Goal: Task Accomplishment & Management: Use online tool/utility

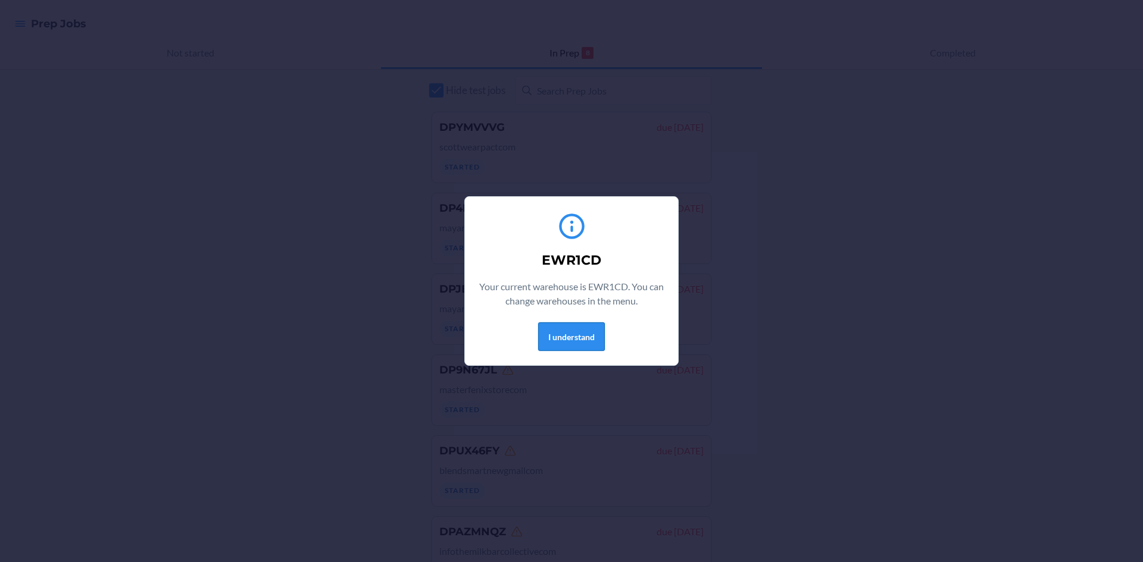
click at [576, 333] on button "I understand" at bounding box center [571, 337] width 67 height 29
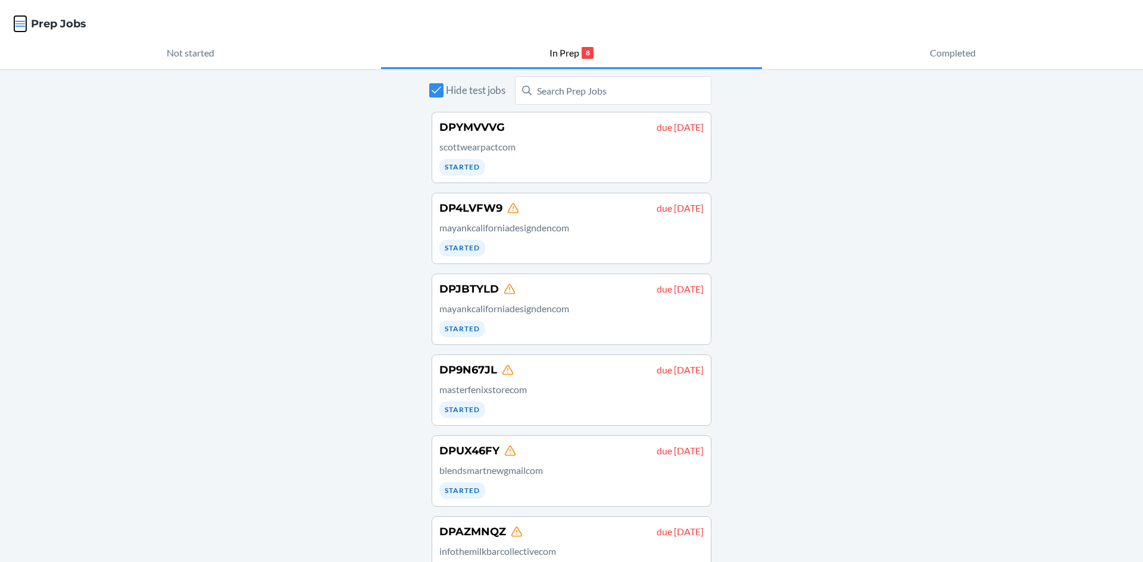
click at [15, 20] on icon "button" at bounding box center [20, 24] width 12 height 12
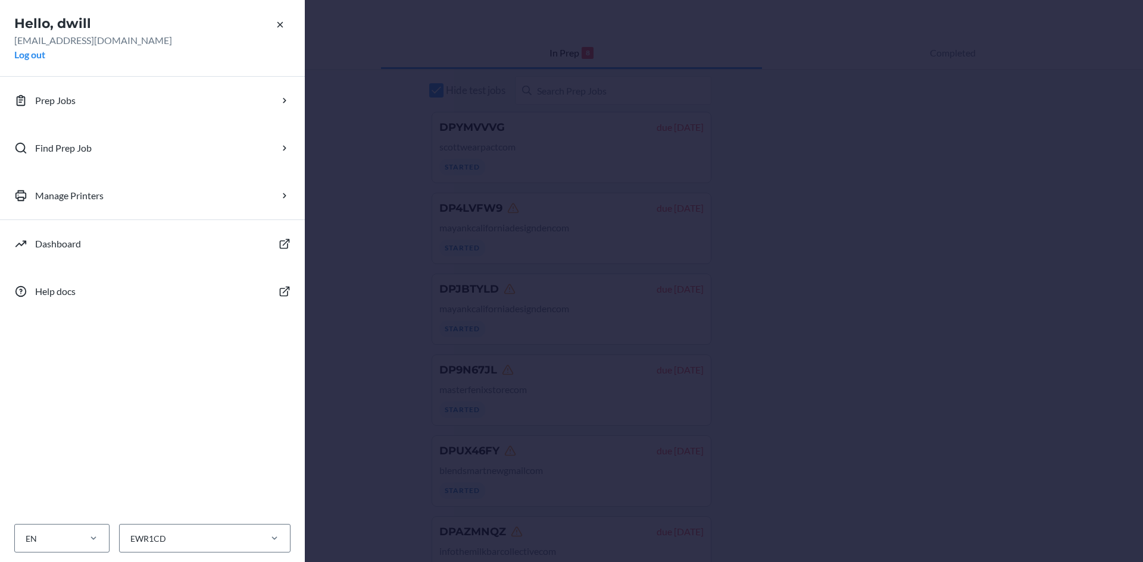
click at [364, 68] on div "Hello, dwill [EMAIL_ADDRESS][DOMAIN_NAME] Log out Prep Jobs Find Prep Job Manag…" at bounding box center [571, 281] width 1143 height 562
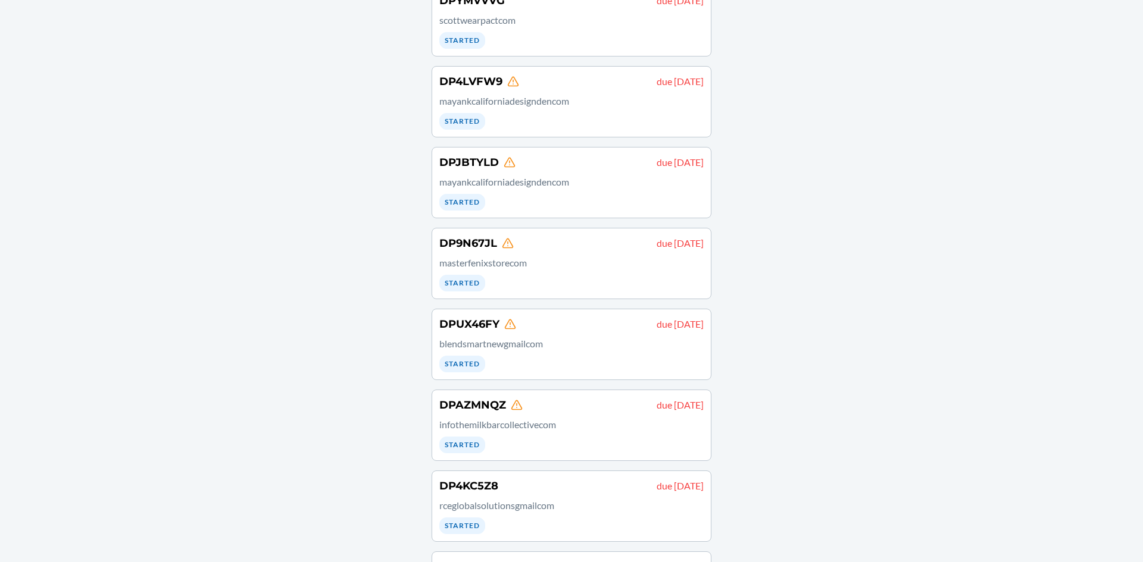
scroll to position [204, 0]
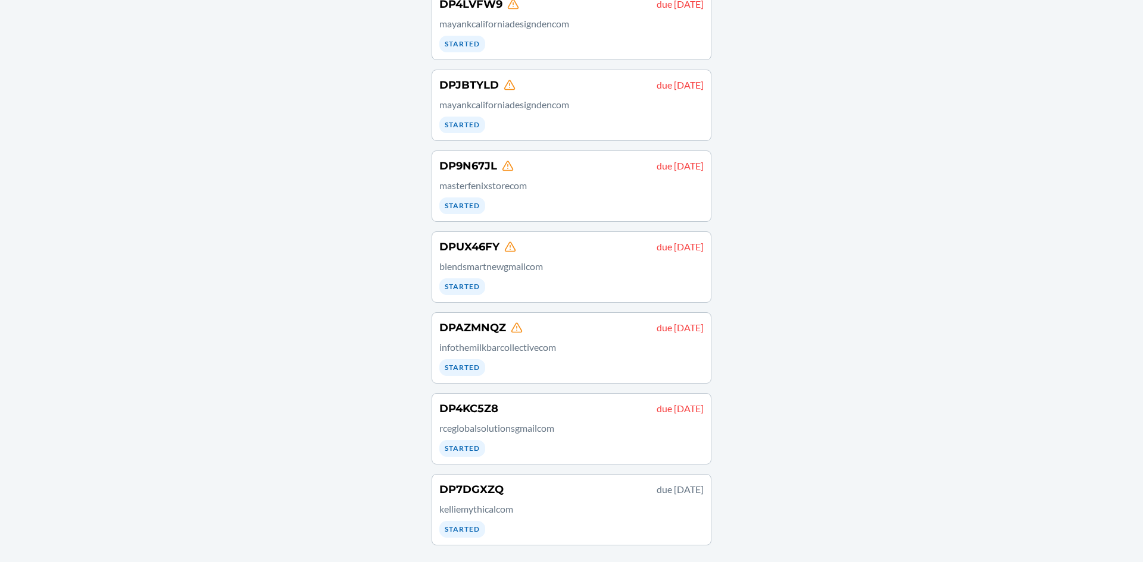
click at [601, 437] on div "DP4KC5Z8 due [DATE] rceglobalsolutionsgmailcom Started" at bounding box center [571, 429] width 264 height 56
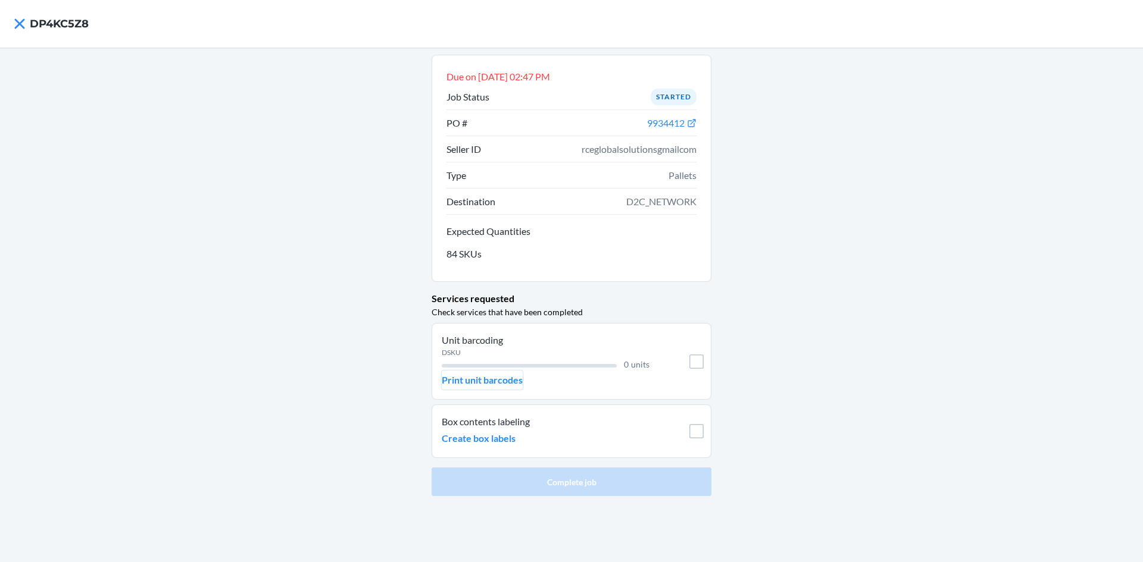
click at [499, 377] on p "Print unit barcodes" at bounding box center [482, 380] width 81 height 14
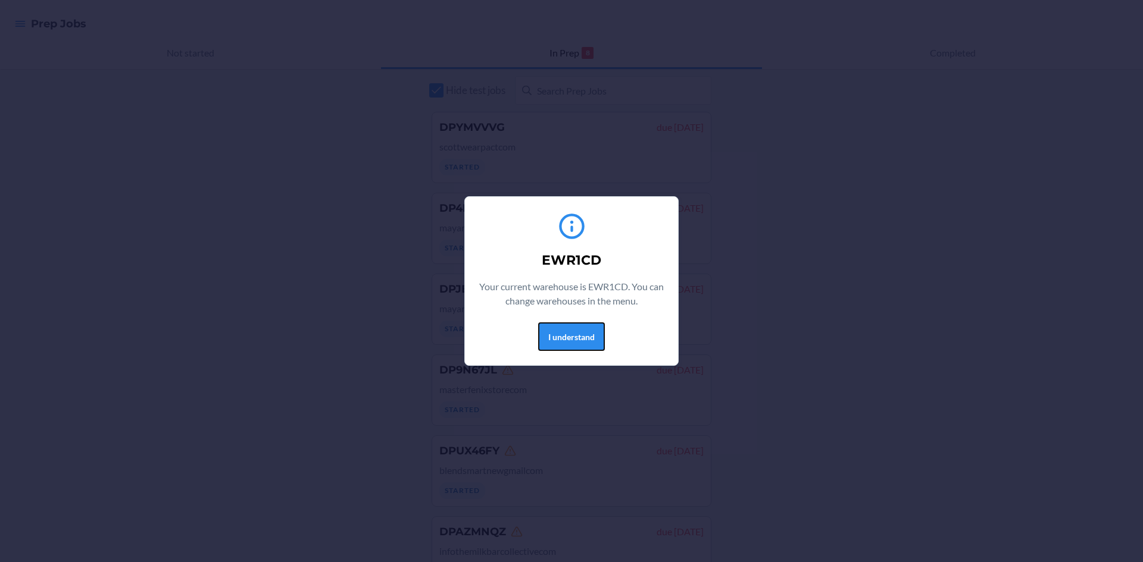
drag, startPoint x: 566, startPoint y: 336, endPoint x: 534, endPoint y: 310, distance: 41.0
click at [566, 336] on button "I understand" at bounding box center [571, 337] width 67 height 29
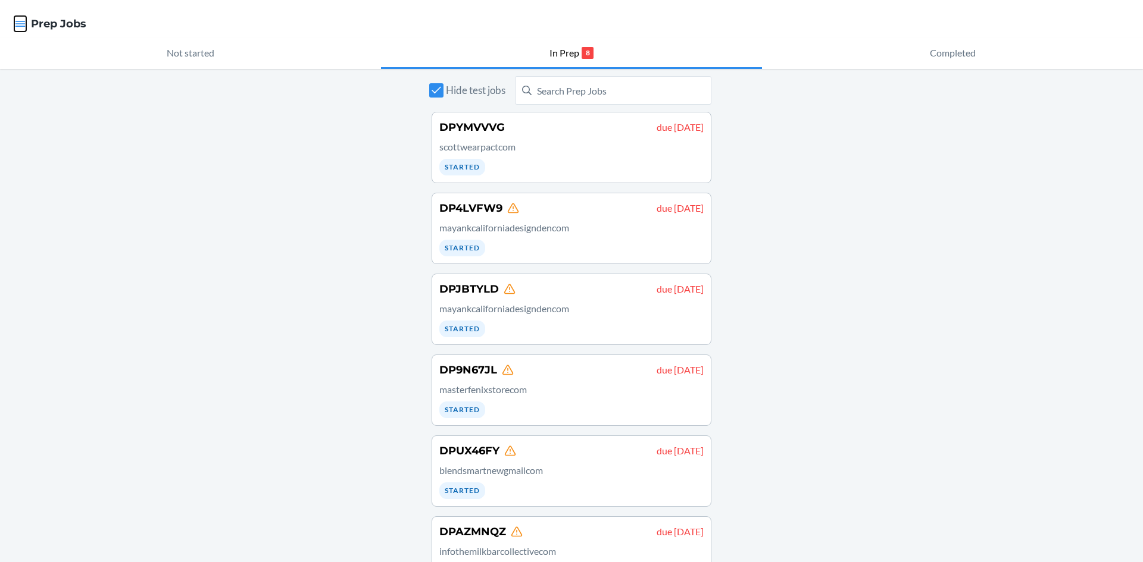
click at [20, 24] on icon "button" at bounding box center [20, 24] width 10 height 6
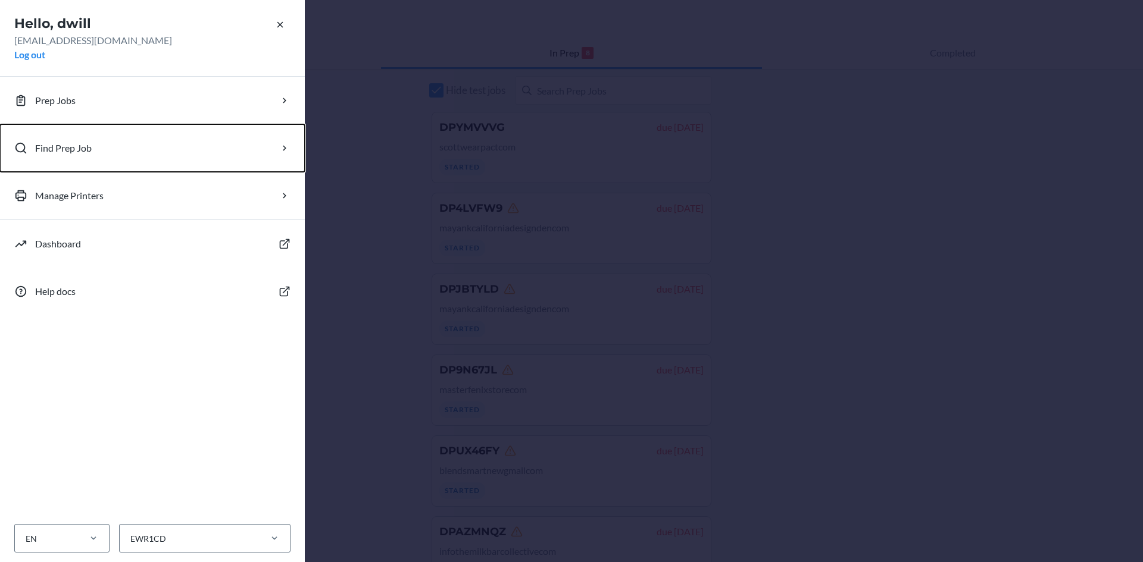
click at [74, 148] on p "Find Prep Job" at bounding box center [63, 148] width 57 height 14
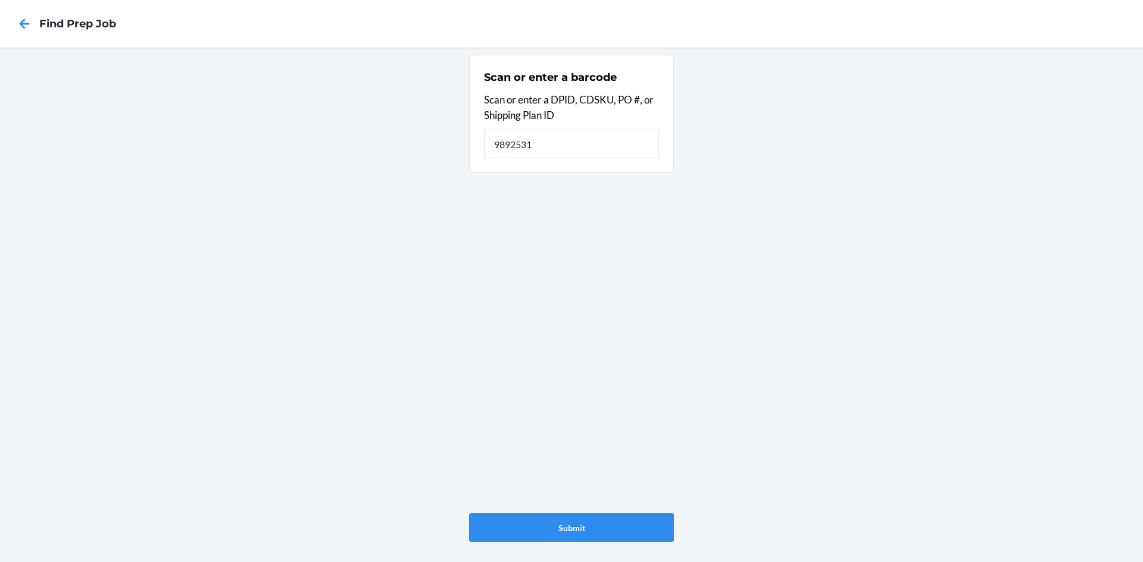
type input "9892531"
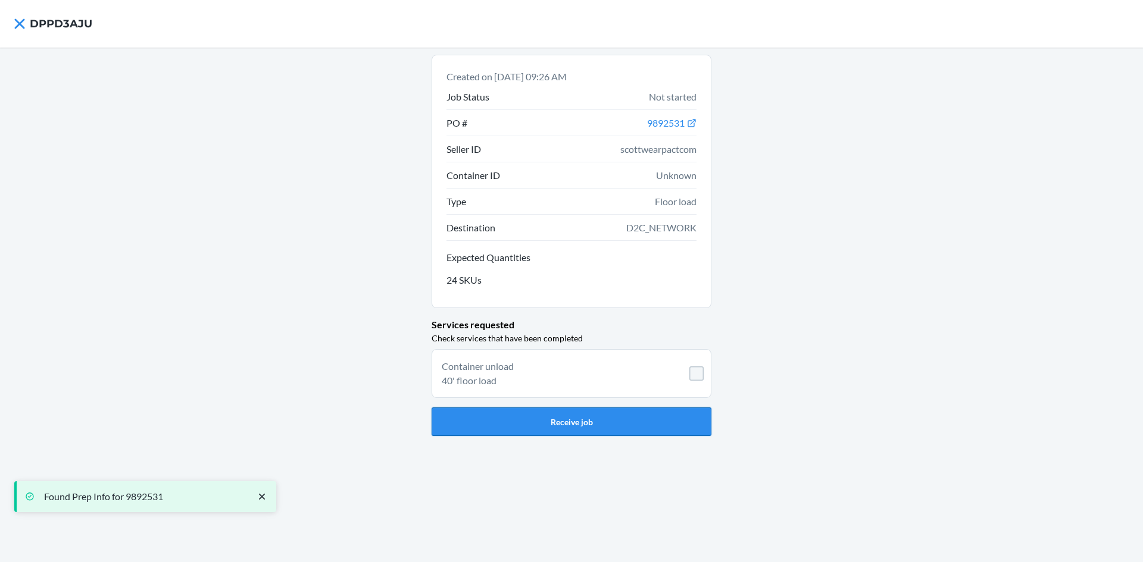
click at [595, 430] on button "Receive job" at bounding box center [572, 422] width 280 height 29
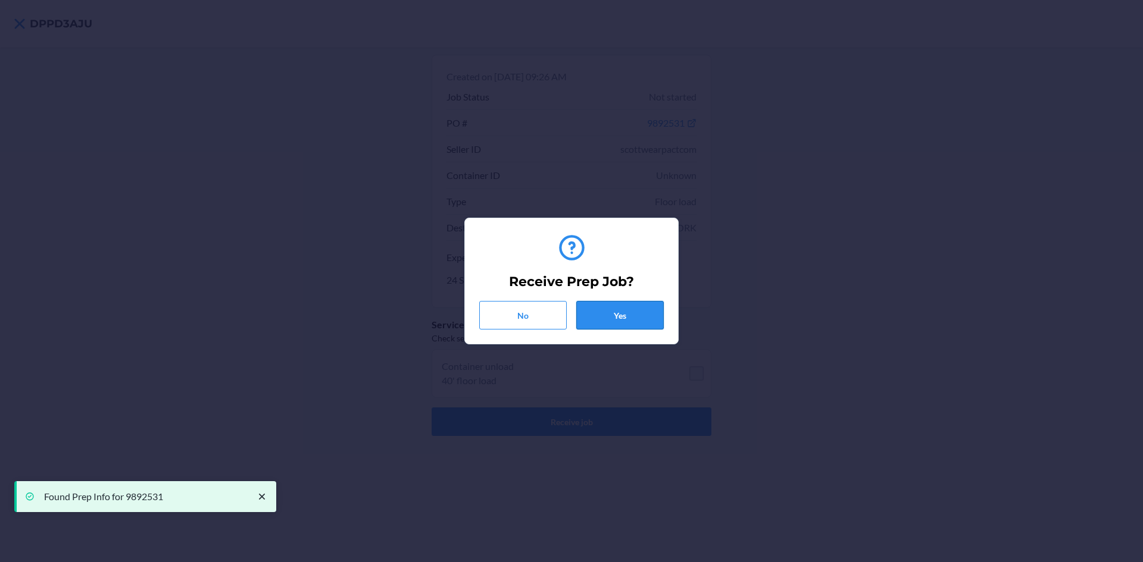
click at [617, 304] on button "Yes" at bounding box center [619, 315] width 87 height 29
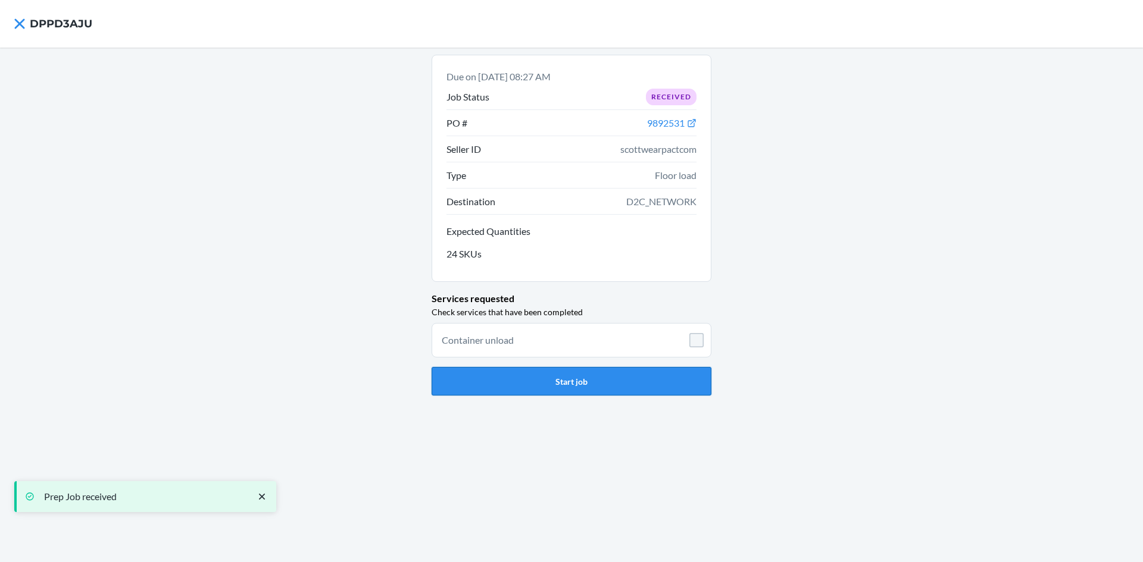
click at [625, 389] on button "Start job" at bounding box center [572, 381] width 280 height 29
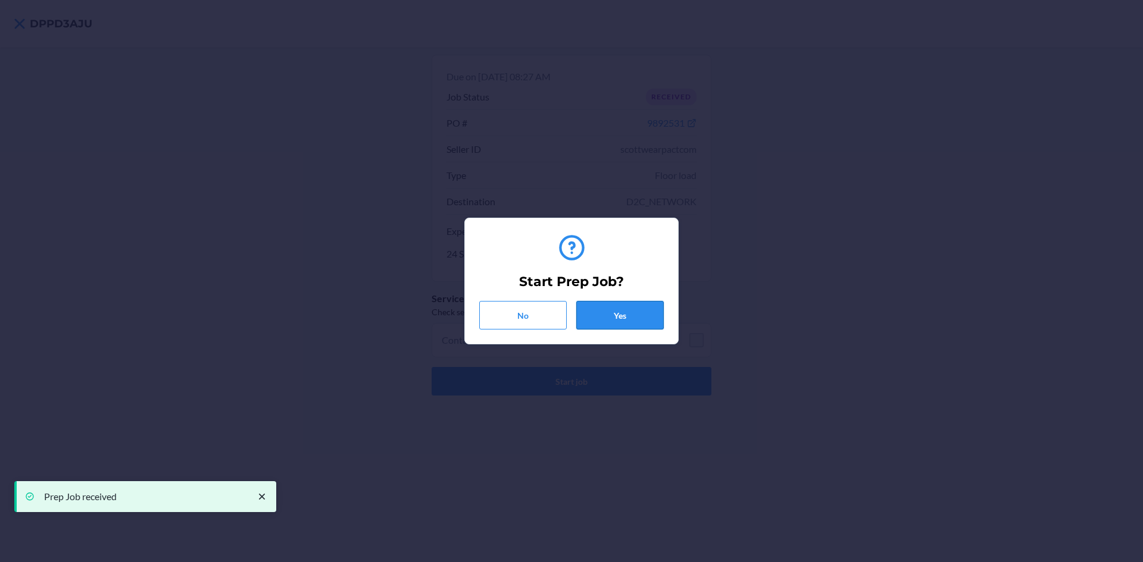
click at [640, 304] on button "Yes" at bounding box center [619, 315] width 87 height 29
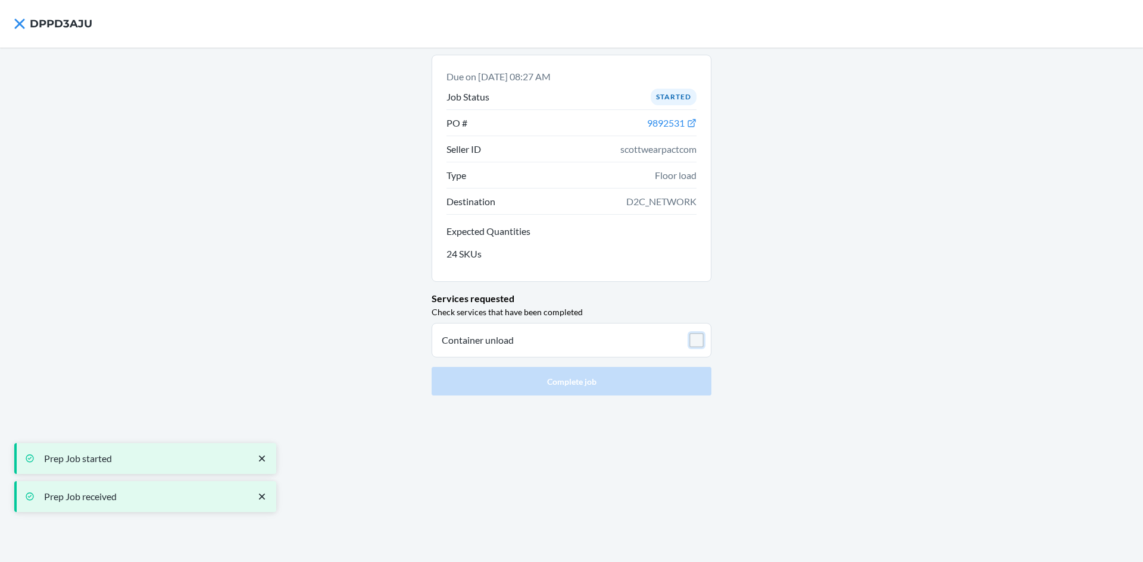
click at [696, 347] on input "checkbox" at bounding box center [696, 340] width 14 height 14
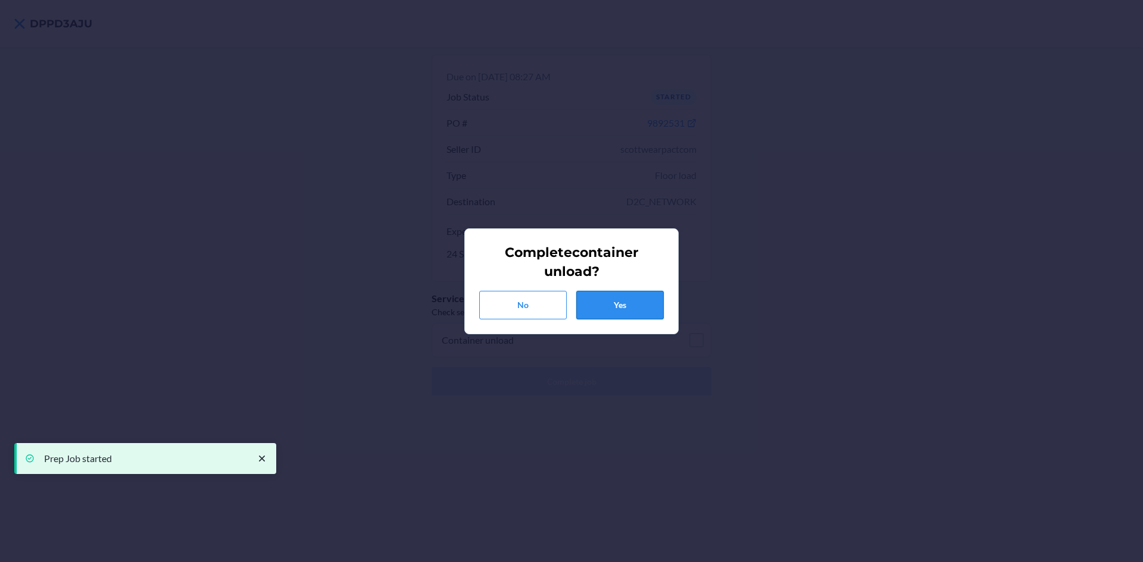
click at [648, 318] on button "Yes" at bounding box center [619, 305] width 87 height 29
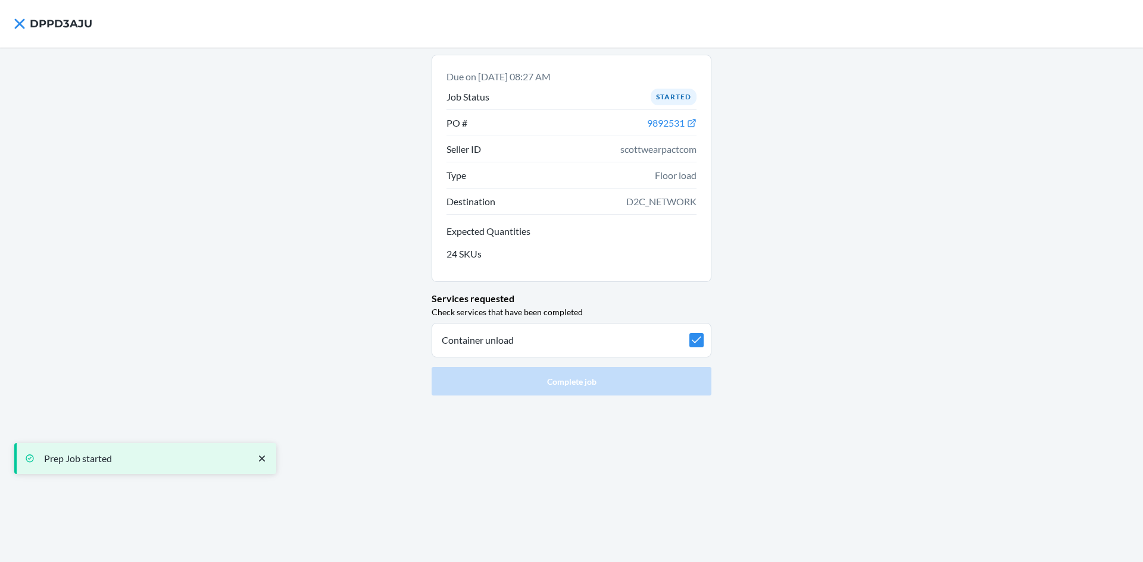
checkbox input "true"
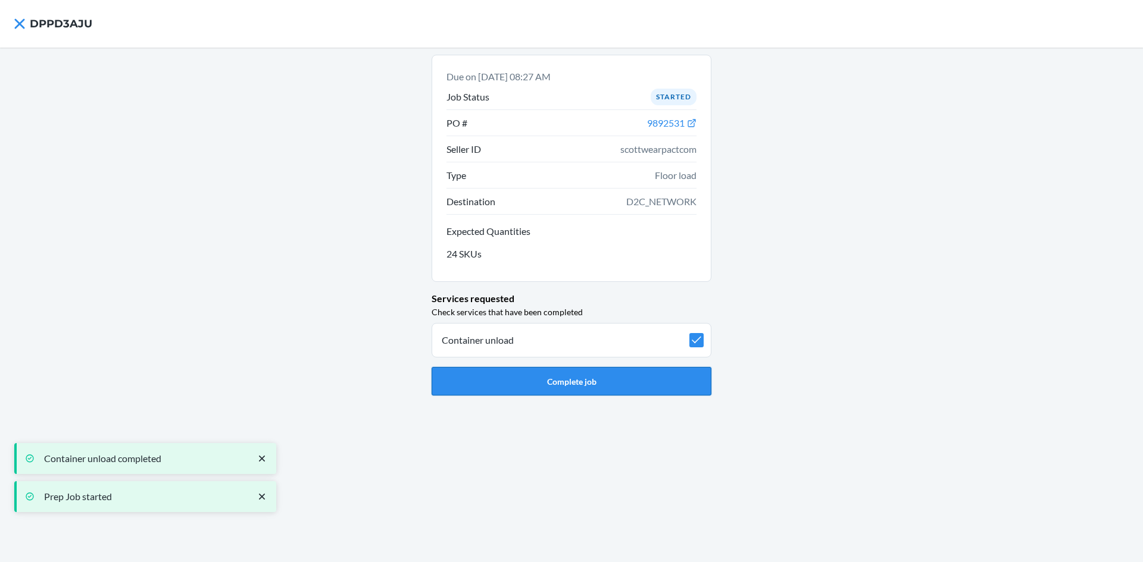
click at [616, 389] on button "Complete job" at bounding box center [572, 381] width 280 height 29
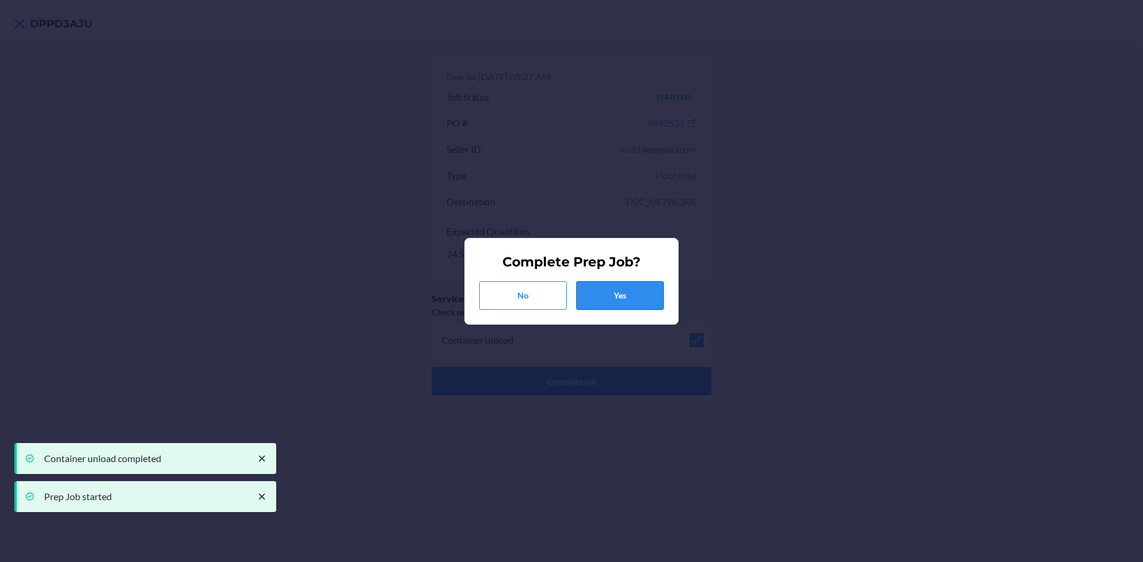
click at [642, 299] on button "Yes" at bounding box center [619, 296] width 87 height 29
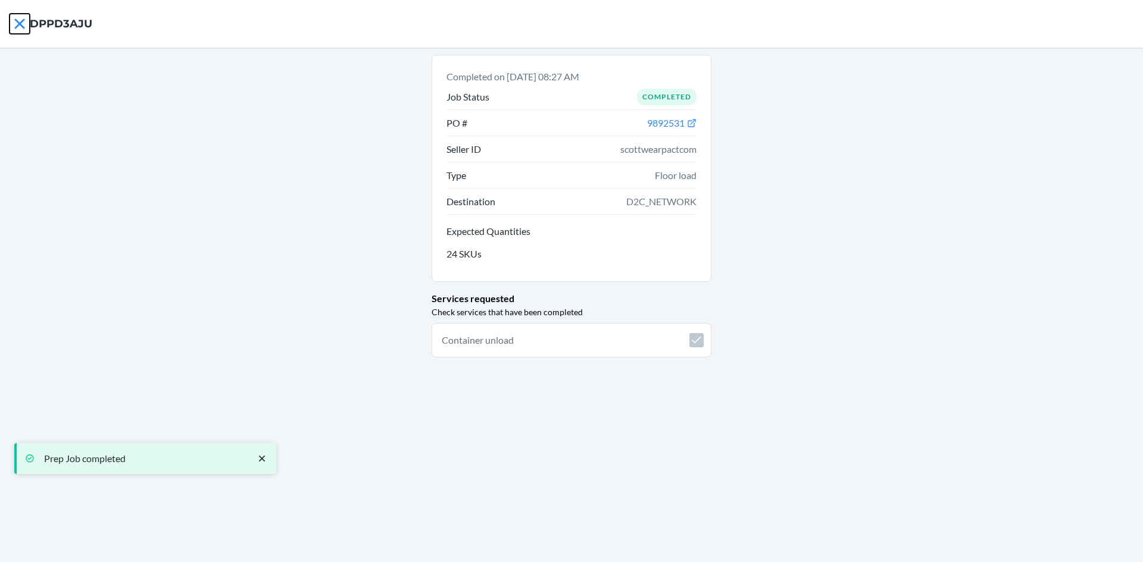
click at [16, 22] on icon at bounding box center [20, 24] width 20 height 20
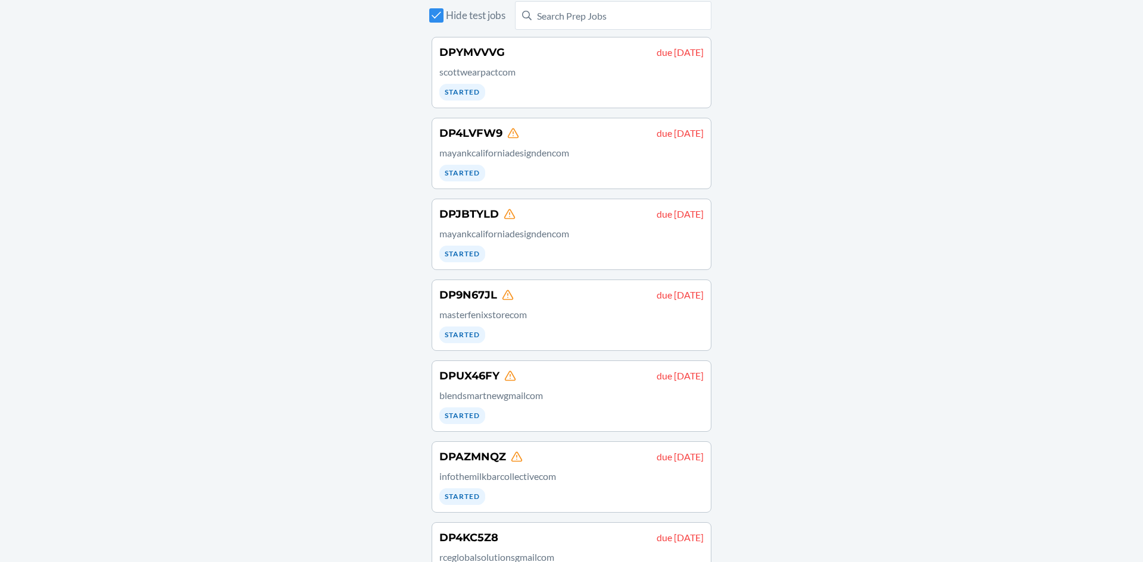
scroll to position [204, 0]
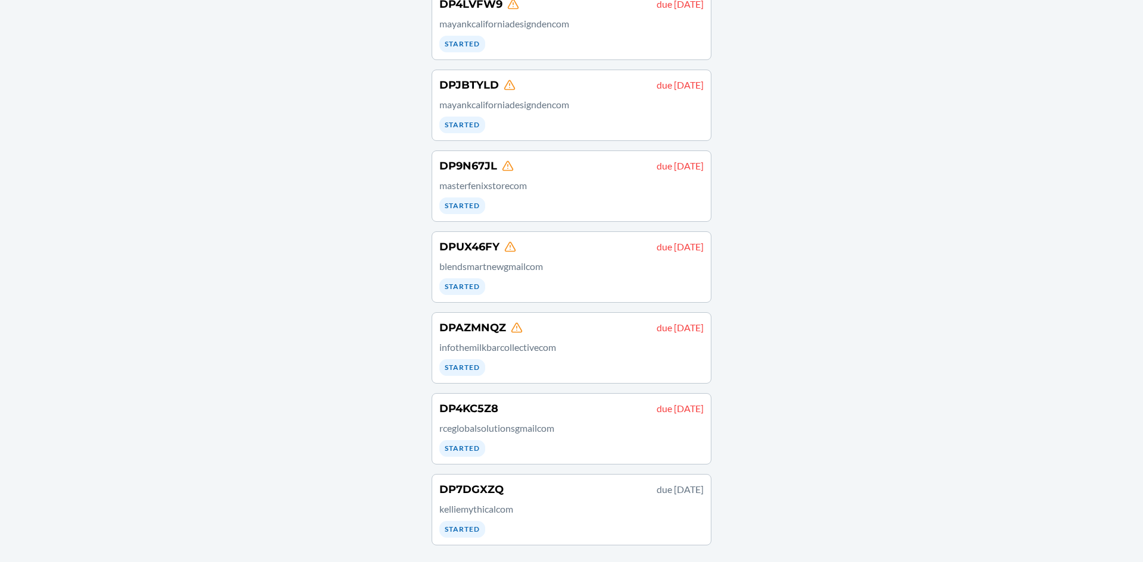
click at [580, 432] on p "rceglobalsolutionsgmailcom" at bounding box center [571, 428] width 264 height 14
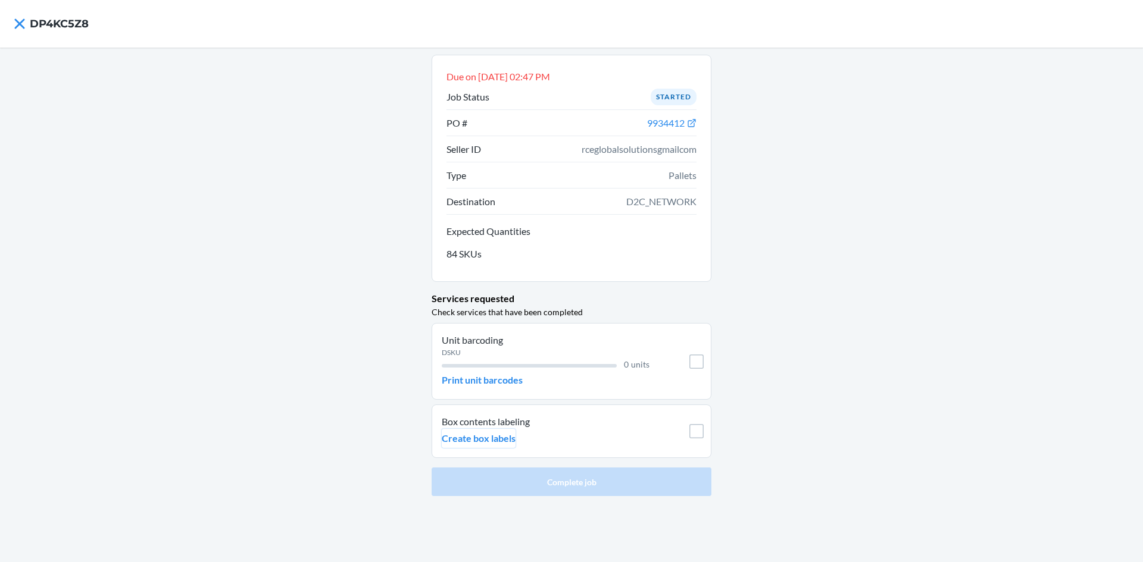
click at [473, 441] on p "Create box labels" at bounding box center [479, 439] width 74 height 14
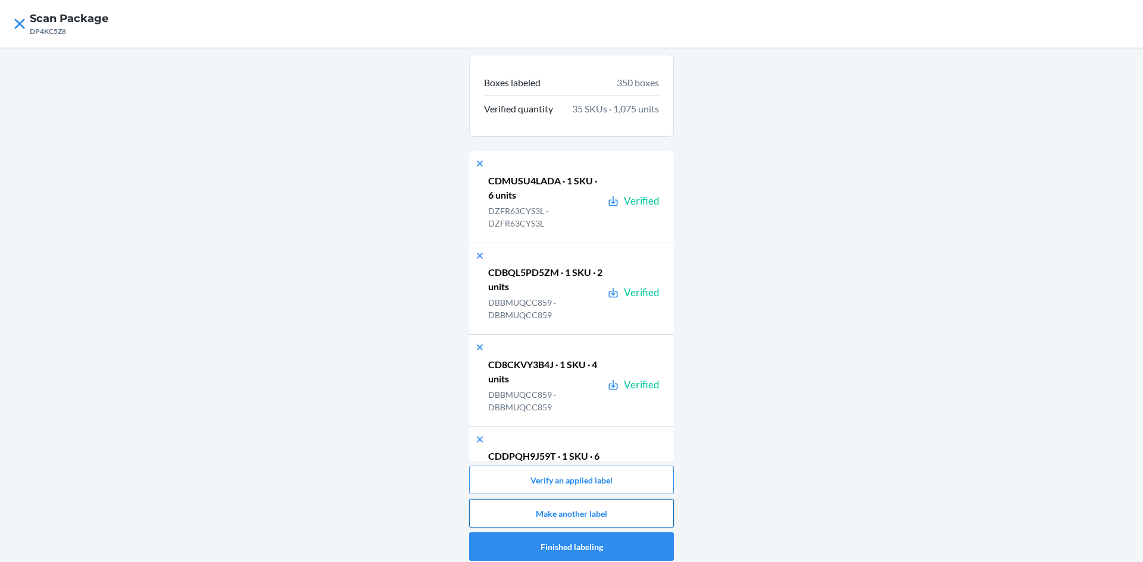
click at [552, 518] on button "Make another label" at bounding box center [571, 513] width 205 height 29
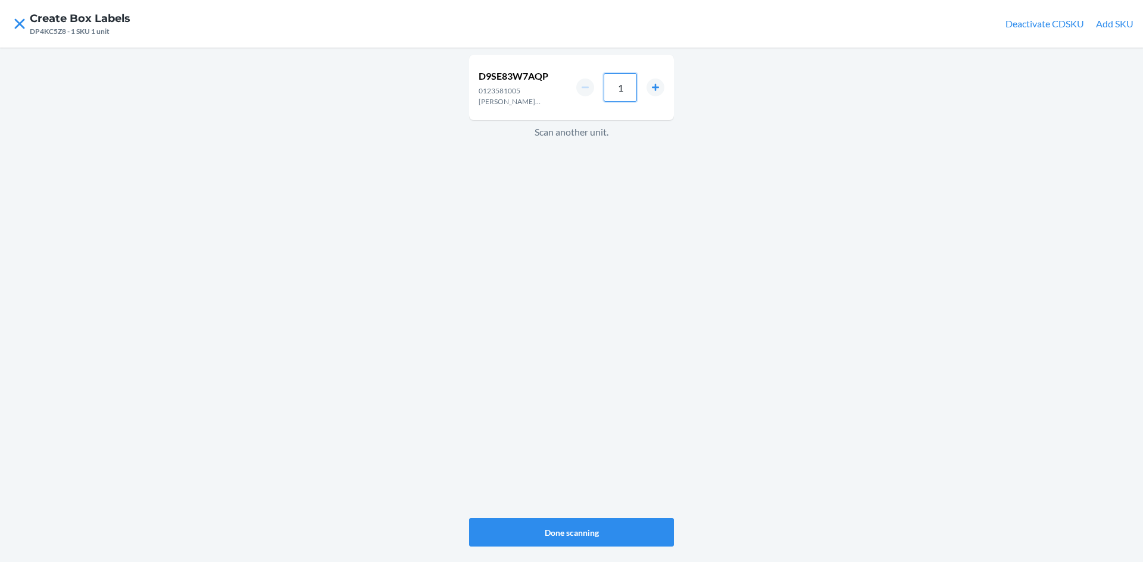
click at [634, 95] on input "1" at bounding box center [620, 87] width 33 height 29
type input "24"
click at [557, 529] on button "Done scanning" at bounding box center [571, 532] width 205 height 29
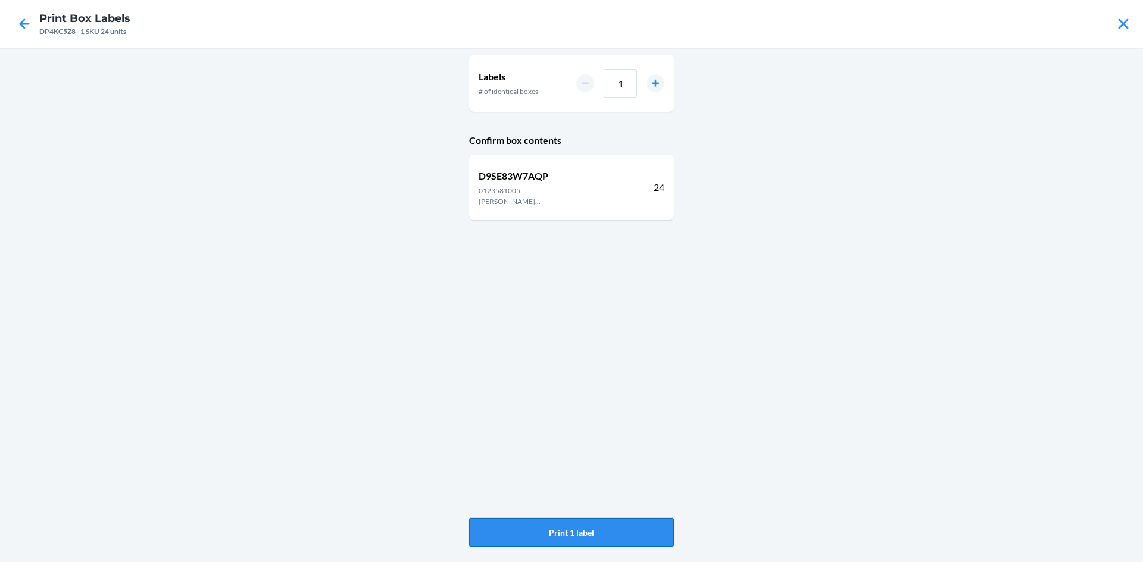
click at [573, 524] on button "Print 1 label" at bounding box center [571, 532] width 205 height 29
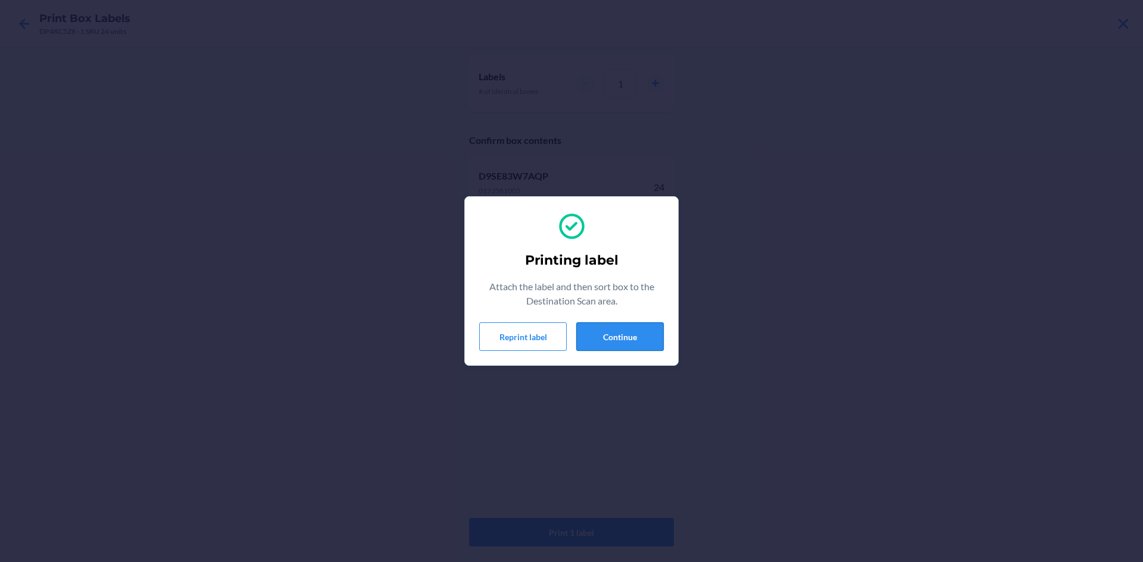
click at [645, 334] on button "Continue" at bounding box center [619, 337] width 87 height 29
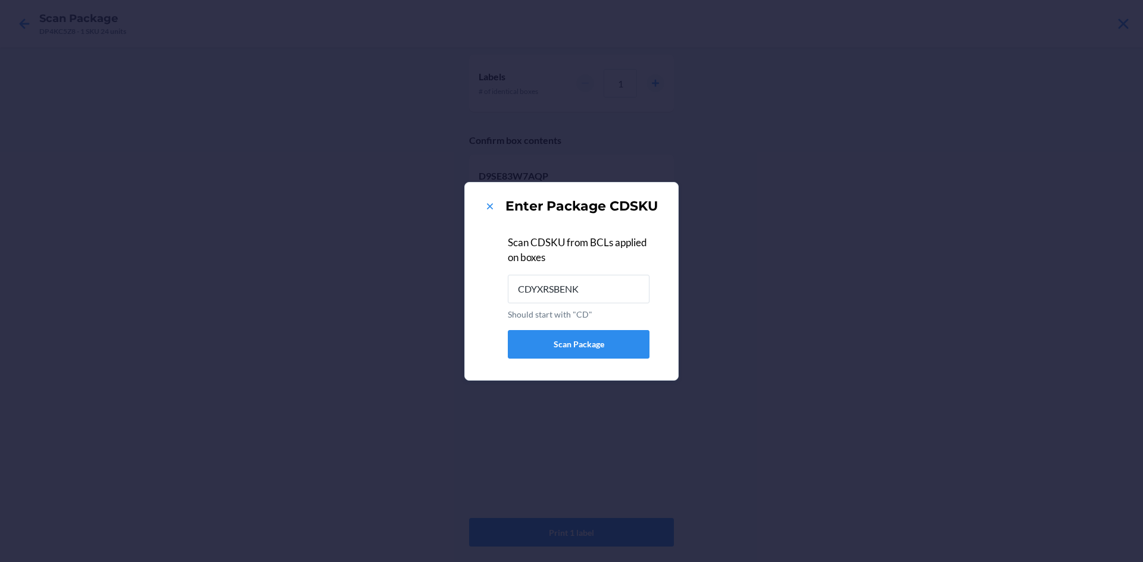
type input "CDYXRSBENK5"
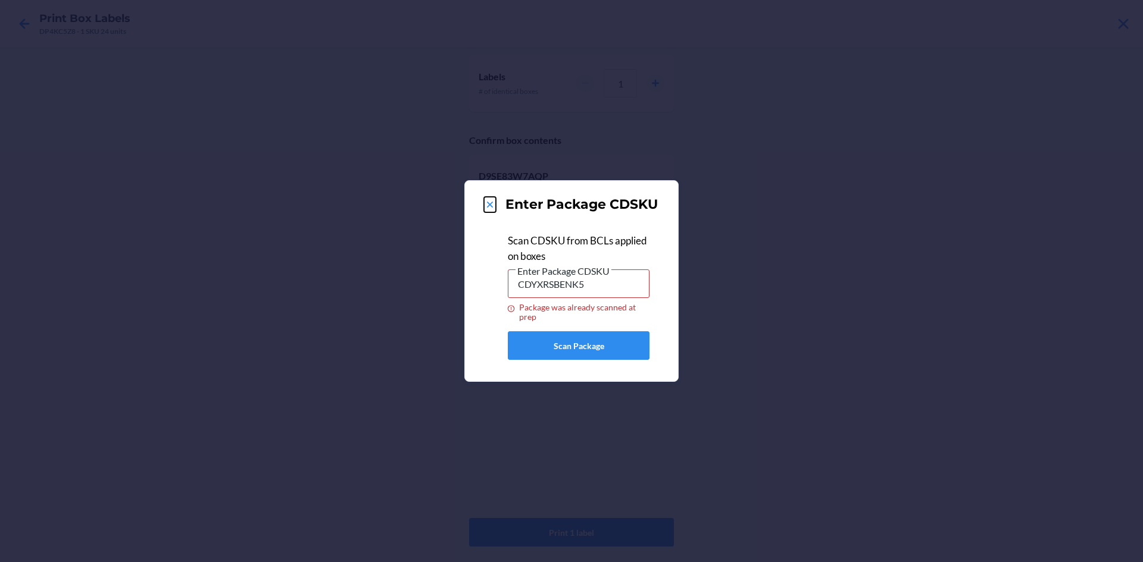
click at [494, 204] on icon at bounding box center [490, 205] width 12 height 12
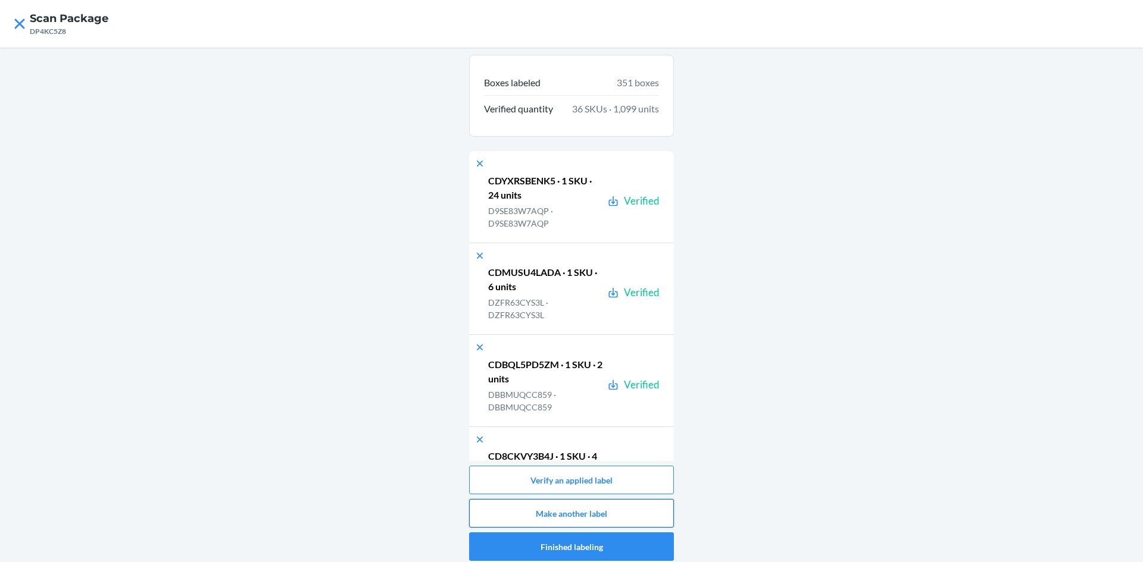
click at [554, 518] on button "Make another label" at bounding box center [571, 513] width 205 height 29
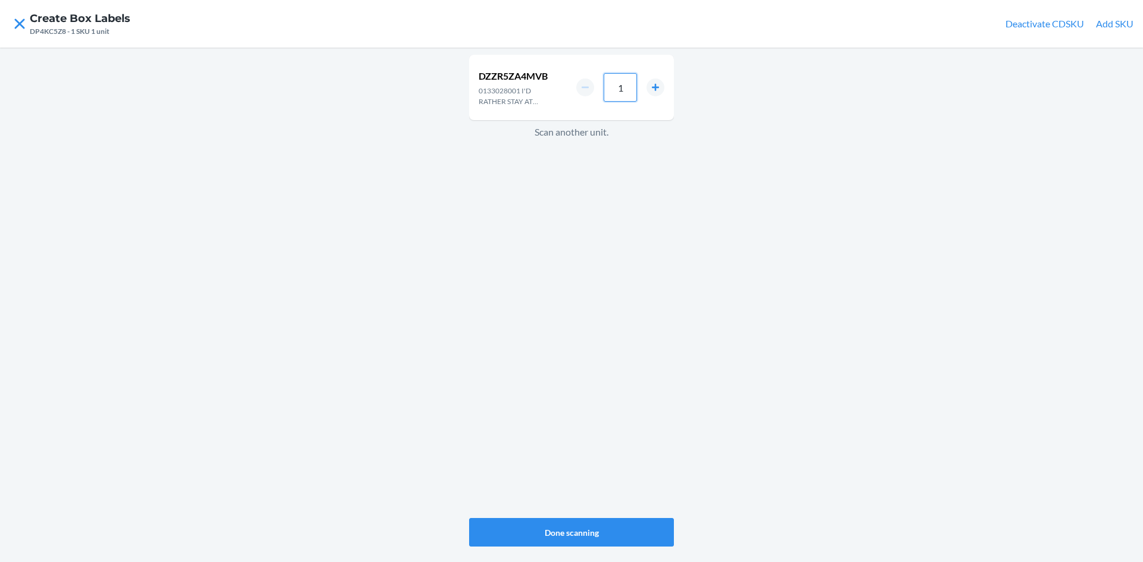
click at [626, 91] on input "1" at bounding box center [620, 87] width 33 height 29
type input "4"
click at [580, 535] on button "Done scanning" at bounding box center [571, 532] width 205 height 29
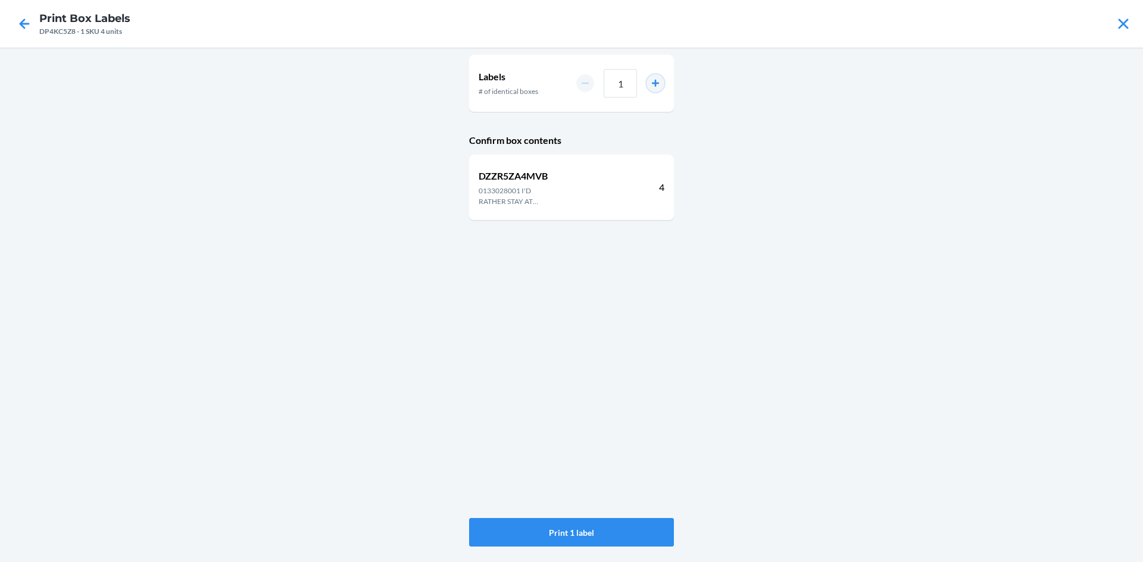
click at [659, 83] on button "increment number" at bounding box center [655, 83] width 18 height 18
click at [656, 83] on button "increment number" at bounding box center [655, 83] width 18 height 18
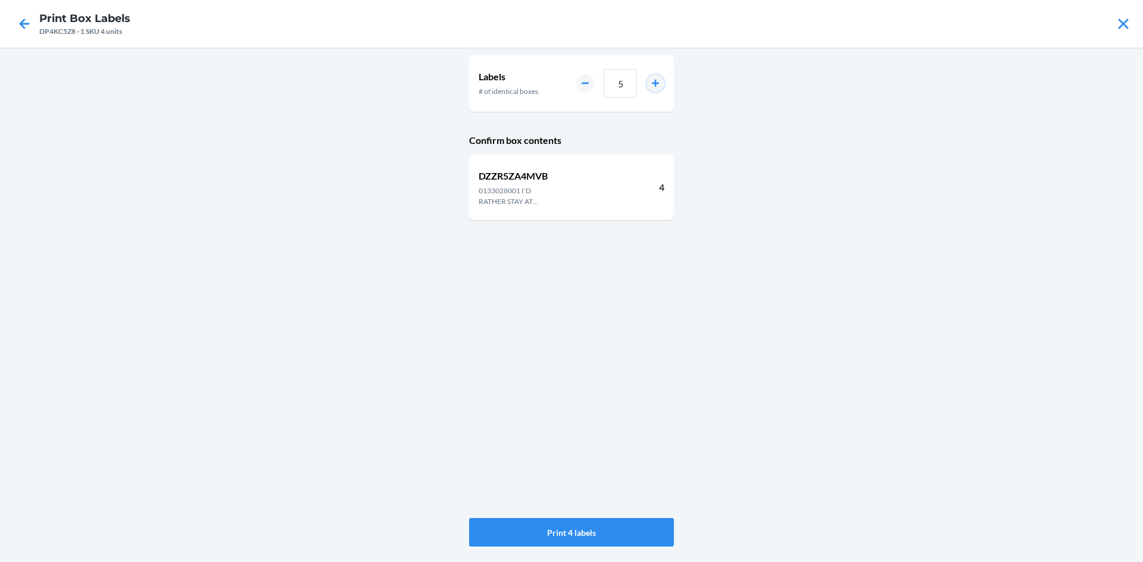
type input "6"
click at [560, 526] on button "Print 6 labels" at bounding box center [571, 532] width 205 height 29
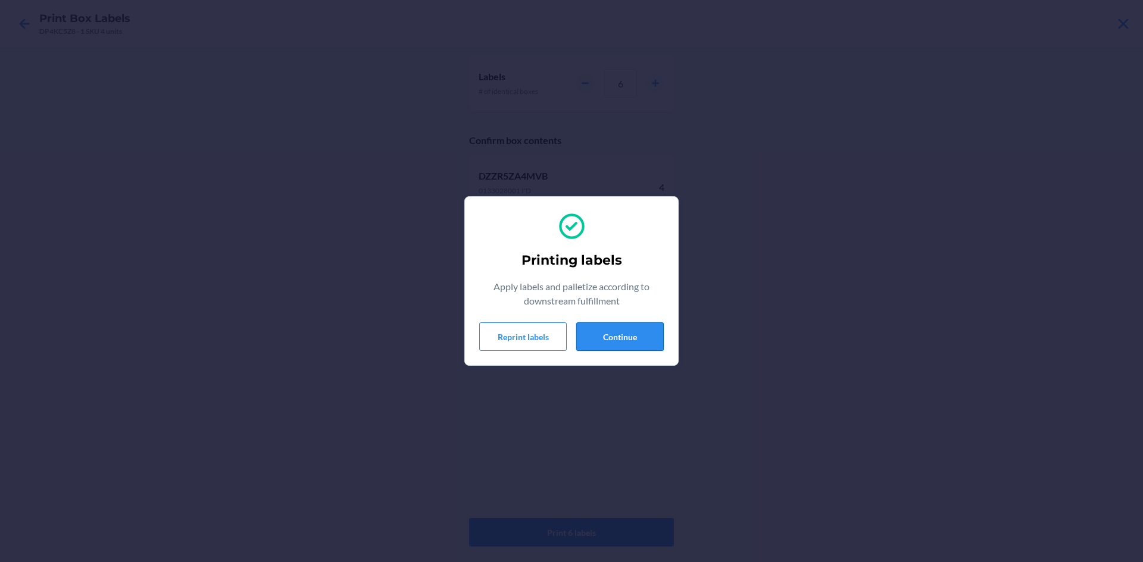
click at [638, 323] on button "Continue" at bounding box center [619, 337] width 87 height 29
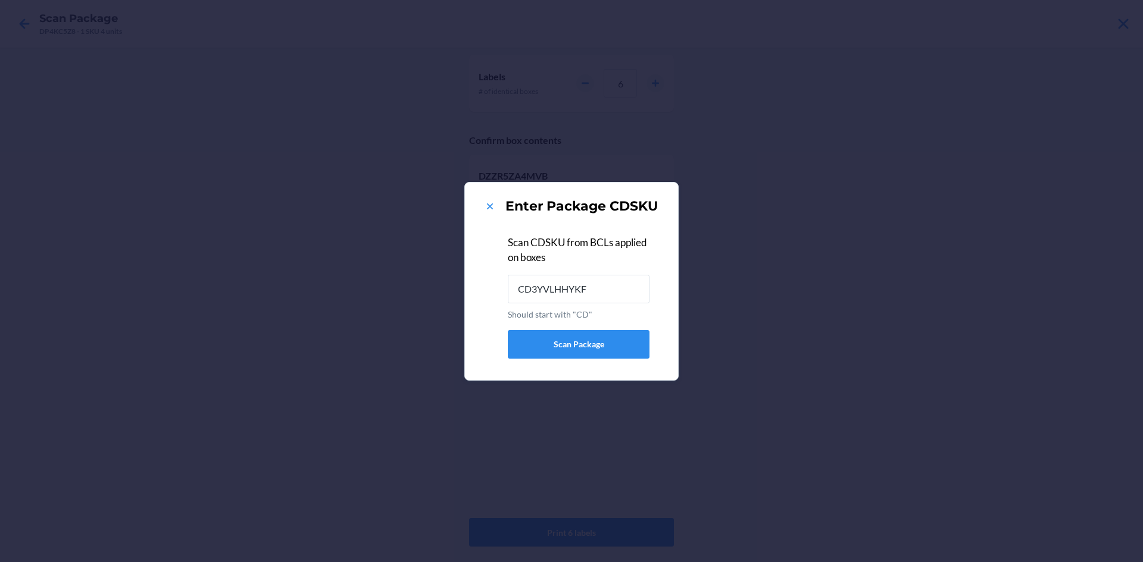
type input "CD3YVLHHYKF"
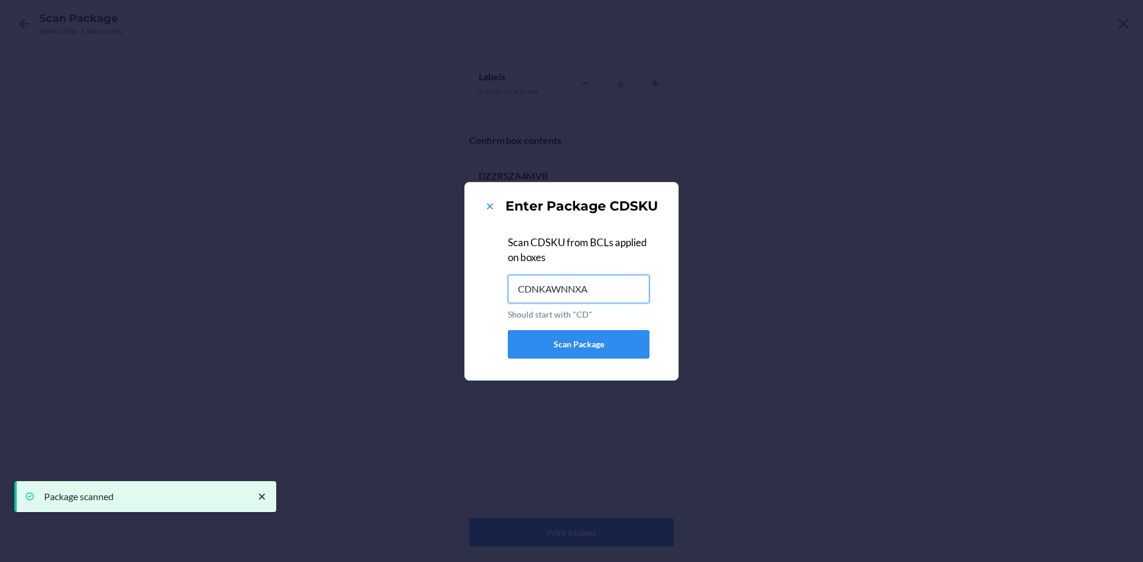
type input "CDNKAWNNXA2"
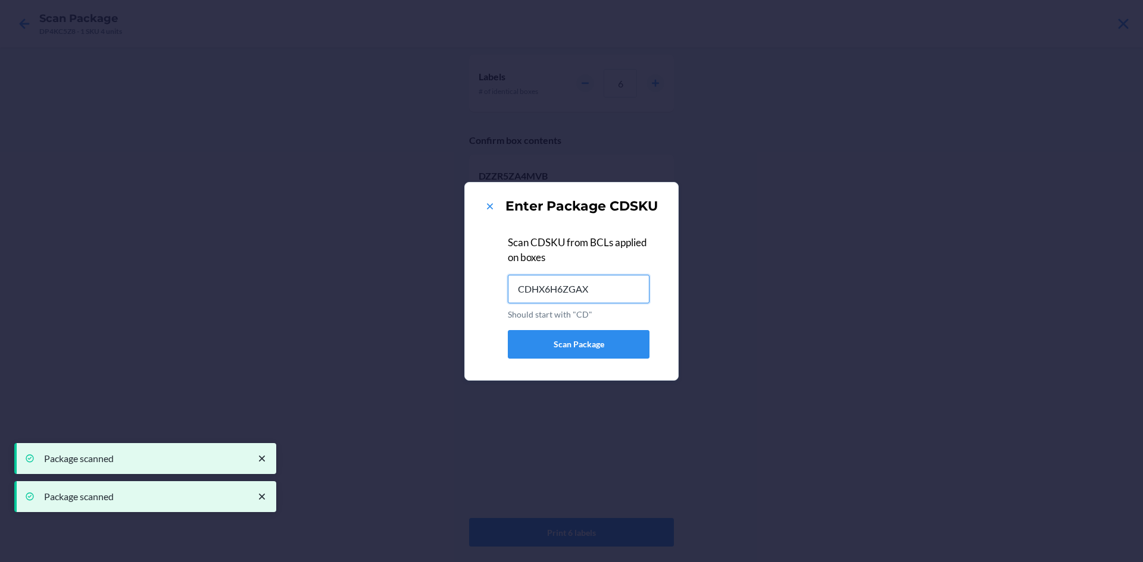
type input "CDHX6H6ZGAX"
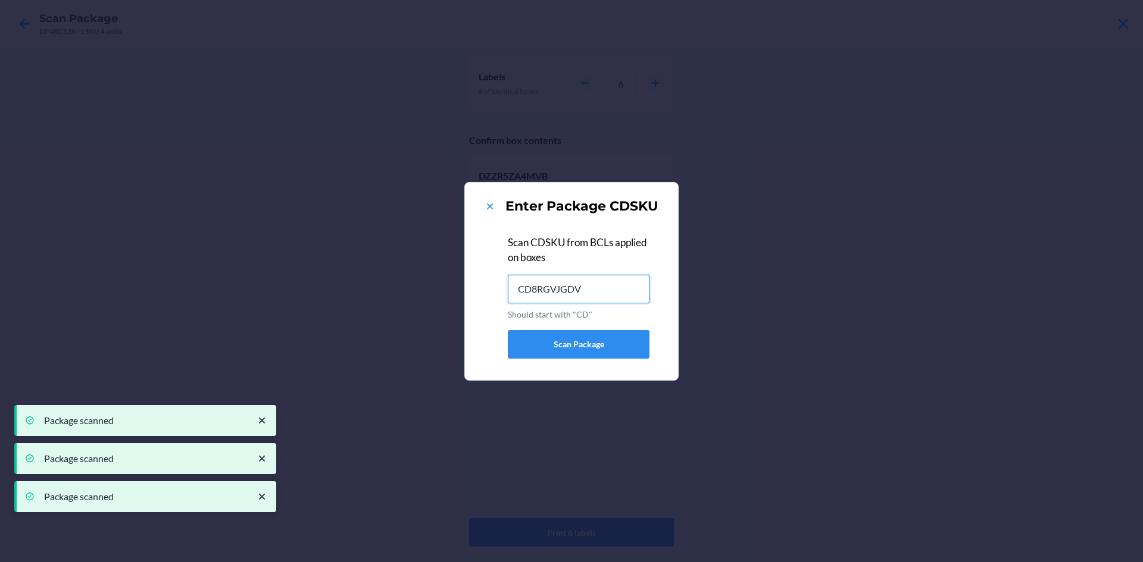
type input "CD8RGVJGDV4"
type input "CDAT2S4WHZ6"
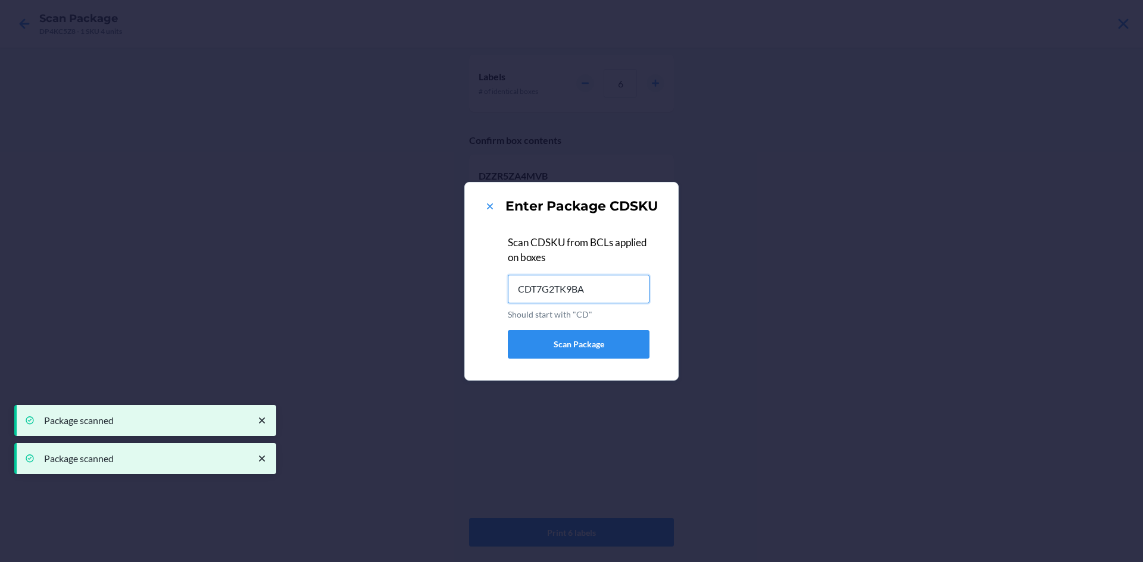
type input "CDT7G2TK9BA"
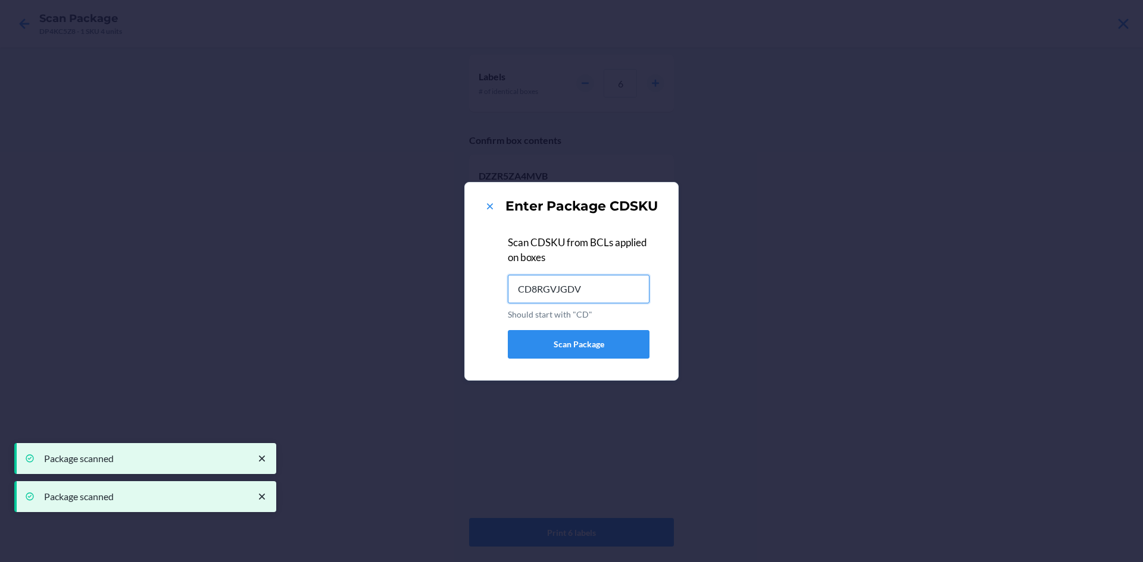
type input "CD8RGVJGDV4"
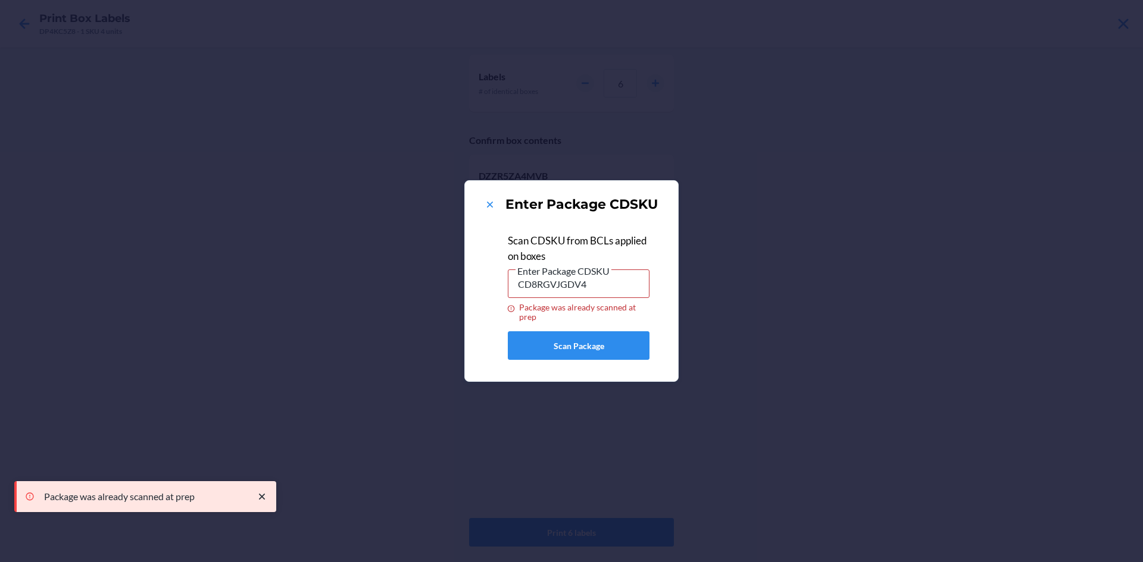
click at [483, 204] on div "Enter Package CDSKU" at bounding box center [571, 204] width 185 height 19
click at [493, 204] on icon at bounding box center [490, 205] width 12 height 12
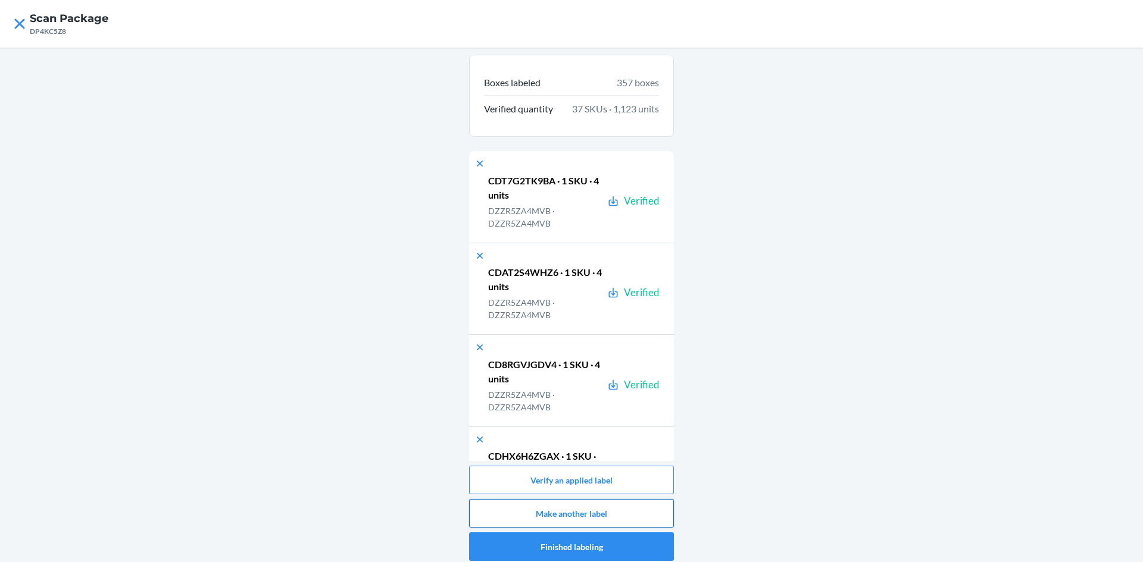
click at [547, 523] on button "Make another label" at bounding box center [571, 513] width 205 height 29
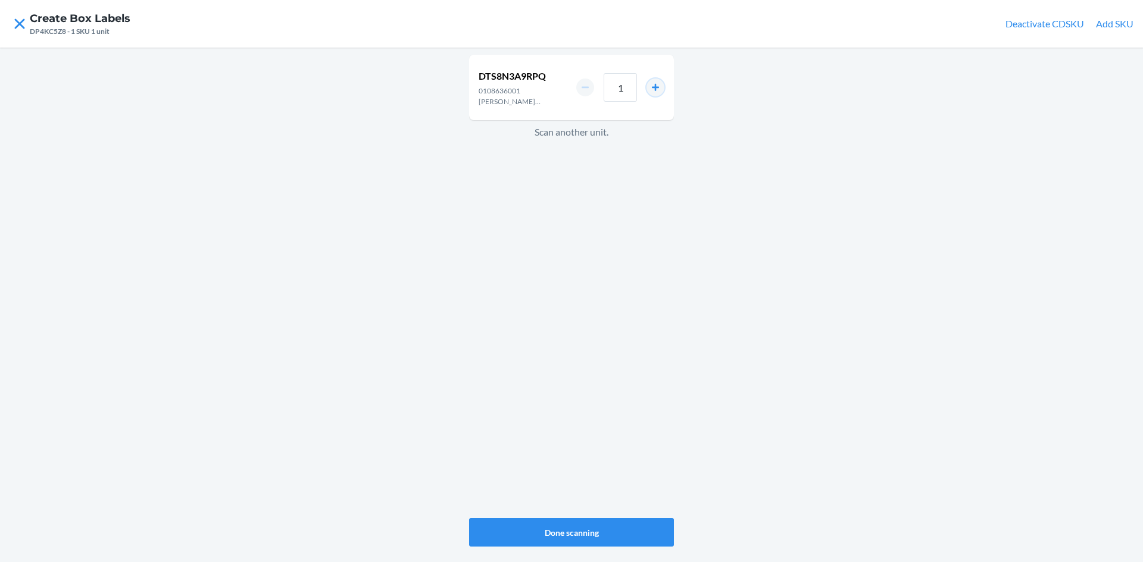
click at [654, 86] on button "increment number" at bounding box center [655, 88] width 18 height 18
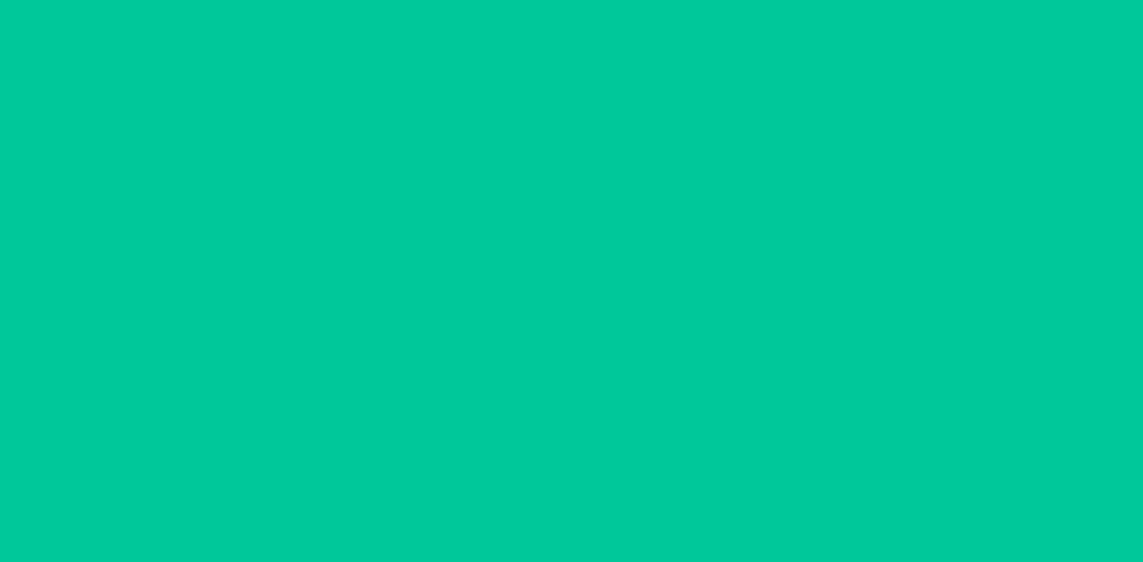
click at [654, 86] on button "increment number" at bounding box center [655, 88] width 18 height 18
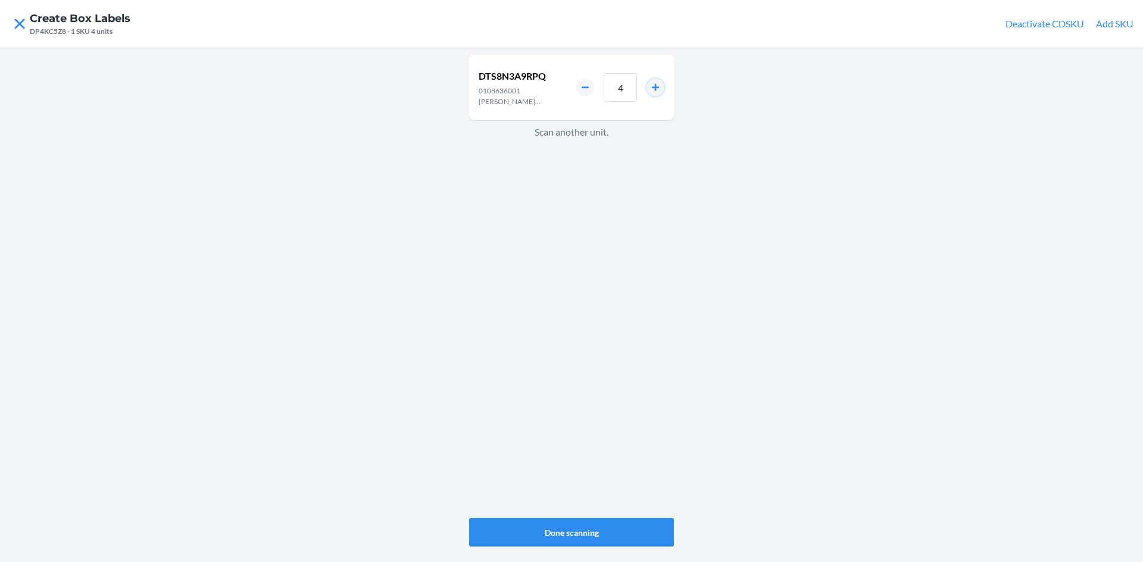
click at [654, 86] on button "increment number" at bounding box center [655, 88] width 18 height 18
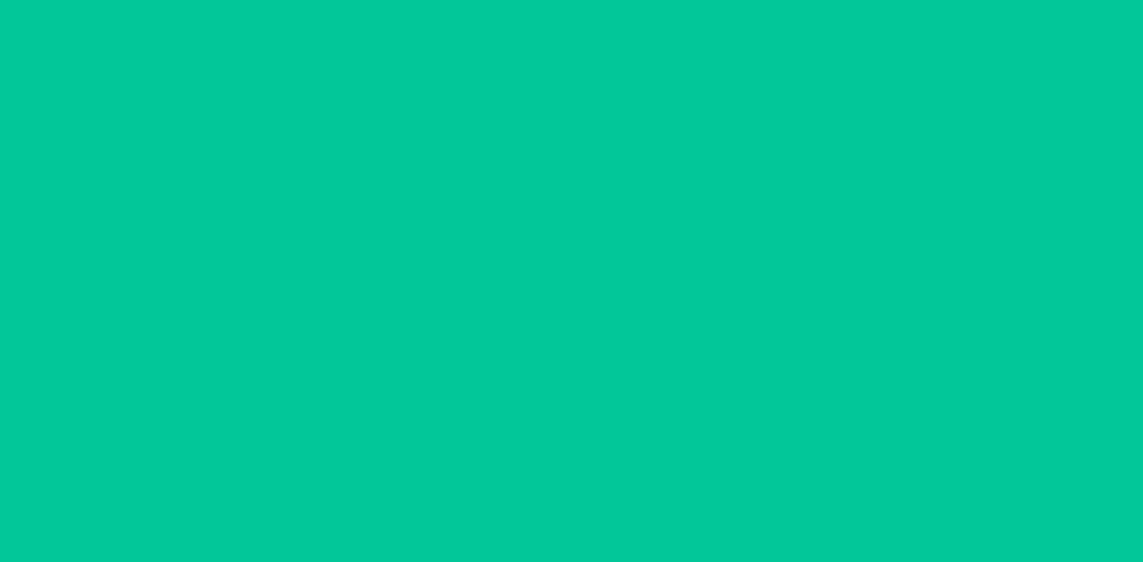
click at [654, 86] on button "increment number" at bounding box center [655, 88] width 18 height 18
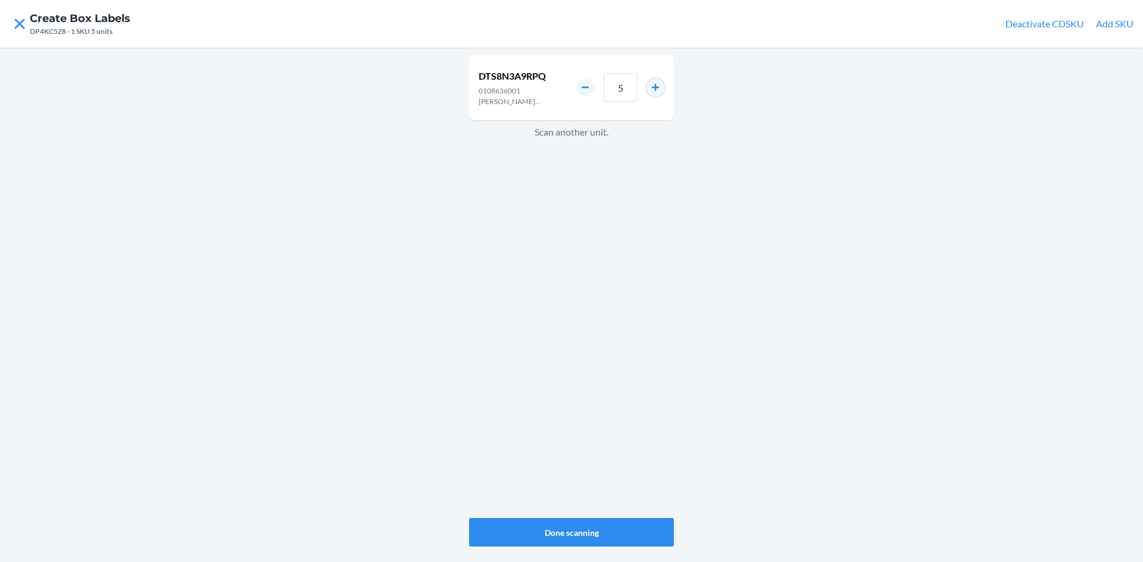
click at [654, 86] on button "increment number" at bounding box center [655, 88] width 18 height 18
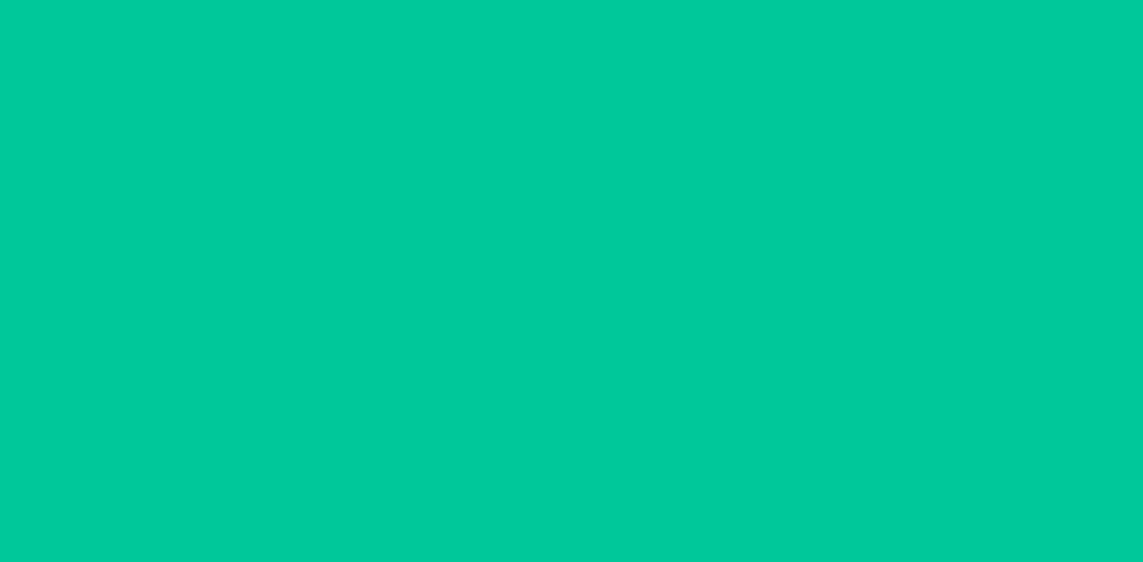
click at [654, 86] on button "increment number" at bounding box center [655, 88] width 18 height 18
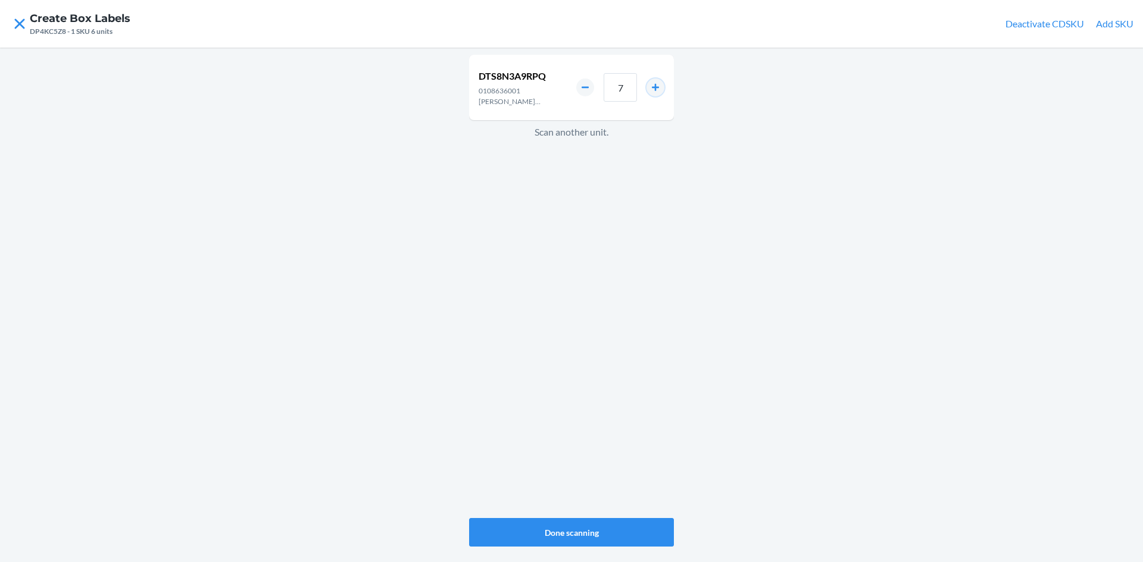
click at [654, 86] on button "increment number" at bounding box center [655, 88] width 18 height 18
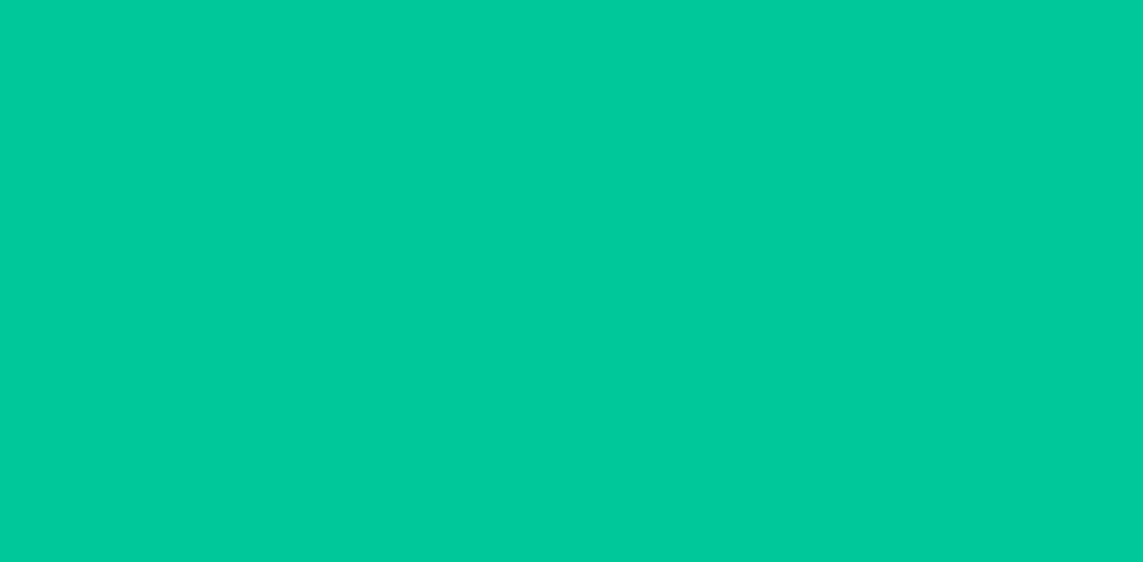
click at [654, 86] on button "increment number" at bounding box center [655, 88] width 18 height 18
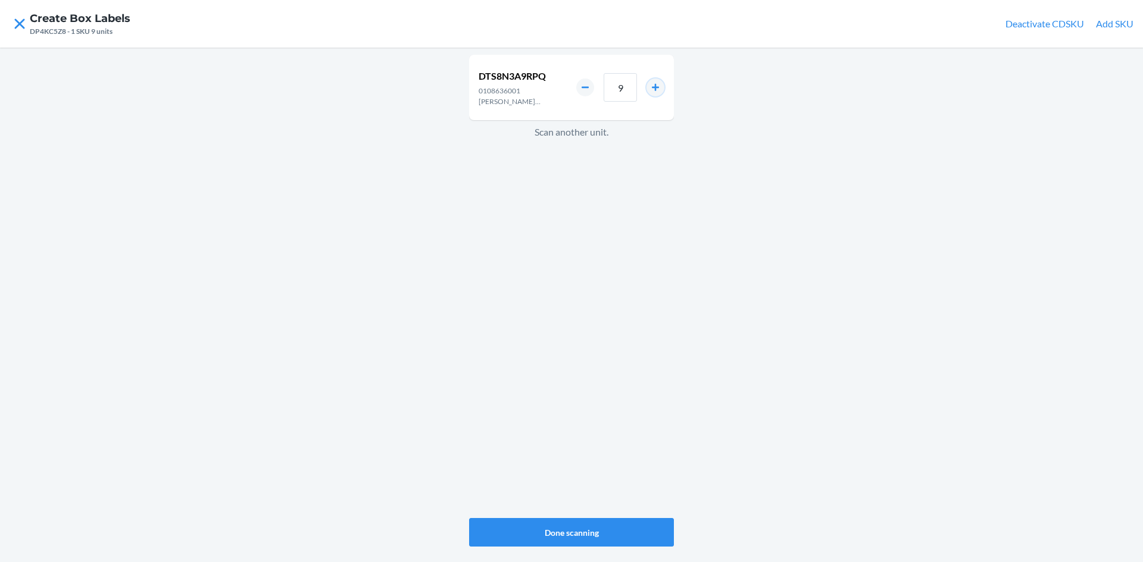
click at [654, 86] on button "increment number" at bounding box center [655, 88] width 18 height 18
type input "12"
click at [576, 520] on button "Done scanning" at bounding box center [571, 532] width 205 height 29
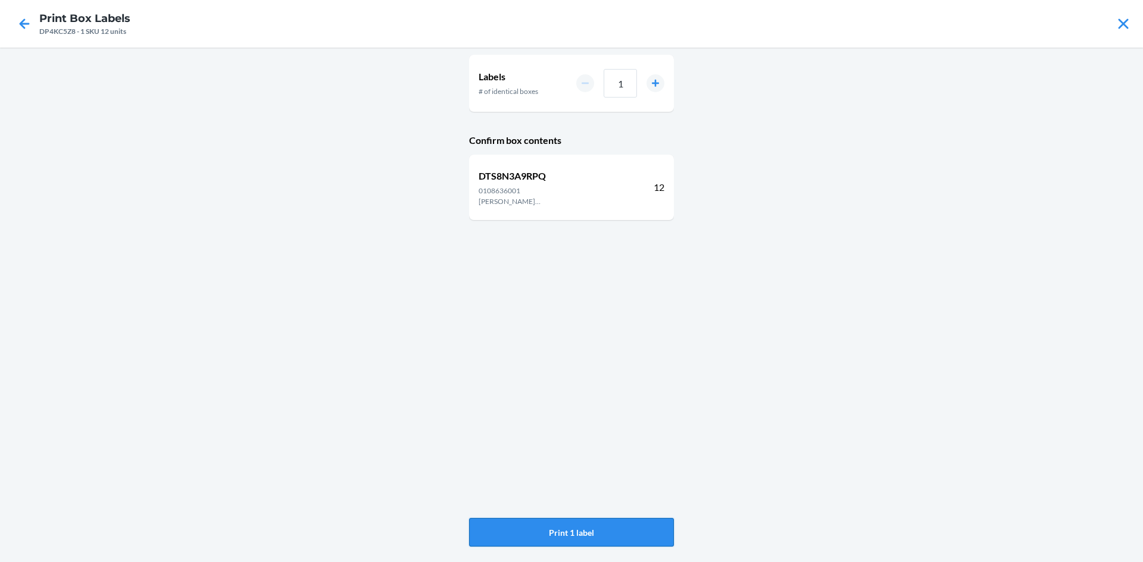
click at [557, 525] on button "Print 1 label" at bounding box center [571, 532] width 205 height 29
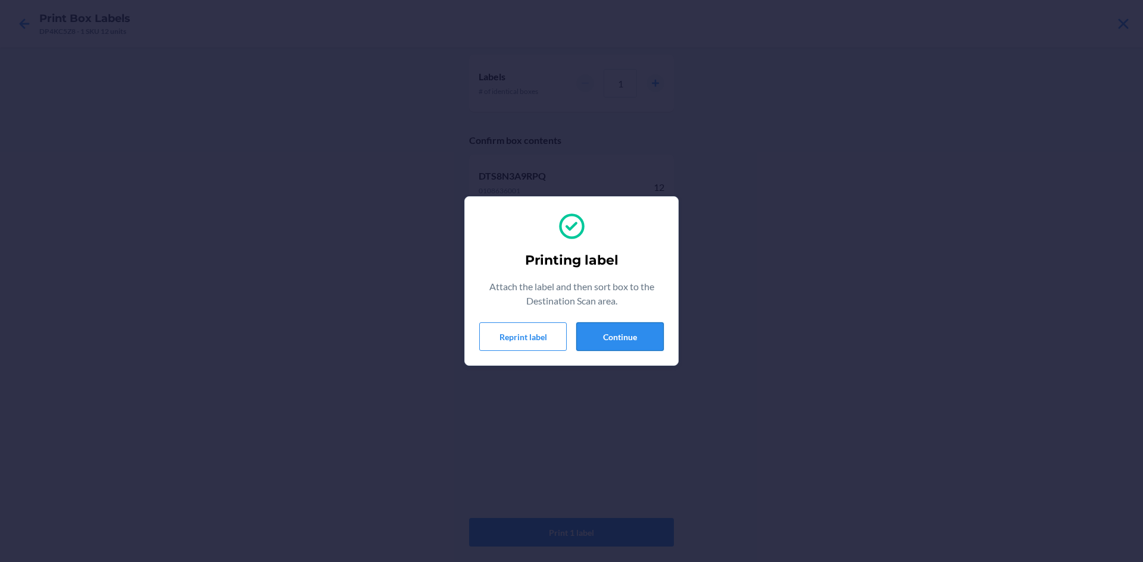
click at [626, 335] on button "Continue" at bounding box center [619, 337] width 87 height 29
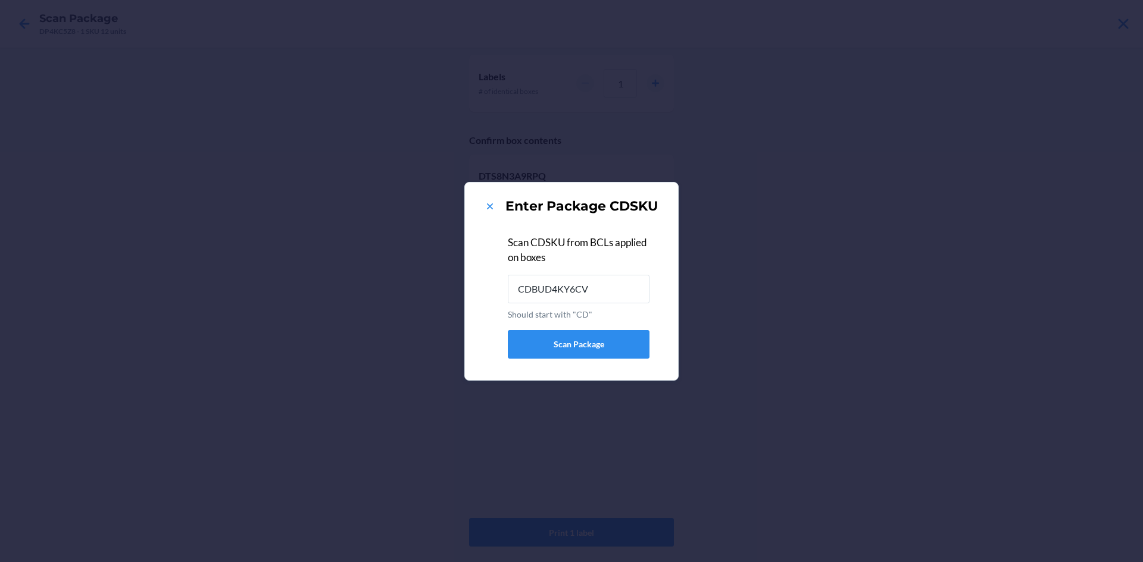
type input "CDBUD4KY6CV"
click at [487, 205] on icon at bounding box center [490, 207] width 12 height 12
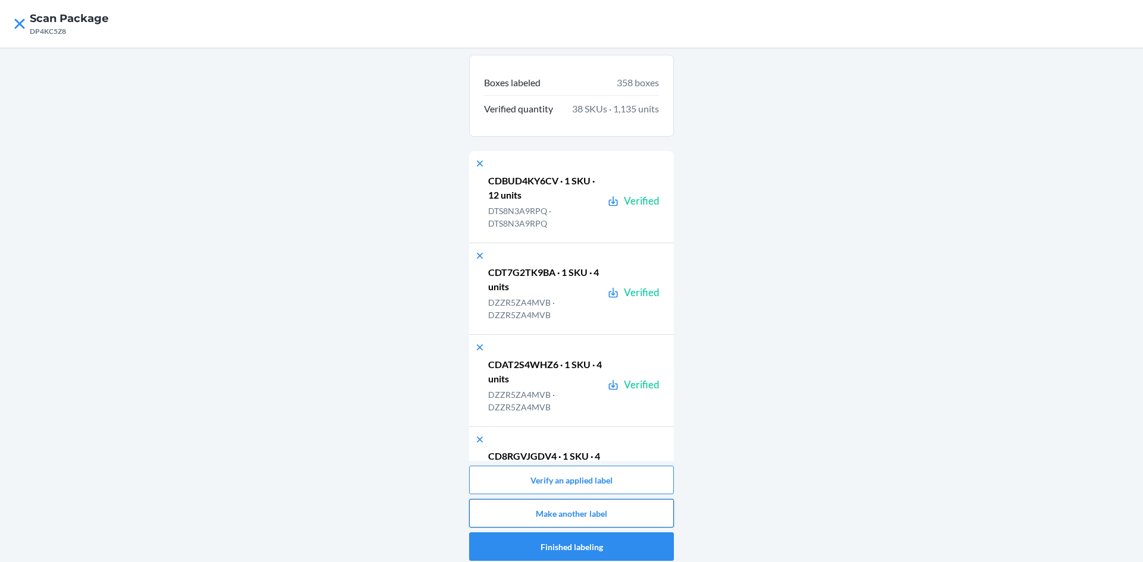
click at [574, 508] on button "Make another label" at bounding box center [571, 513] width 205 height 29
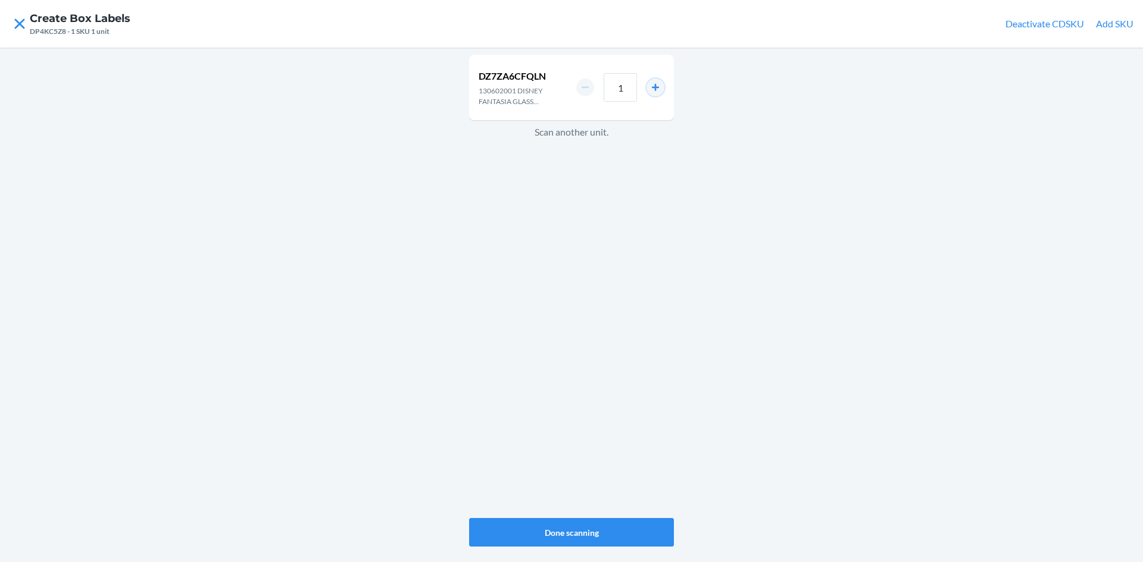
click at [651, 86] on button "increment number" at bounding box center [655, 88] width 18 height 18
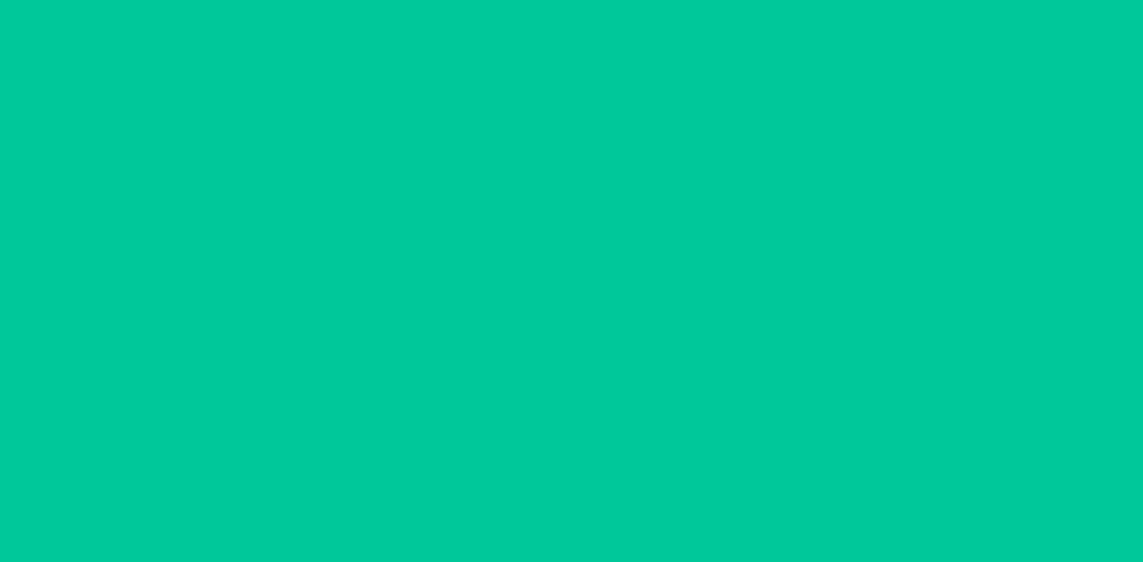
click at [648, 92] on button "increment number" at bounding box center [655, 88] width 18 height 18
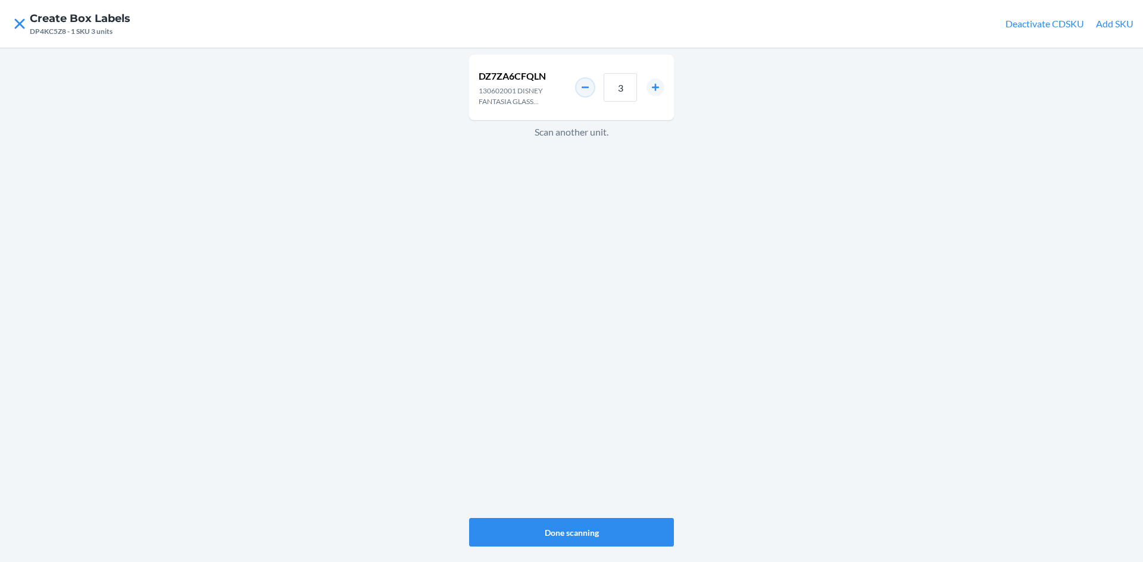
click at [589, 87] on button "decrement number" at bounding box center [585, 88] width 18 height 18
type input "2"
click at [567, 532] on button "Done scanning" at bounding box center [571, 532] width 205 height 29
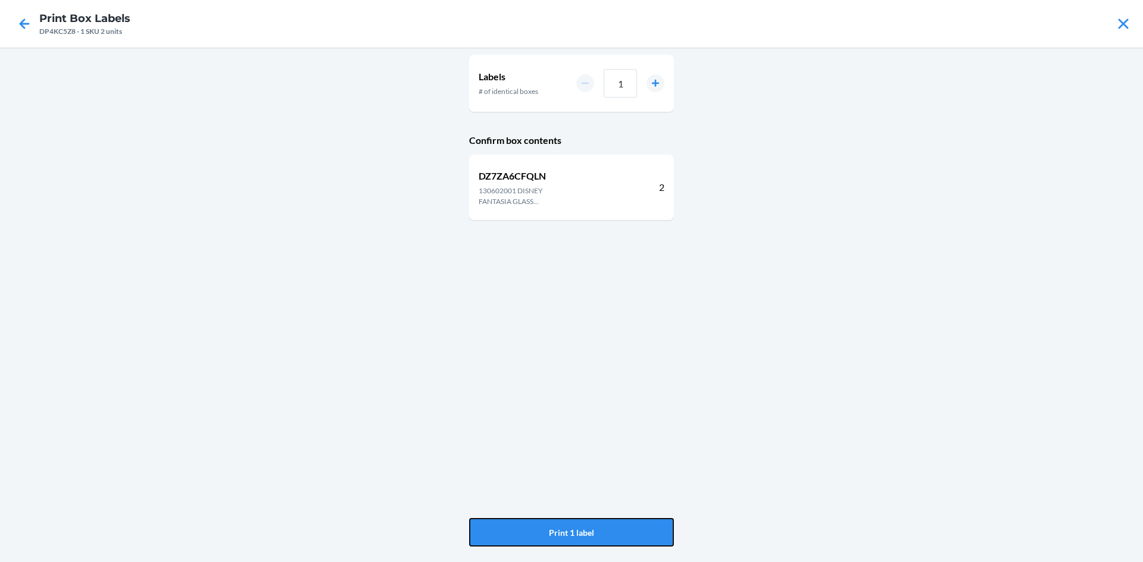
click at [567, 532] on button "Print 1 label" at bounding box center [571, 532] width 205 height 29
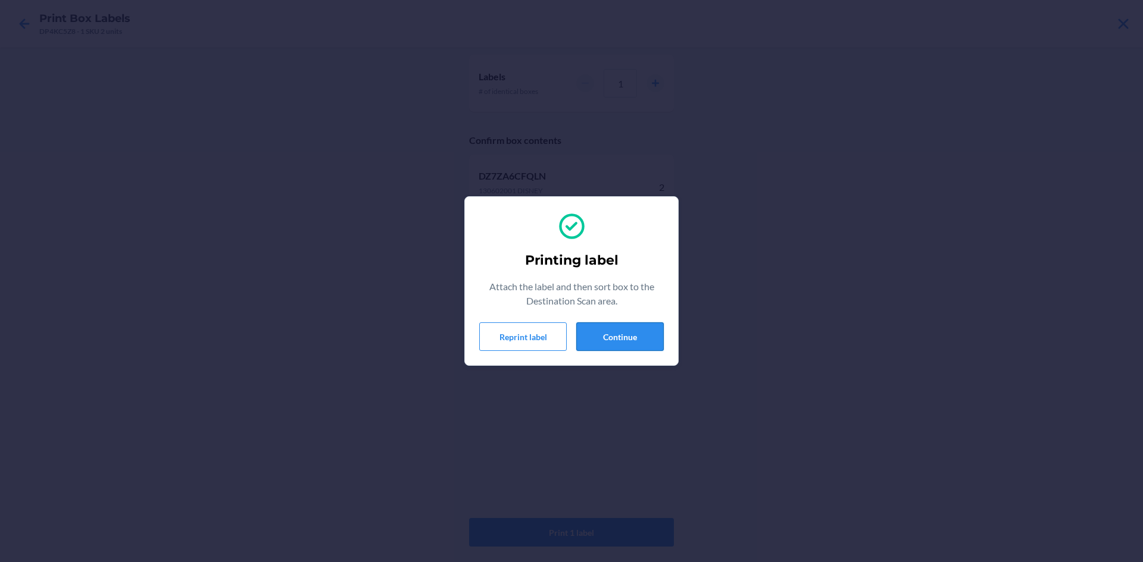
click at [623, 344] on button "Continue" at bounding box center [619, 337] width 87 height 29
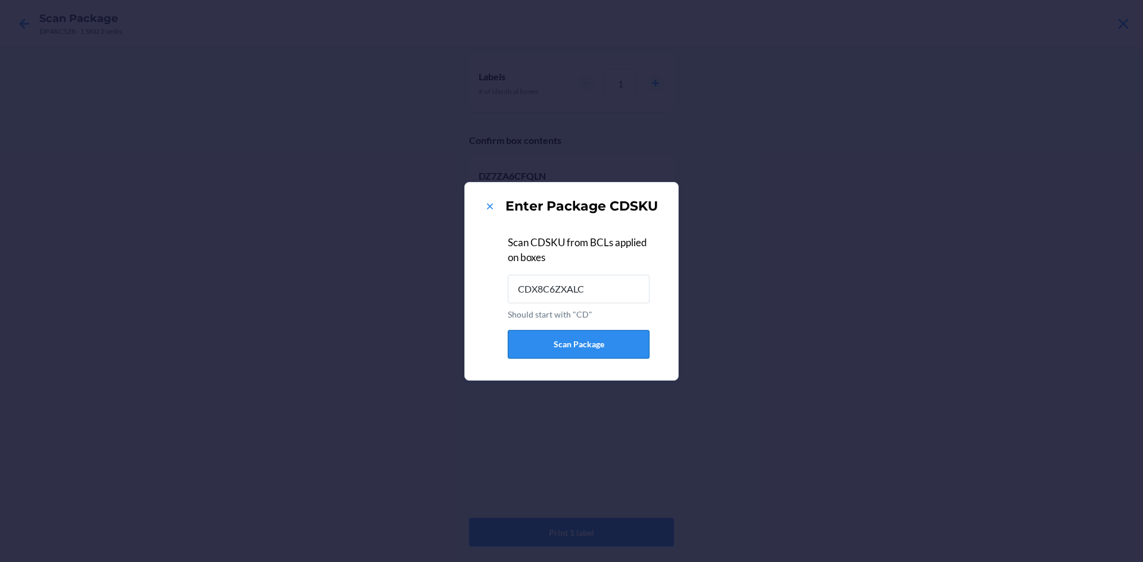
type input "CDX8C6ZXALC"
click at [487, 209] on icon at bounding box center [490, 207] width 6 height 6
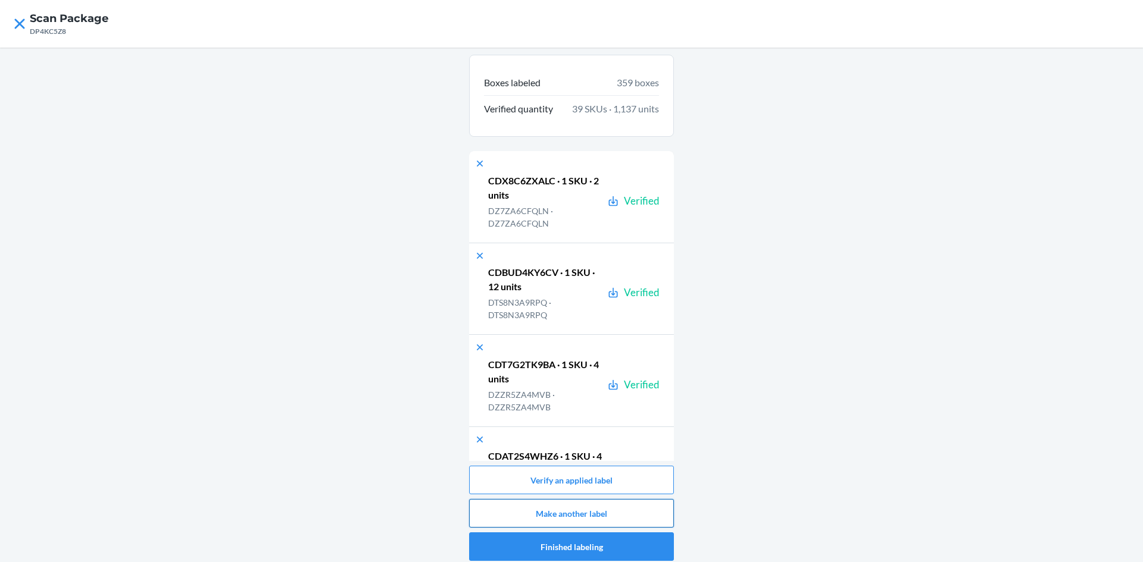
click at [562, 515] on button "Make another label" at bounding box center [571, 513] width 205 height 29
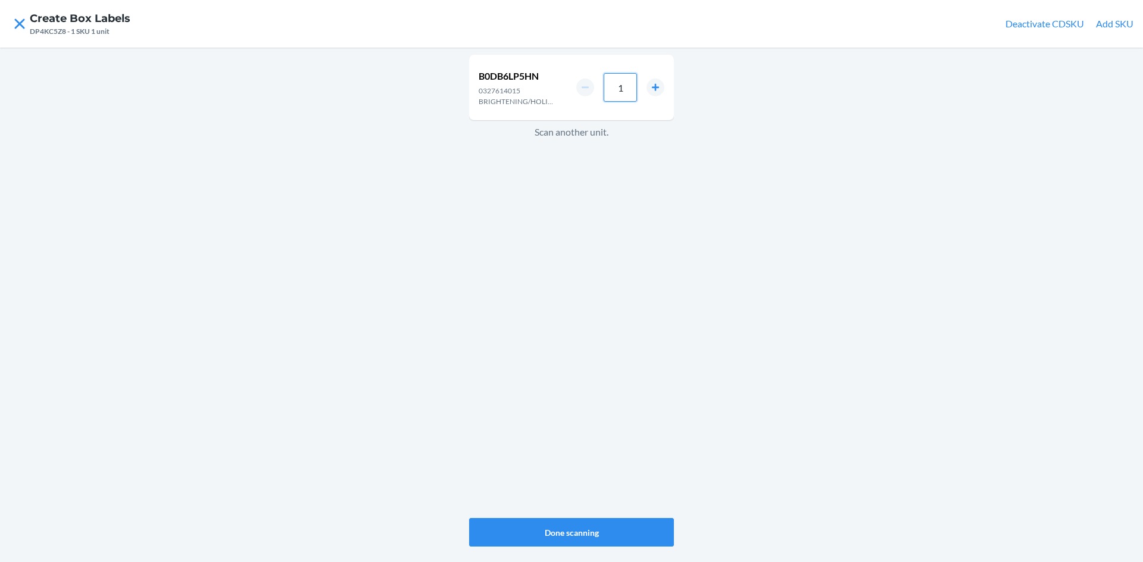
click at [629, 90] on input "1" at bounding box center [620, 87] width 33 height 29
type input "36"
click at [602, 532] on button "Done scanning" at bounding box center [571, 532] width 205 height 29
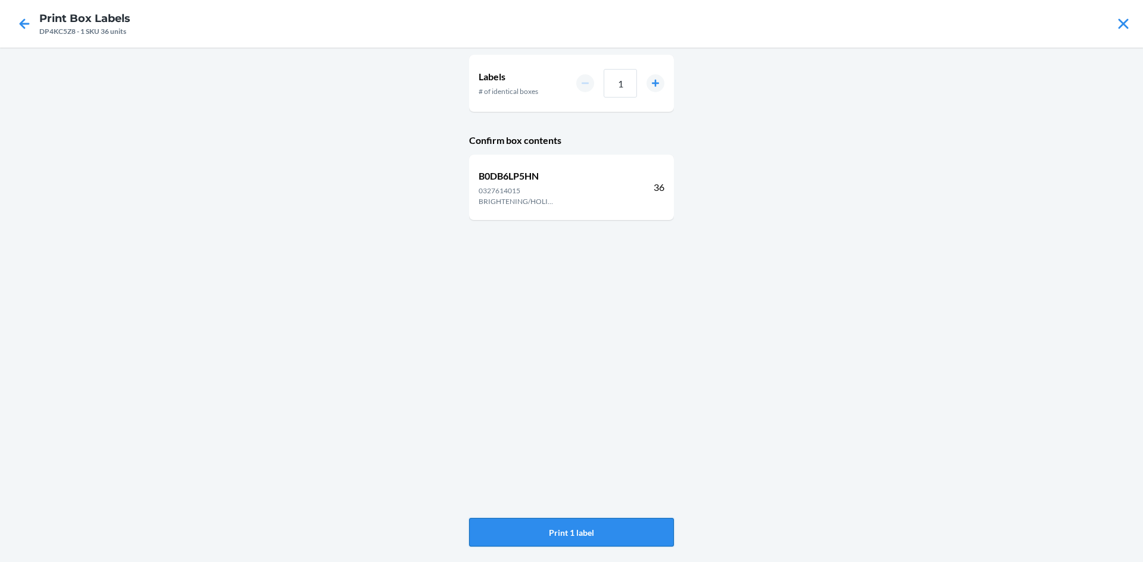
click at [617, 529] on button "Print 1 label" at bounding box center [571, 532] width 205 height 29
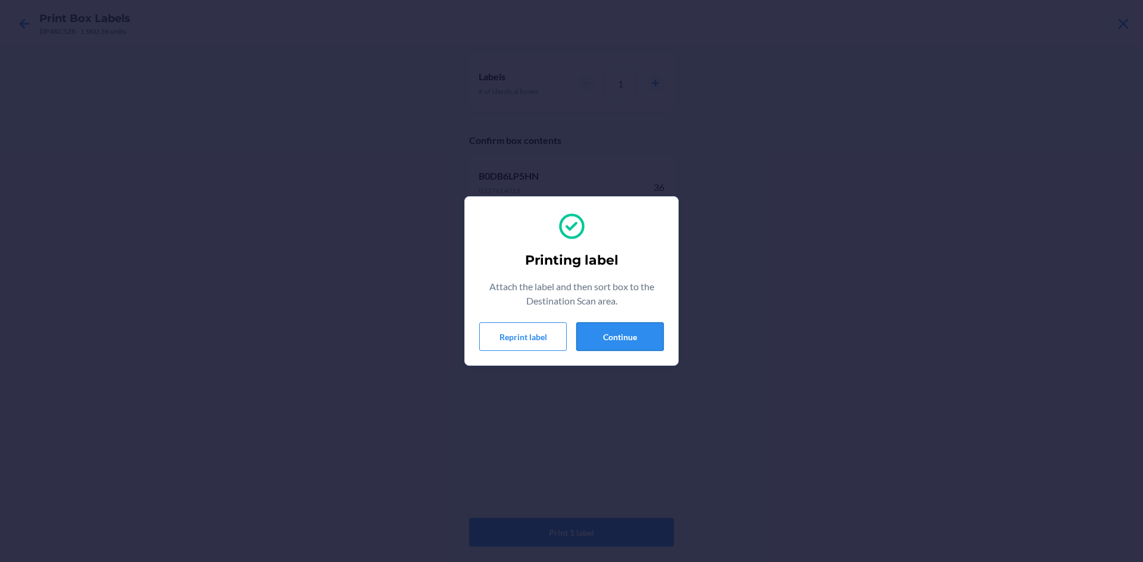
click at [641, 337] on button "Continue" at bounding box center [619, 337] width 87 height 29
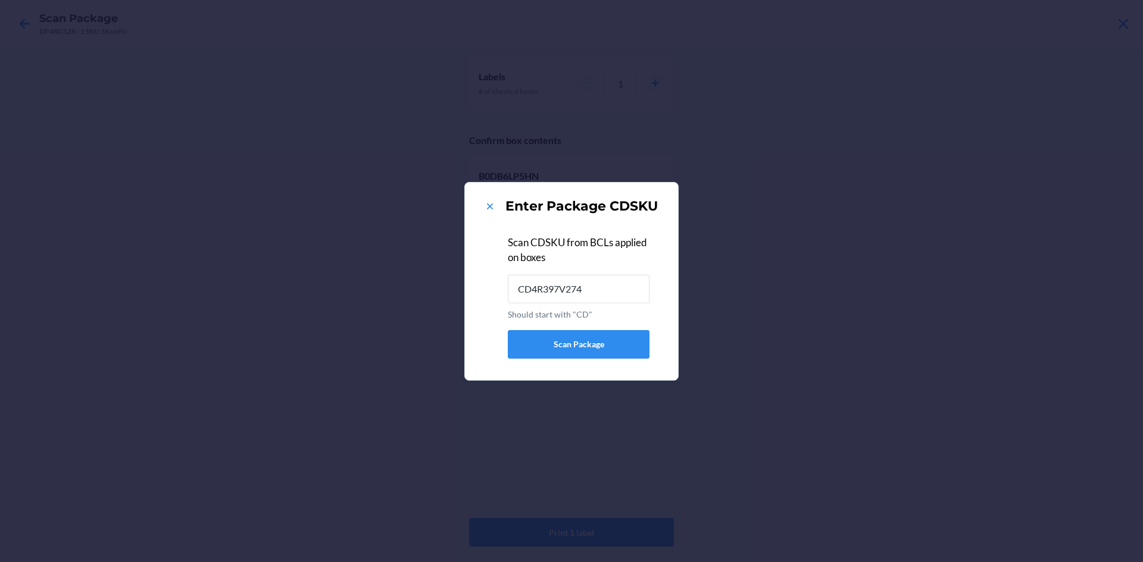
type input "CD4R397V274"
click at [489, 202] on icon at bounding box center [490, 207] width 12 height 12
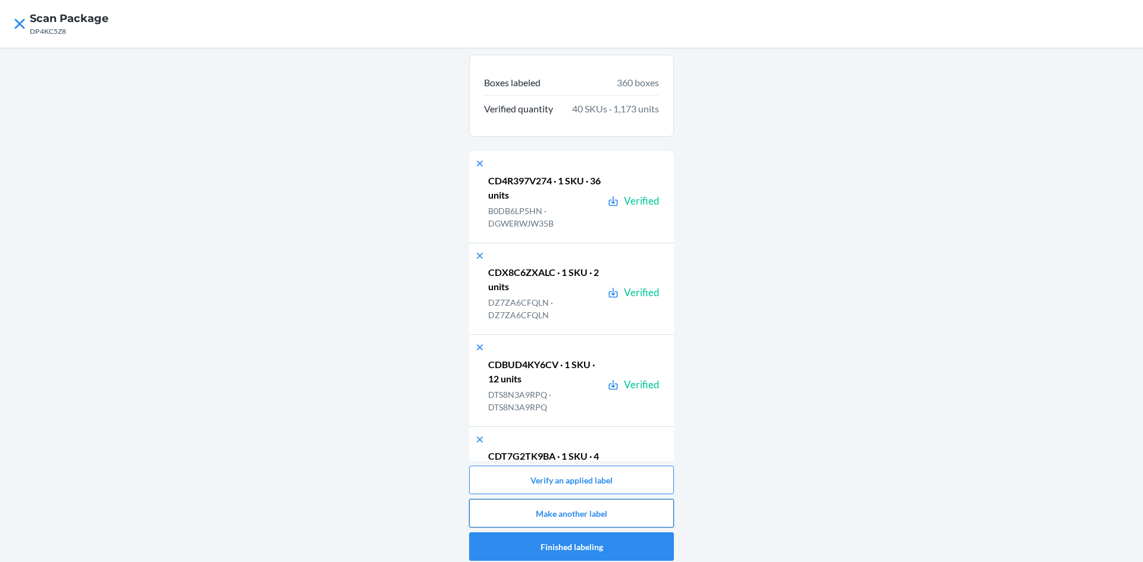
click at [589, 518] on button "Make another label" at bounding box center [571, 513] width 205 height 29
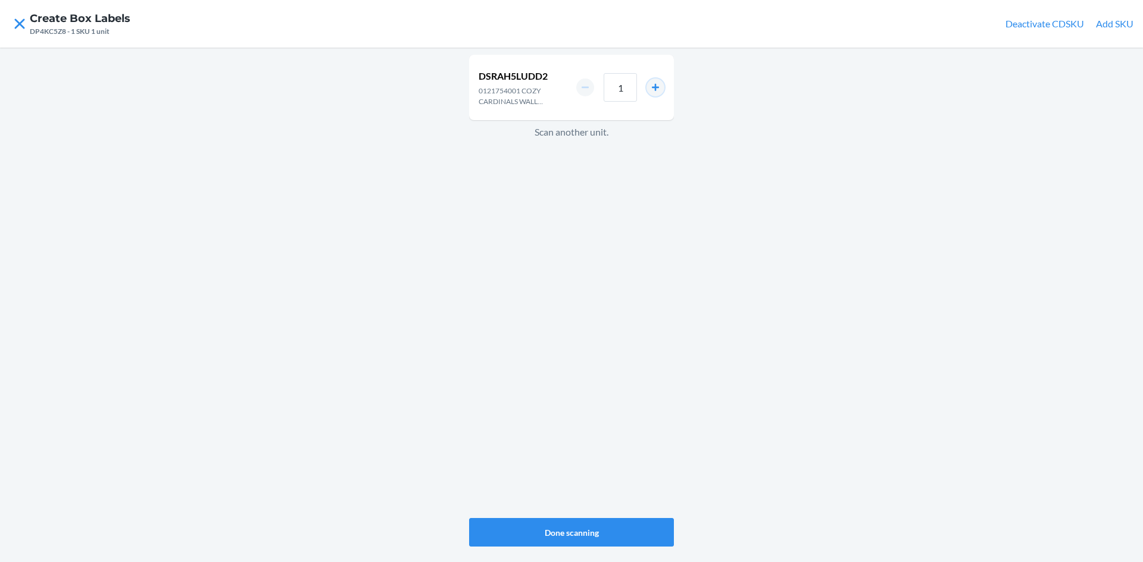
click at [658, 88] on button "increment number" at bounding box center [655, 88] width 18 height 18
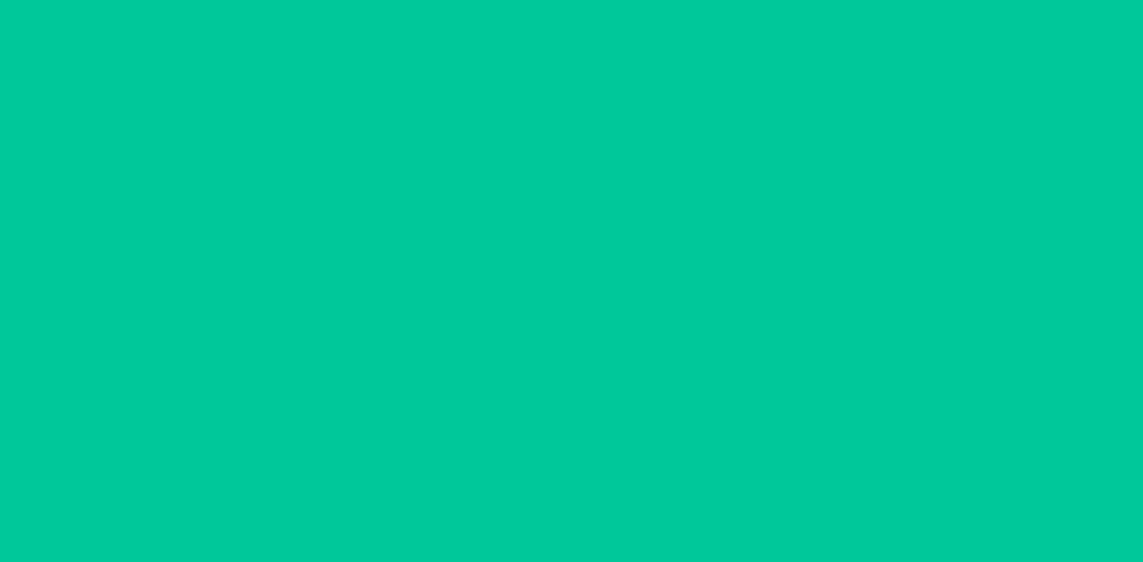
click at [658, 88] on button "increment number" at bounding box center [655, 88] width 18 height 18
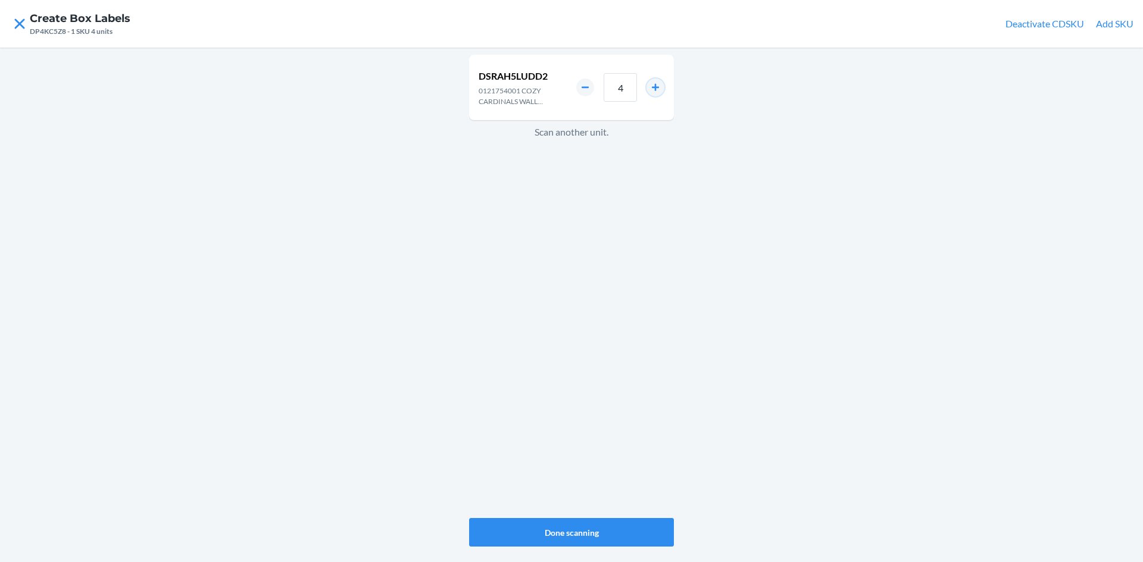
click at [658, 88] on button "increment number" at bounding box center [655, 88] width 18 height 18
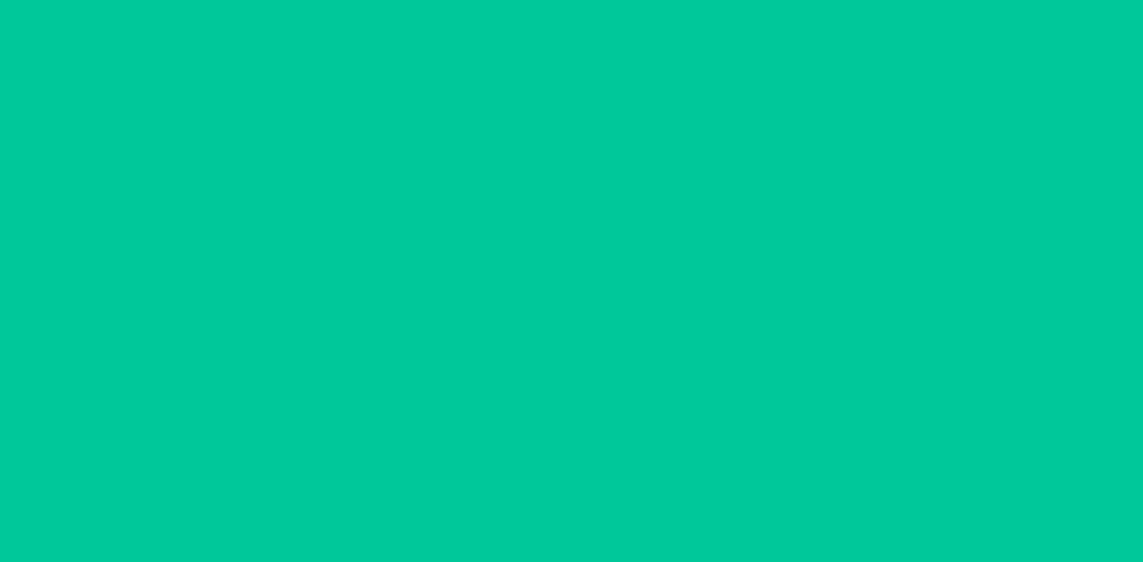
click at [658, 88] on button "increment number" at bounding box center [655, 88] width 18 height 18
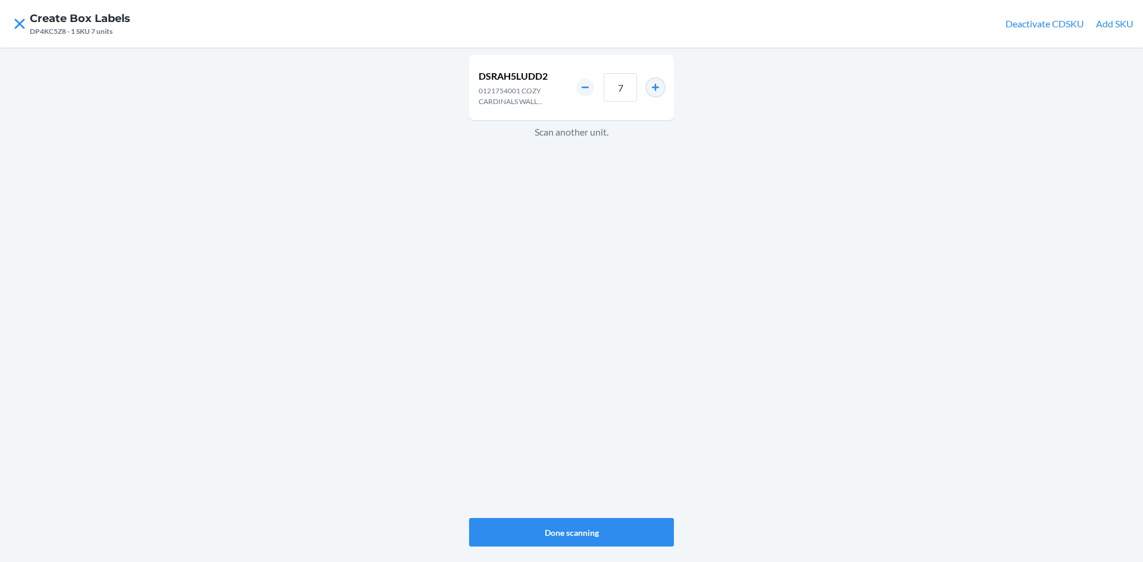
click at [658, 88] on button "increment number" at bounding box center [655, 88] width 18 height 18
type input "8"
click at [585, 532] on button "Done scanning" at bounding box center [571, 532] width 205 height 29
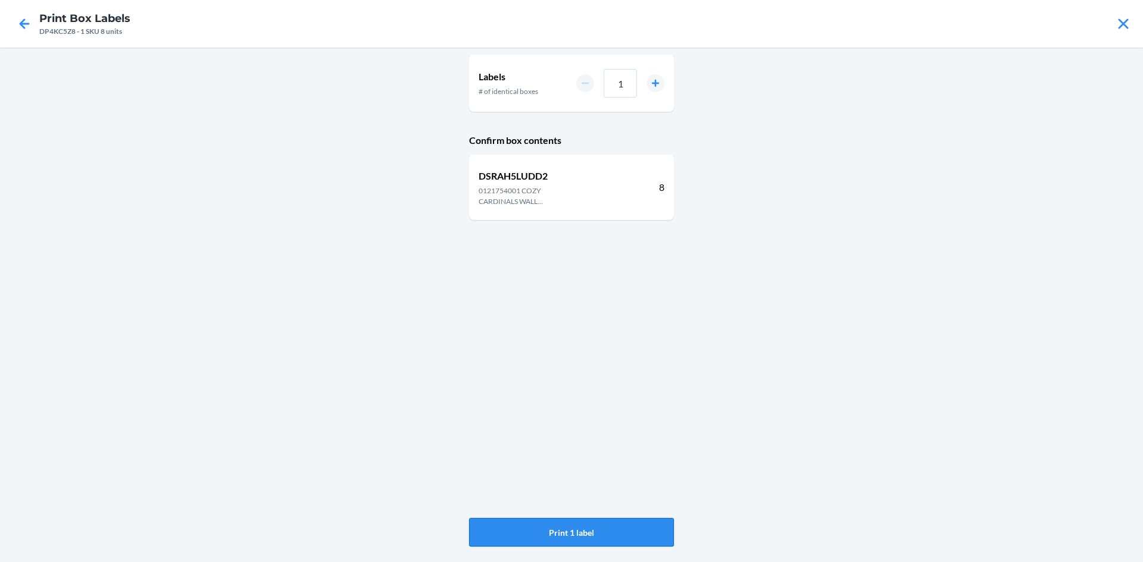
click at [585, 532] on button "Print 1 label" at bounding box center [571, 532] width 205 height 29
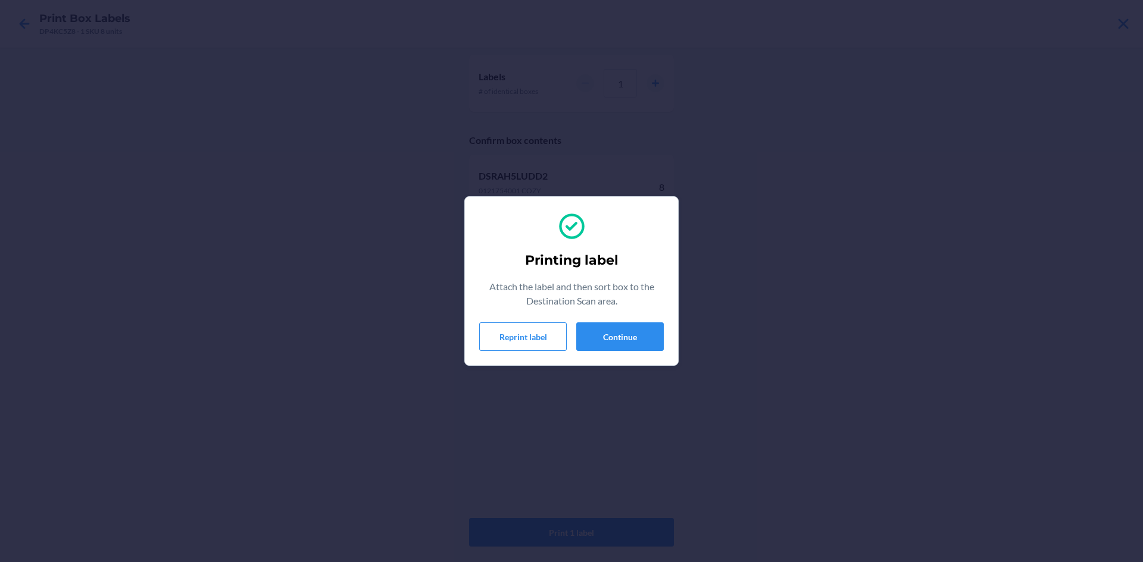
click at [664, 333] on section "Printing label Attach the label and then sort box to the Destination Scan area.…" at bounding box center [571, 281] width 214 height 170
click at [622, 340] on button "Continue" at bounding box center [619, 337] width 87 height 29
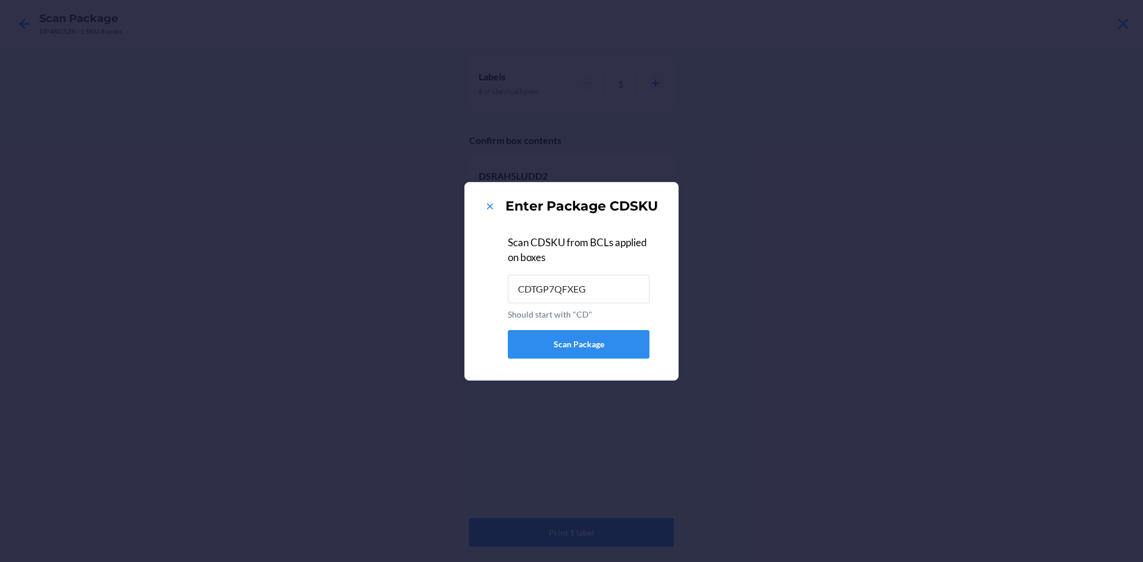
type input "CDTGP7QFXEG"
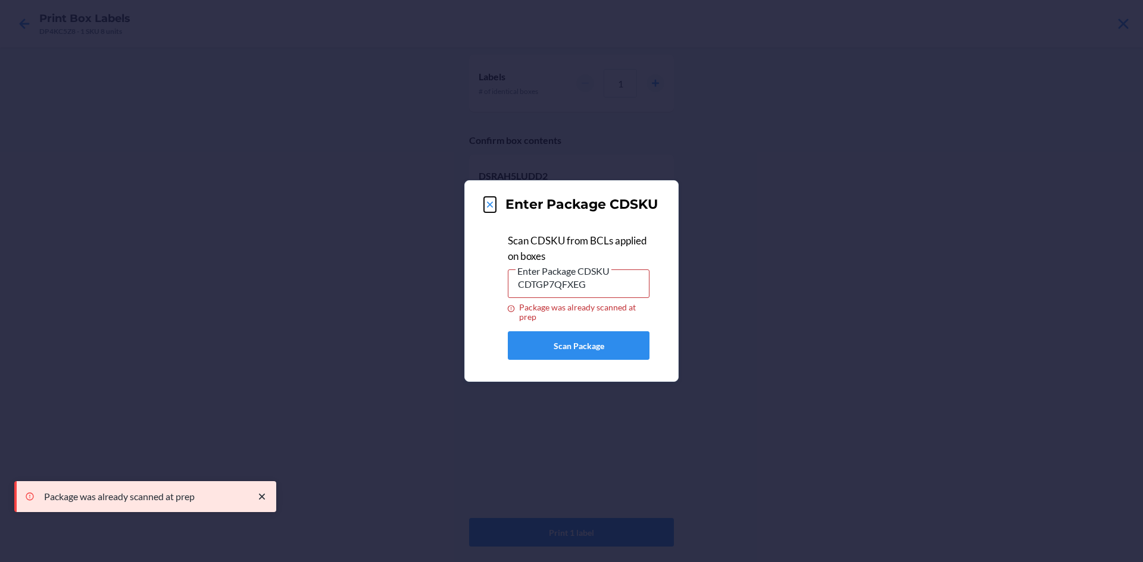
click at [492, 200] on icon at bounding box center [490, 205] width 12 height 12
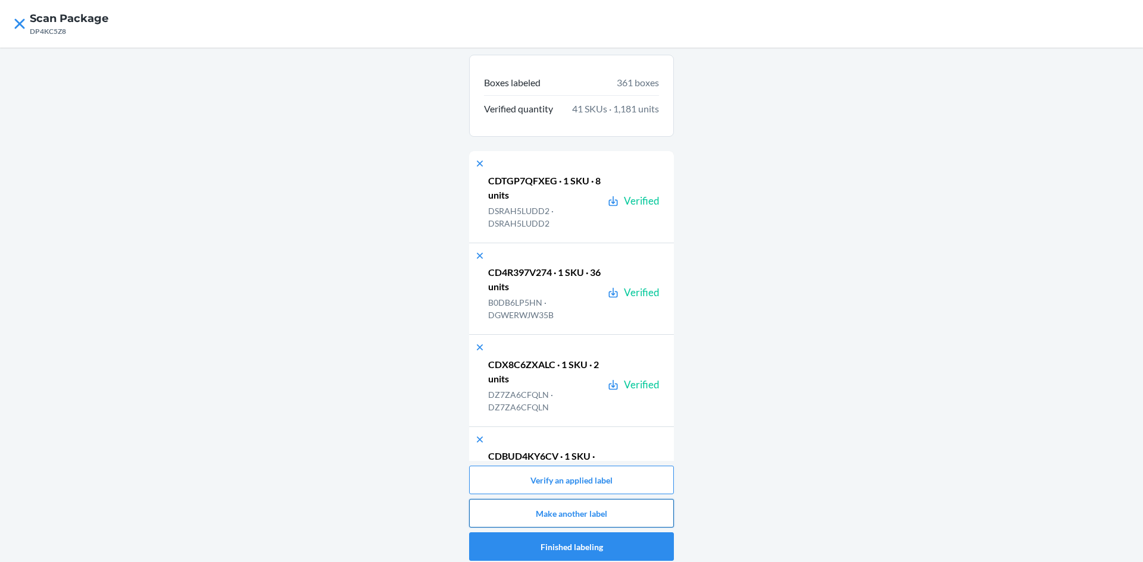
click at [554, 511] on button "Make another label" at bounding box center [571, 513] width 205 height 29
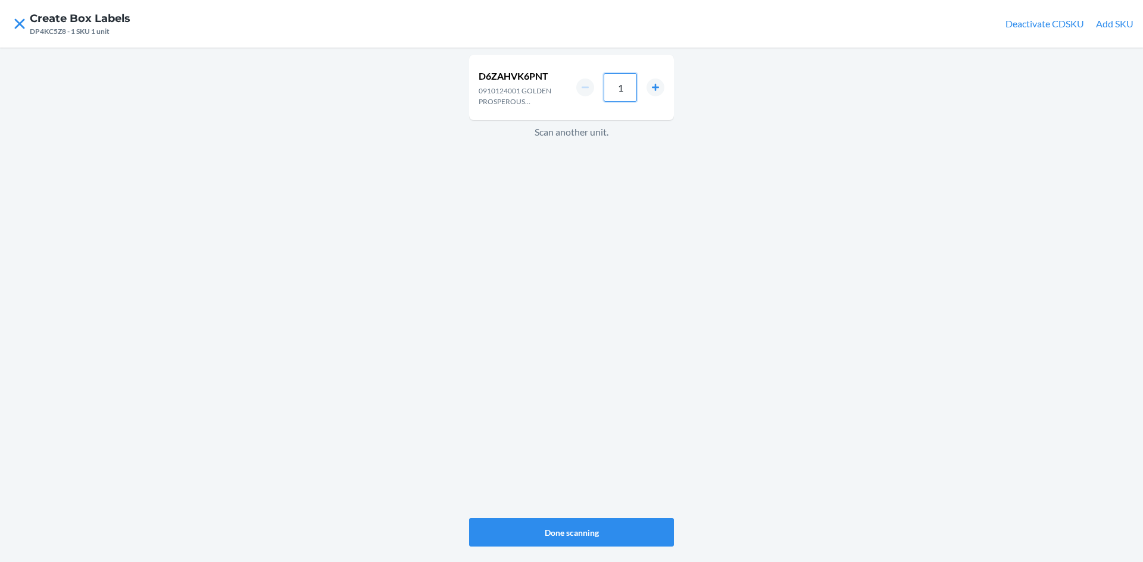
click at [626, 91] on input "1" at bounding box center [620, 87] width 33 height 29
type input "6"
click at [624, 534] on button "Done scanning" at bounding box center [571, 532] width 205 height 29
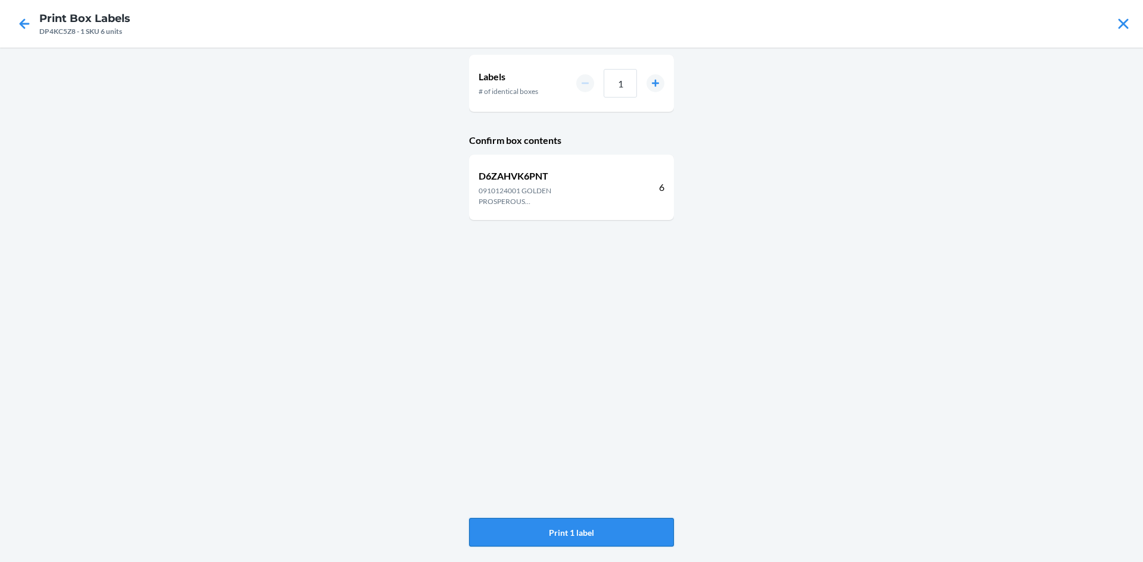
click at [593, 536] on button "Print 1 label" at bounding box center [571, 532] width 205 height 29
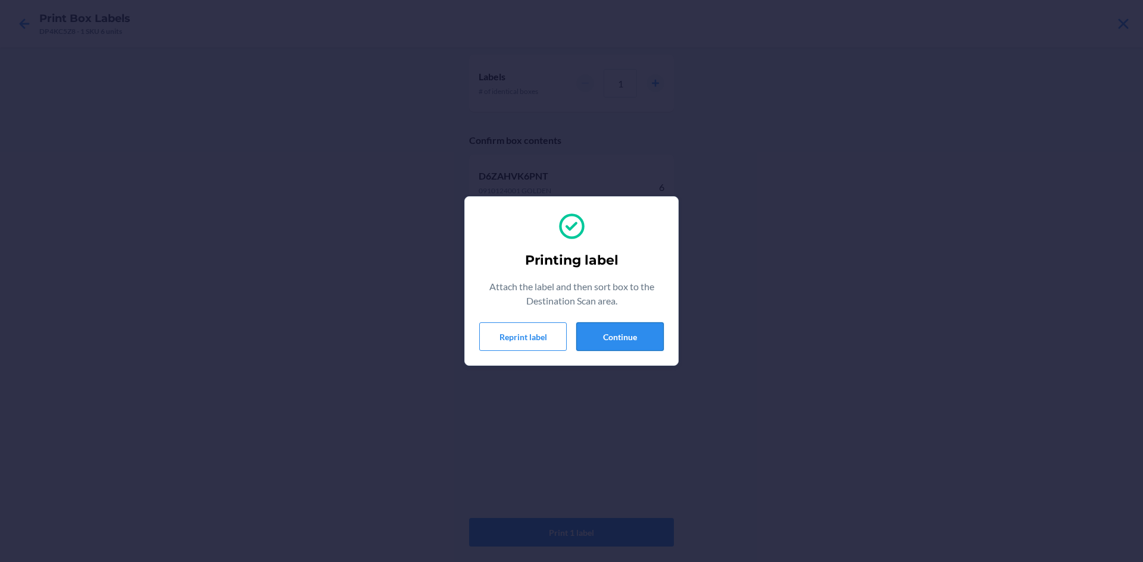
click at [630, 331] on button "Continue" at bounding box center [619, 337] width 87 height 29
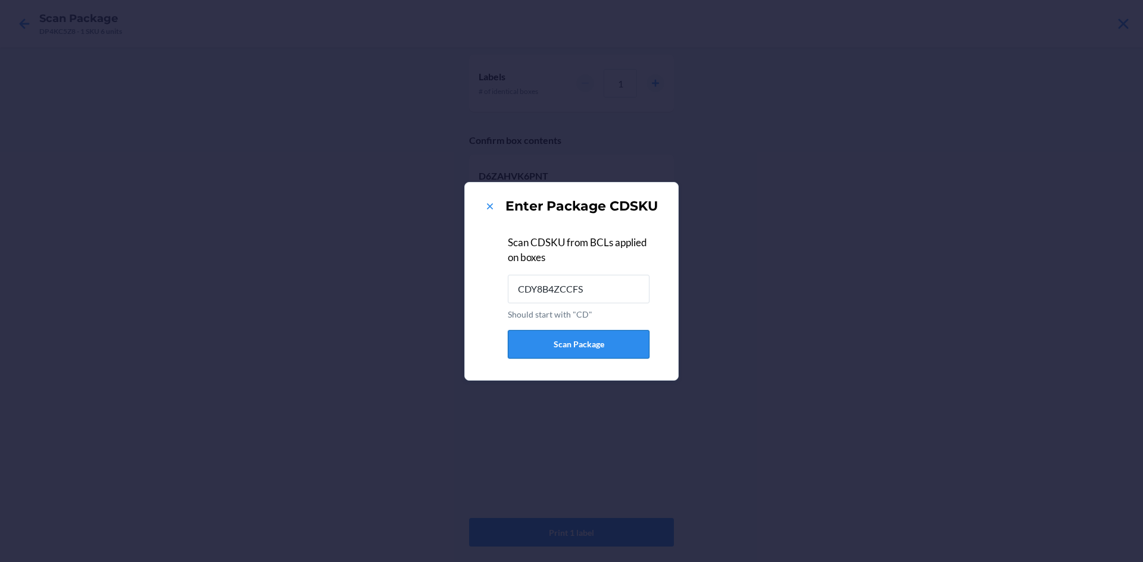
type input "CDY8B4ZCCFS"
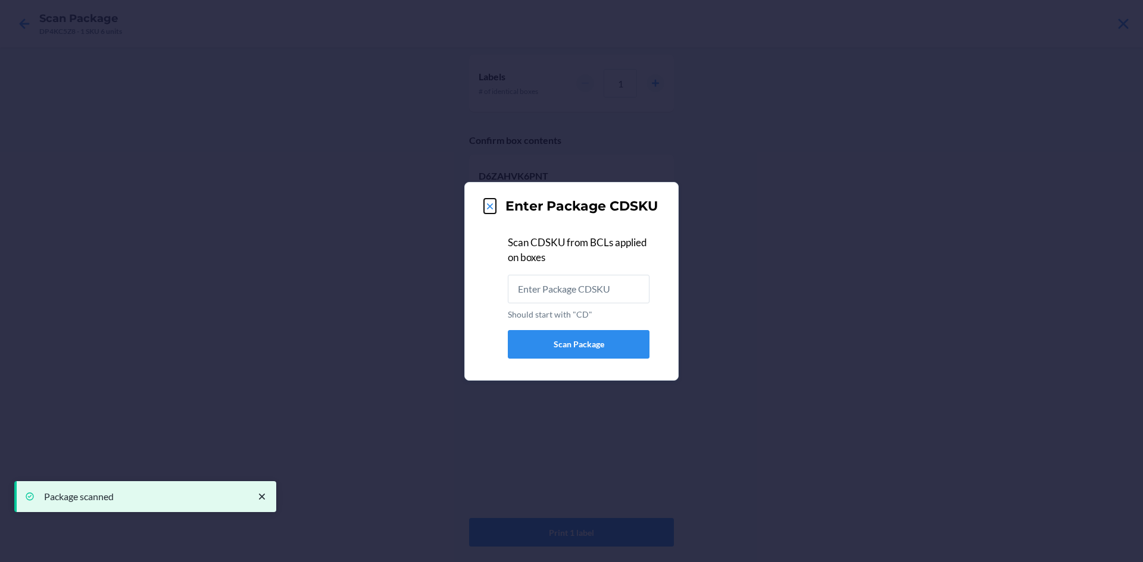
click at [490, 202] on icon at bounding box center [490, 207] width 12 height 12
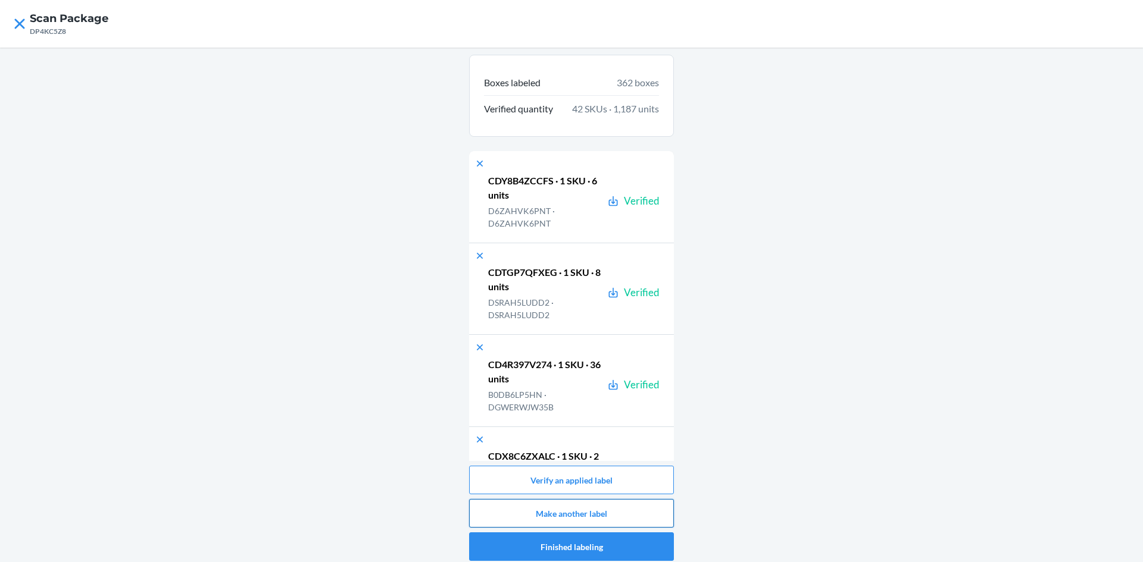
click at [621, 520] on button "Make another label" at bounding box center [571, 513] width 205 height 29
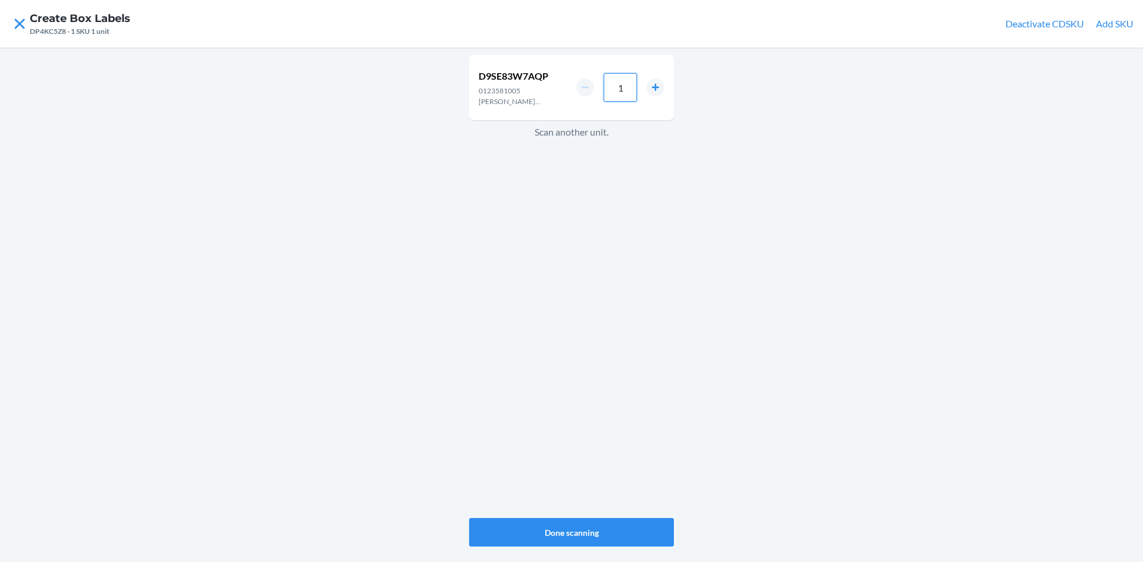
click at [627, 94] on input "1" at bounding box center [620, 87] width 33 height 29
type input "10"
click at [596, 534] on button "Done scanning" at bounding box center [571, 532] width 205 height 29
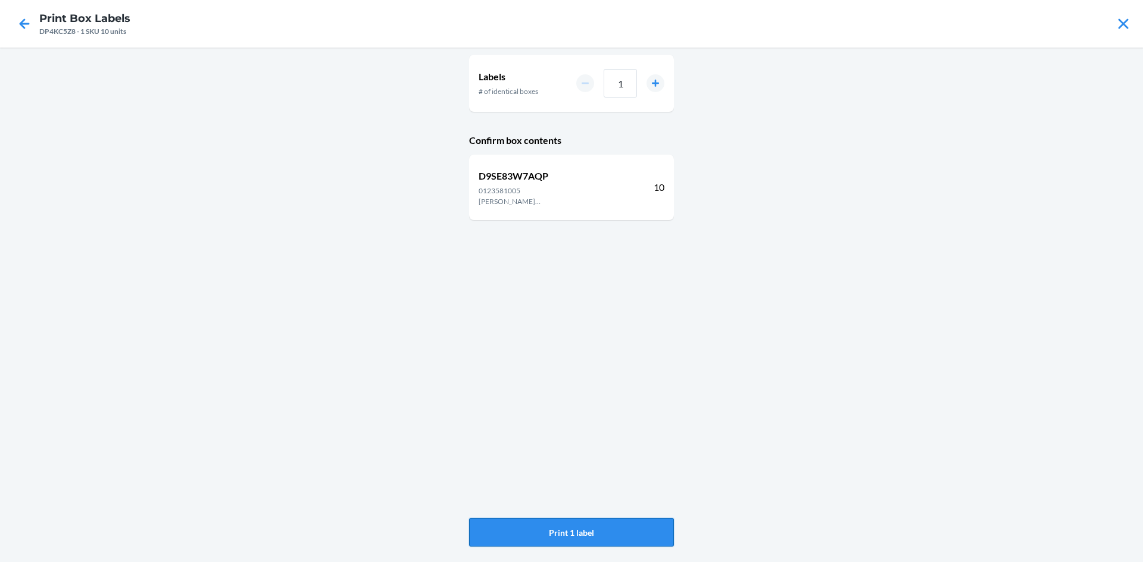
click at [598, 534] on button "Print 1 label" at bounding box center [571, 532] width 205 height 29
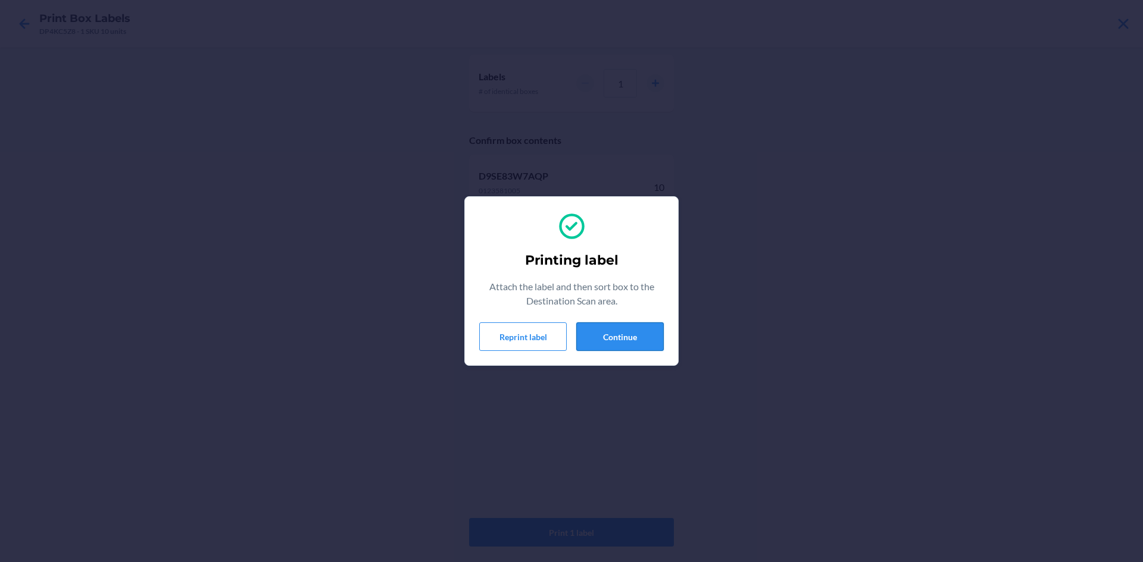
click at [611, 338] on button "Continue" at bounding box center [619, 337] width 87 height 29
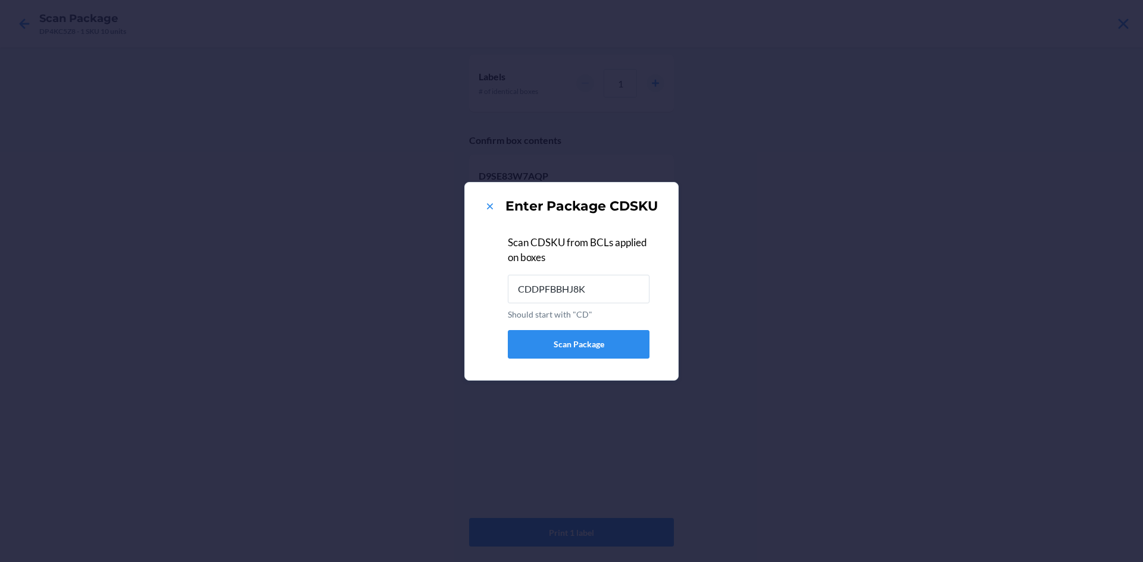
type input "CDDPFBBHJ8K"
click at [483, 205] on div "Enter Package CDSKU" at bounding box center [571, 206] width 185 height 19
click at [487, 204] on icon at bounding box center [490, 207] width 12 height 12
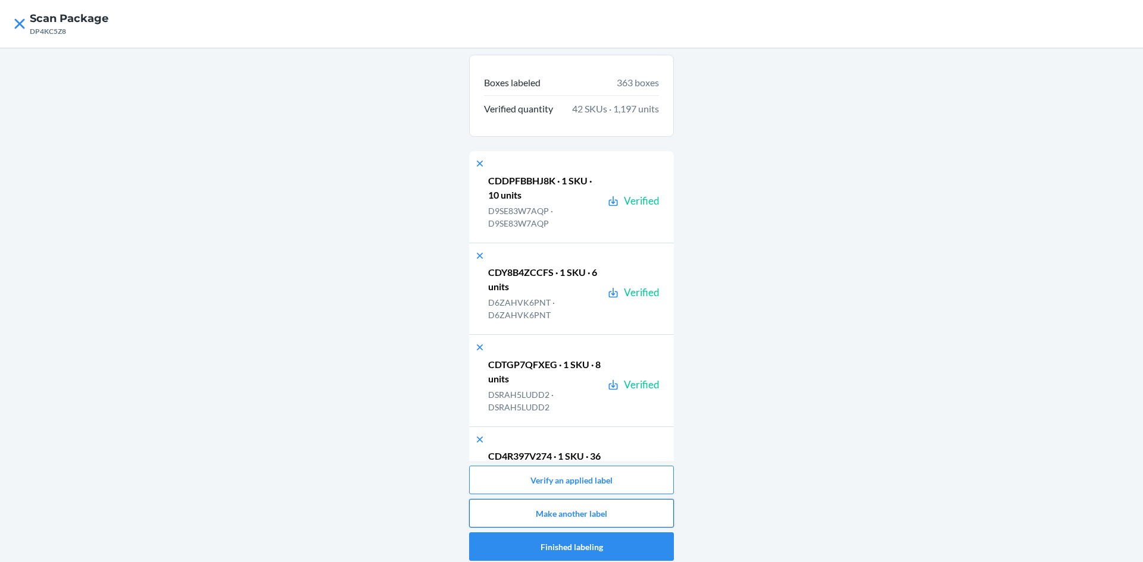
click at [580, 522] on button "Make another label" at bounding box center [571, 513] width 205 height 29
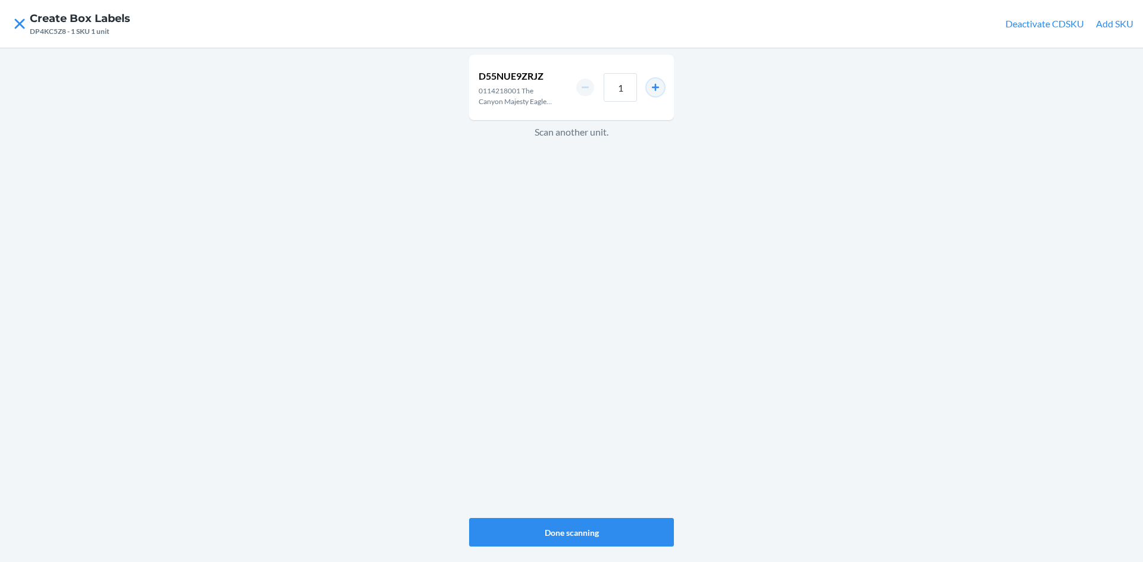
click at [663, 89] on button "increment number" at bounding box center [655, 88] width 18 height 18
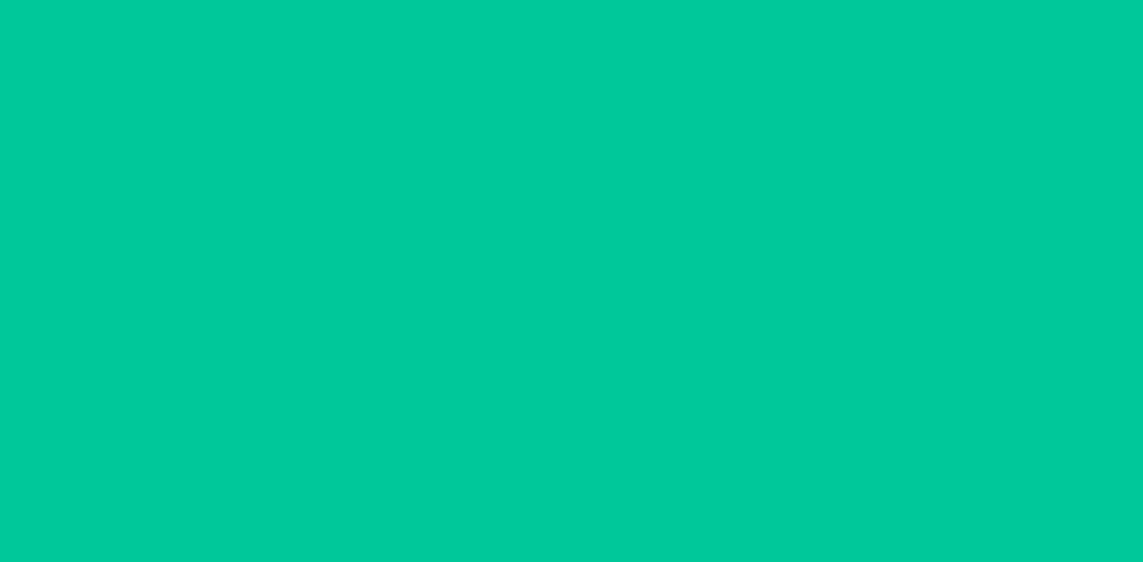
click at [663, 89] on button "increment number" at bounding box center [655, 88] width 18 height 18
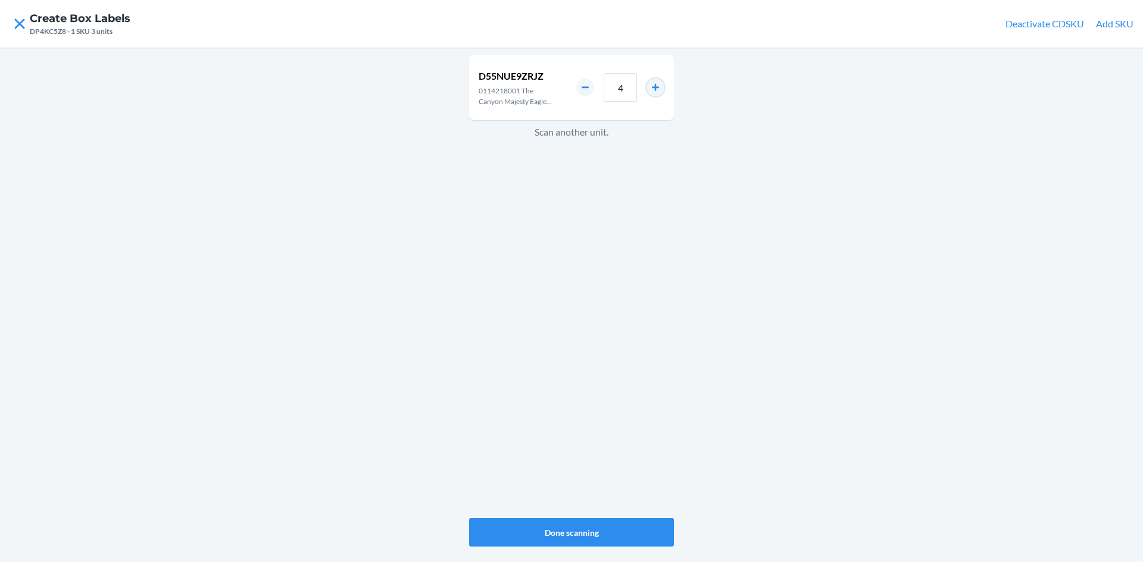
click at [663, 89] on button "increment number" at bounding box center [655, 88] width 18 height 18
type input "6"
click at [573, 539] on button "Done scanning" at bounding box center [571, 532] width 205 height 29
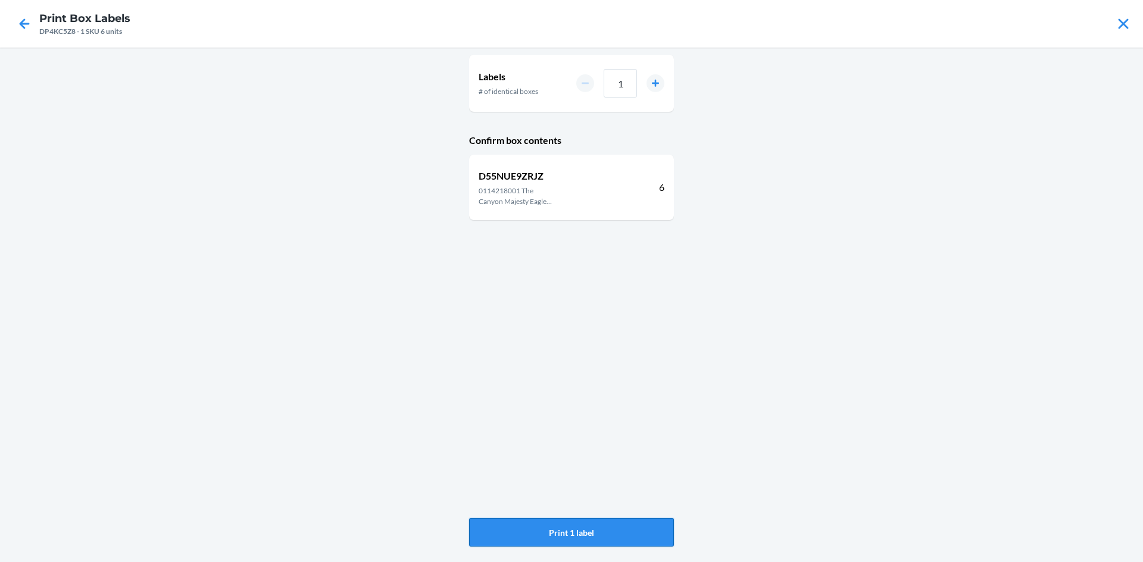
click at [552, 529] on button "Print 1 label" at bounding box center [571, 532] width 205 height 29
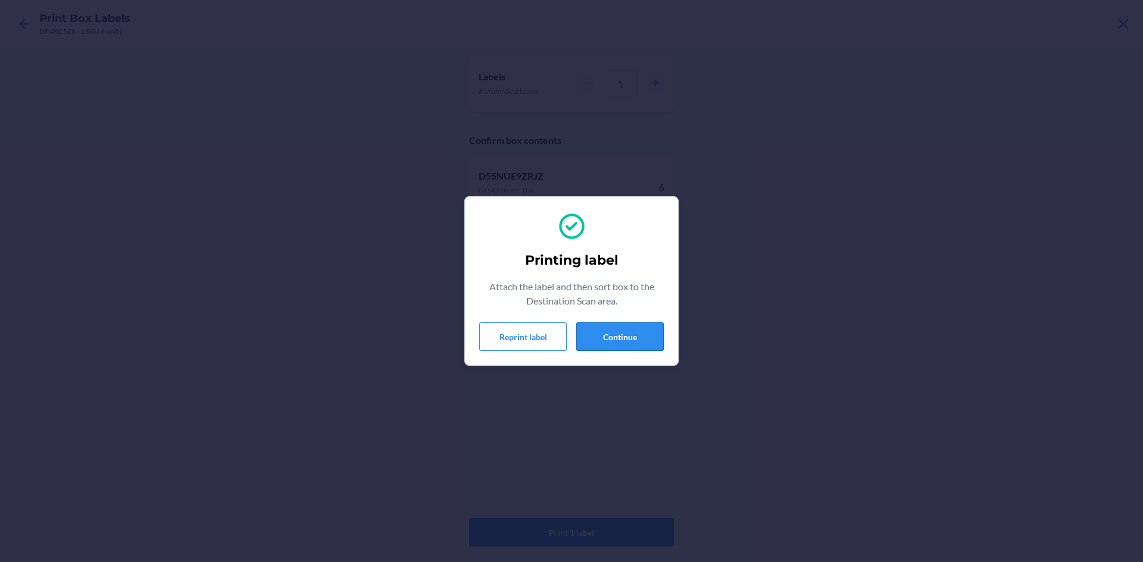
click at [617, 334] on button "Continue" at bounding box center [619, 337] width 87 height 29
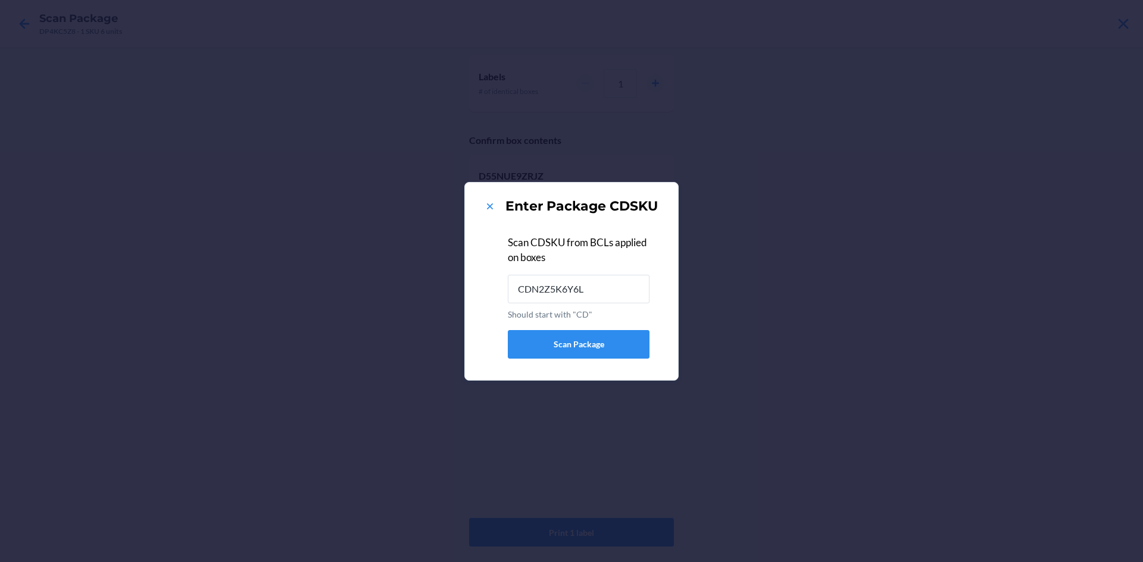
type input "CDN2Z5K6Y6L"
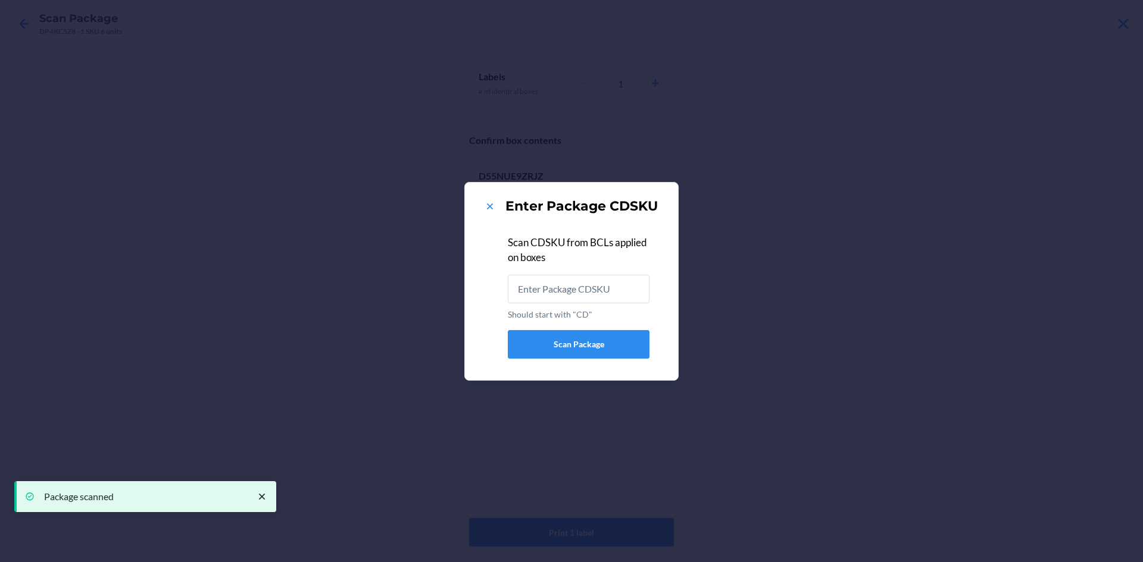
click at [486, 197] on div "Enter Package CDSKU" at bounding box center [571, 206] width 185 height 19
click at [486, 205] on icon at bounding box center [490, 207] width 12 height 12
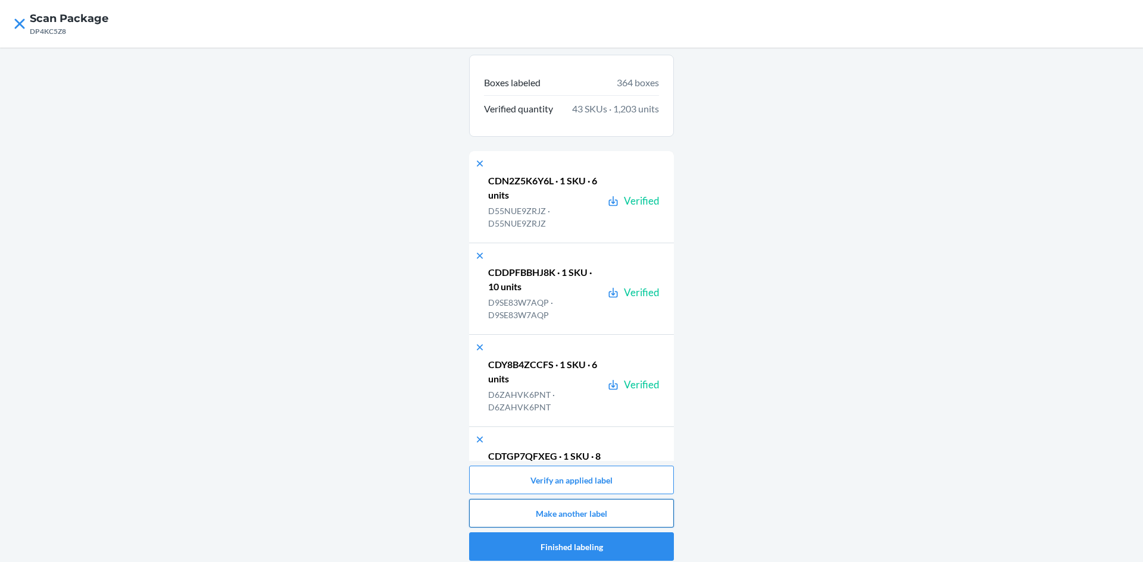
click at [534, 519] on button "Make another label" at bounding box center [571, 513] width 205 height 29
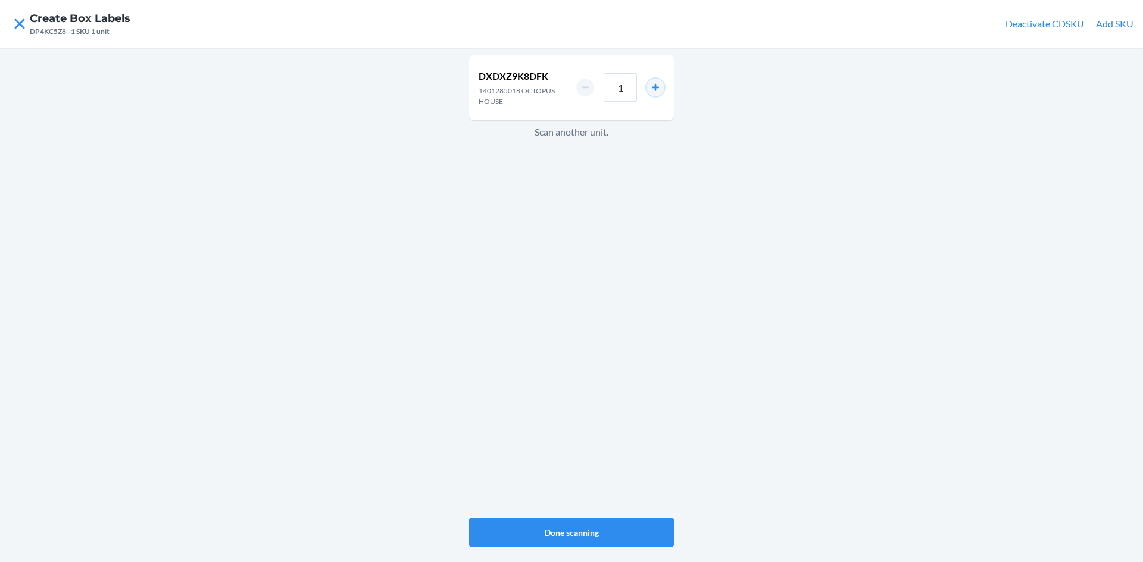
click at [652, 90] on button "increment number" at bounding box center [655, 88] width 18 height 18
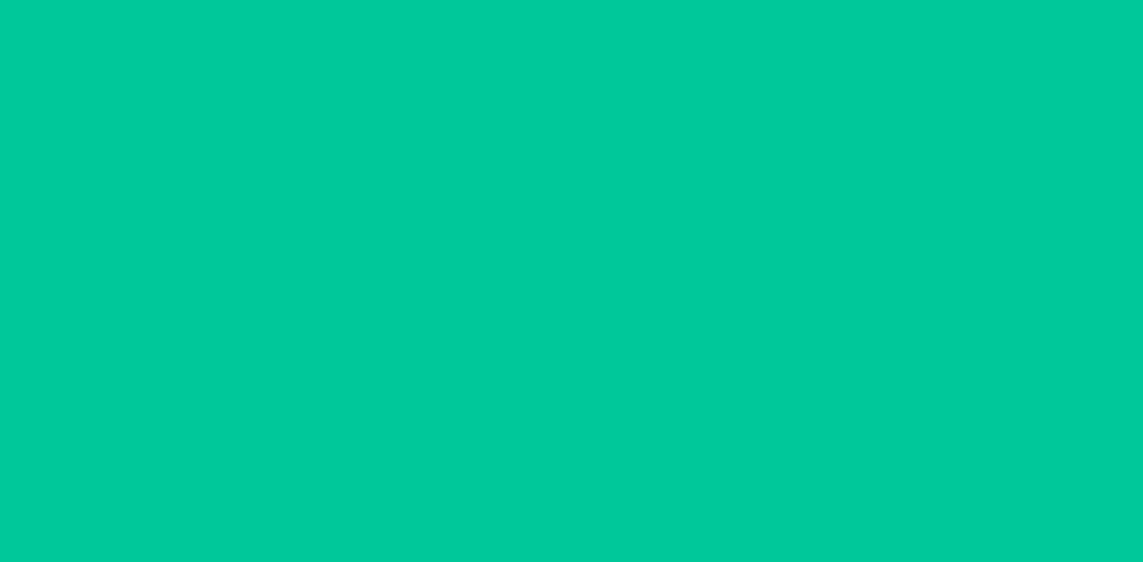
click at [652, 90] on button "increment number" at bounding box center [655, 88] width 18 height 18
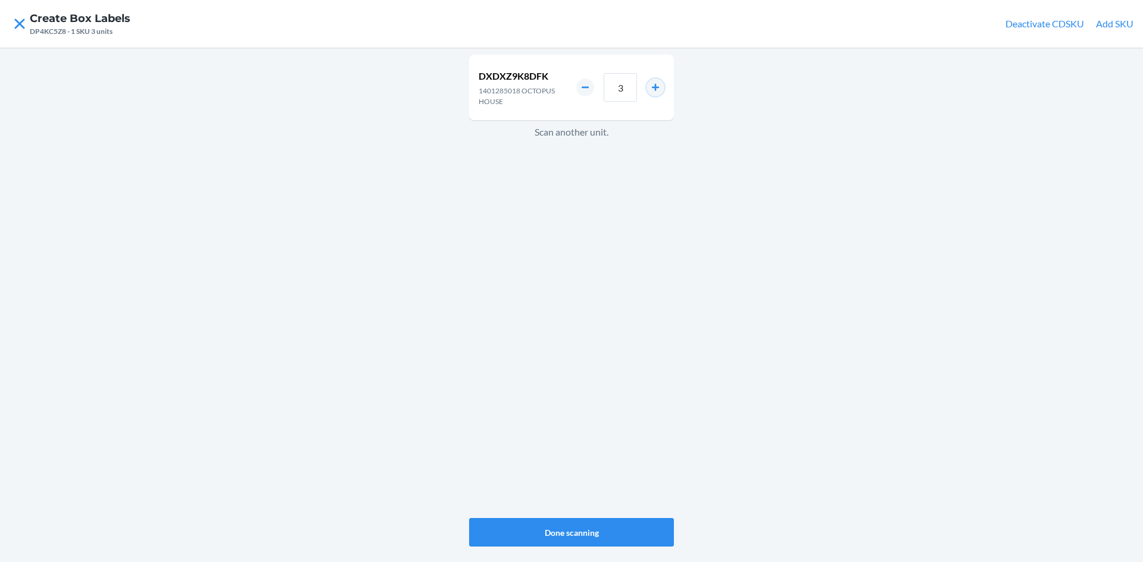
click at [652, 90] on button "increment number" at bounding box center [655, 88] width 18 height 18
type input "4"
click at [548, 526] on button "Done scanning" at bounding box center [571, 532] width 205 height 29
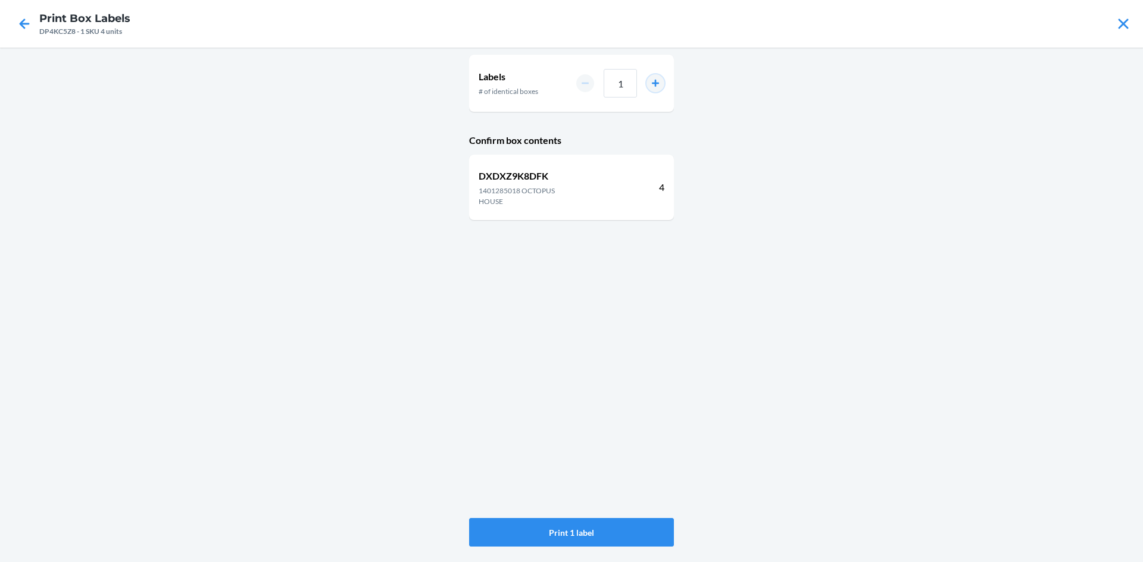
click at [658, 76] on button "increment number" at bounding box center [655, 83] width 18 height 18
type input "2"
click at [527, 534] on button "Print 2 labels" at bounding box center [571, 532] width 205 height 29
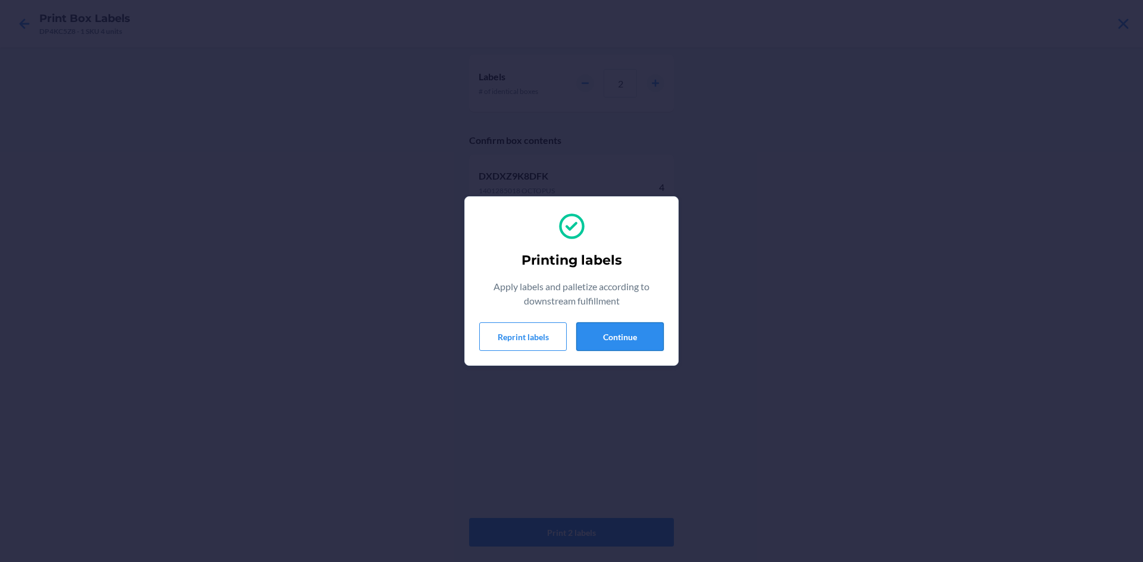
click at [590, 343] on button "Continue" at bounding box center [619, 337] width 87 height 29
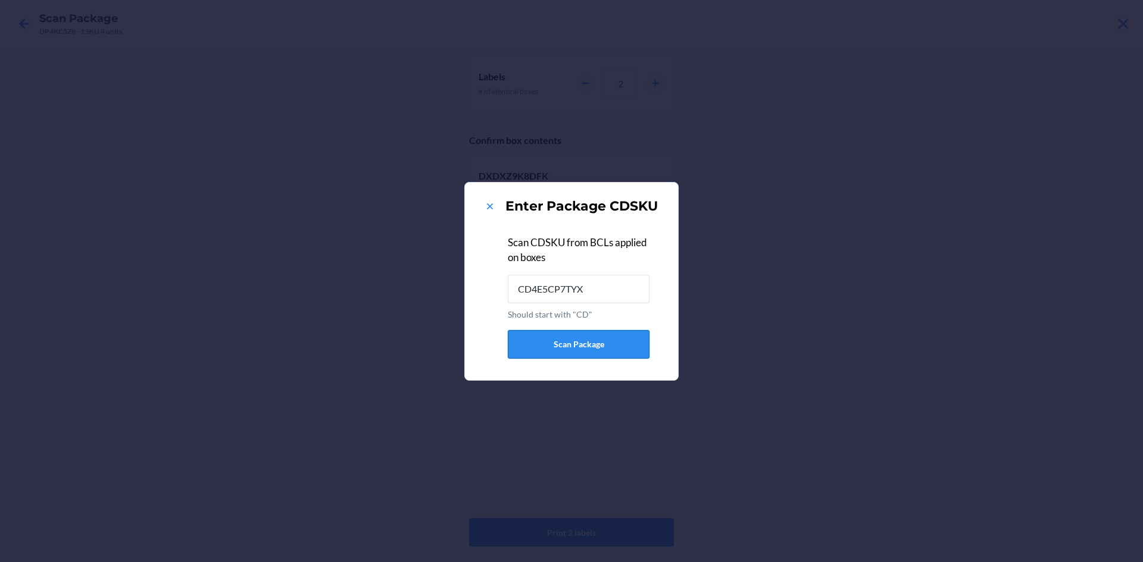
type input "CD4E5CP7TYX"
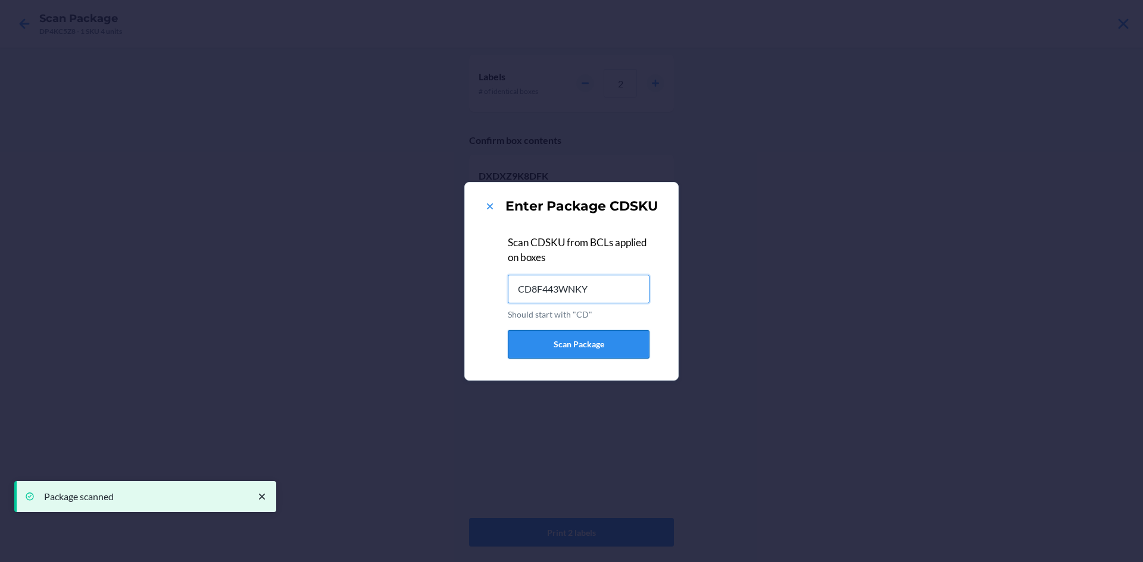
type input "CD8F443WNKY"
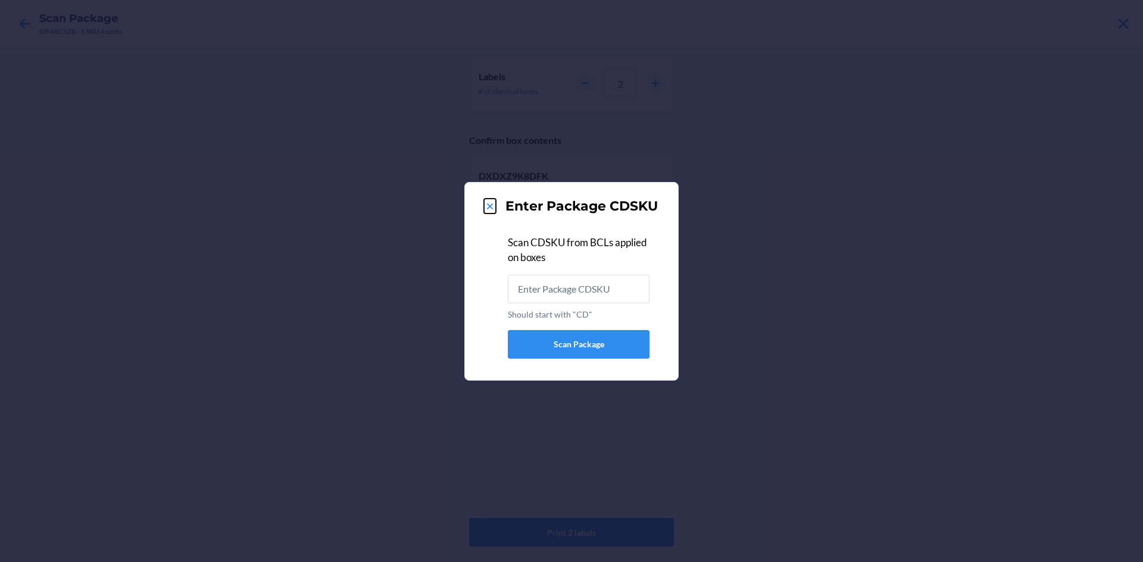
click at [487, 206] on icon at bounding box center [490, 207] width 12 height 12
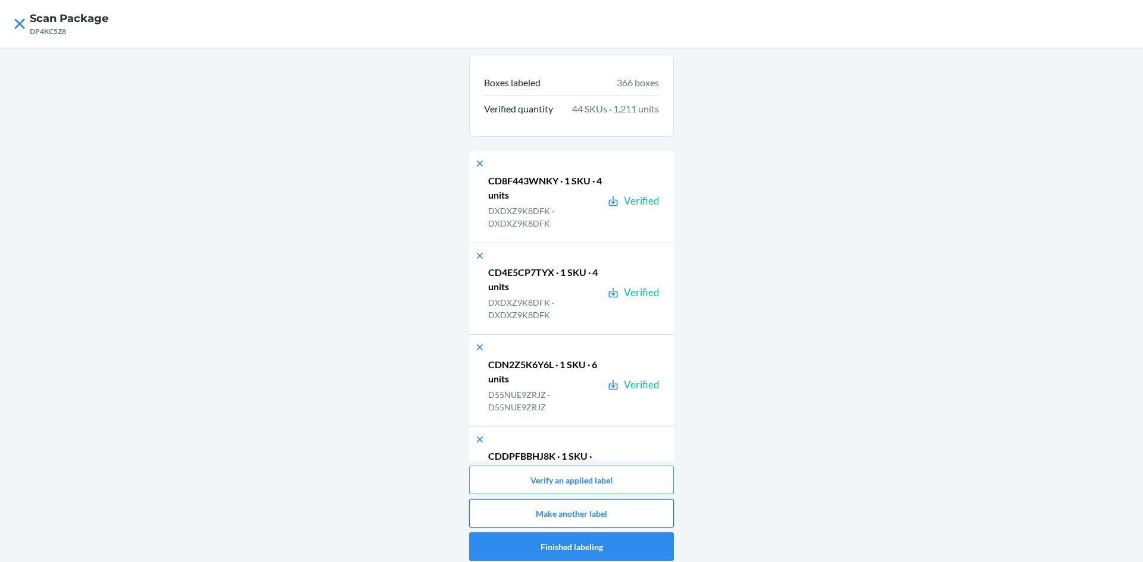
click at [555, 508] on button "Make another label" at bounding box center [571, 513] width 205 height 29
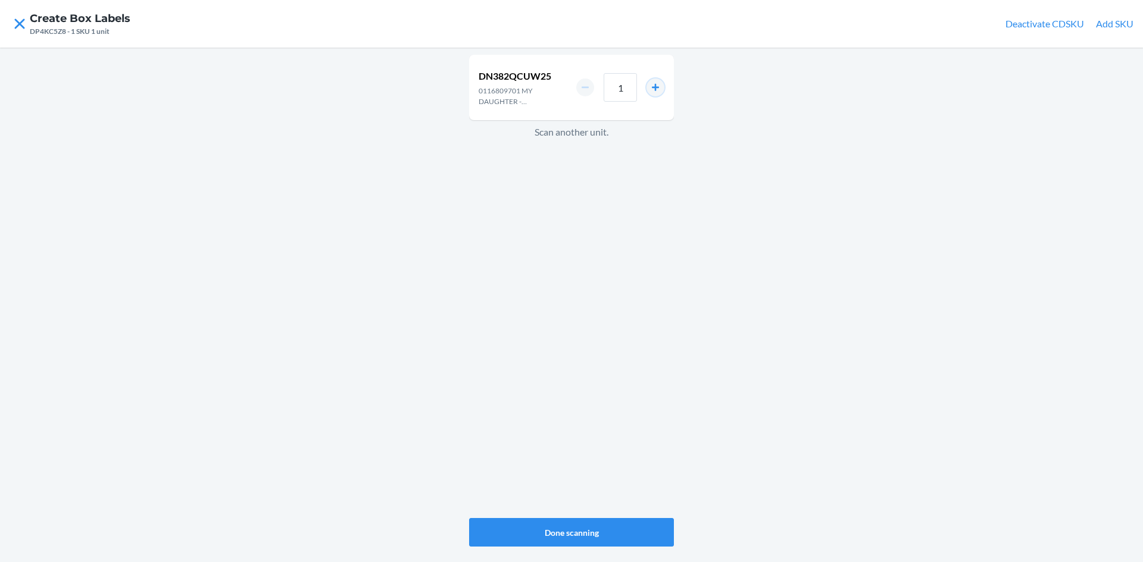
click at [649, 86] on button "increment number" at bounding box center [655, 88] width 18 height 18
click at [650, 86] on button "increment number" at bounding box center [655, 88] width 18 height 18
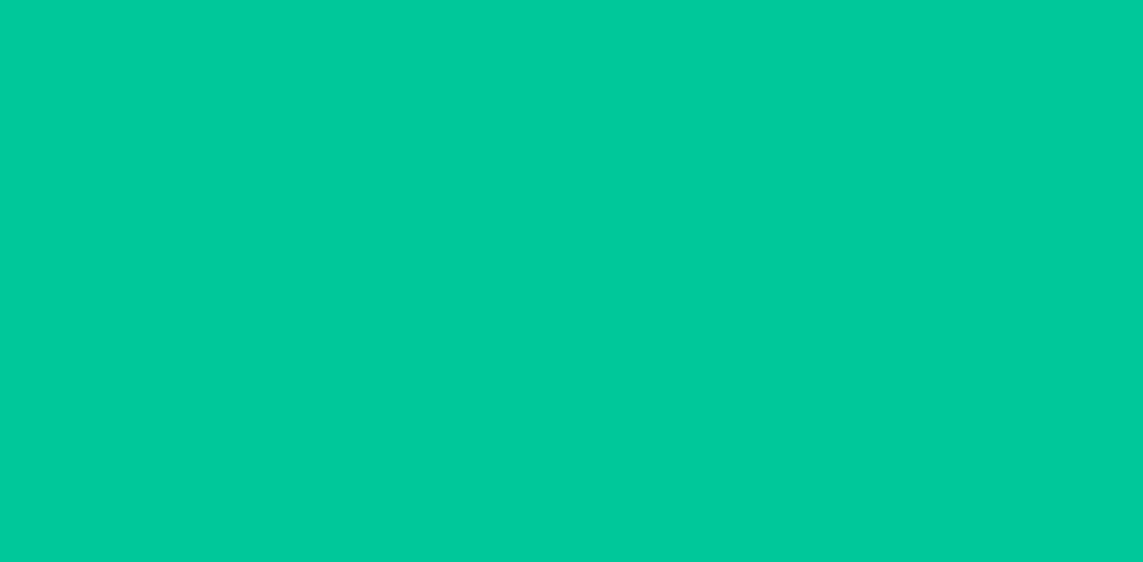
click at [650, 86] on button "increment number" at bounding box center [655, 88] width 18 height 18
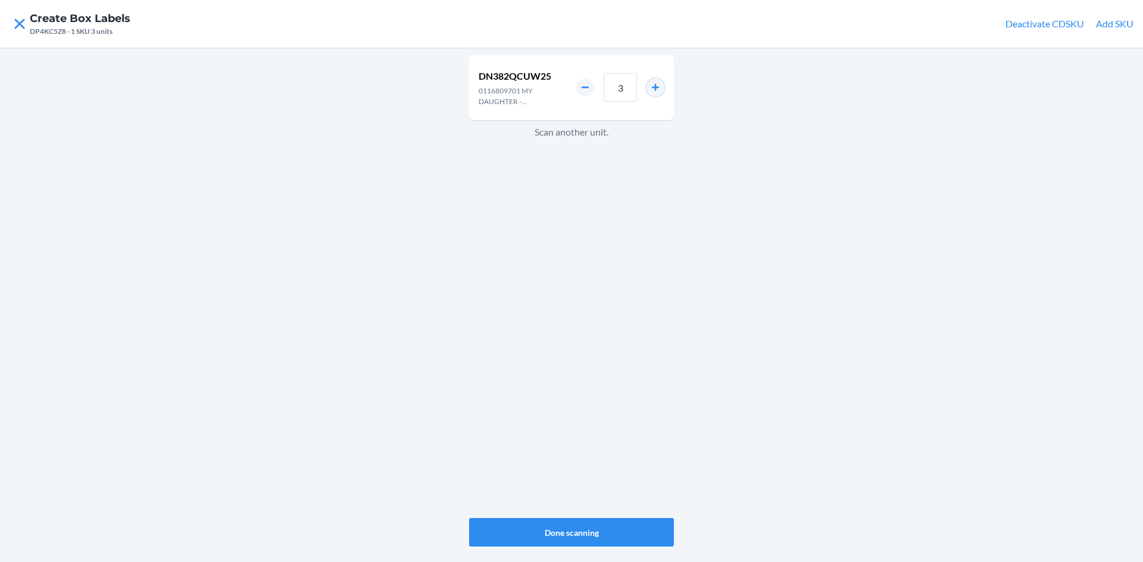
click at [650, 86] on button "increment number" at bounding box center [655, 88] width 18 height 18
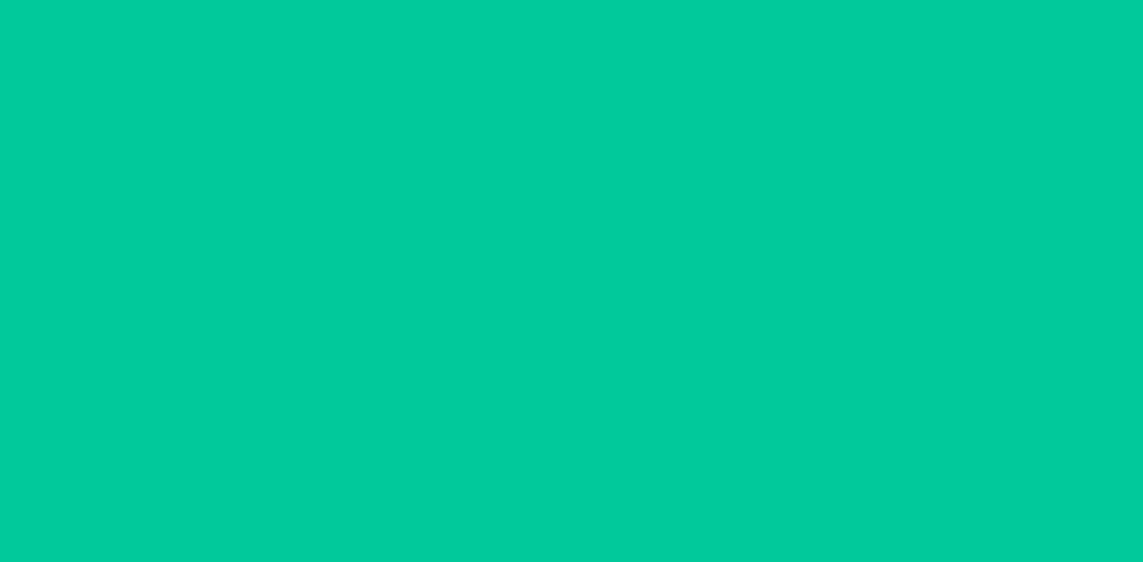
click at [650, 86] on button "increment number" at bounding box center [655, 88] width 18 height 18
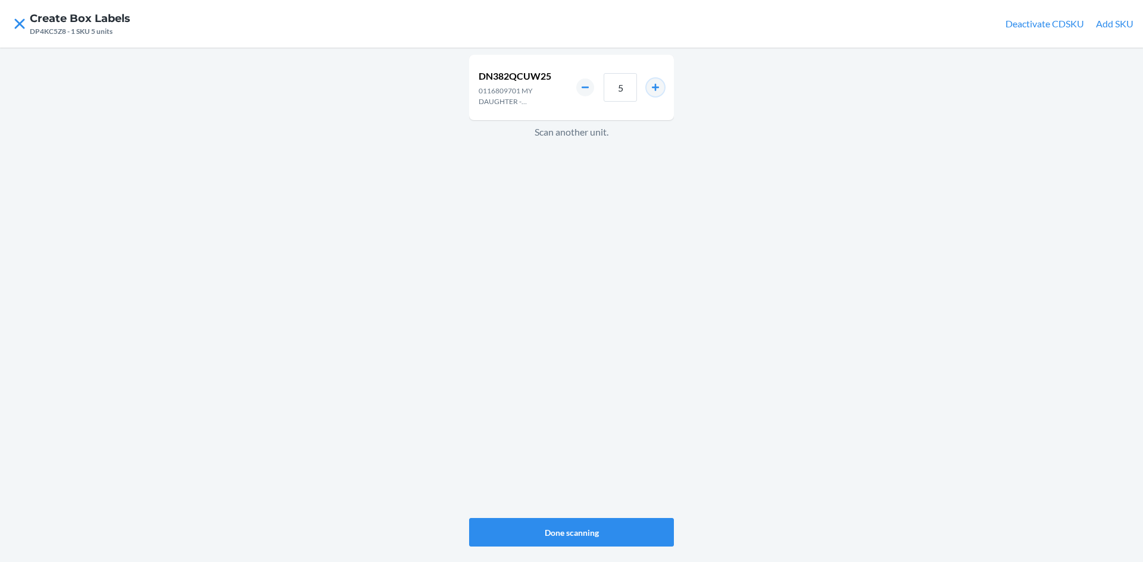
click at [650, 86] on button "increment number" at bounding box center [655, 88] width 18 height 18
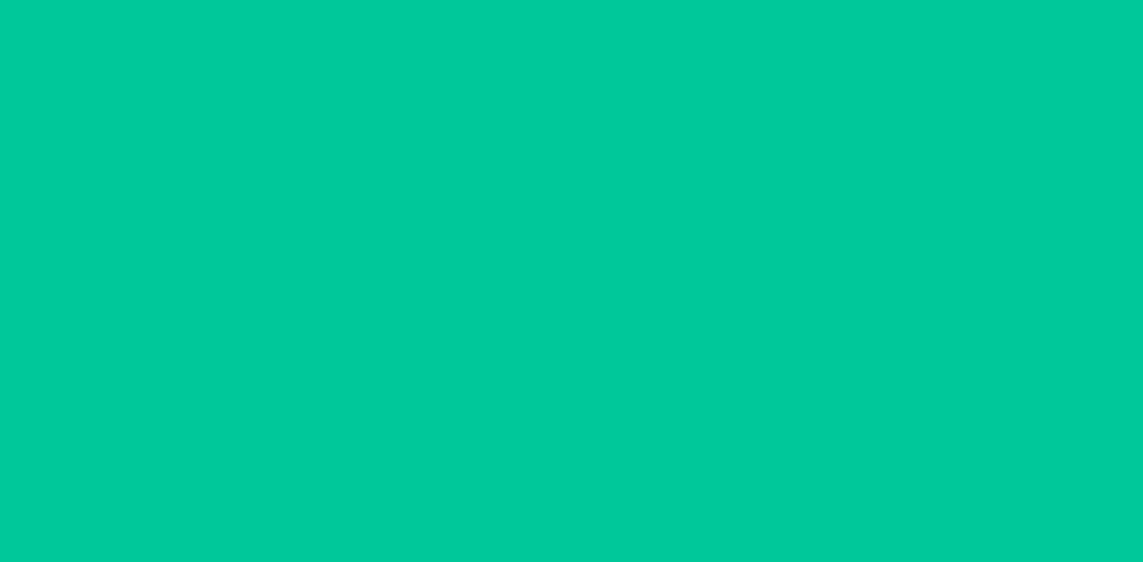
click at [650, 86] on button "increment number" at bounding box center [655, 88] width 18 height 18
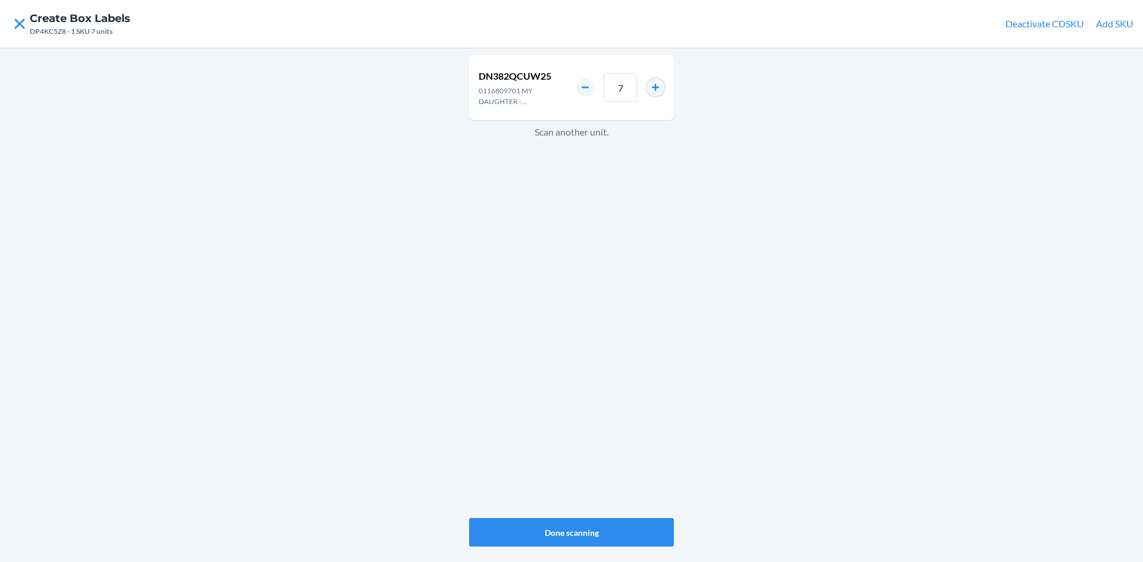
type input "8"
click at [589, 527] on button "Done scanning" at bounding box center [571, 532] width 205 height 29
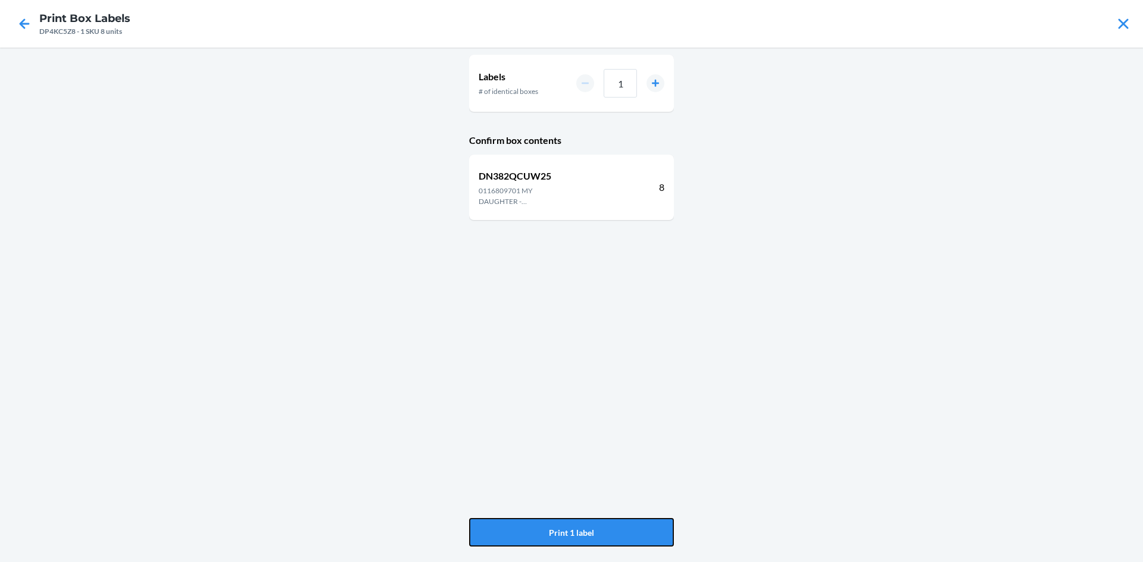
click at [589, 527] on button "Print 1 label" at bounding box center [571, 532] width 205 height 29
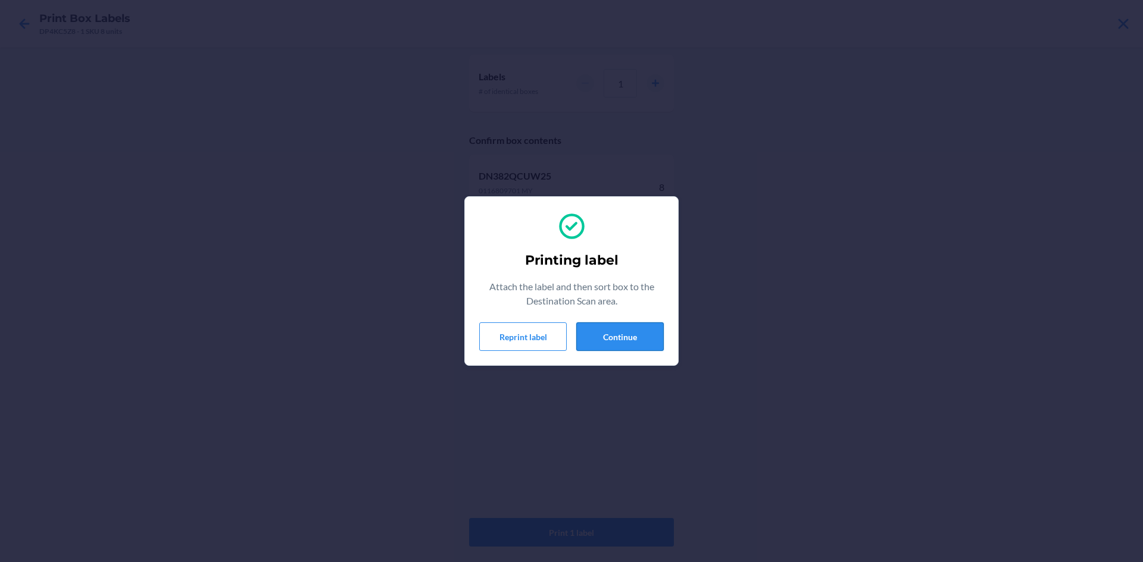
click at [604, 329] on button "Continue" at bounding box center [619, 337] width 87 height 29
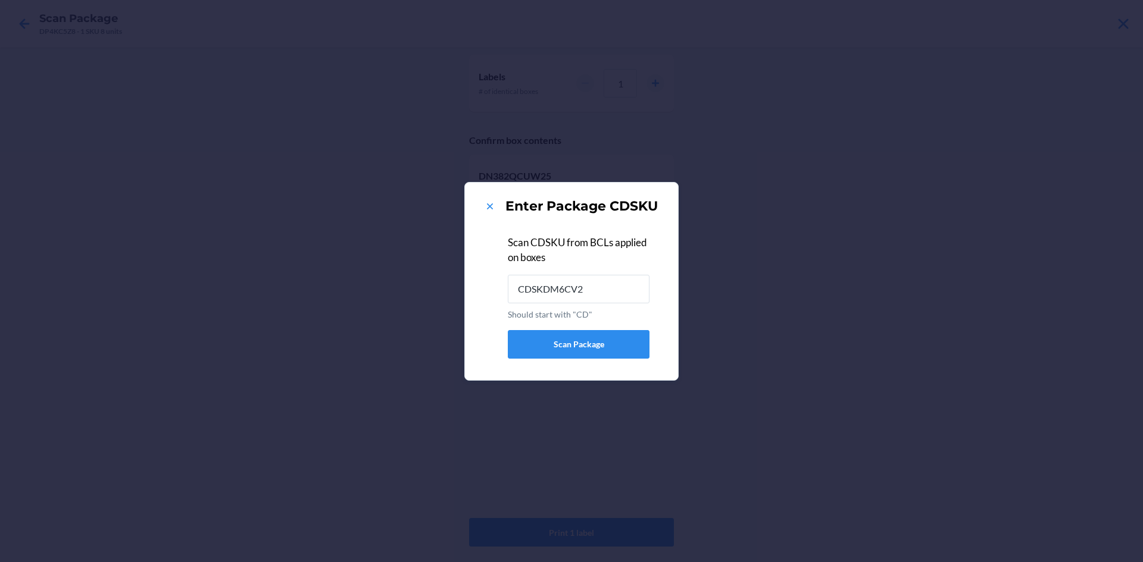
type input "CDSKDM6CV23"
click at [484, 203] on div "Enter Package CDSKU" at bounding box center [571, 206] width 185 height 19
click at [485, 203] on icon at bounding box center [490, 207] width 12 height 12
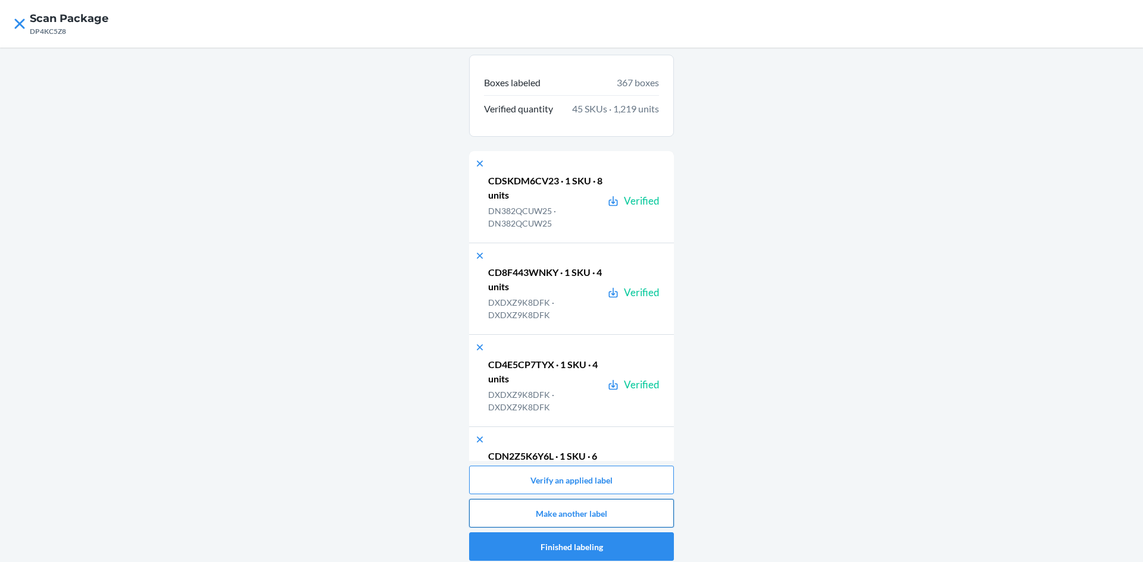
click at [529, 517] on button "Make another label" at bounding box center [571, 513] width 205 height 29
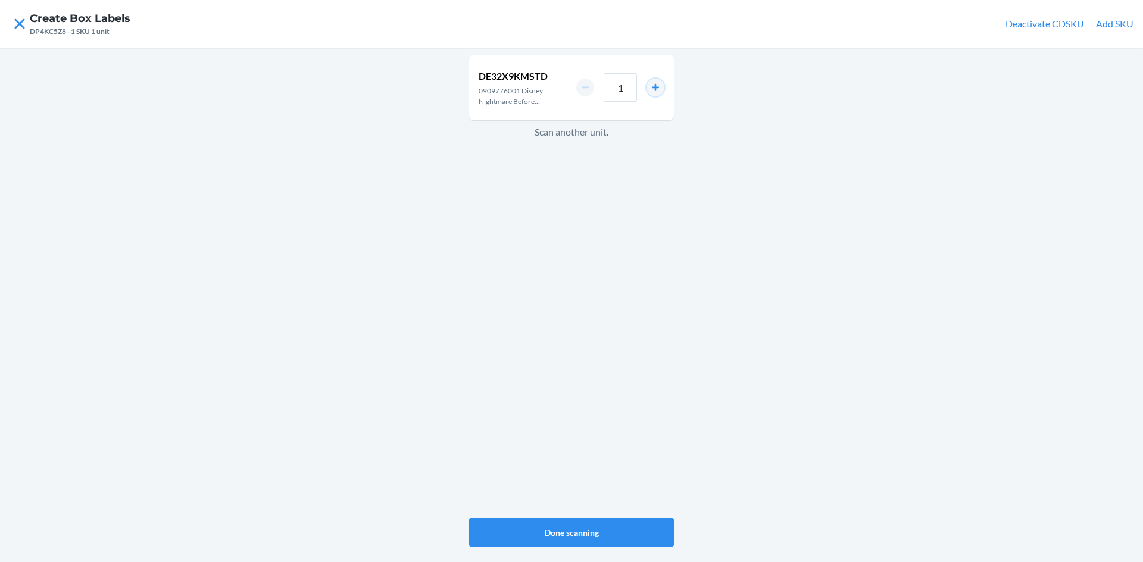
drag, startPoint x: 646, startPoint y: 87, endPoint x: 656, endPoint y: 87, distance: 10.1
click at [653, 87] on button "increment number" at bounding box center [655, 88] width 18 height 18
click at [656, 87] on button "increment number" at bounding box center [655, 88] width 18 height 18
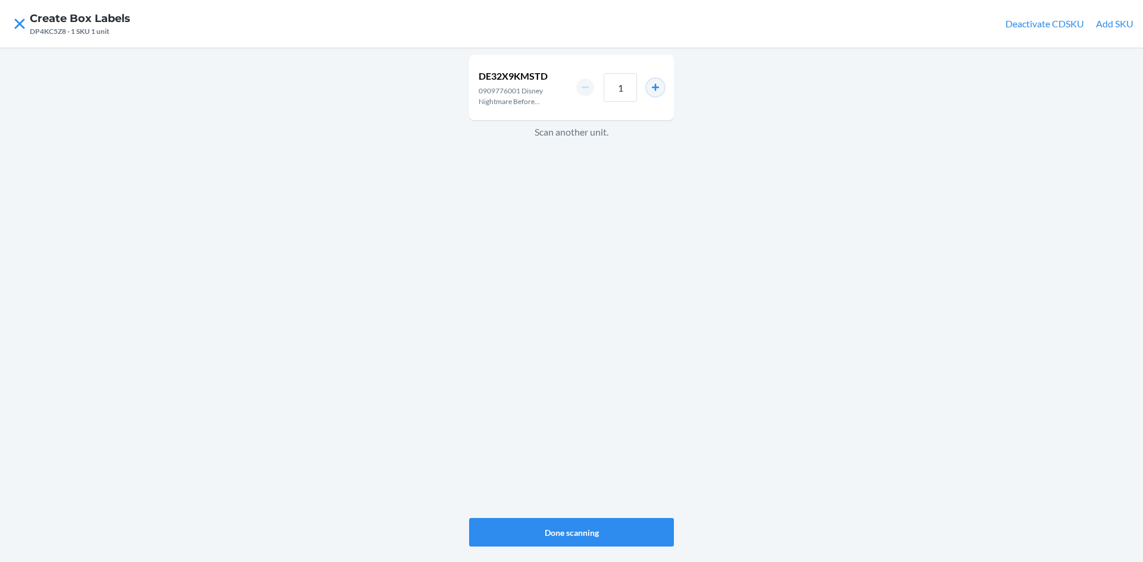
click at [656, 87] on button "increment number" at bounding box center [655, 88] width 18 height 18
click at [652, 87] on button "increment number" at bounding box center [655, 88] width 18 height 18
click at [652, 84] on button "increment number" at bounding box center [655, 88] width 18 height 18
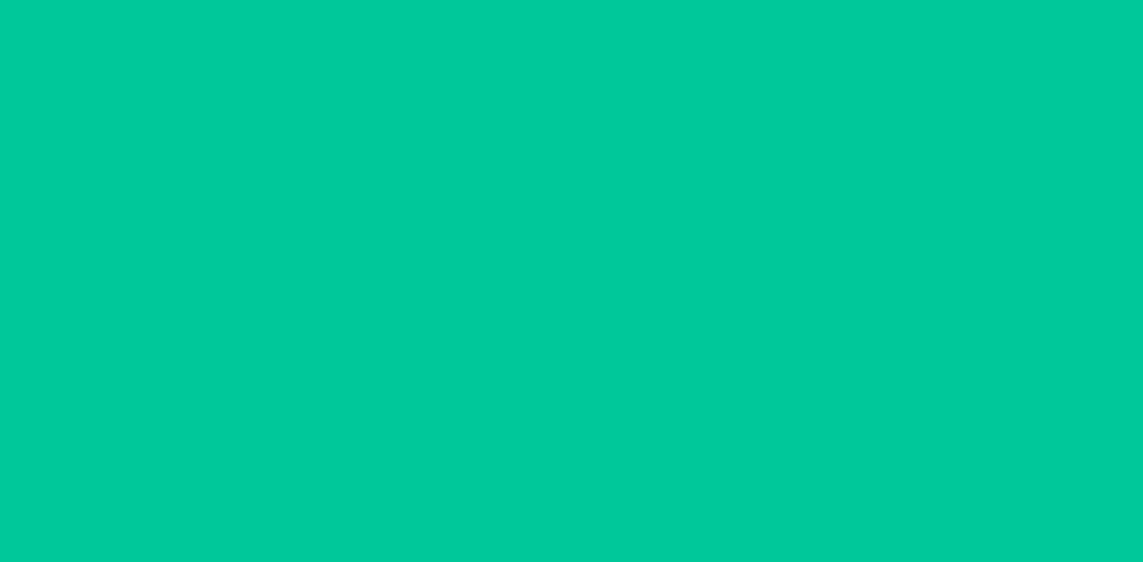
click at [652, 84] on button "increment number" at bounding box center [655, 88] width 18 height 18
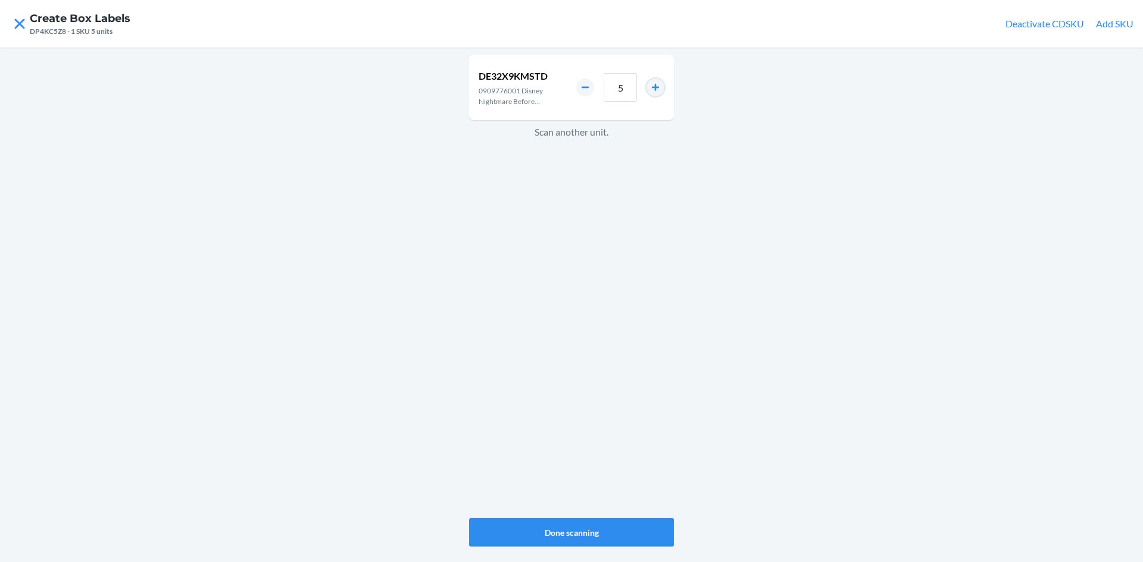
click at [652, 84] on button "increment number" at bounding box center [655, 88] width 18 height 18
type input "6"
click at [579, 531] on button "Done scanning" at bounding box center [571, 532] width 205 height 29
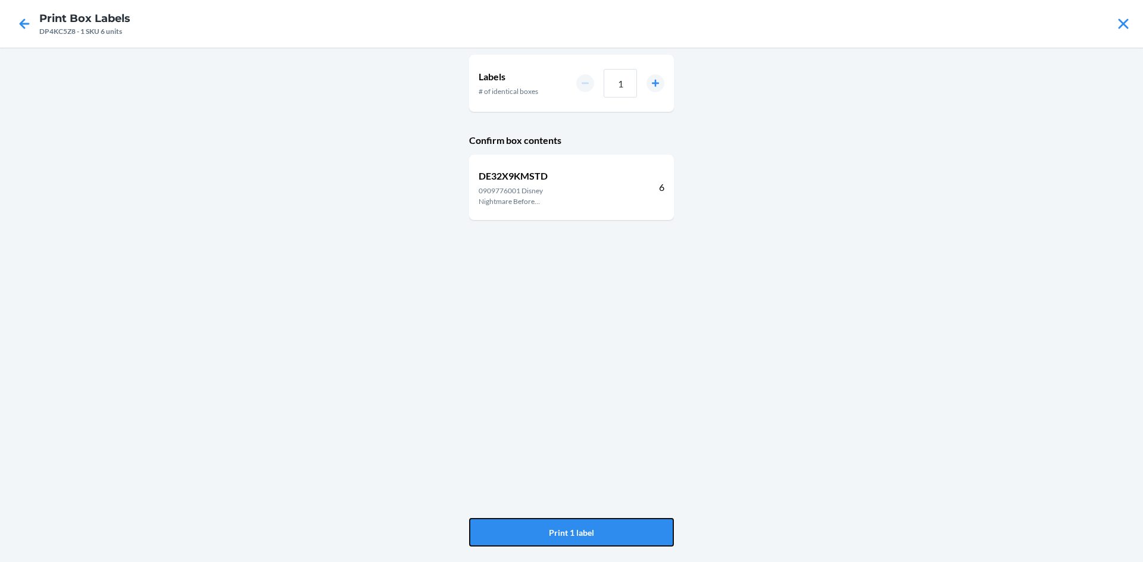
click at [579, 530] on button "Print 1 label" at bounding box center [571, 532] width 205 height 29
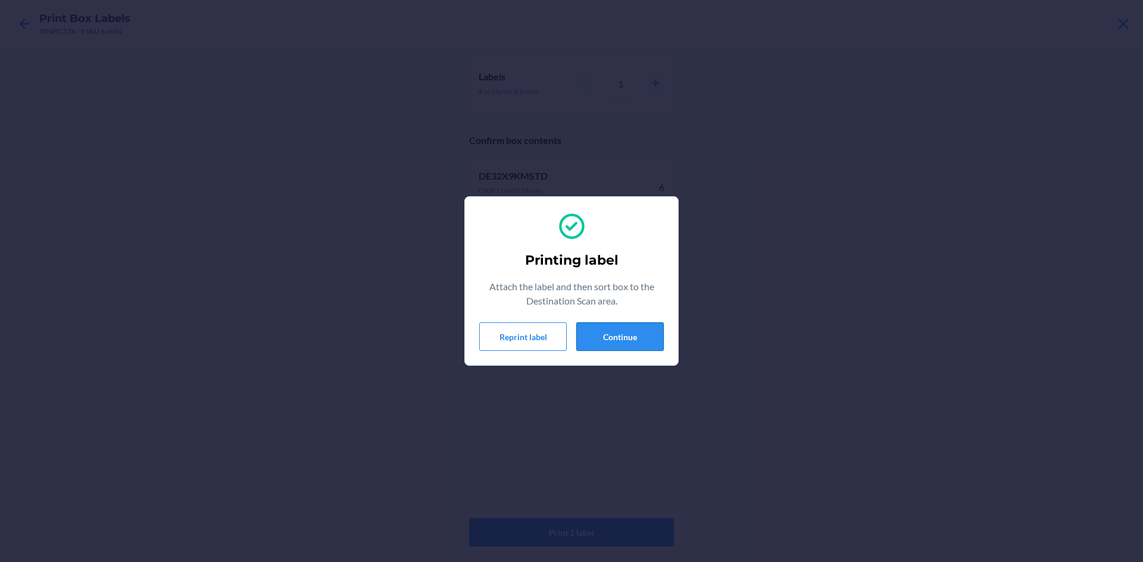
drag, startPoint x: 657, startPoint y: 340, endPoint x: 648, endPoint y: 340, distance: 9.5
click at [649, 340] on button "Continue" at bounding box center [619, 337] width 87 height 29
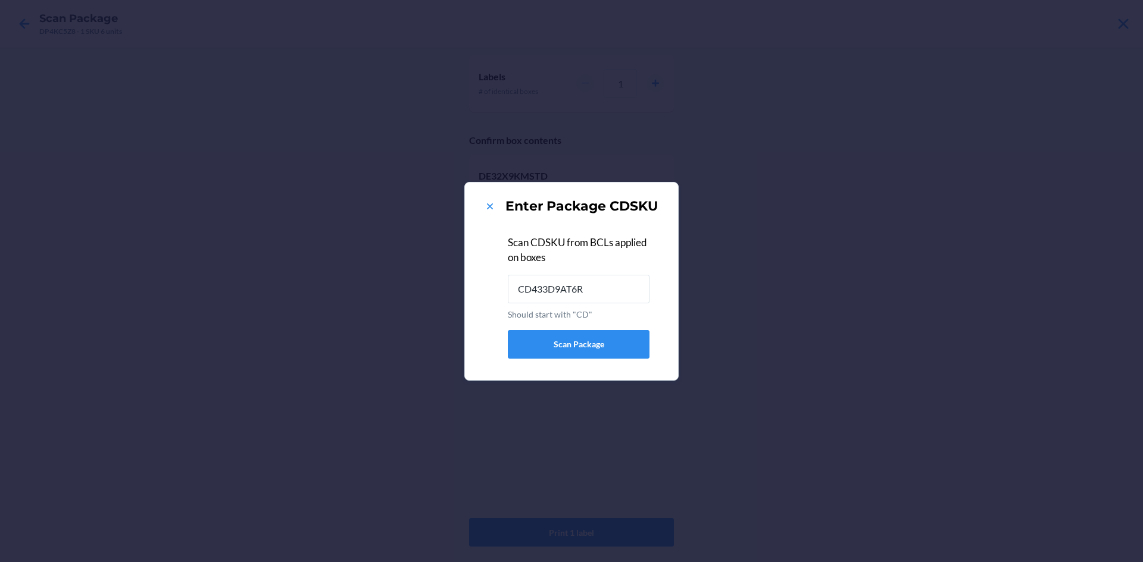
type input "CD433D9AT6R"
click at [490, 205] on icon at bounding box center [490, 207] width 6 height 6
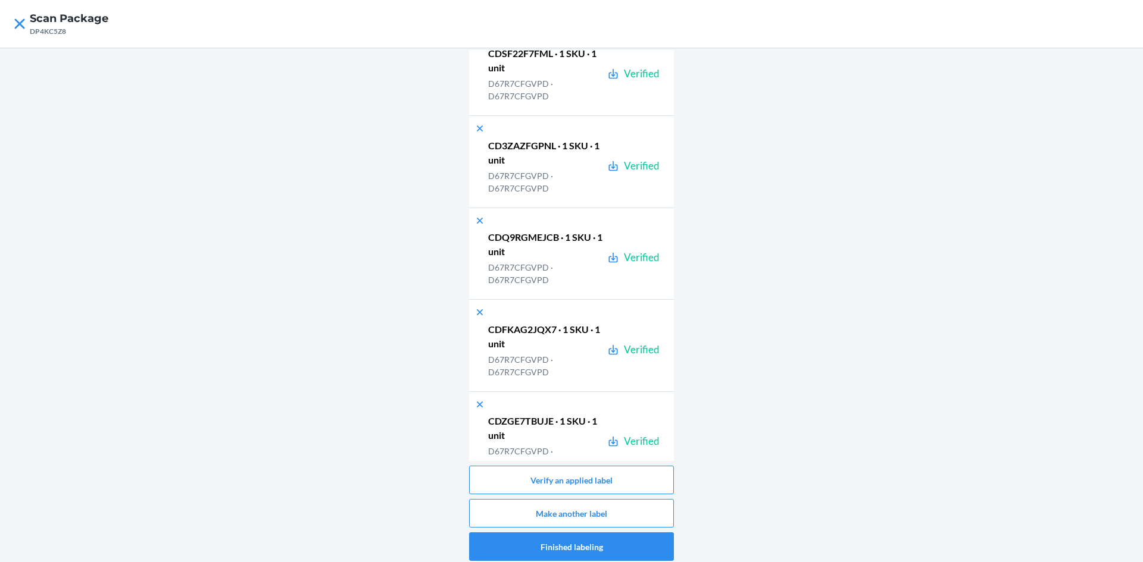
scroll to position [33535, 0]
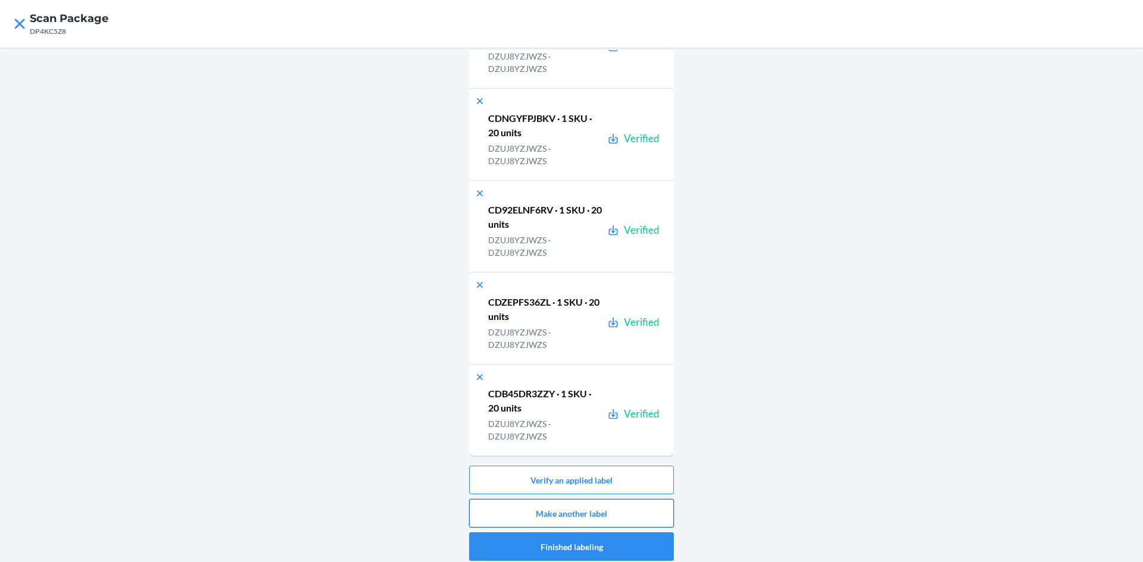
click at [626, 505] on button "Make another label" at bounding box center [571, 513] width 205 height 29
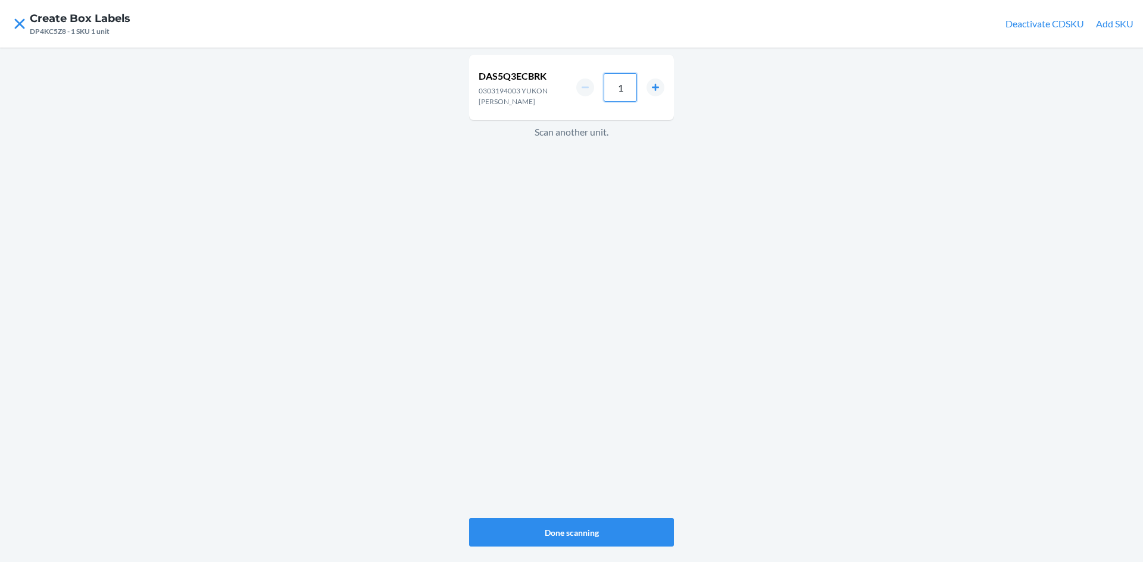
click at [632, 85] on input "1" at bounding box center [620, 87] width 33 height 29
type input "6"
click at [592, 537] on button "Done scanning" at bounding box center [571, 532] width 205 height 29
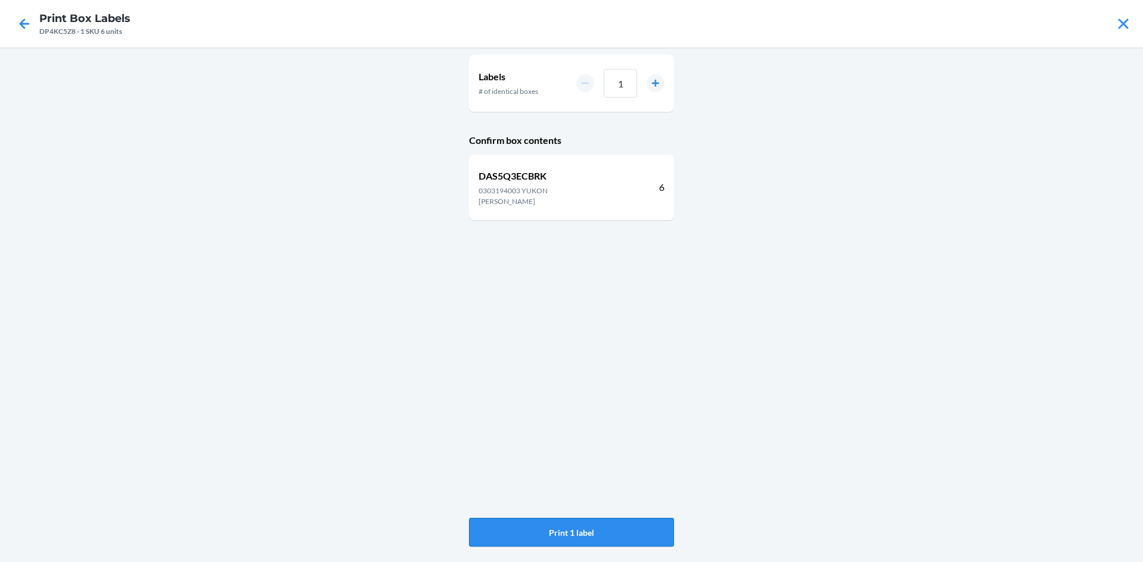
click at [577, 521] on button "Print 1 label" at bounding box center [571, 532] width 205 height 29
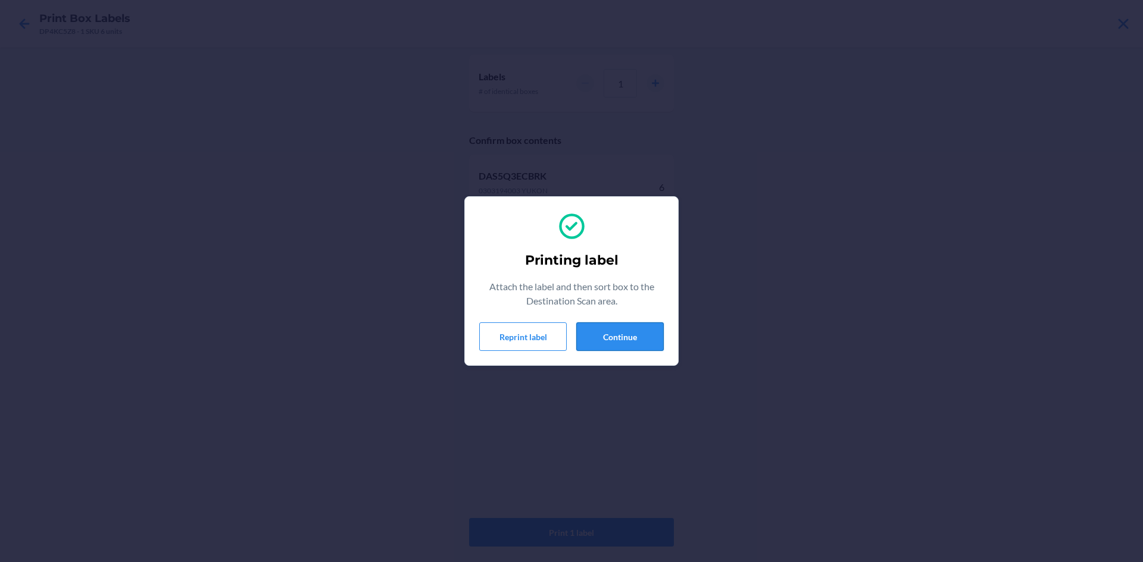
click at [617, 341] on button "Continue" at bounding box center [619, 337] width 87 height 29
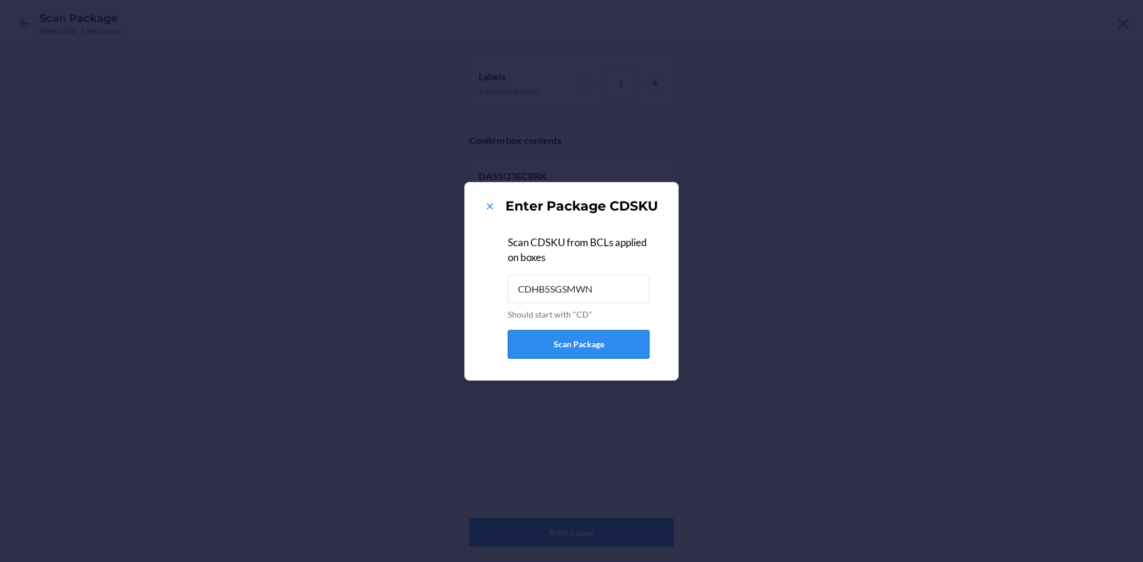
type input "CDHB5SGSMWN"
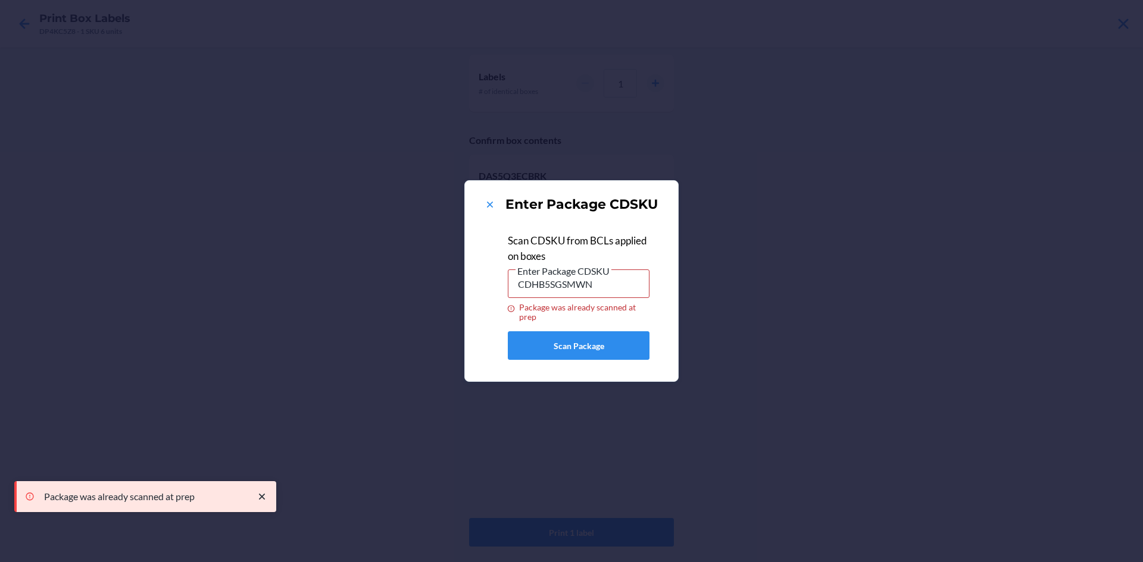
click at [481, 201] on div "Enter Package CDSKU" at bounding box center [571, 204] width 185 height 19
click at [492, 201] on icon at bounding box center [490, 205] width 12 height 12
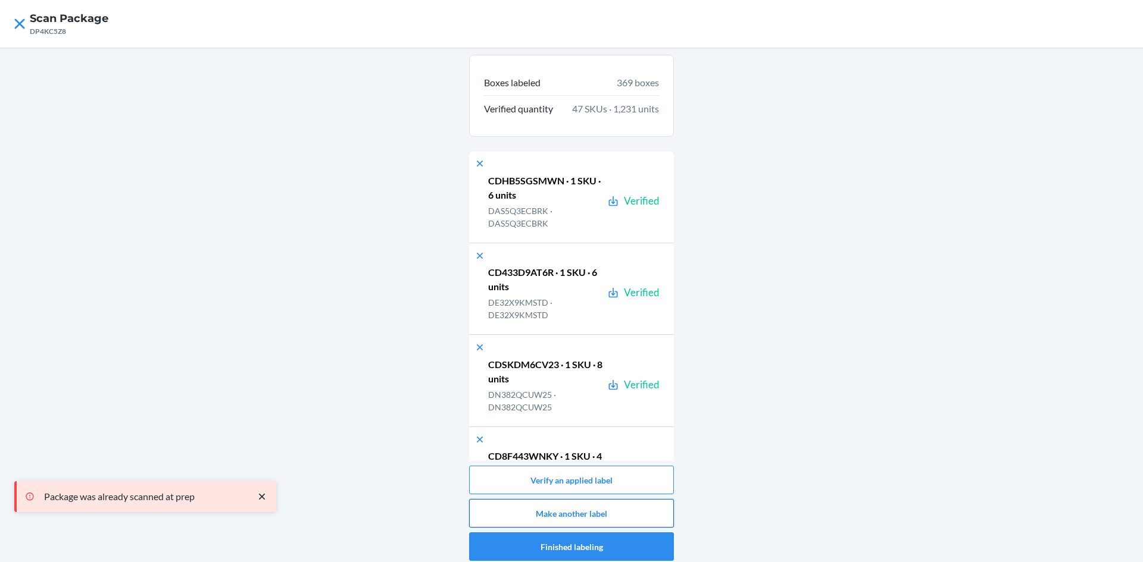
click at [545, 506] on button "Make another label" at bounding box center [571, 513] width 205 height 29
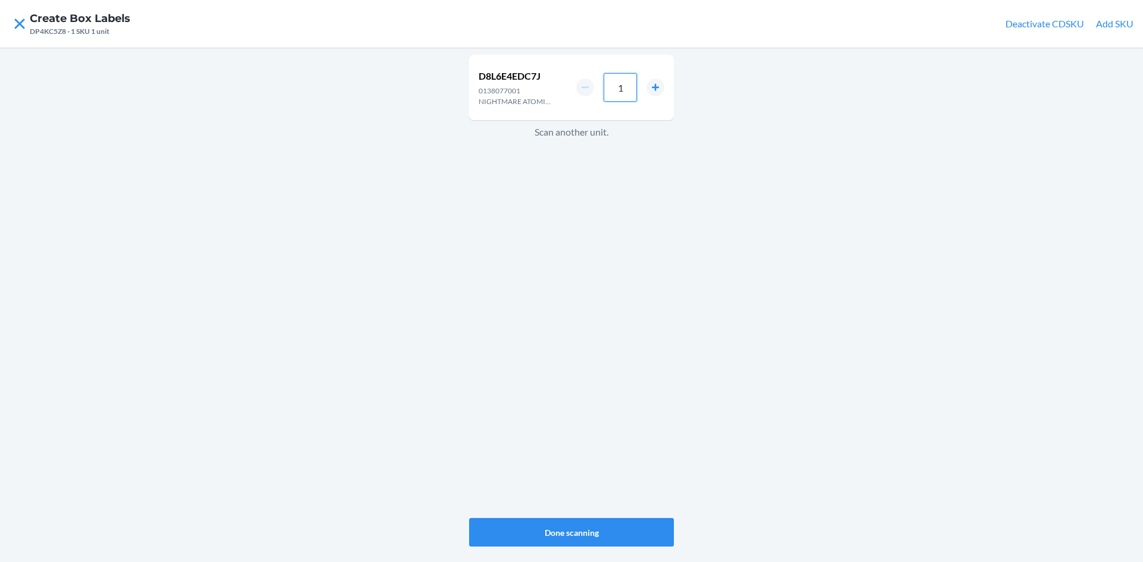
click at [625, 92] on input "1" at bounding box center [620, 87] width 33 height 29
type input "6"
click at [592, 529] on button "Done scanning" at bounding box center [571, 532] width 205 height 29
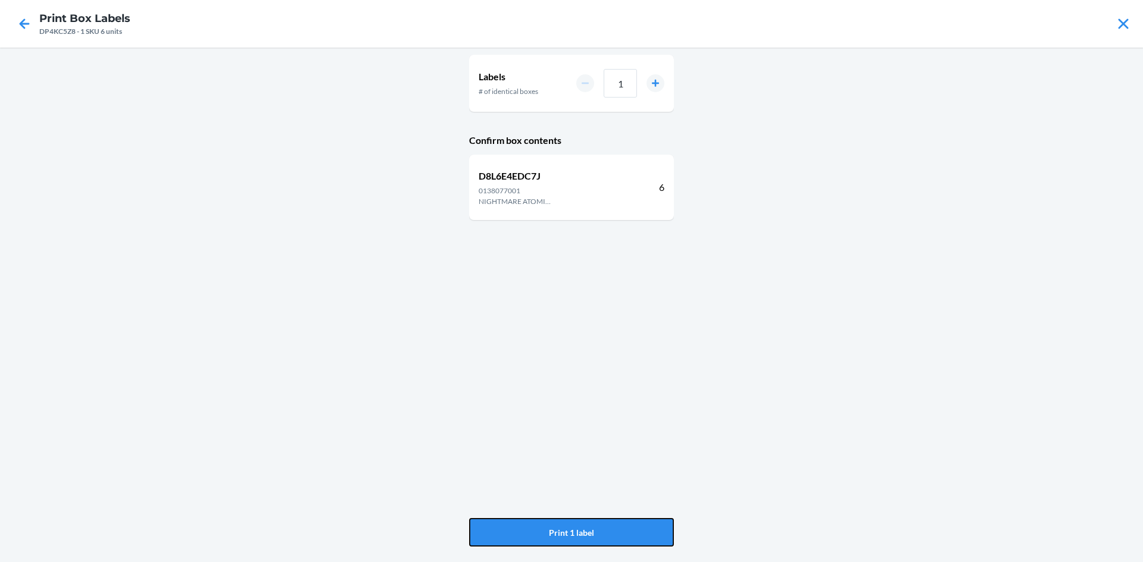
click at [592, 529] on button "Print 1 label" at bounding box center [571, 532] width 205 height 29
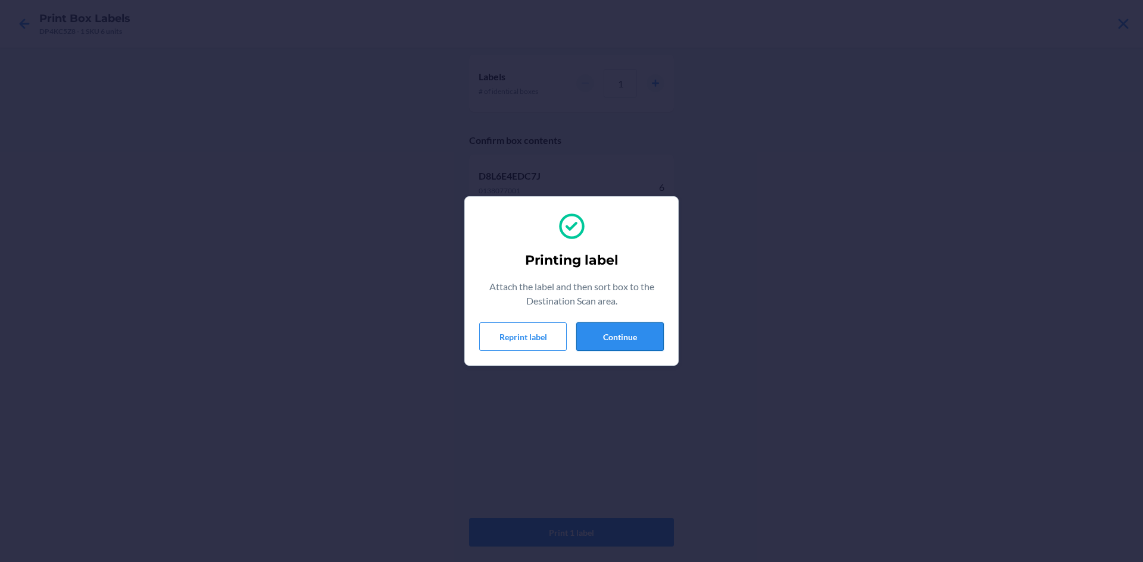
click at [642, 343] on button "Continue" at bounding box center [619, 337] width 87 height 29
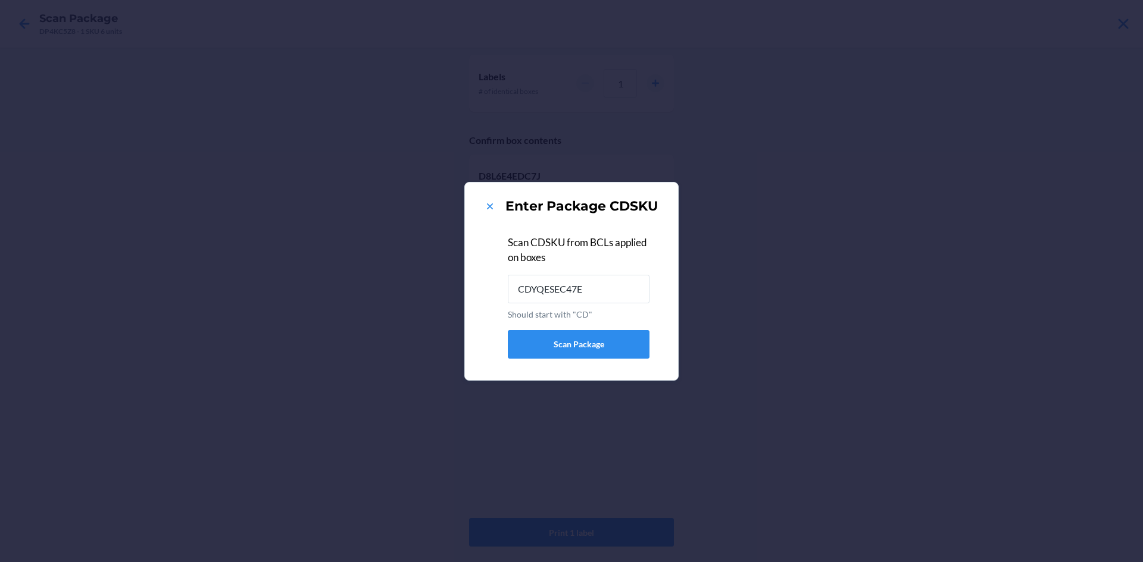
type input "CDYQESEC47E"
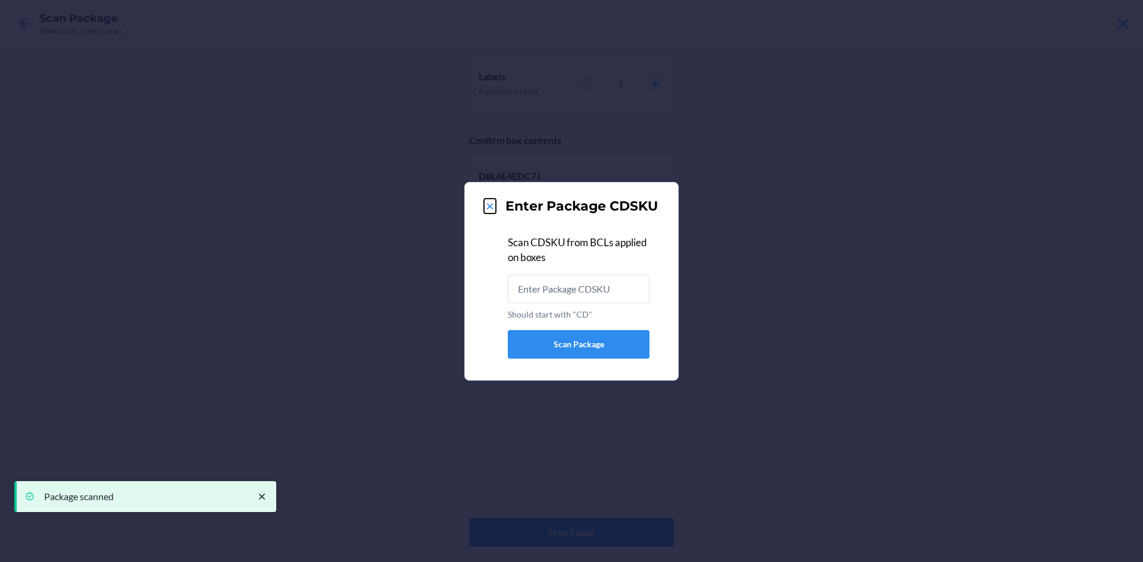
click at [491, 209] on icon at bounding box center [490, 207] width 12 height 12
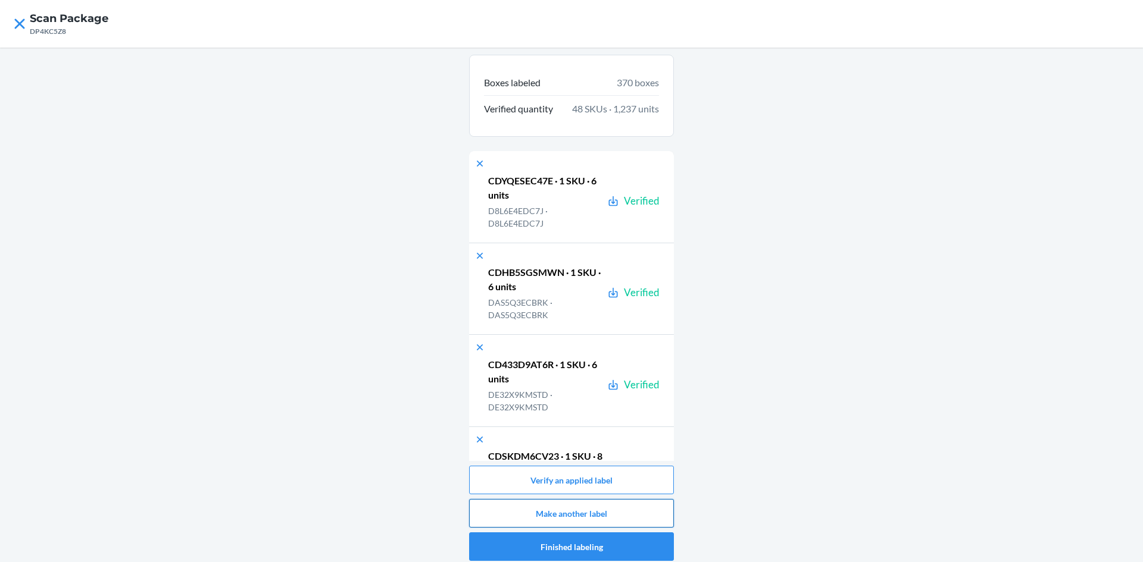
click at [567, 519] on button "Make another label" at bounding box center [571, 513] width 205 height 29
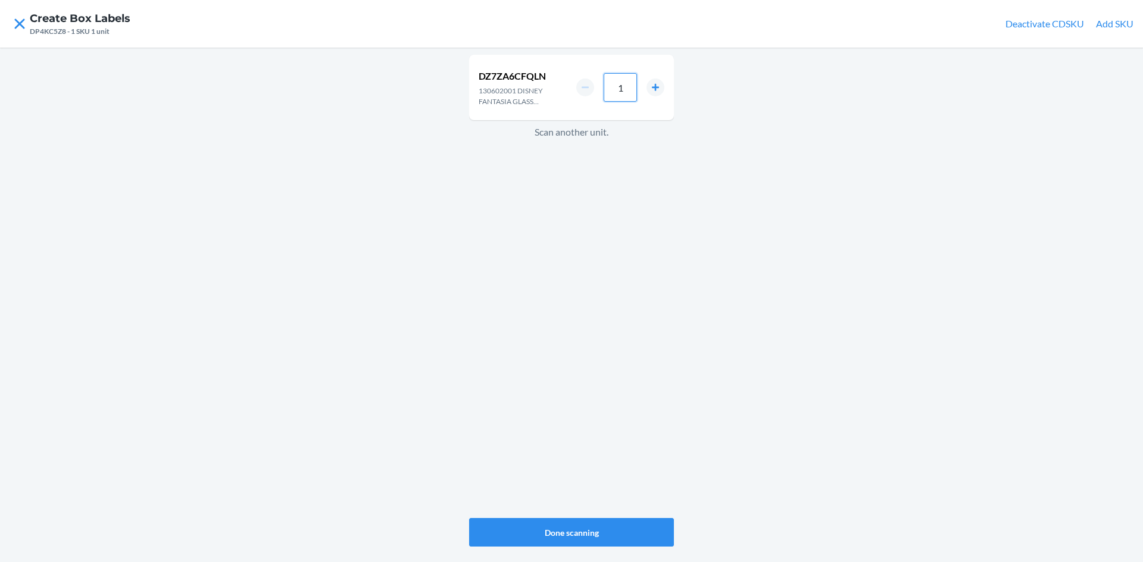
click at [620, 92] on input "1" at bounding box center [620, 87] width 33 height 29
type input "4"
click at [599, 530] on button "Done scanning" at bounding box center [571, 532] width 205 height 29
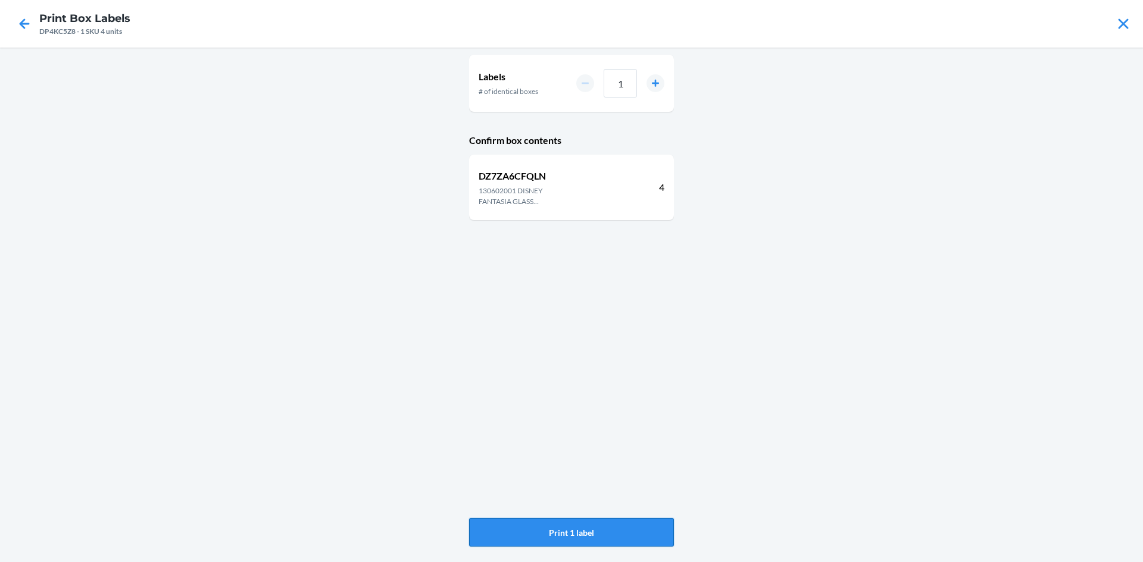
click at [618, 529] on button "Print 1 label" at bounding box center [571, 532] width 205 height 29
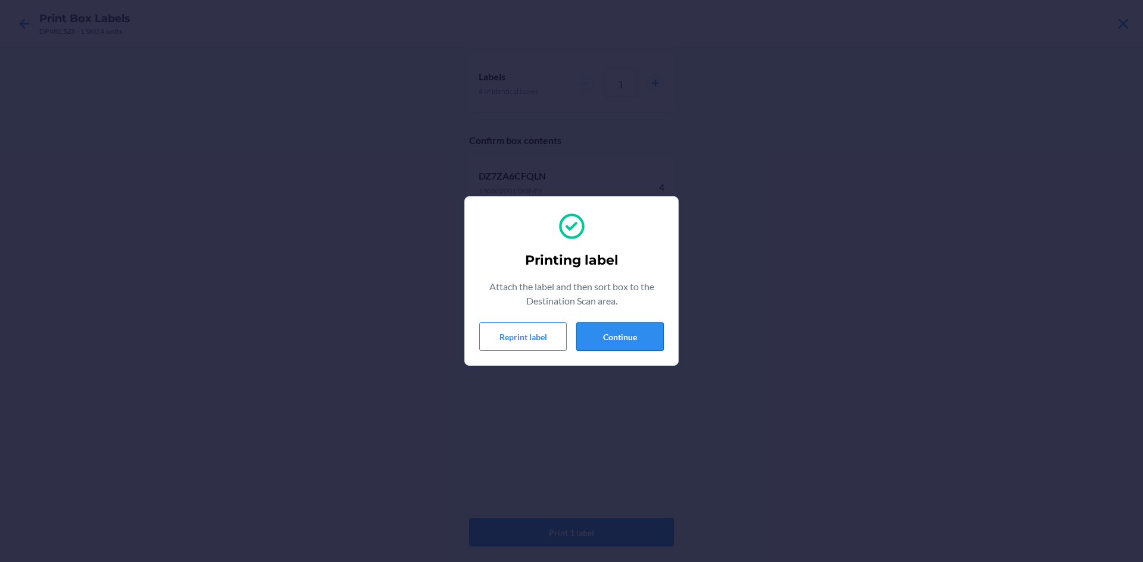
click at [650, 342] on button "Continue" at bounding box center [619, 337] width 87 height 29
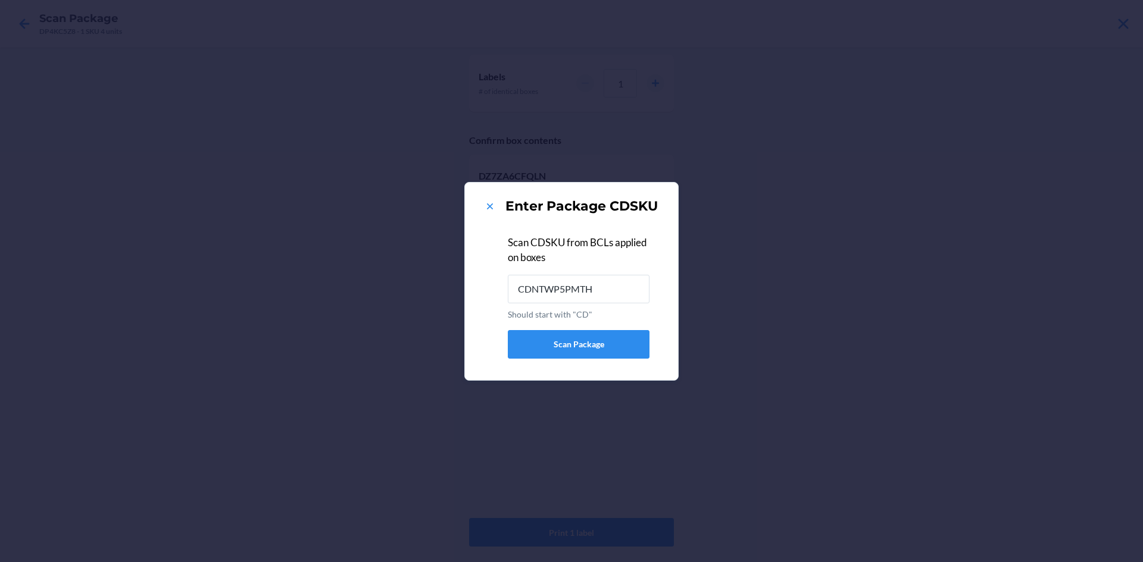
type input "CDNTWP5PMTH"
click at [493, 207] on icon at bounding box center [490, 207] width 12 height 12
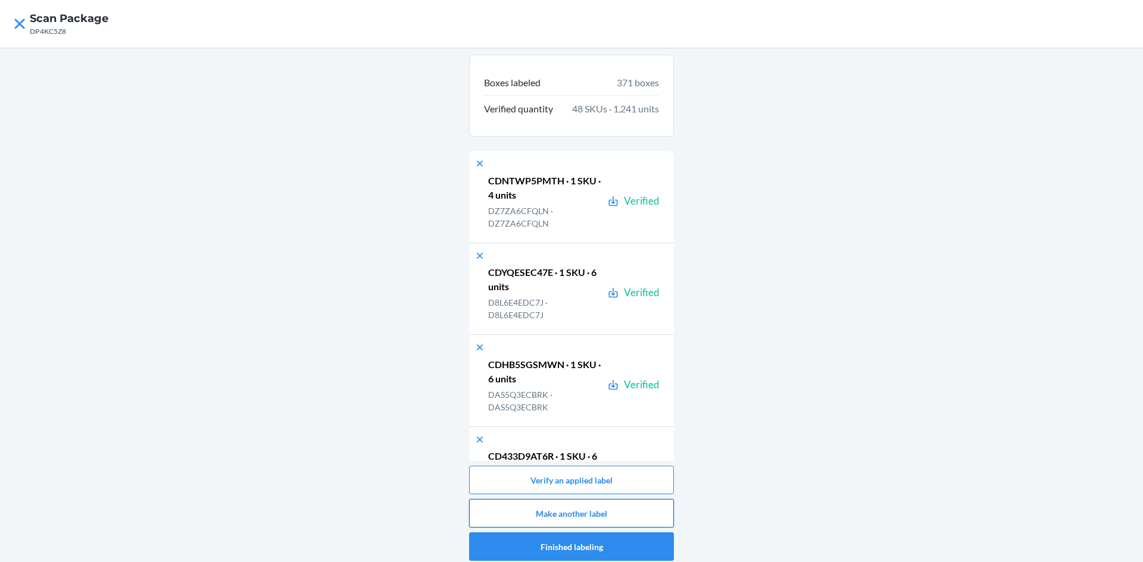
click at [512, 511] on button "Make another label" at bounding box center [571, 513] width 205 height 29
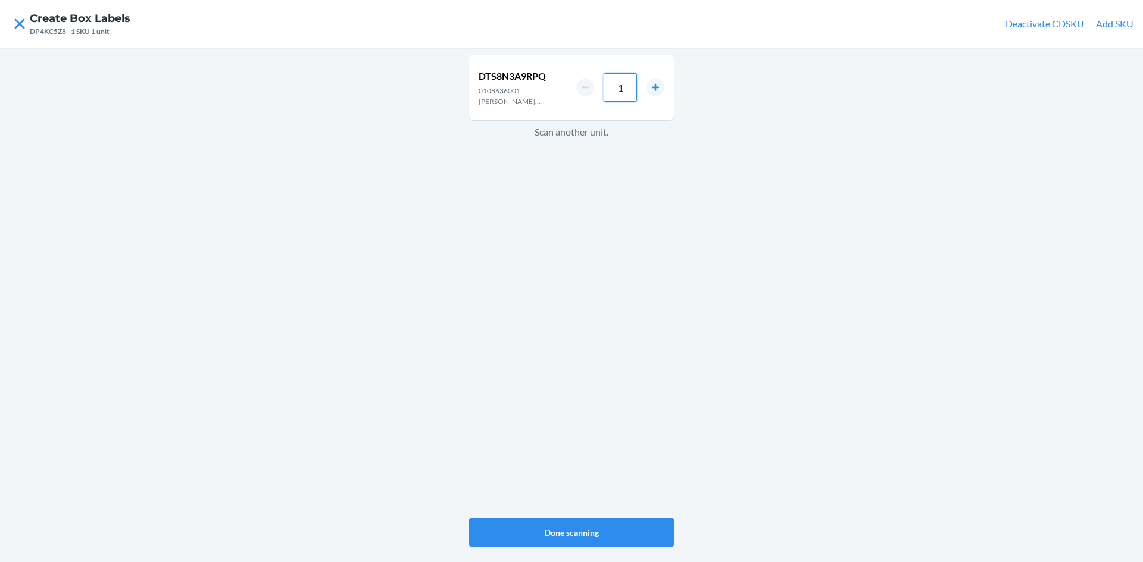
click at [627, 89] on input "1" at bounding box center [620, 87] width 33 height 29
type input "24"
click at [543, 530] on button "Done scanning" at bounding box center [571, 532] width 205 height 29
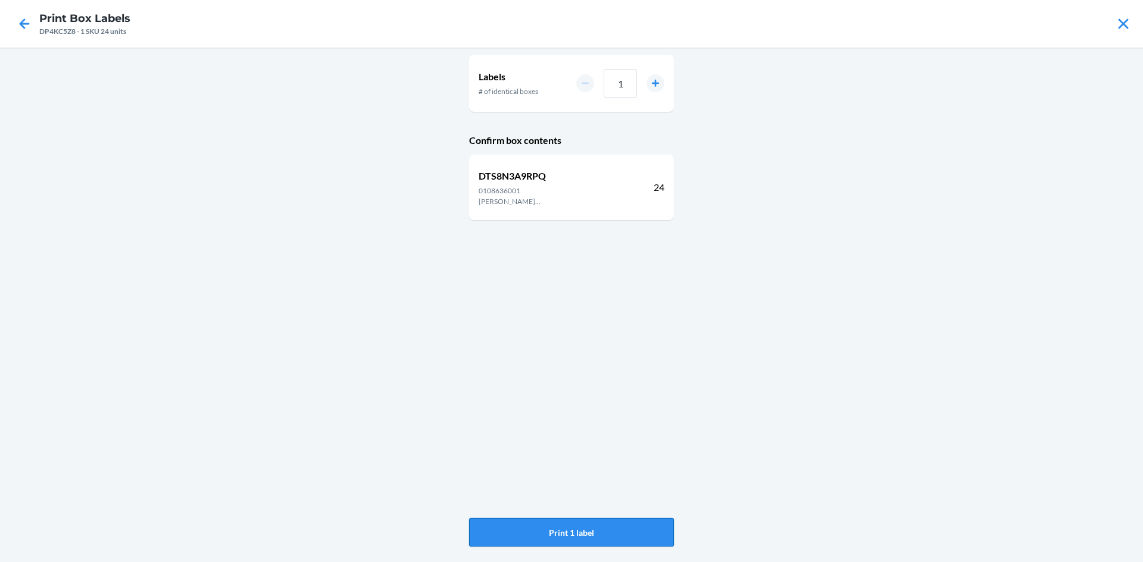
click at [545, 530] on button "Print 1 label" at bounding box center [571, 532] width 205 height 29
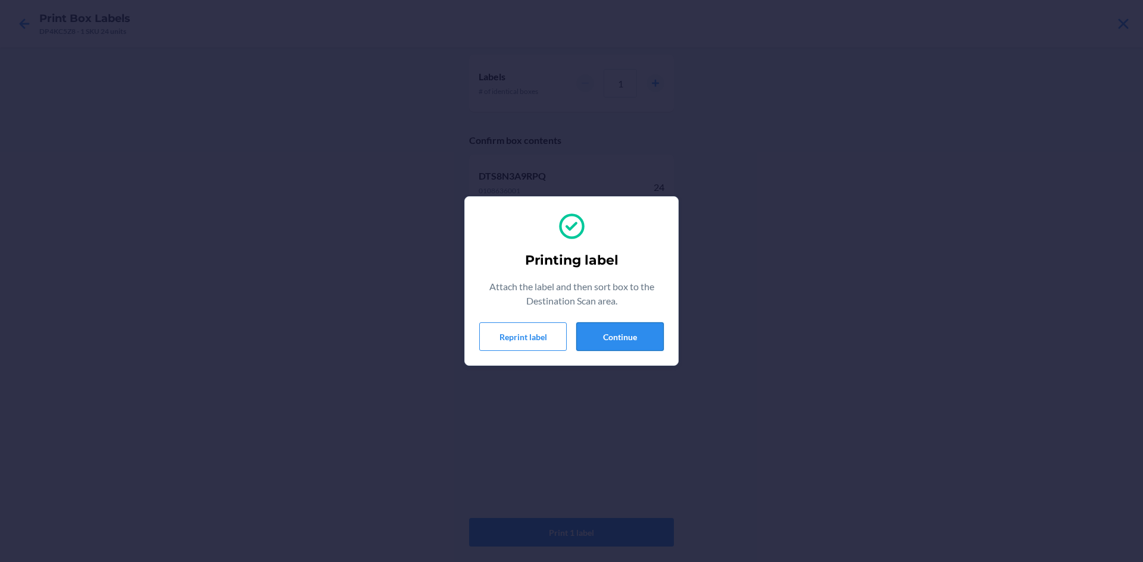
click at [648, 348] on button "Continue" at bounding box center [619, 337] width 87 height 29
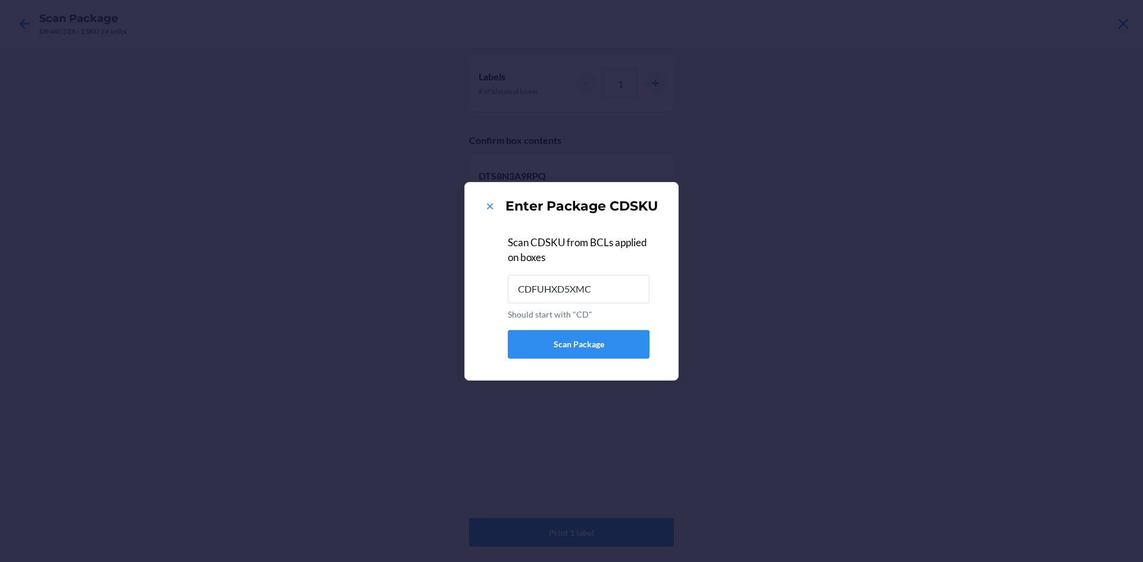
type input "CDFUHXD5XMC"
click at [490, 208] on icon at bounding box center [490, 207] width 12 height 12
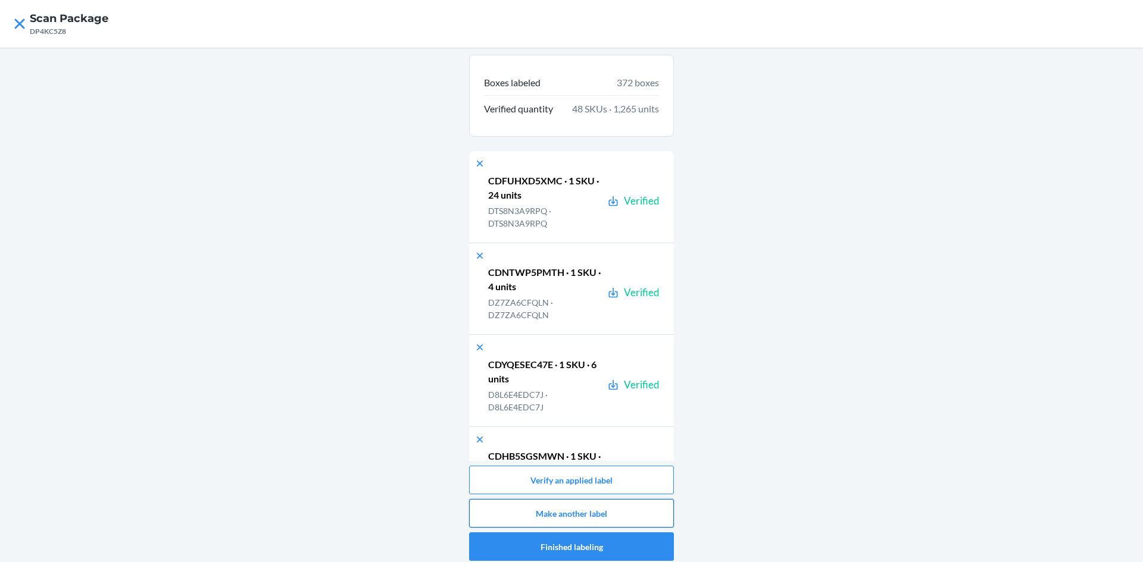
click at [551, 510] on button "Make another label" at bounding box center [571, 513] width 205 height 29
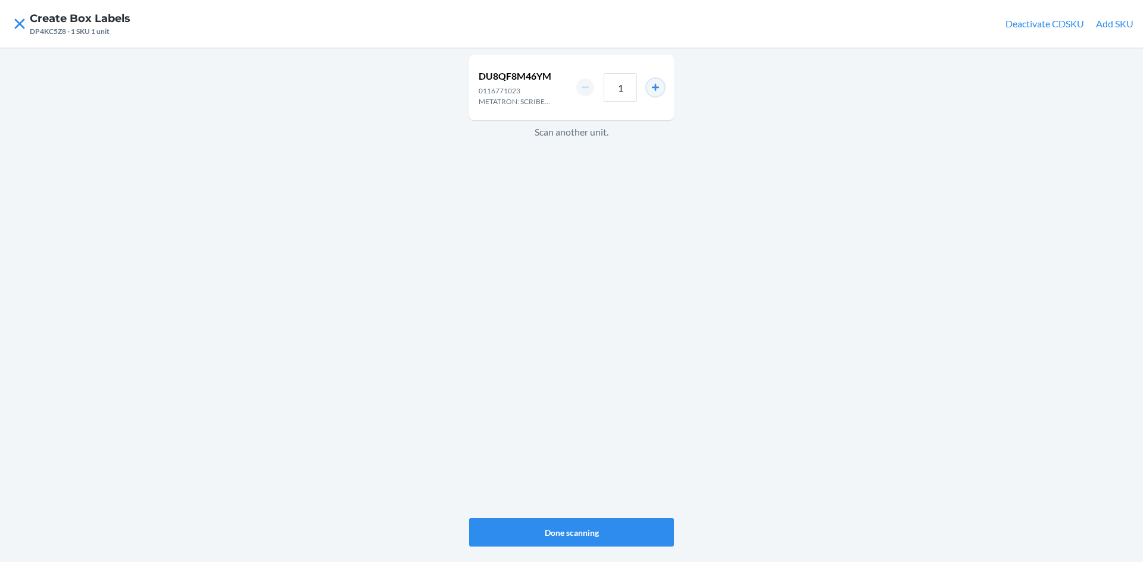
click at [659, 88] on button "increment number" at bounding box center [655, 88] width 18 height 18
click at [654, 88] on button "increment number" at bounding box center [655, 88] width 18 height 18
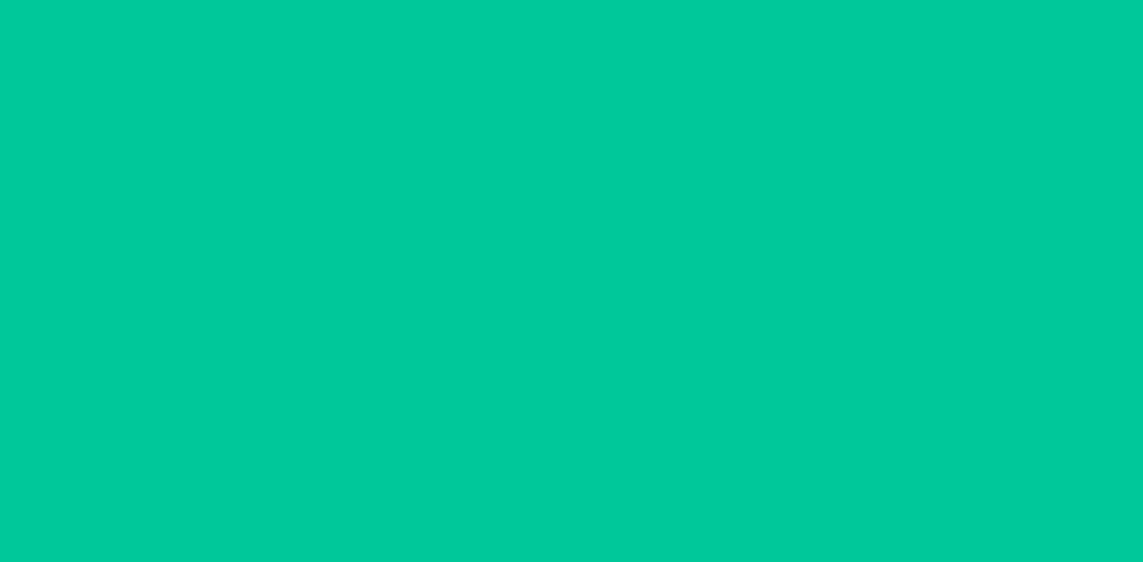
click at [654, 88] on button "increment number" at bounding box center [655, 88] width 18 height 18
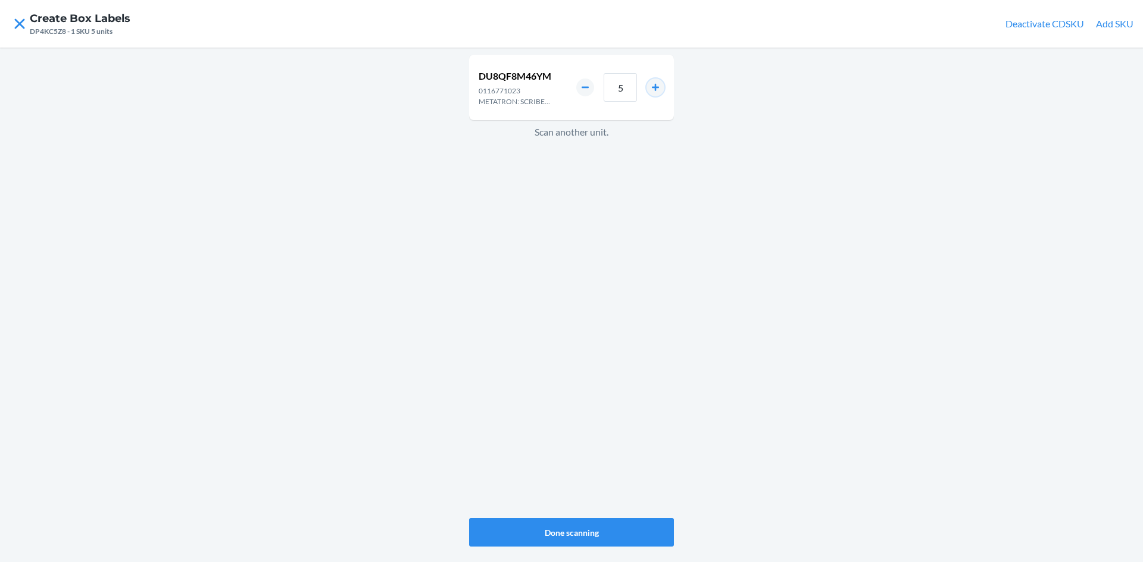
click at [654, 88] on button "increment number" at bounding box center [655, 88] width 18 height 18
type input "6"
click at [598, 542] on button "Done scanning" at bounding box center [571, 532] width 205 height 29
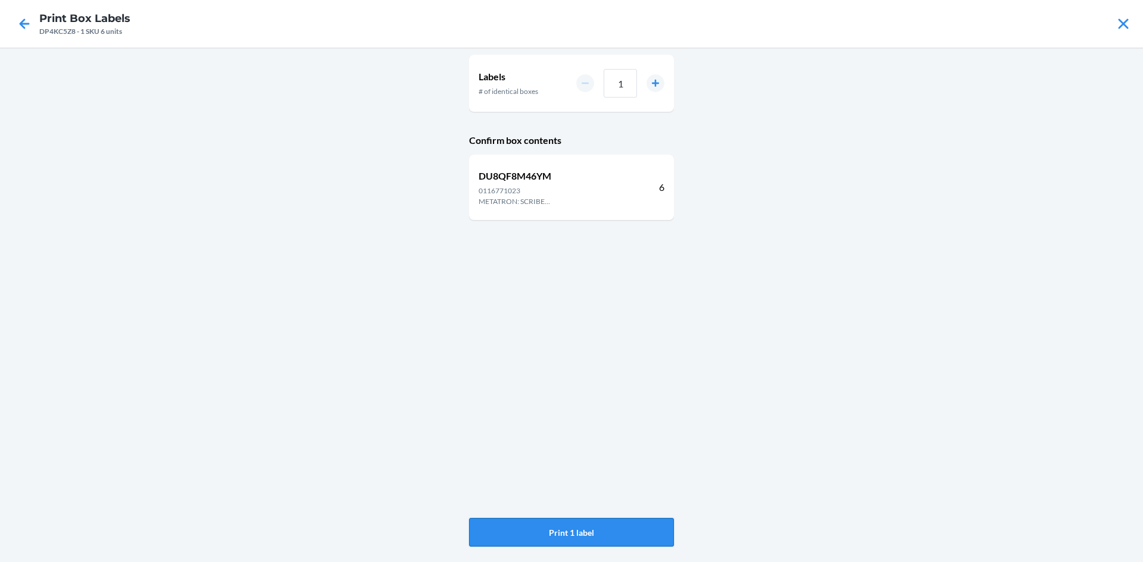
click at [603, 530] on button "Print 1 label" at bounding box center [571, 532] width 205 height 29
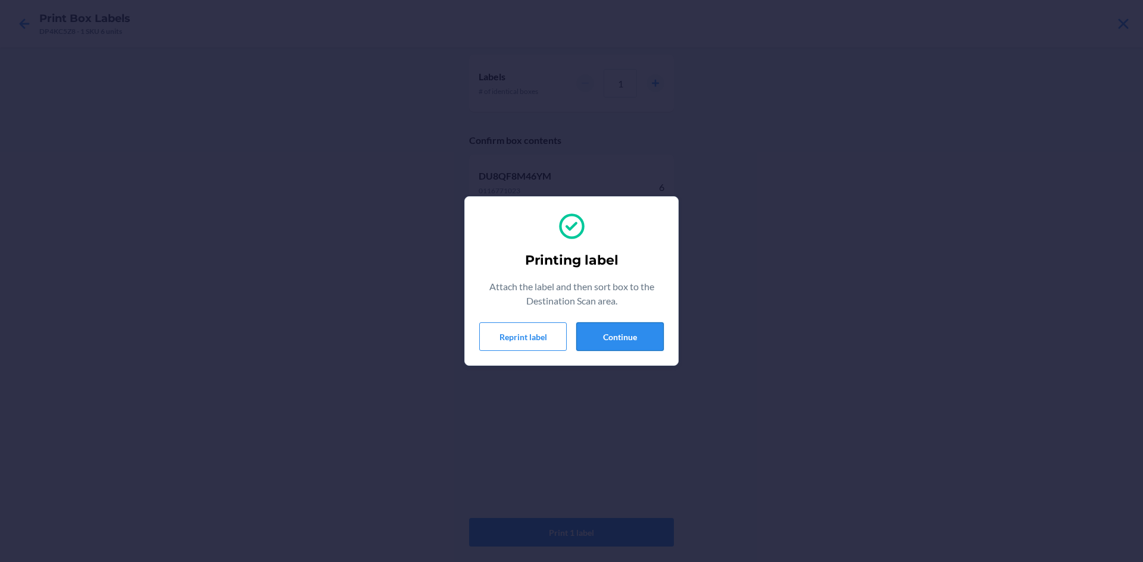
click at [639, 338] on button "Continue" at bounding box center [619, 337] width 87 height 29
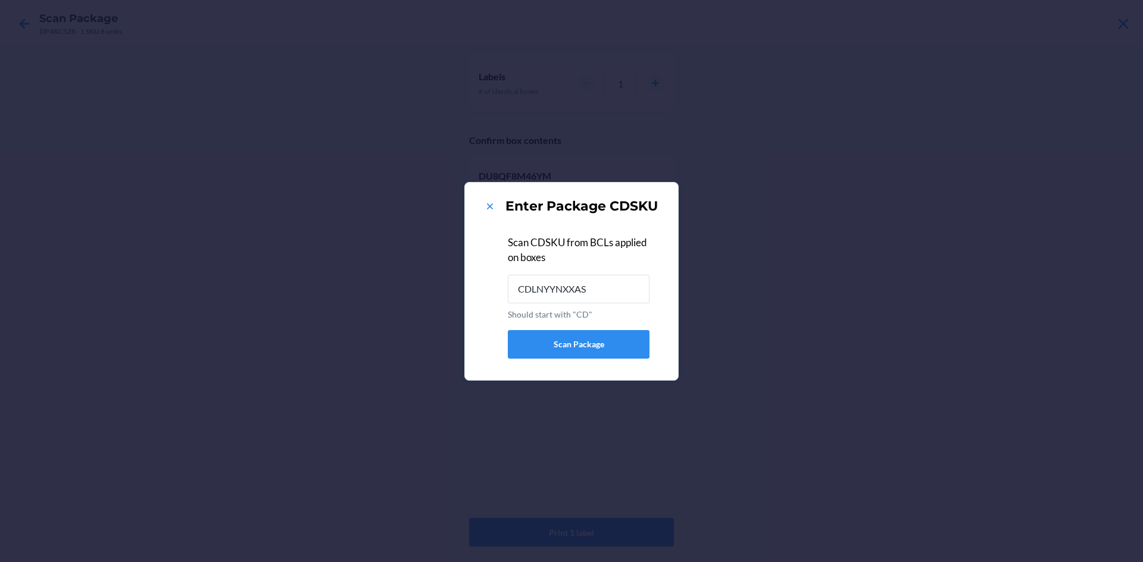
type input "CDLNYYNXXAS"
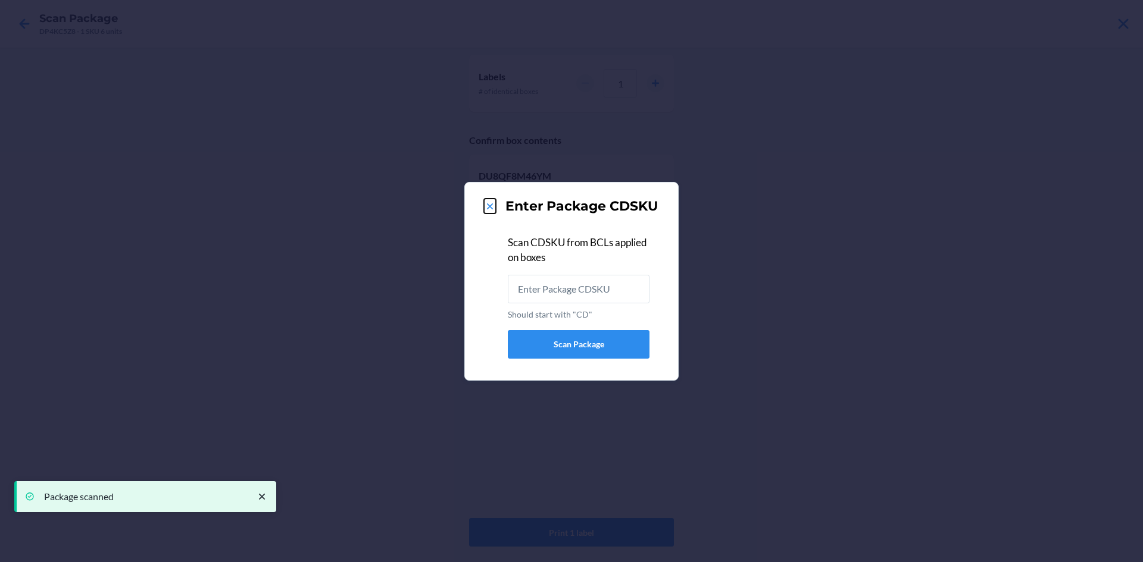
click at [487, 211] on icon at bounding box center [490, 207] width 12 height 12
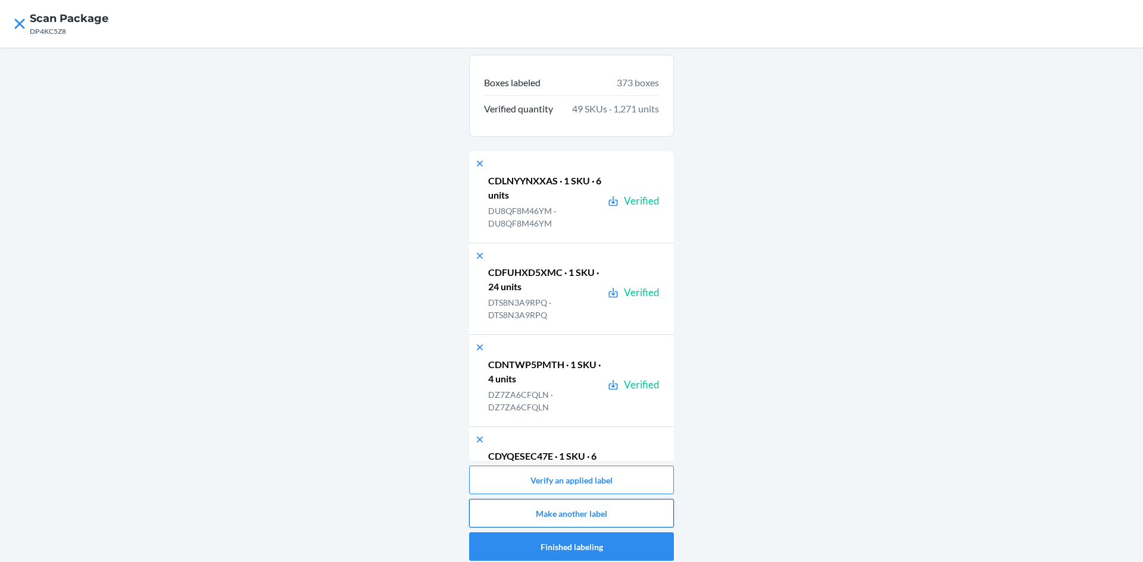
click at [533, 518] on button "Make another label" at bounding box center [571, 513] width 205 height 29
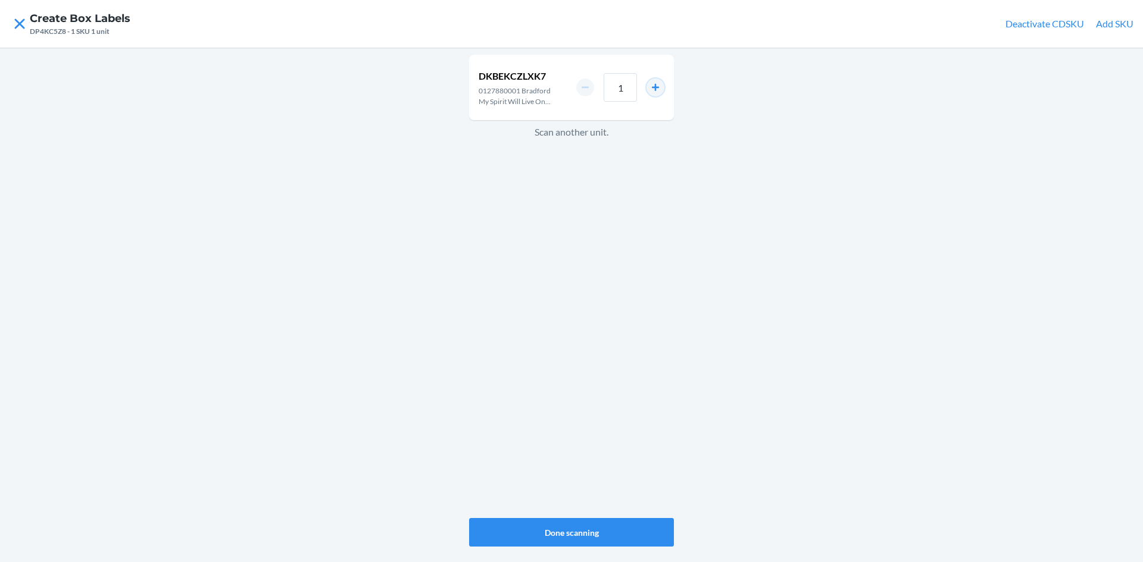
click at [656, 87] on button "increment number" at bounding box center [655, 88] width 18 height 18
type input "4"
click at [494, 527] on button "Done scanning" at bounding box center [571, 532] width 205 height 29
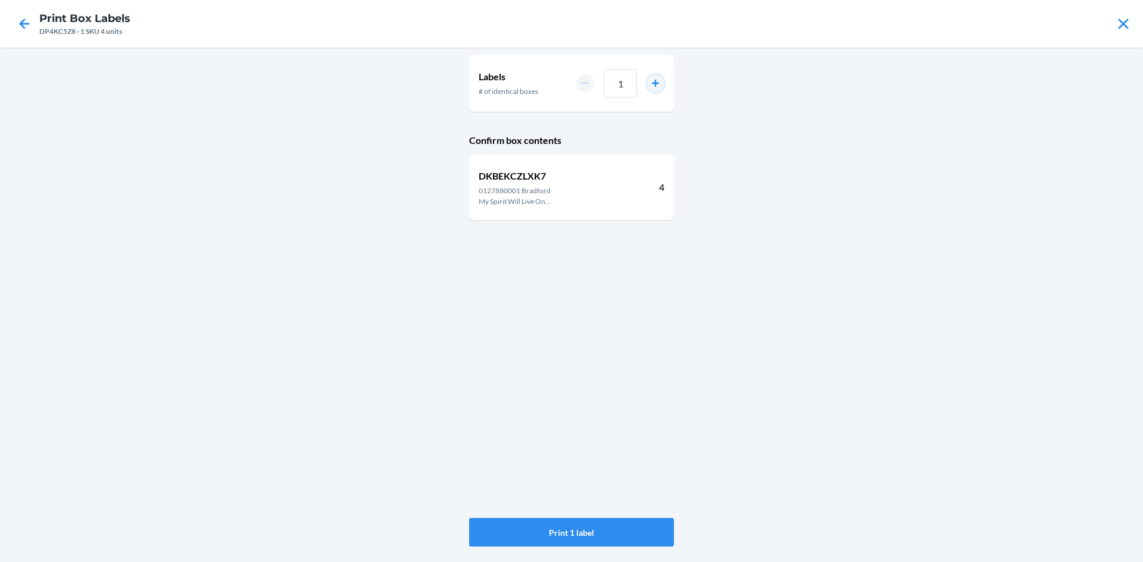
click at [662, 83] on button "increment number" at bounding box center [655, 83] width 18 height 18
type input "2"
click at [632, 535] on button "Print 2 labels" at bounding box center [571, 532] width 205 height 29
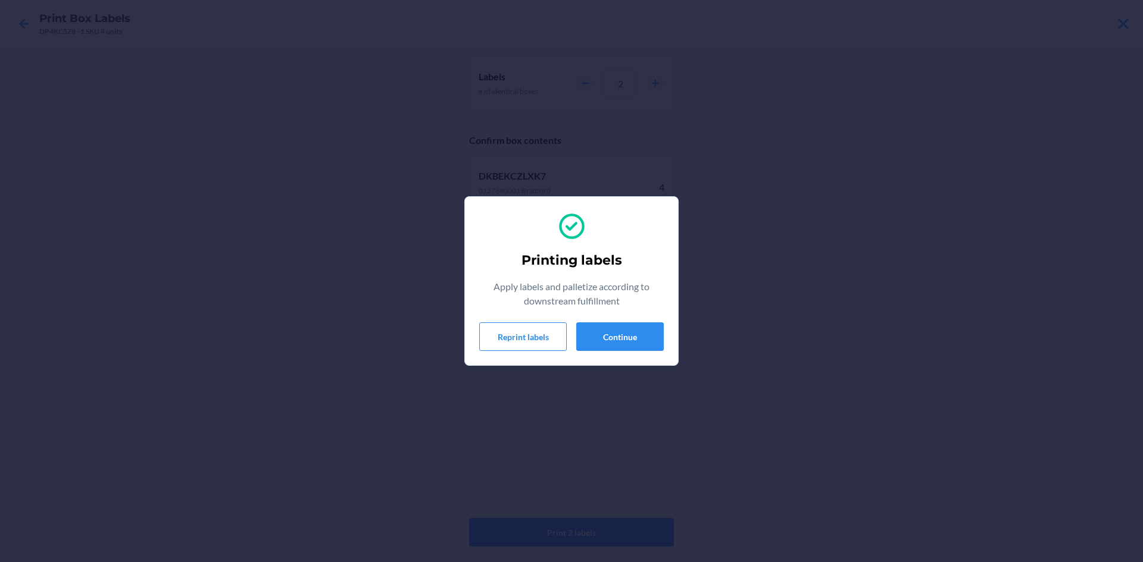
click at [657, 352] on div "Printing labels Apply labels and palletize according to downstream fulfillment …" at bounding box center [571, 281] width 185 height 149
click at [647, 347] on div "Printing labels Apply labels and palletize according to downstream fulfillment …" at bounding box center [571, 281] width 185 height 149
drag, startPoint x: 644, startPoint y: 343, endPoint x: 636, endPoint y: 340, distance: 8.3
click at [637, 341] on button "Continue" at bounding box center [619, 337] width 87 height 29
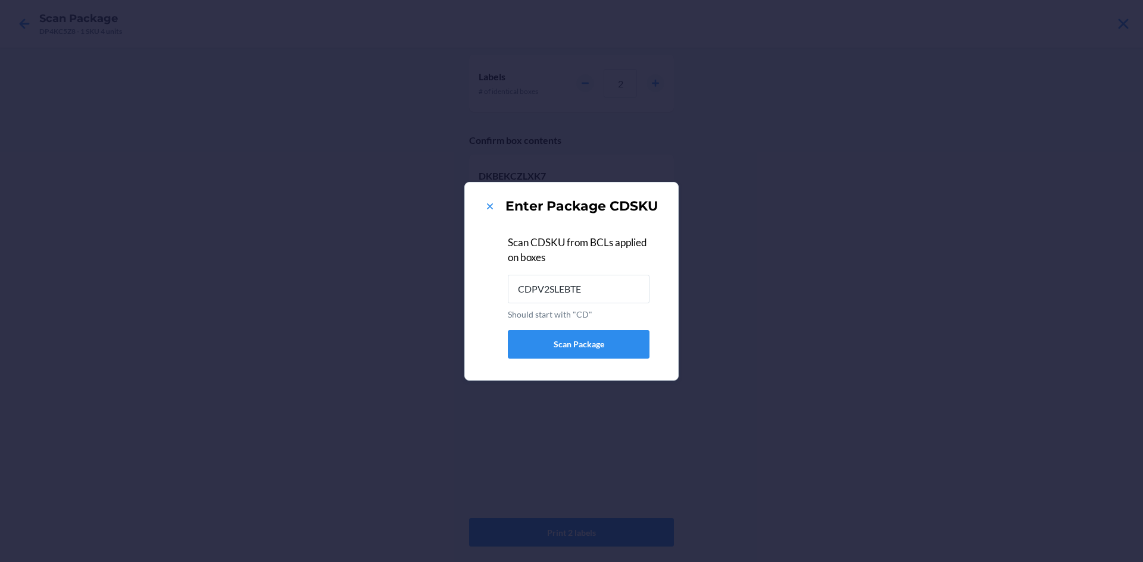
type input "CDPV2SLEBTE"
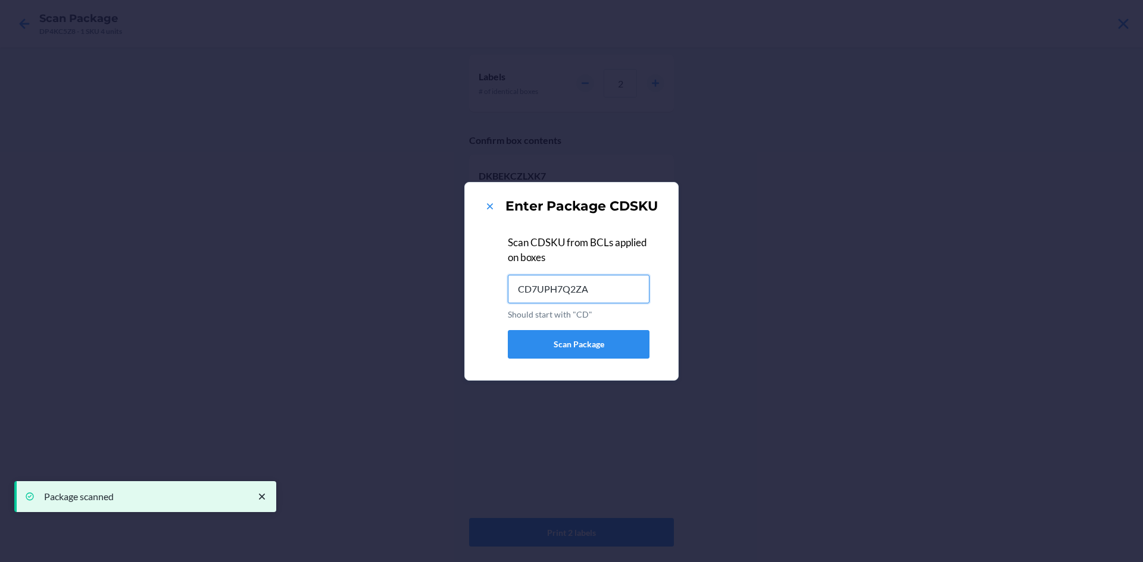
type input "CD7UPH7Q2ZA"
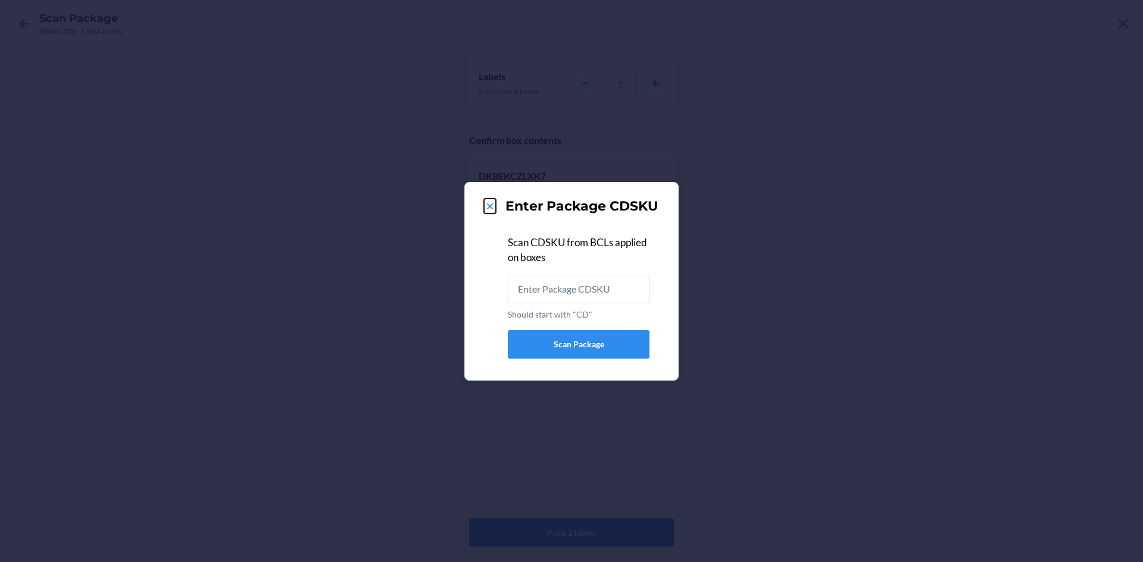
click at [489, 208] on icon at bounding box center [490, 207] width 12 height 12
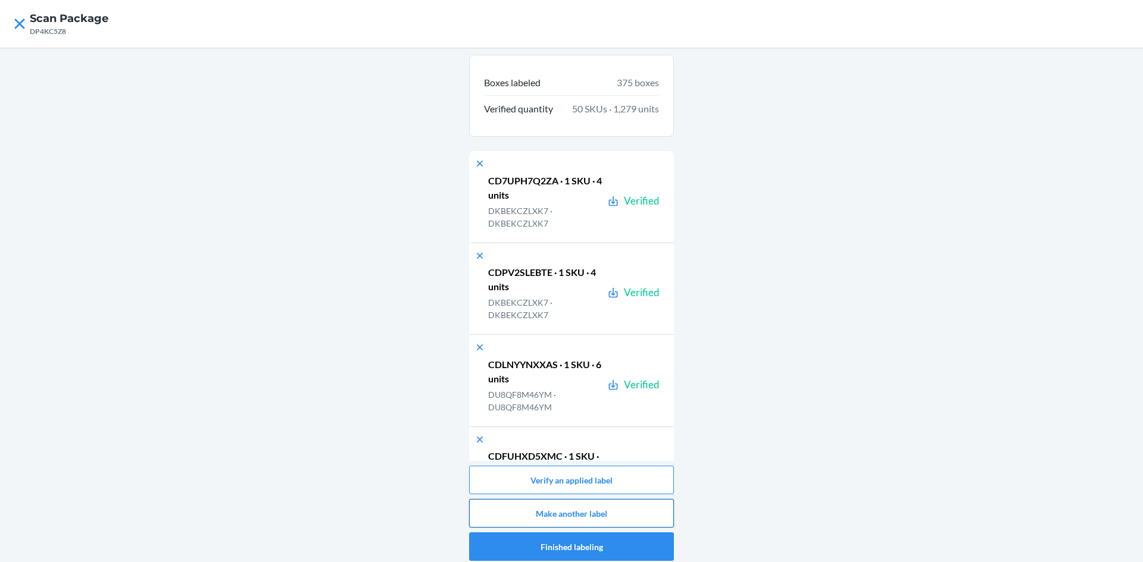
click at [564, 511] on button "Make another label" at bounding box center [571, 513] width 205 height 29
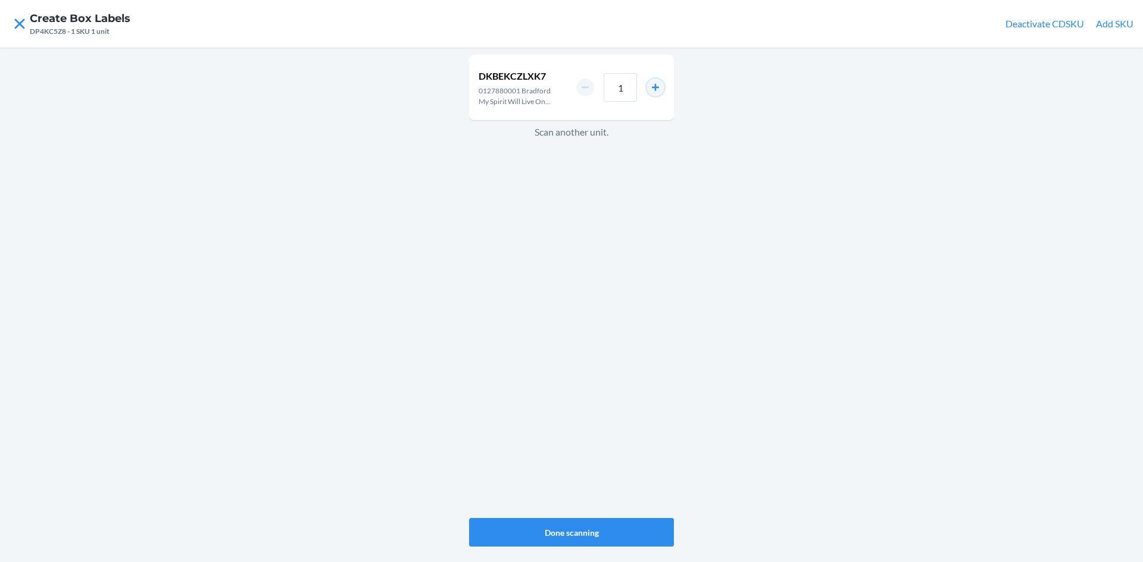
click at [659, 90] on button "increment number" at bounding box center [655, 88] width 18 height 18
type input "3"
click at [589, 529] on button "Done scanning" at bounding box center [571, 532] width 205 height 29
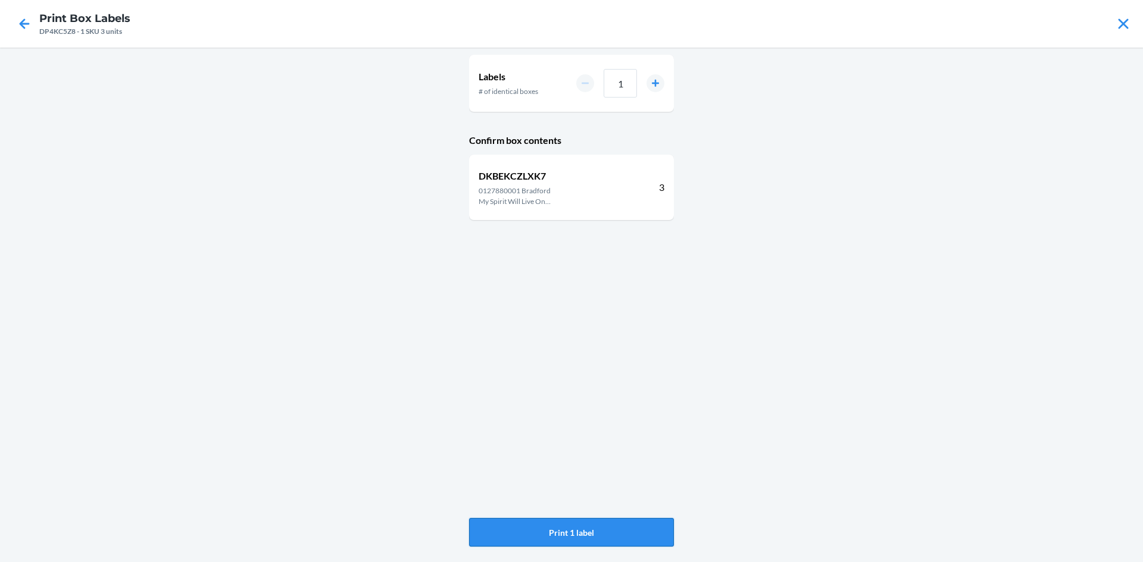
click at [553, 536] on button "Print 1 label" at bounding box center [571, 532] width 205 height 29
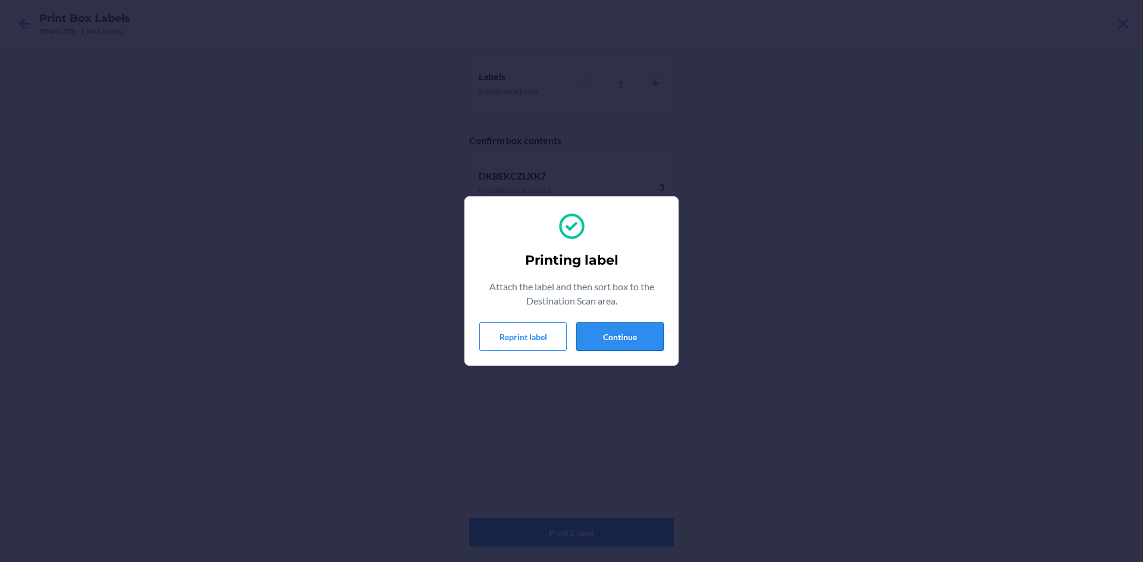
click at [615, 329] on button "Continue" at bounding box center [619, 337] width 87 height 29
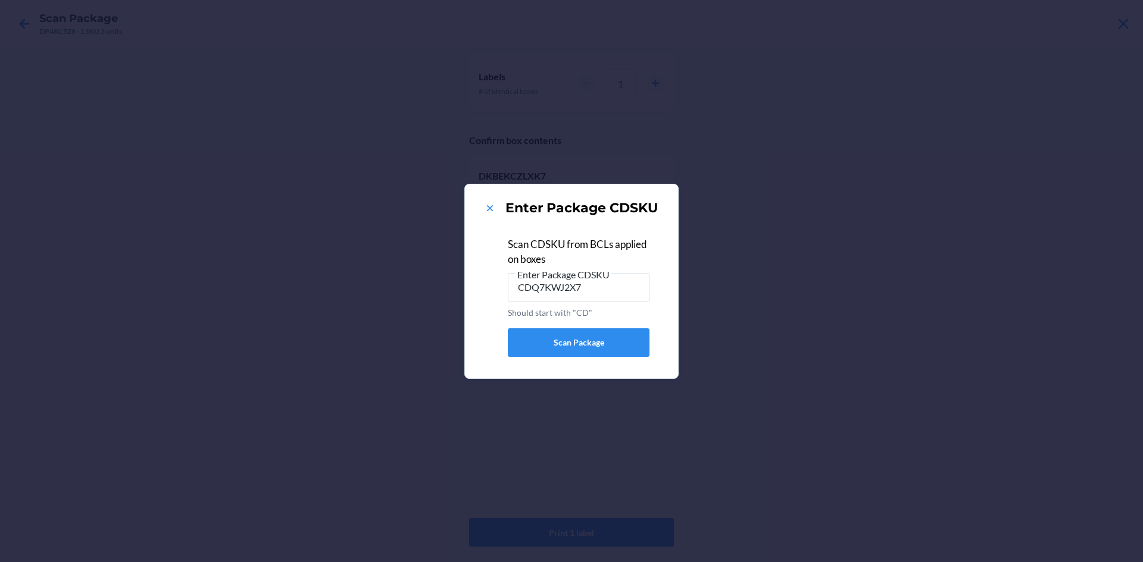
type input "CDQ7KWJ2X78"
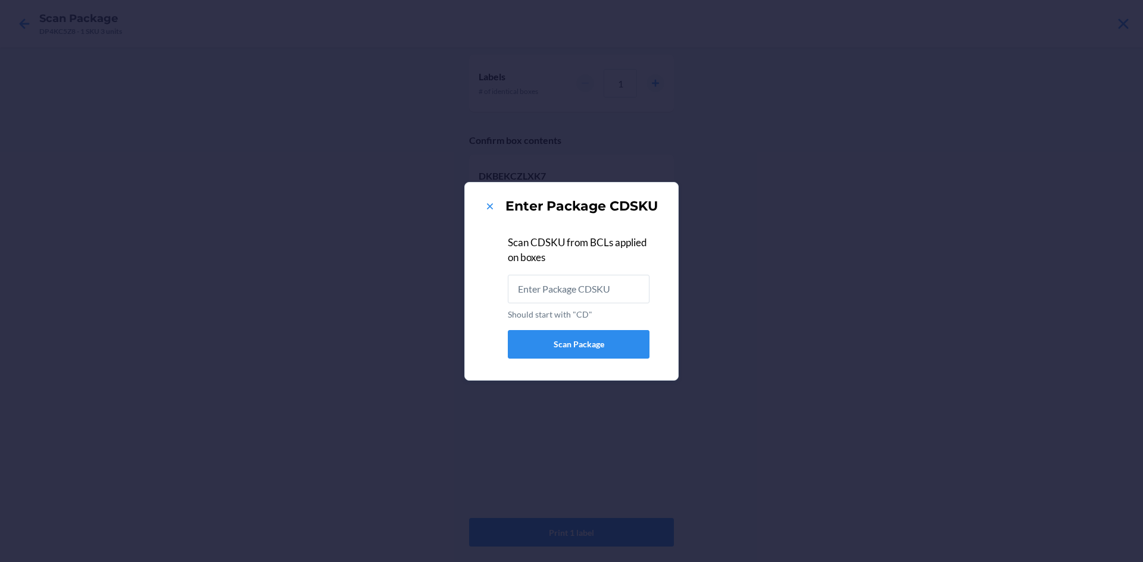
click at [483, 199] on div "Enter Package CDSKU" at bounding box center [571, 206] width 185 height 19
click at [487, 208] on icon at bounding box center [490, 207] width 6 height 6
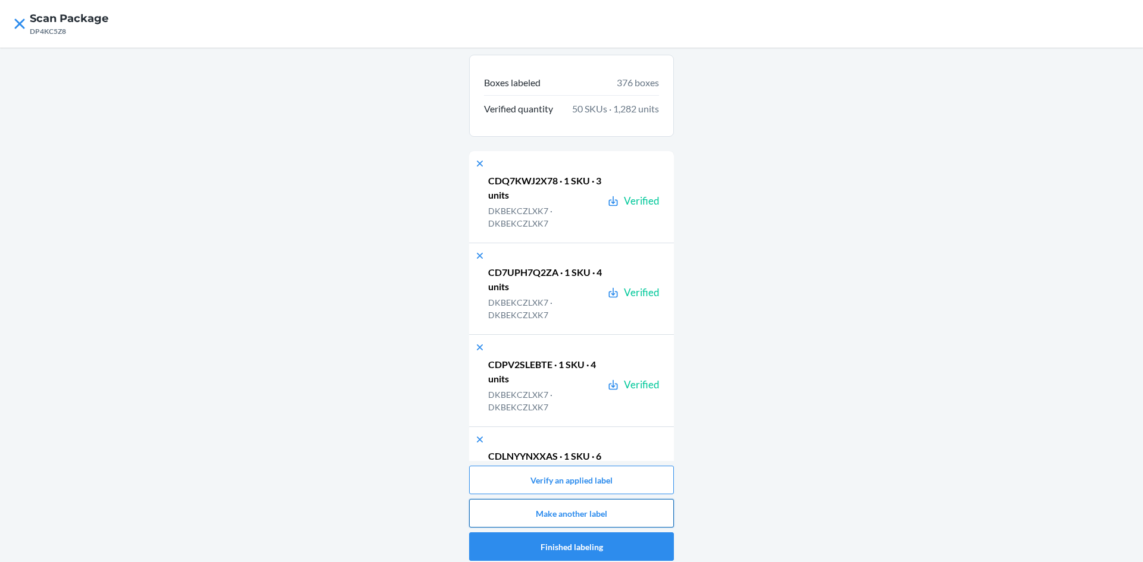
click at [502, 507] on button "Make another label" at bounding box center [571, 513] width 205 height 29
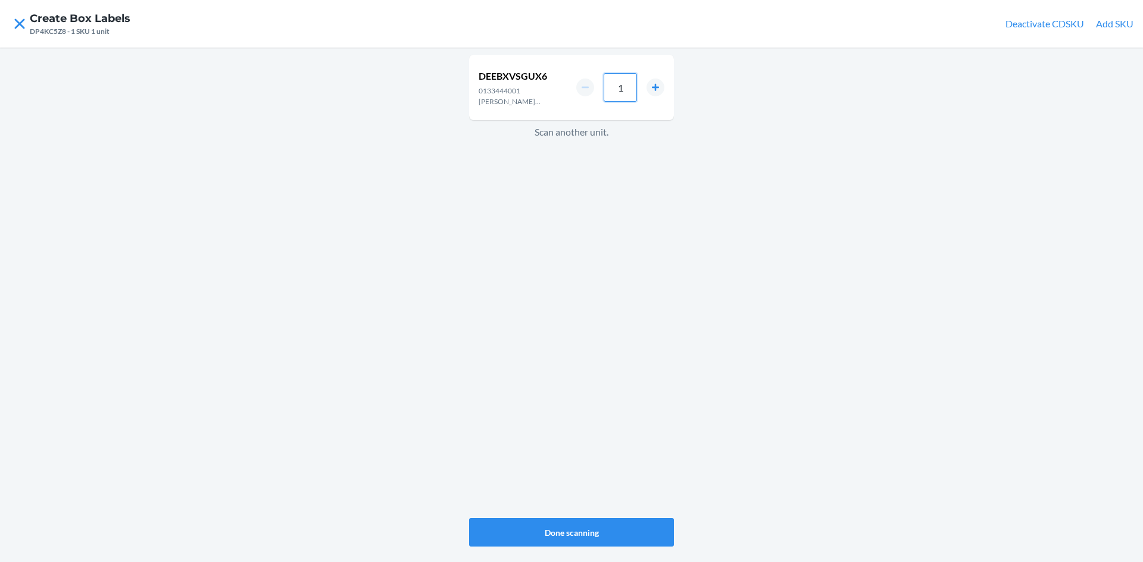
click at [633, 96] on input "1" at bounding box center [620, 87] width 33 height 29
type input "6"
click at [633, 526] on button "Done scanning" at bounding box center [571, 532] width 205 height 29
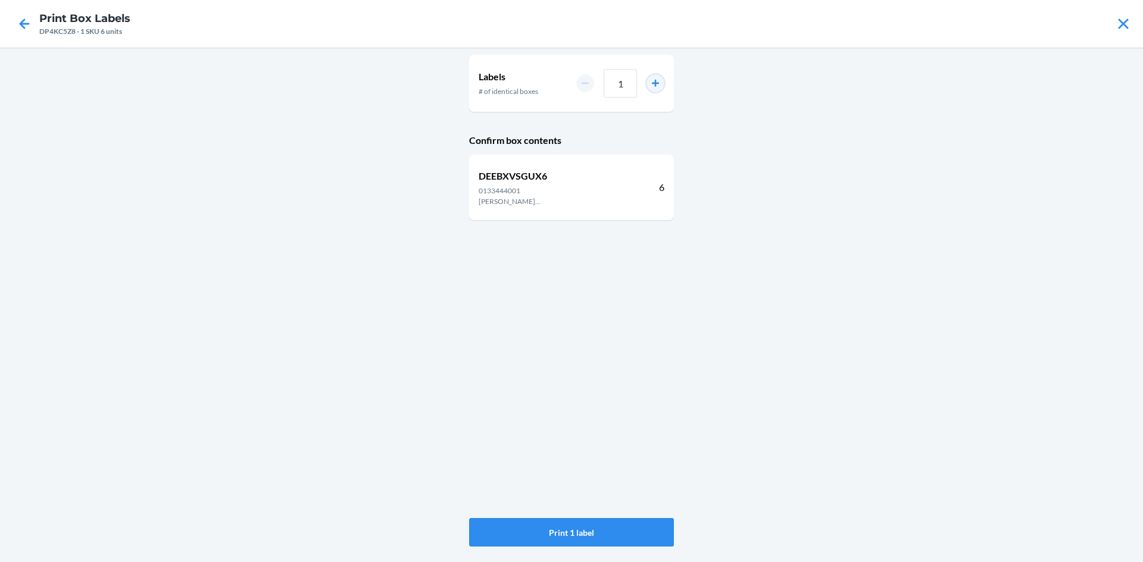
click at [658, 84] on button "increment number" at bounding box center [655, 83] width 18 height 18
click at [663, 83] on button "increment number" at bounding box center [655, 83] width 18 height 18
click at [655, 83] on button "increment number" at bounding box center [655, 83] width 18 height 18
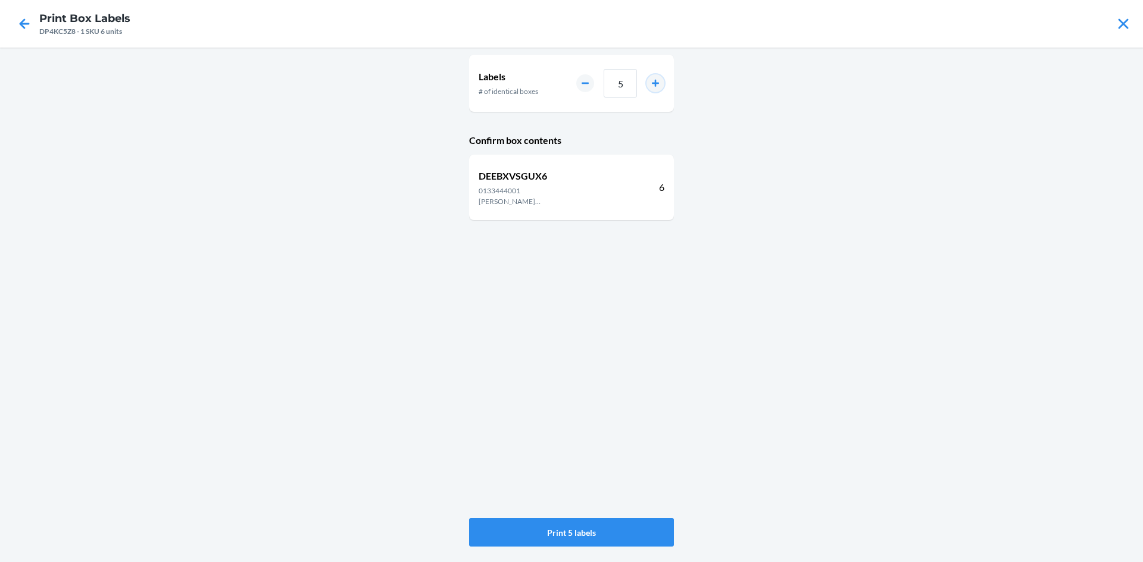
type input "6"
click at [593, 521] on button "Print 6 labels" at bounding box center [571, 532] width 205 height 29
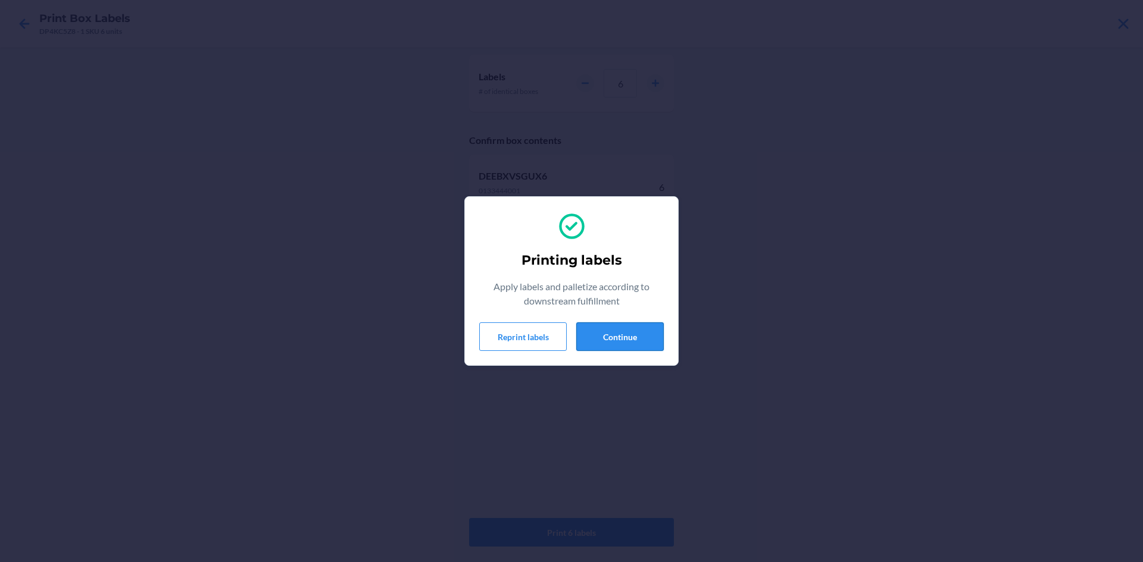
click at [613, 334] on button "Continue" at bounding box center [619, 337] width 87 height 29
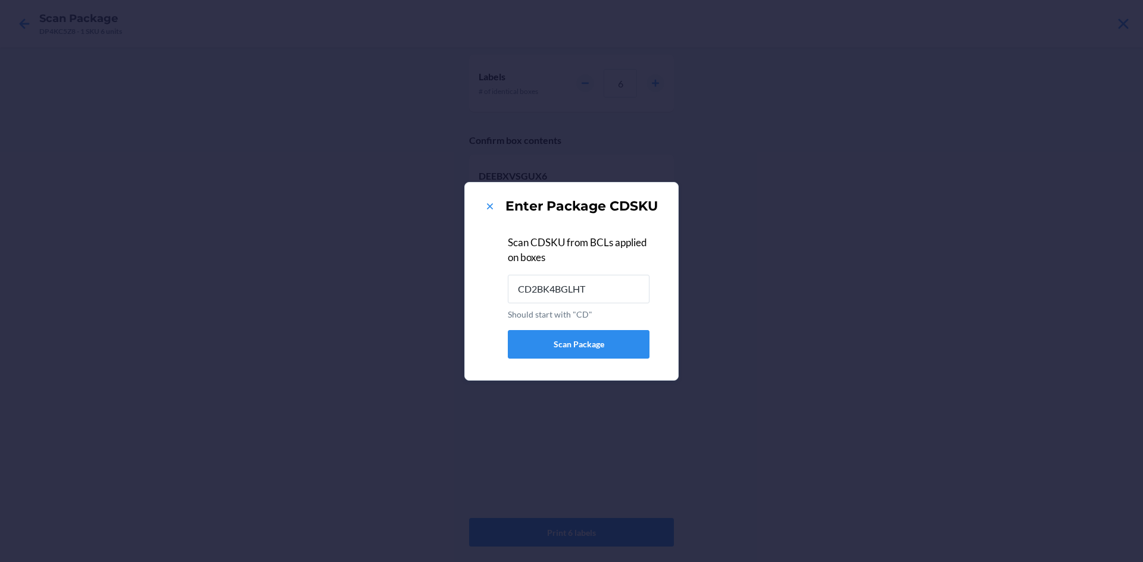
type input "CD2BK4BGLHT"
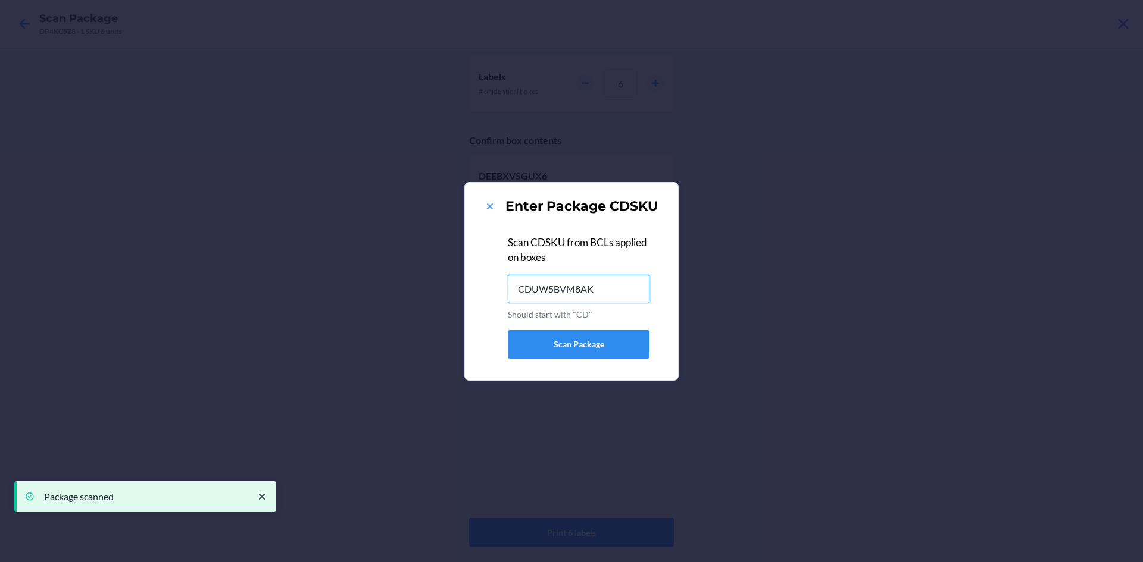
type input "CDUW5BVM8AK"
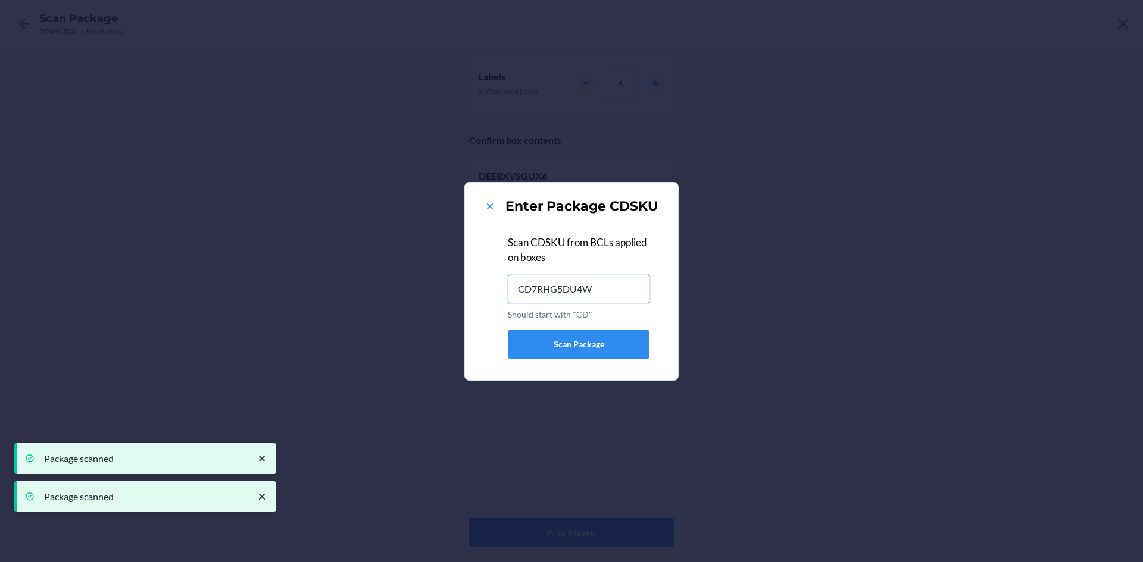
type input "CD7RHG5DU4W"
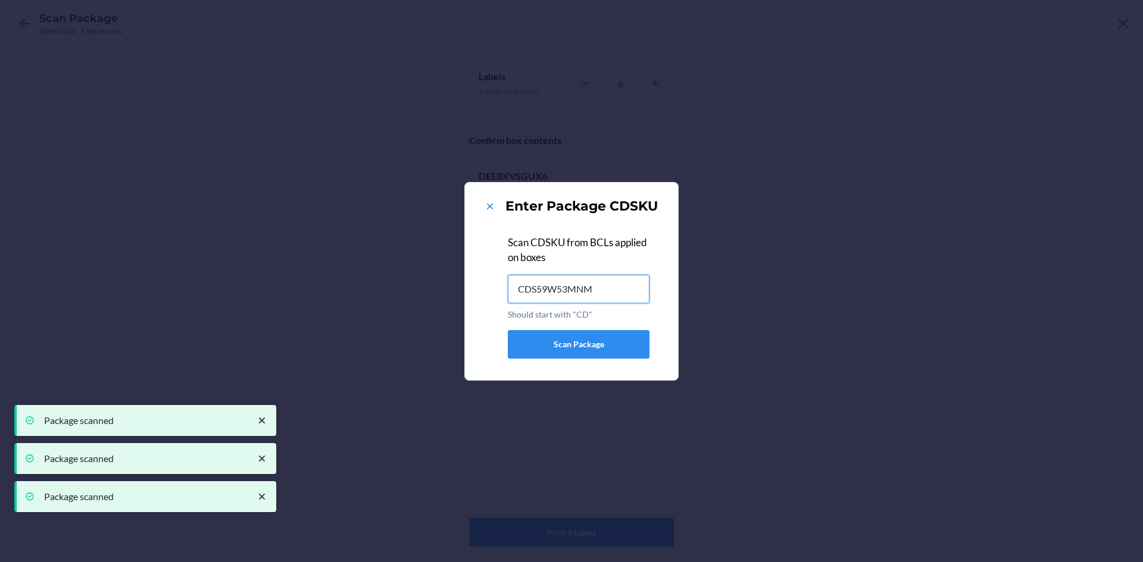
type input "CDS59W53MNM"
type input "CDY8CNMY2YS"
type input "CD2G7PNG2JP"
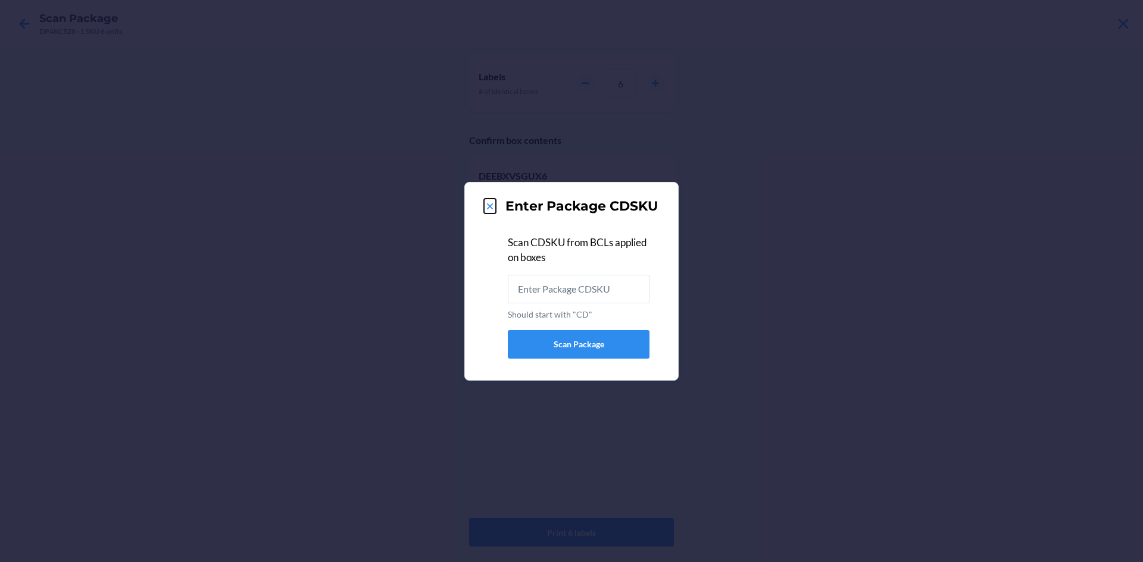
click at [484, 211] on icon at bounding box center [490, 207] width 12 height 12
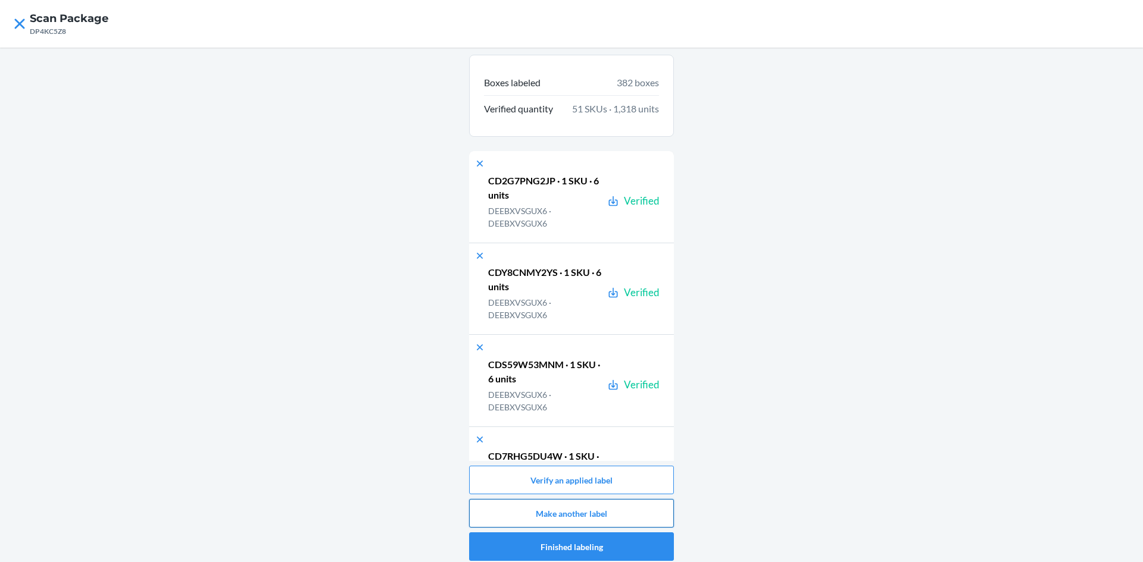
click at [509, 517] on button "Make another label" at bounding box center [571, 513] width 205 height 29
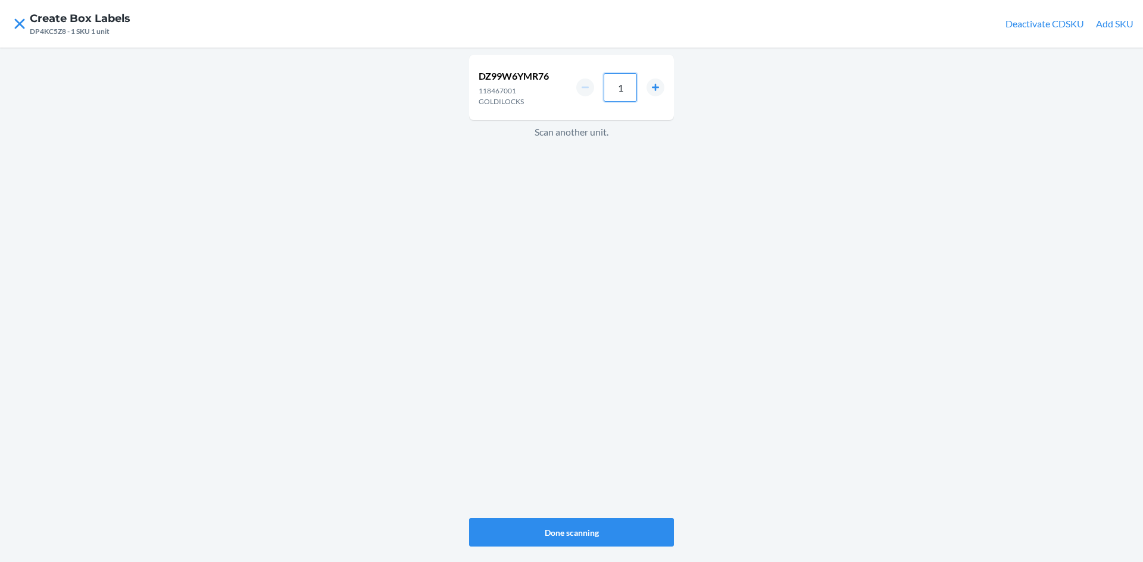
drag, startPoint x: 636, startPoint y: 86, endPoint x: 629, endPoint y: 89, distance: 7.0
click at [629, 89] on input "1" at bounding box center [620, 87] width 33 height 29
type input "8"
click at [611, 534] on button "Done scanning" at bounding box center [571, 532] width 205 height 29
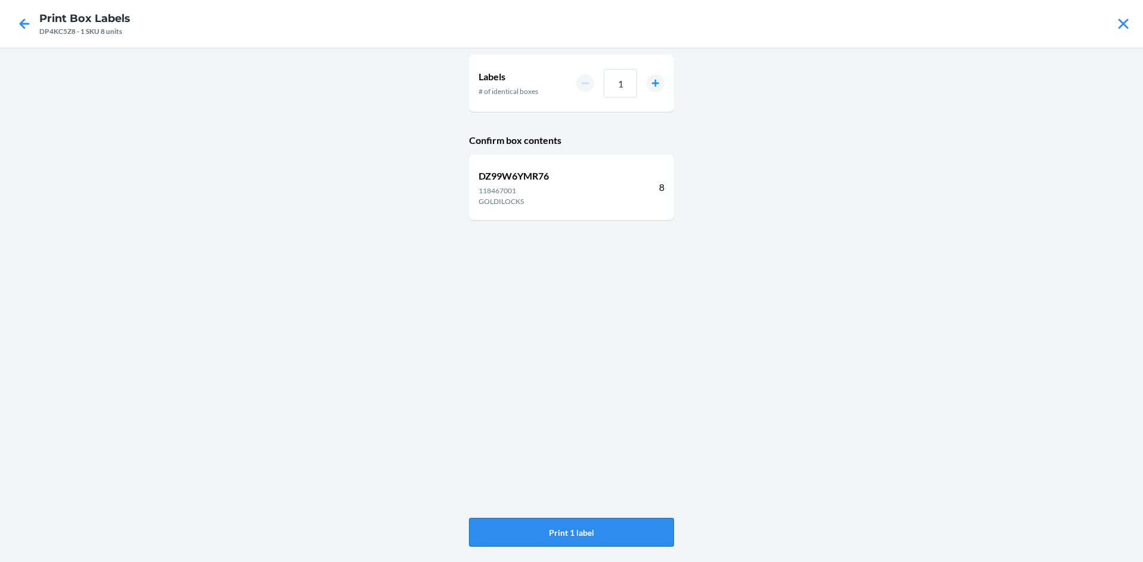
click at [611, 532] on button "Print 1 label" at bounding box center [571, 532] width 205 height 29
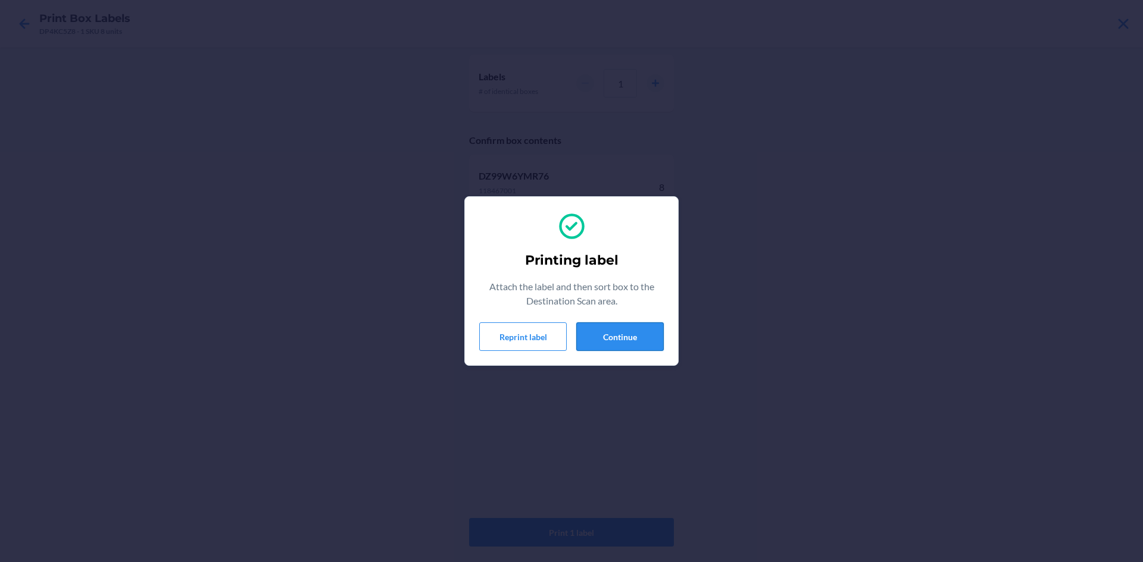
click at [624, 323] on button "Continue" at bounding box center [619, 337] width 87 height 29
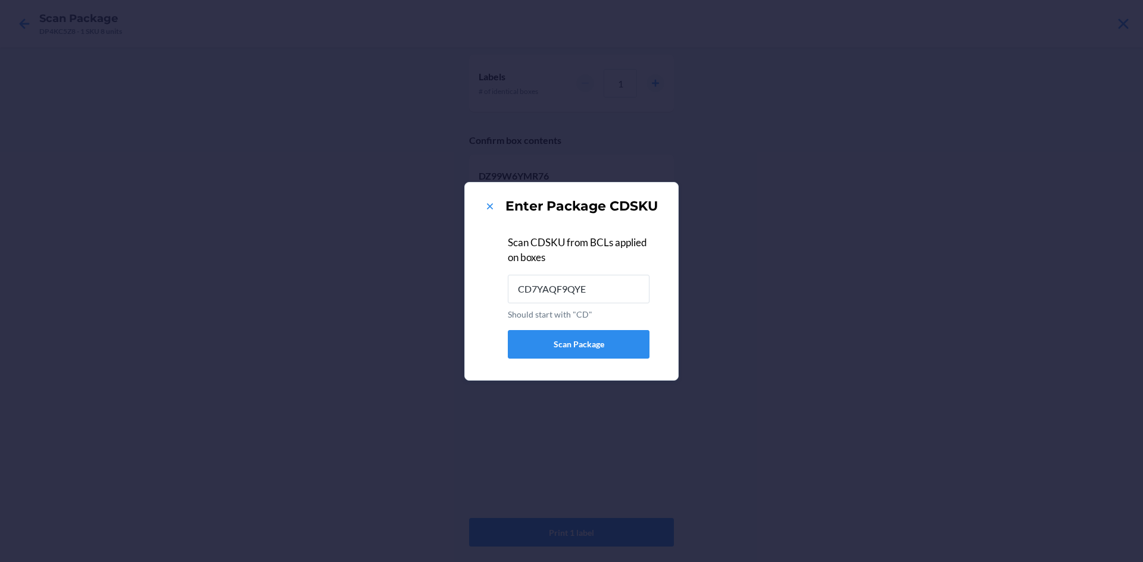
type input "CD7YAQF9QYE"
click at [490, 202] on icon at bounding box center [490, 207] width 12 height 12
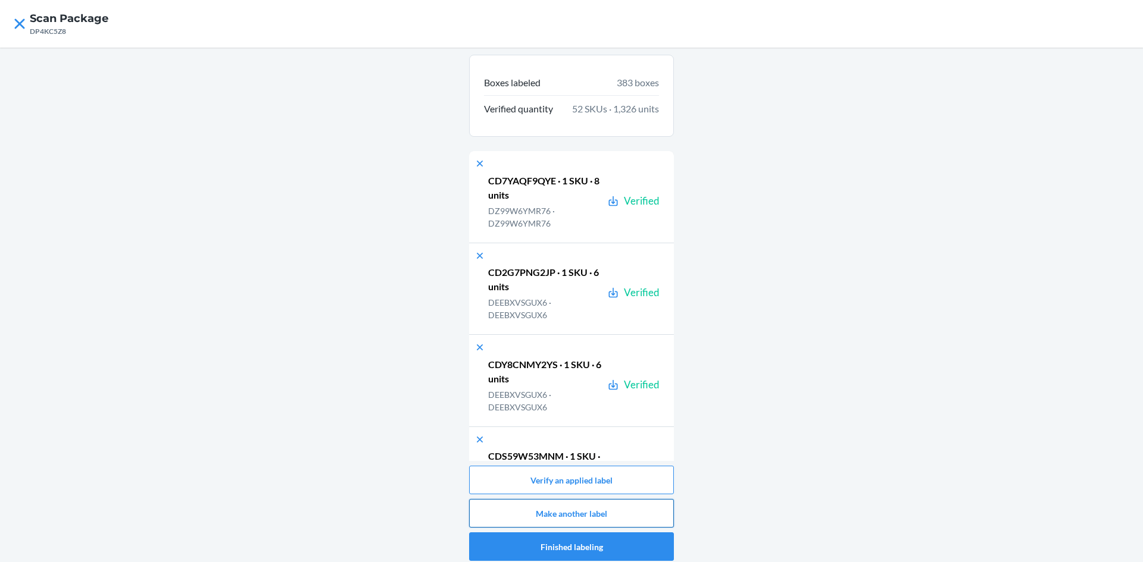
click at [602, 524] on button "Make another label" at bounding box center [571, 513] width 205 height 29
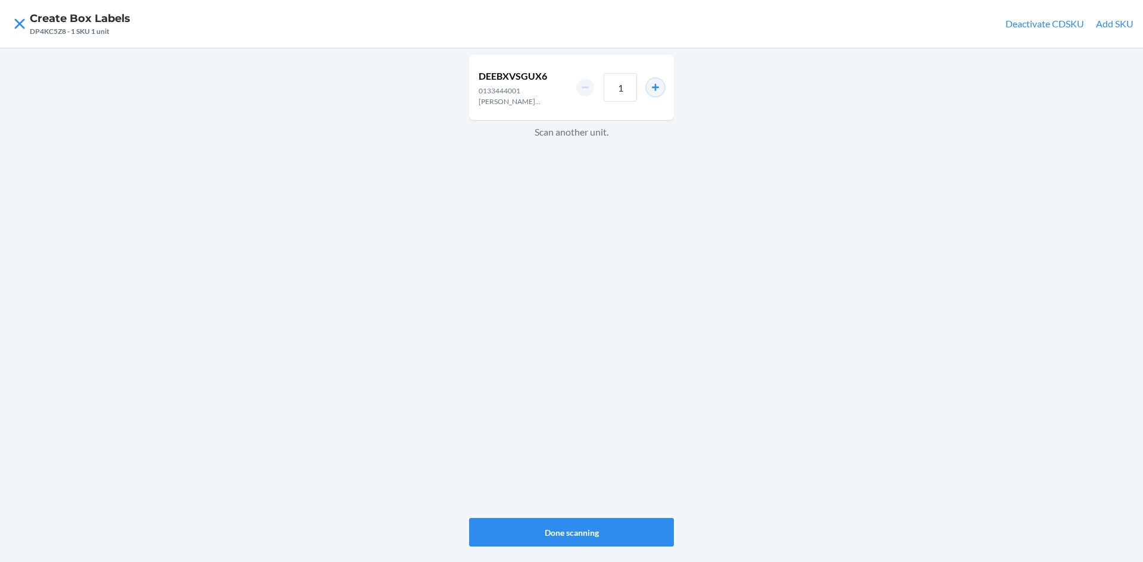
click at [659, 86] on button "increment number" at bounding box center [655, 88] width 18 height 18
type input "2"
click at [587, 533] on button "Done scanning" at bounding box center [571, 532] width 205 height 29
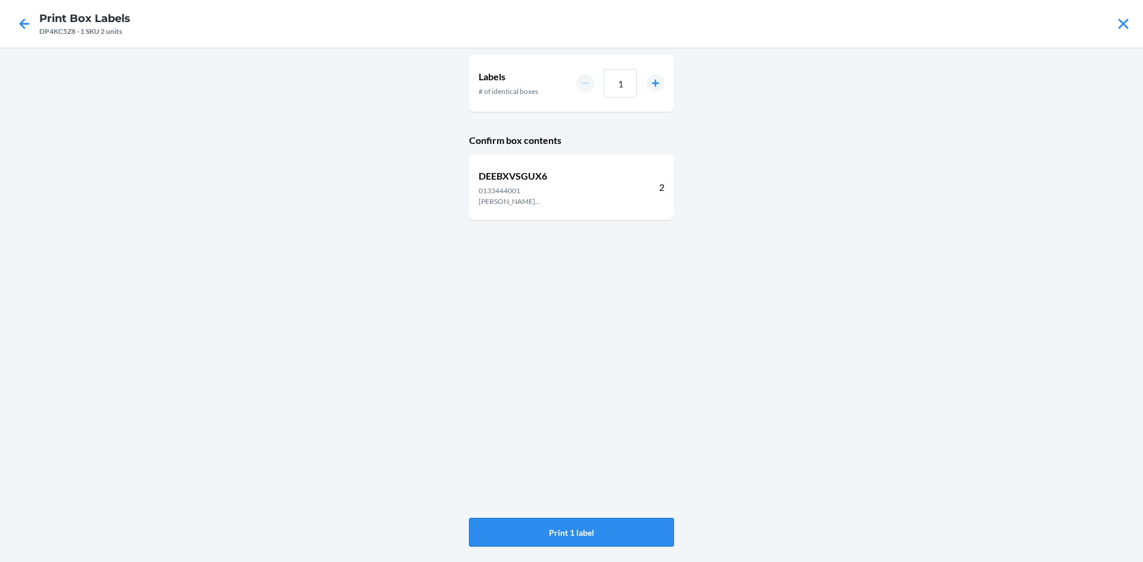
click at [556, 528] on button "Print 1 label" at bounding box center [571, 532] width 205 height 29
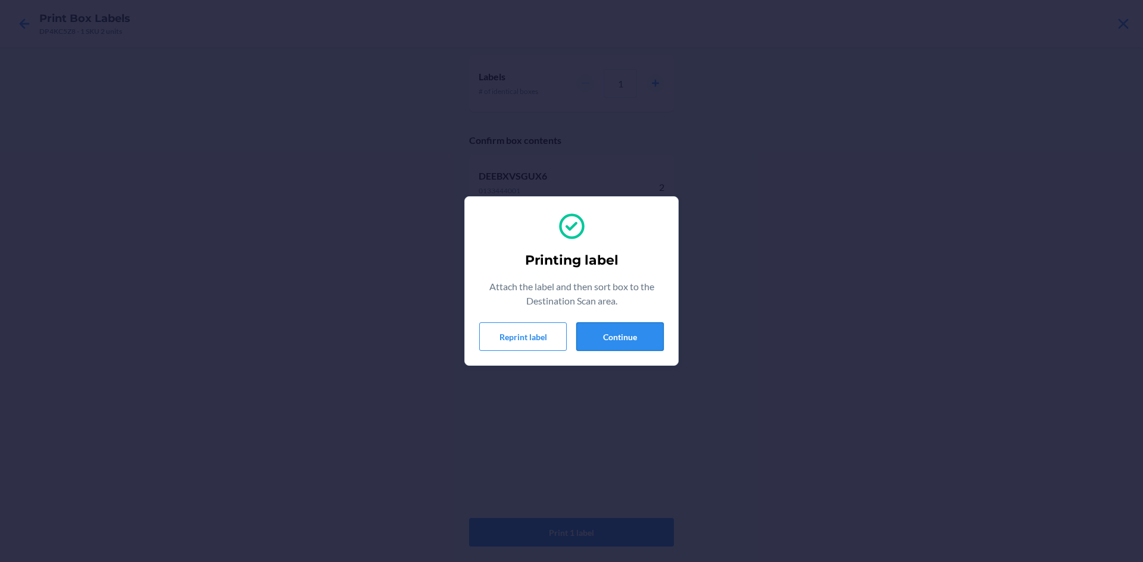
click at [601, 333] on button "Continue" at bounding box center [619, 337] width 87 height 29
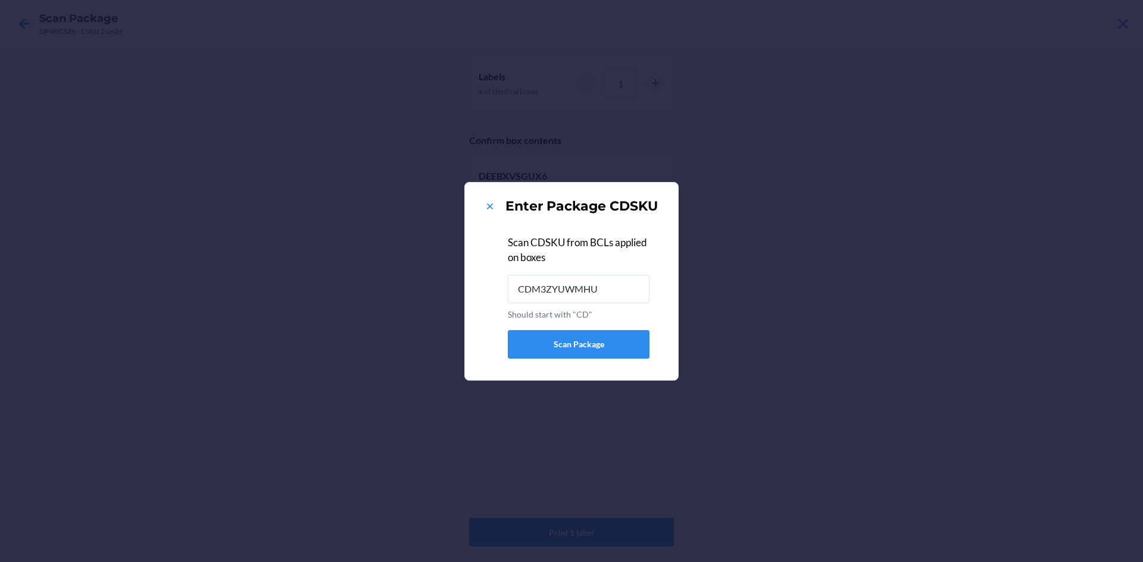
type input "CDM3ZYUWMHU"
click at [486, 212] on icon at bounding box center [490, 207] width 12 height 12
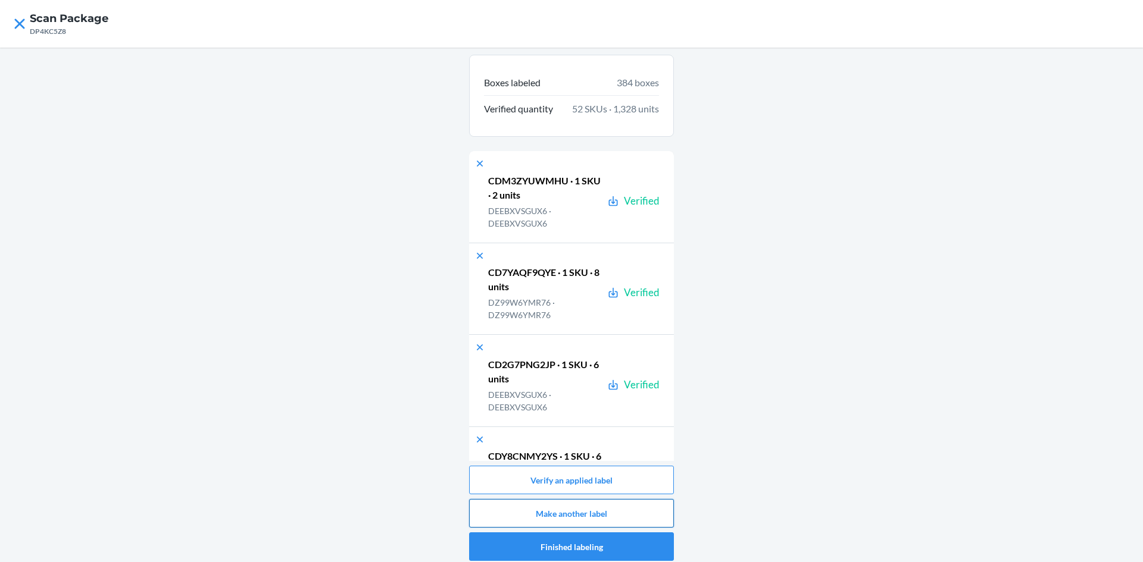
click at [549, 511] on button "Make another label" at bounding box center [571, 513] width 205 height 29
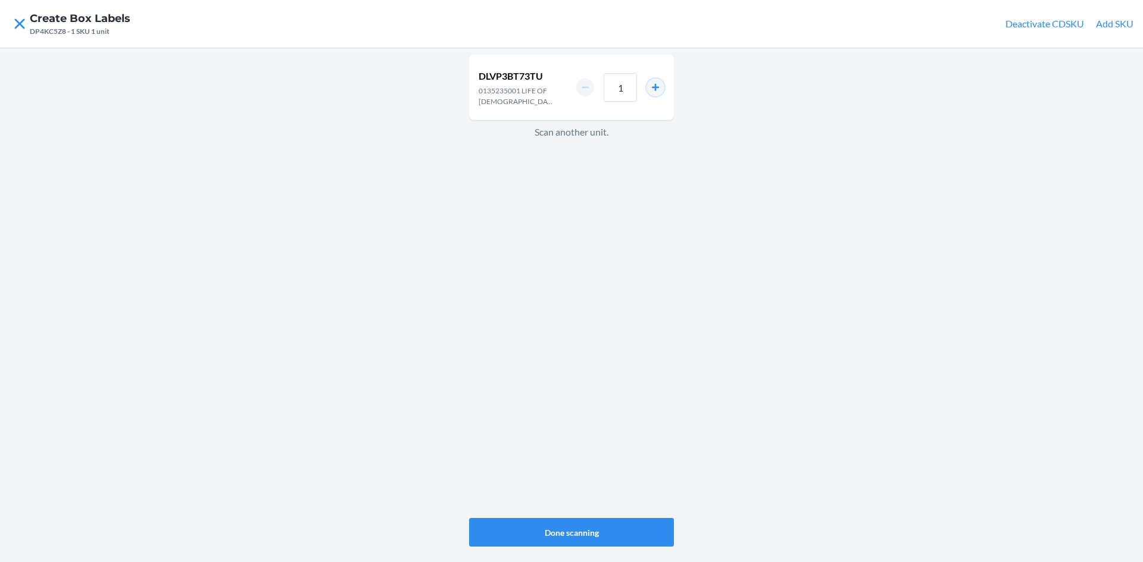
click at [661, 91] on button "increment number" at bounding box center [655, 88] width 18 height 18
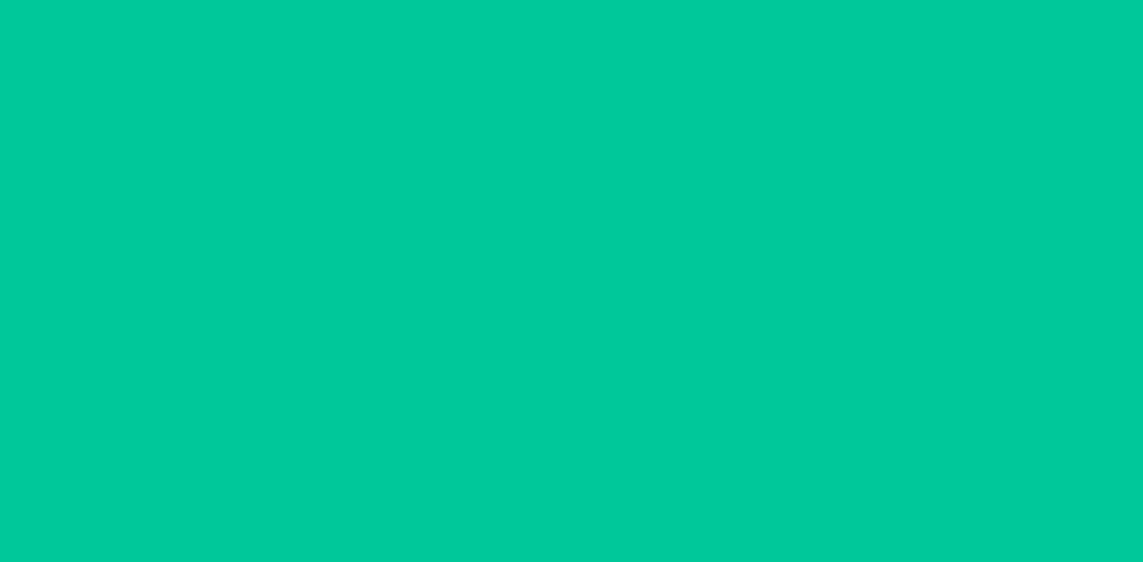
click at [656, 91] on button "increment number" at bounding box center [655, 88] width 18 height 18
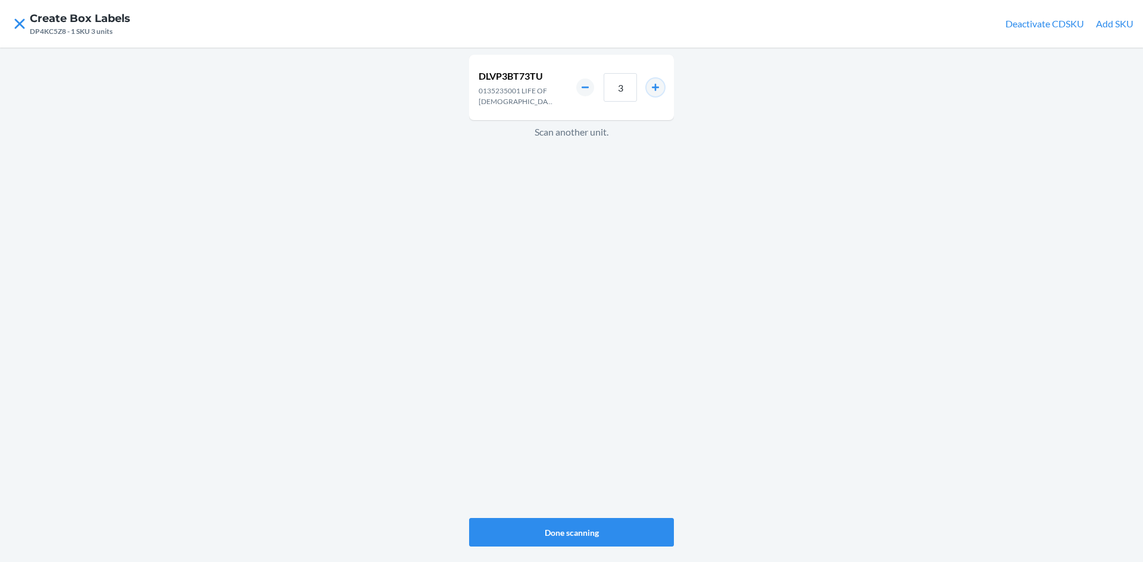
click at [656, 91] on button "increment number" at bounding box center [655, 88] width 18 height 18
type input "4"
click at [578, 529] on button "Done scanning" at bounding box center [571, 532] width 205 height 29
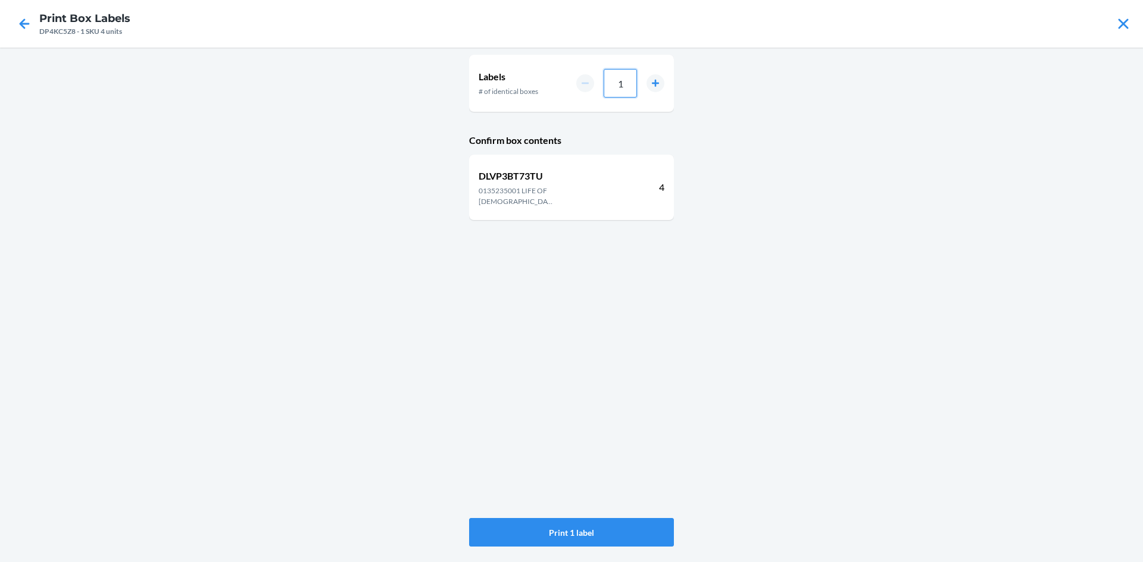
click at [636, 83] on input "1" at bounding box center [620, 83] width 33 height 29
drag, startPoint x: 592, startPoint y: 74, endPoint x: 600, endPoint y: 75, distance: 8.4
click at [596, 74] on div "021" at bounding box center [620, 83] width 88 height 29
drag, startPoint x: 634, startPoint y: 83, endPoint x: 596, endPoint y: 82, distance: 38.1
click at [596, 82] on div "021" at bounding box center [620, 83] width 88 height 29
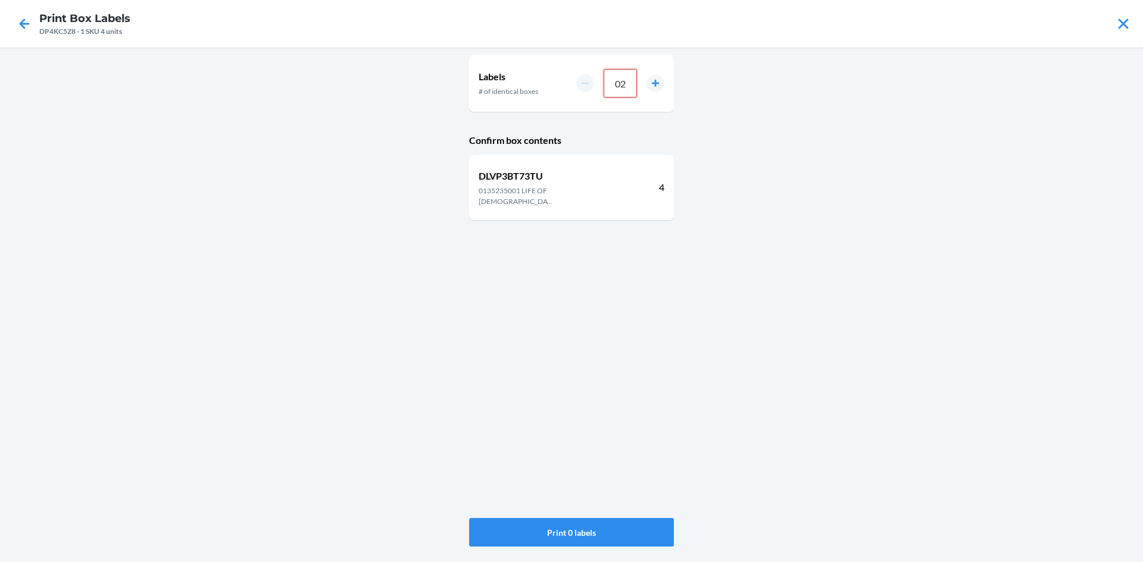
type input "021"
click at [568, 528] on button "Print 21 labels" at bounding box center [571, 532] width 205 height 29
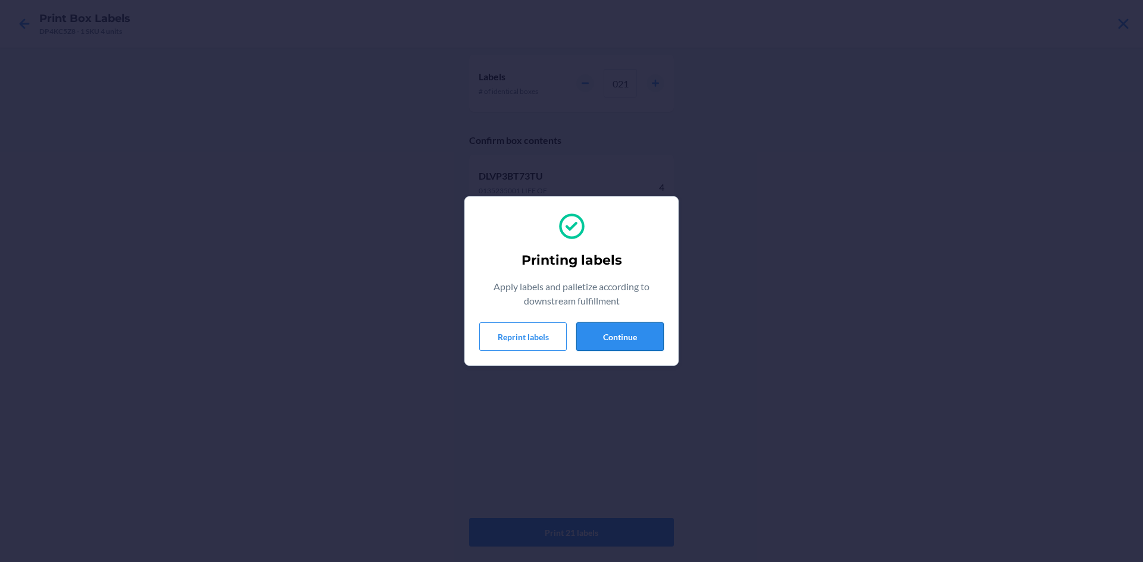
click at [644, 331] on button "Continue" at bounding box center [619, 337] width 87 height 29
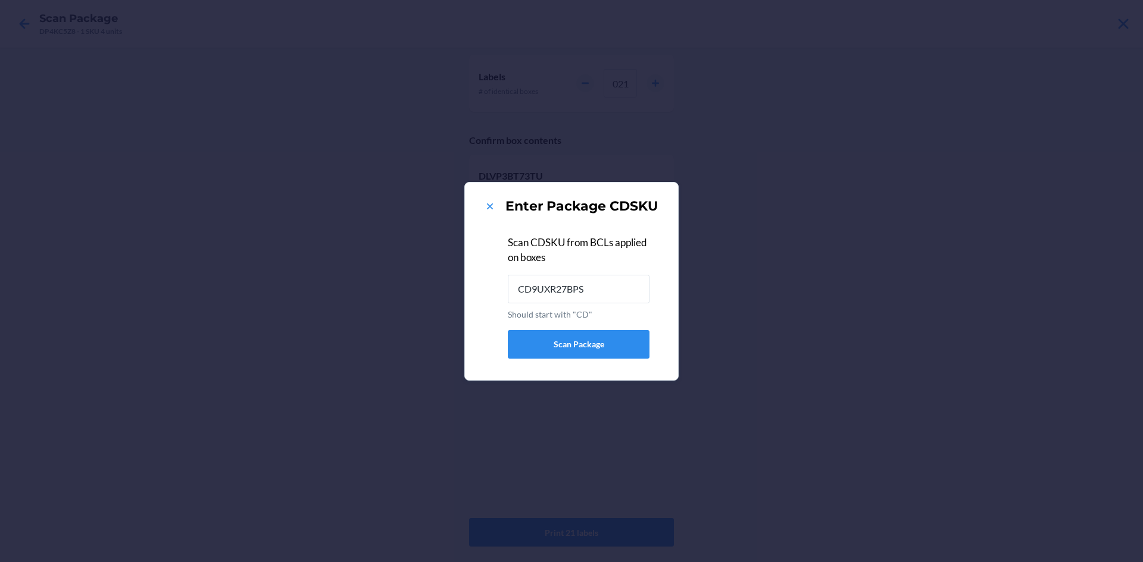
type input "CD9UXR27BPS"
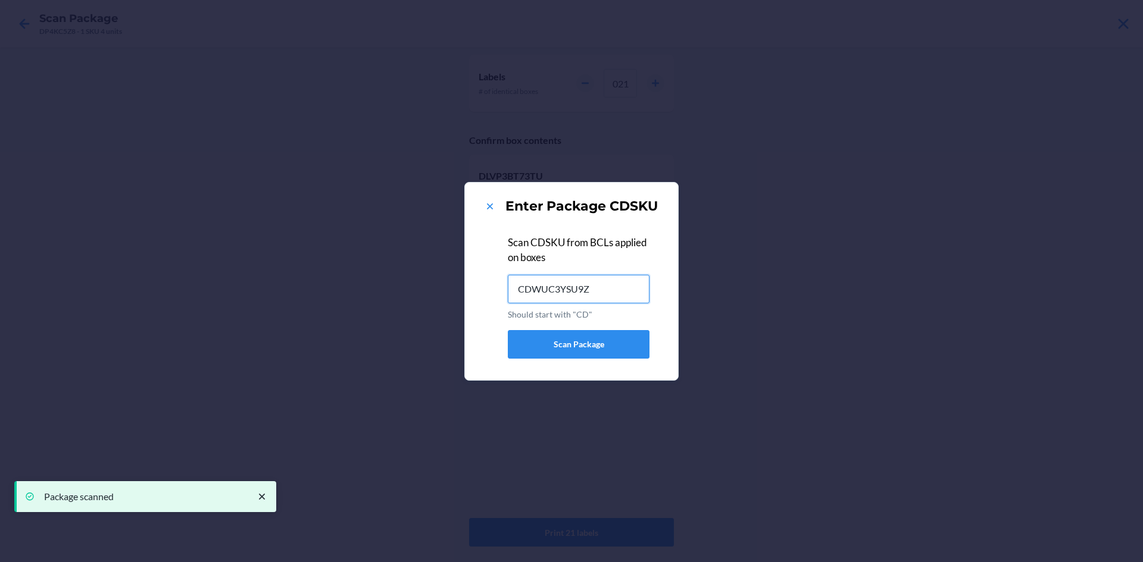
type input "CDWUC3YSU9Z"
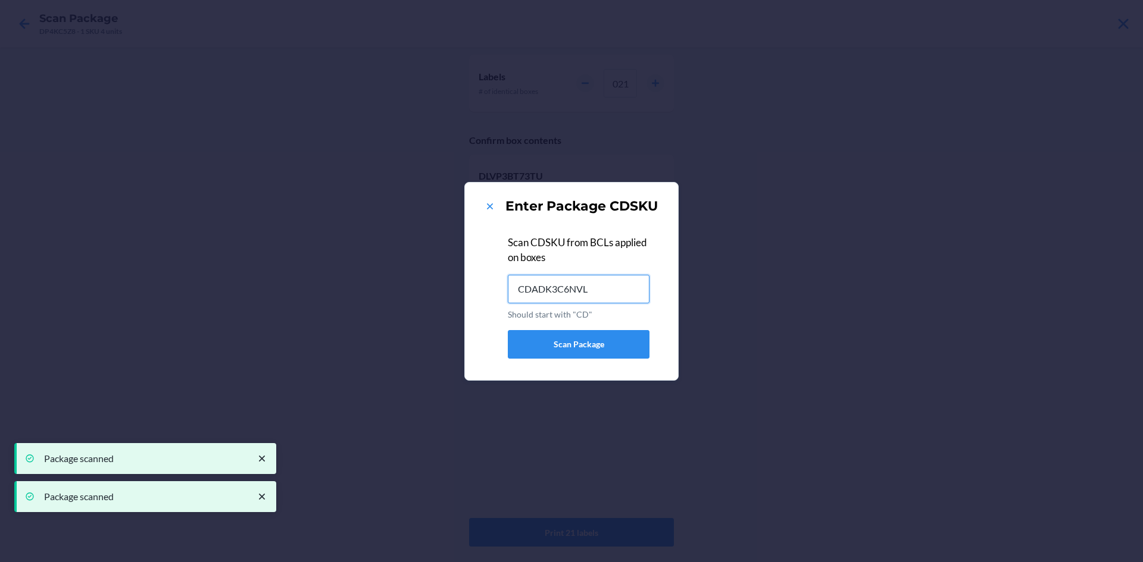
type input "CDADK3C6NVL"
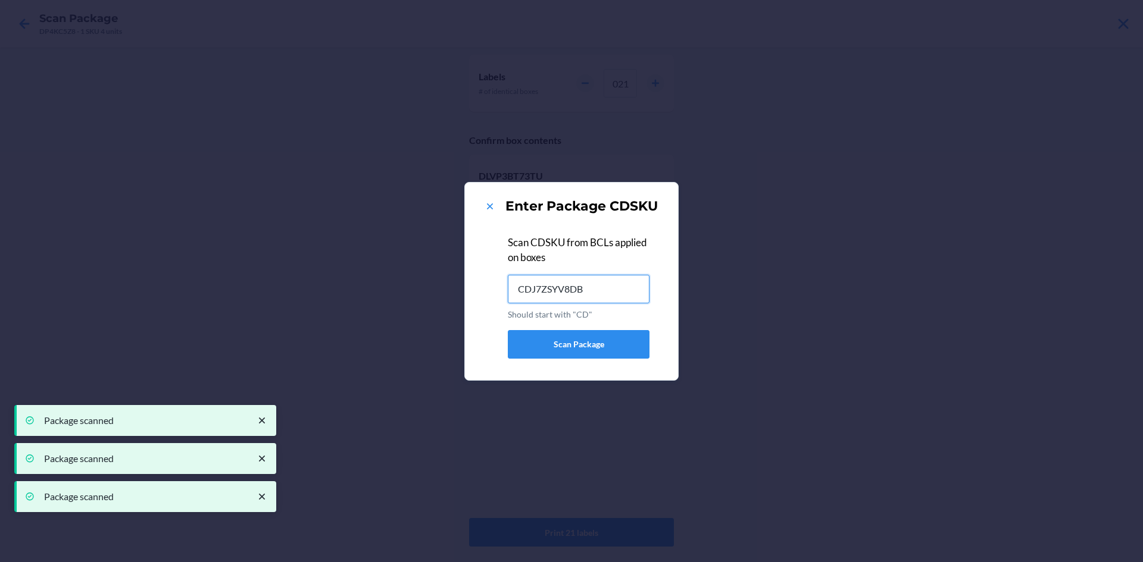
type input "CDJ7ZSYV8DB"
type input "CDFLTQZQHNF"
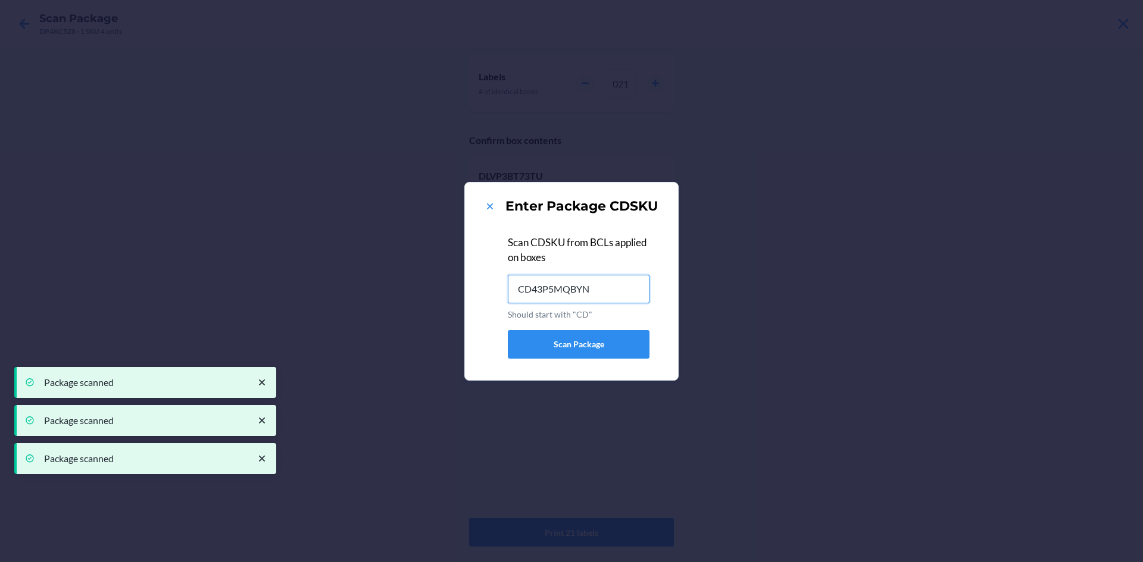
type input "CD43P5MQBYN"
type input "CD6KFLM3REH"
type input "CD8S4HZNZ8H"
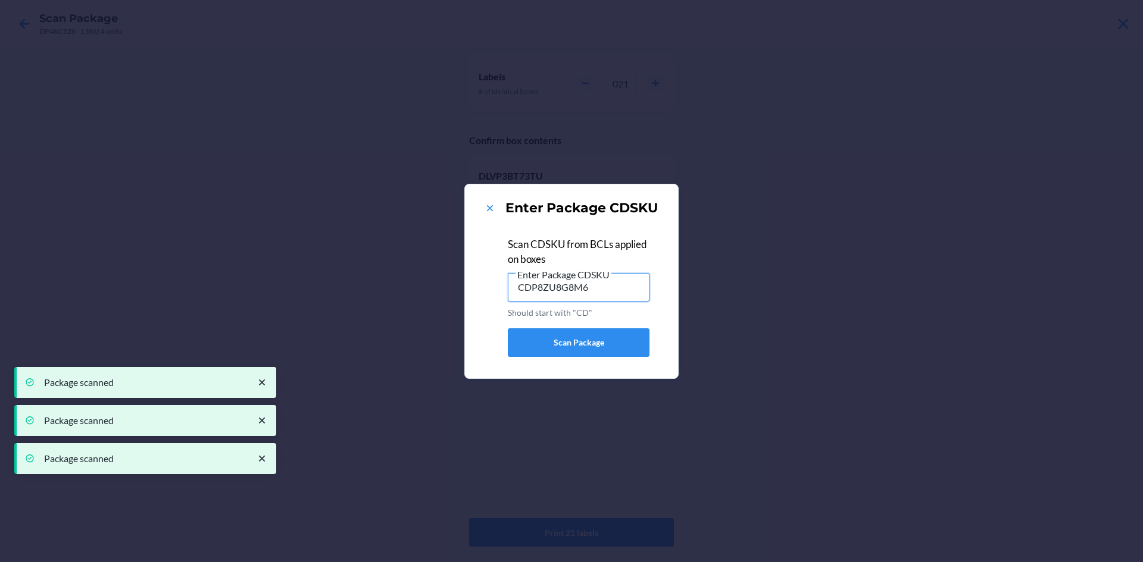
type input "CDP8ZU8G8M6"
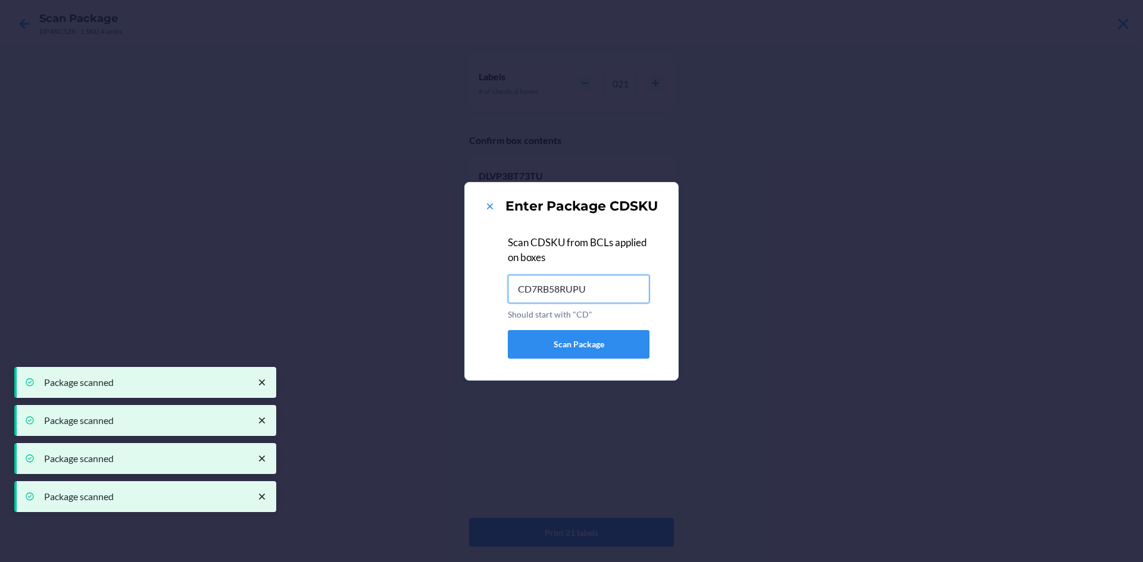
type input "CD7RB58RUPU"
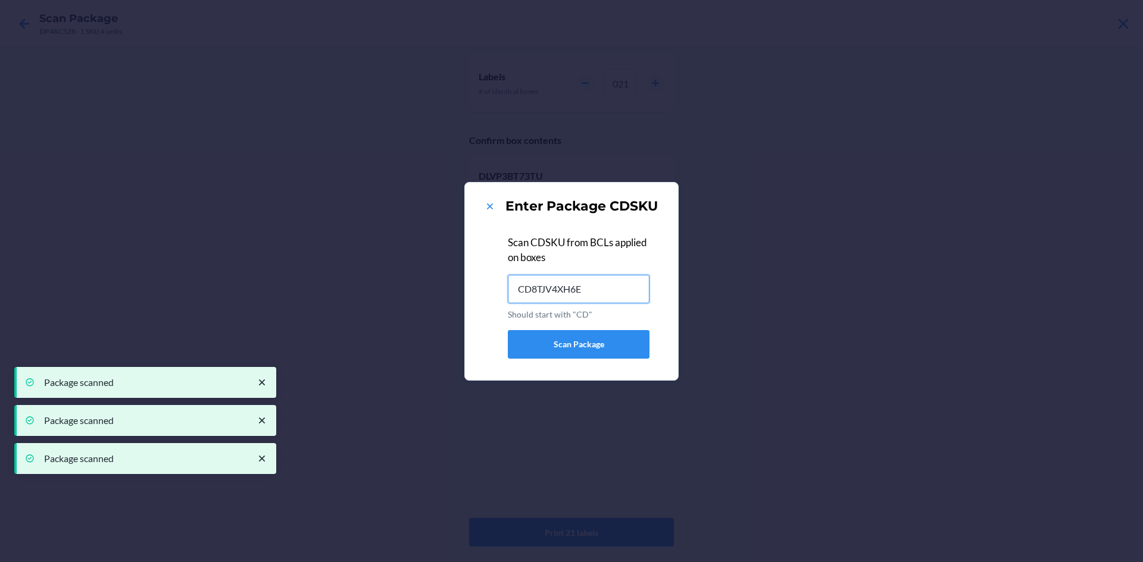
type input "CD8TJV4XH6E"
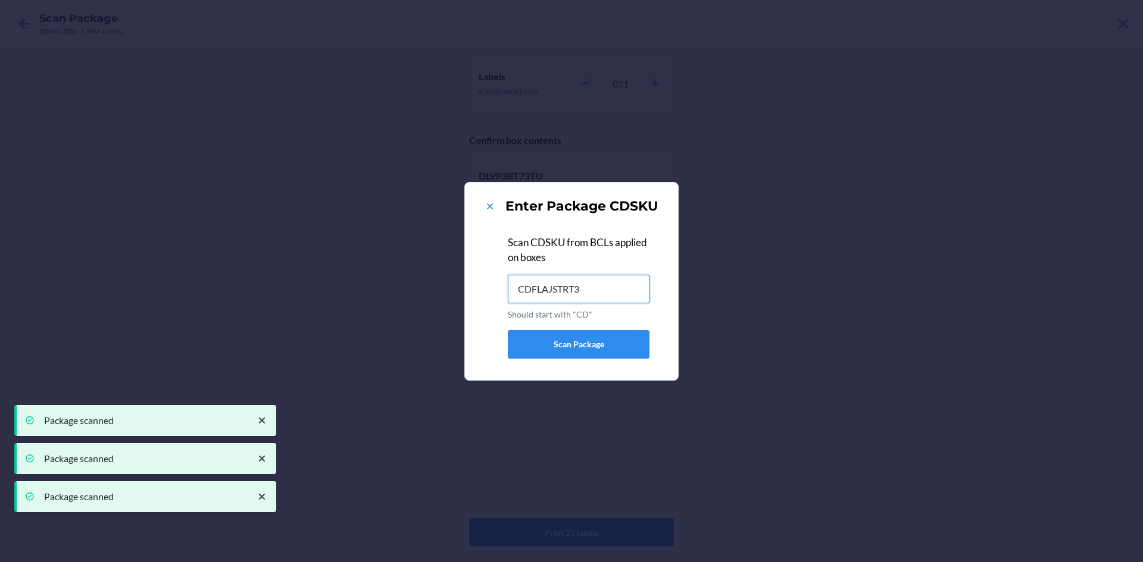
type input "CDFLAJSTRT3"
type input "CDX4J2JKGJK"
type input "CDBELBTUWVE"
type input "CDALWNR3WG4"
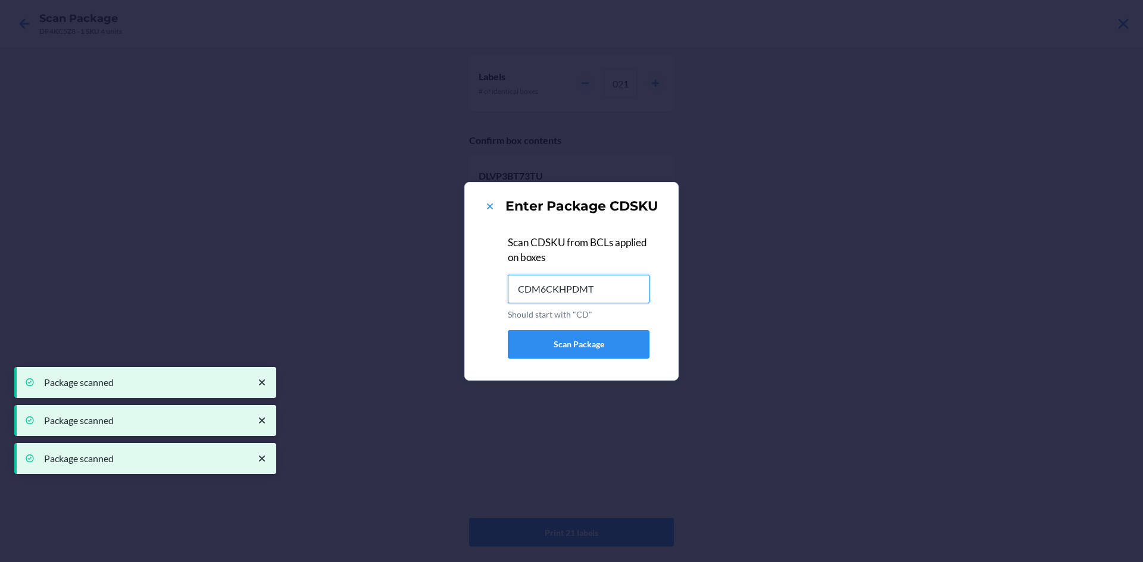
type input "CDM6CKHPDMT"
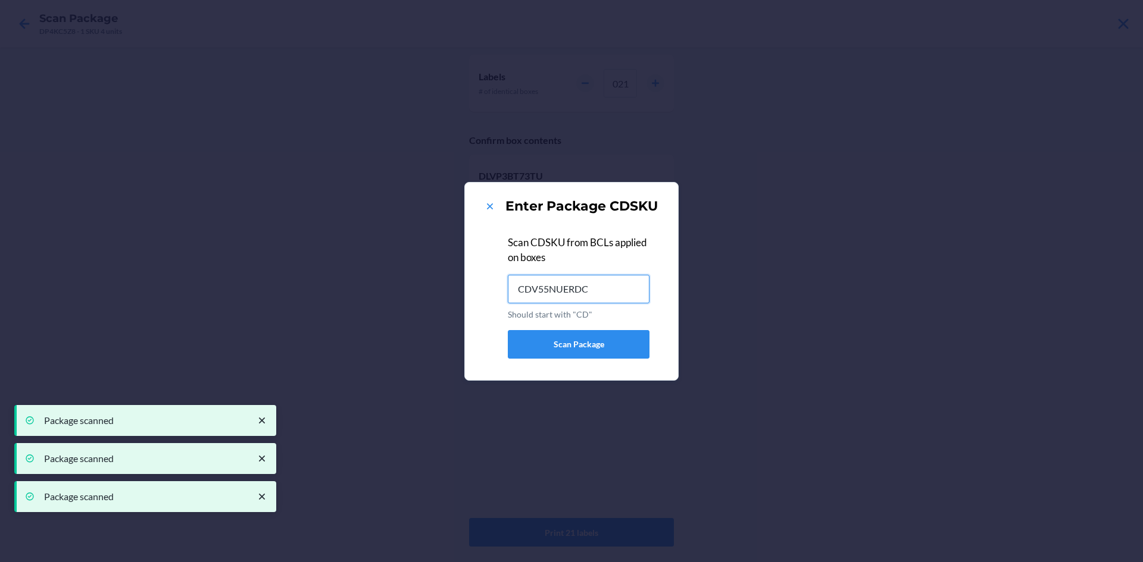
type input "CDV55NUERDC"
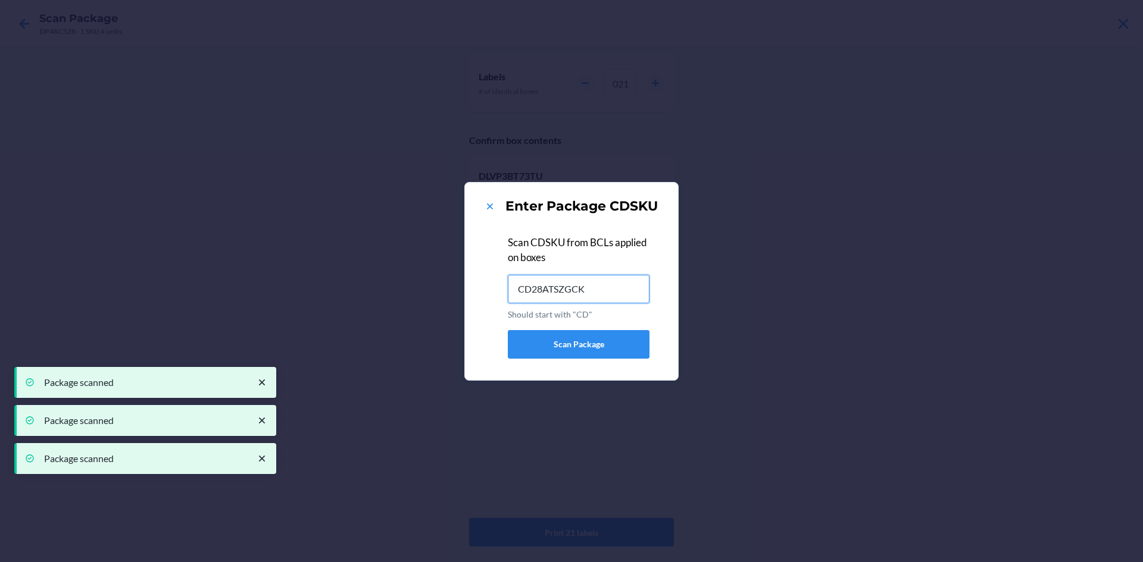
type input "CD28ATSZGCK"
type input "CDS8DU6UQMR"
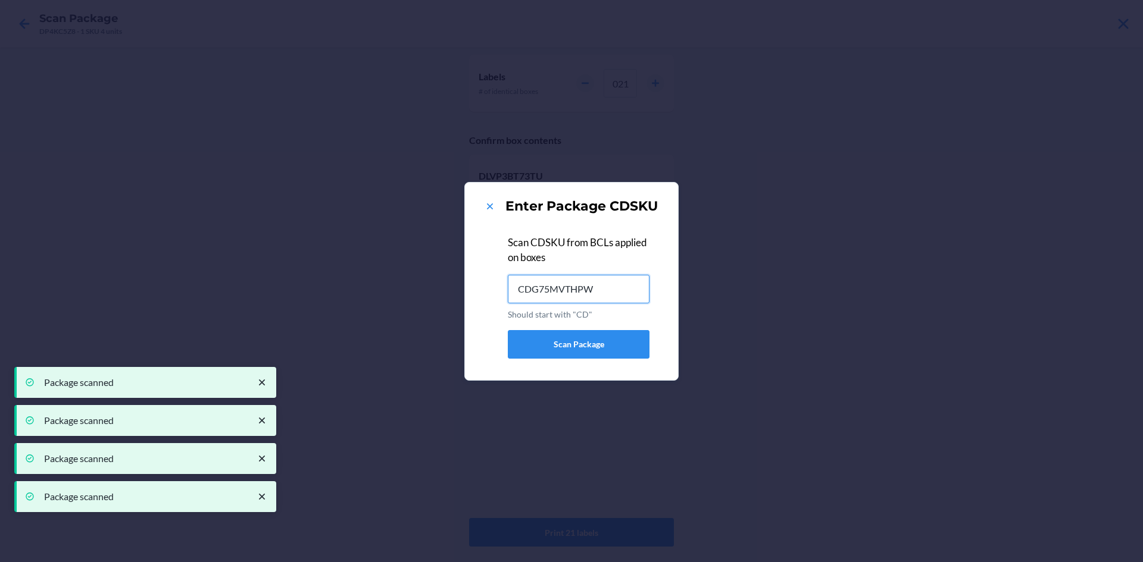
type input "CDG75MVTHPW"
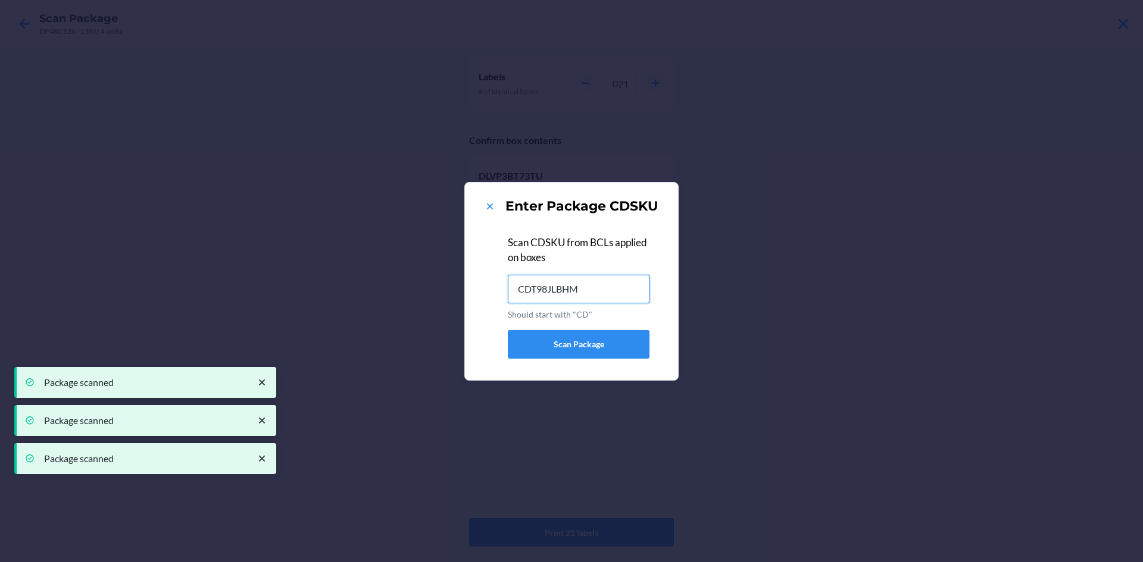
type input "CDT98JLBHM5"
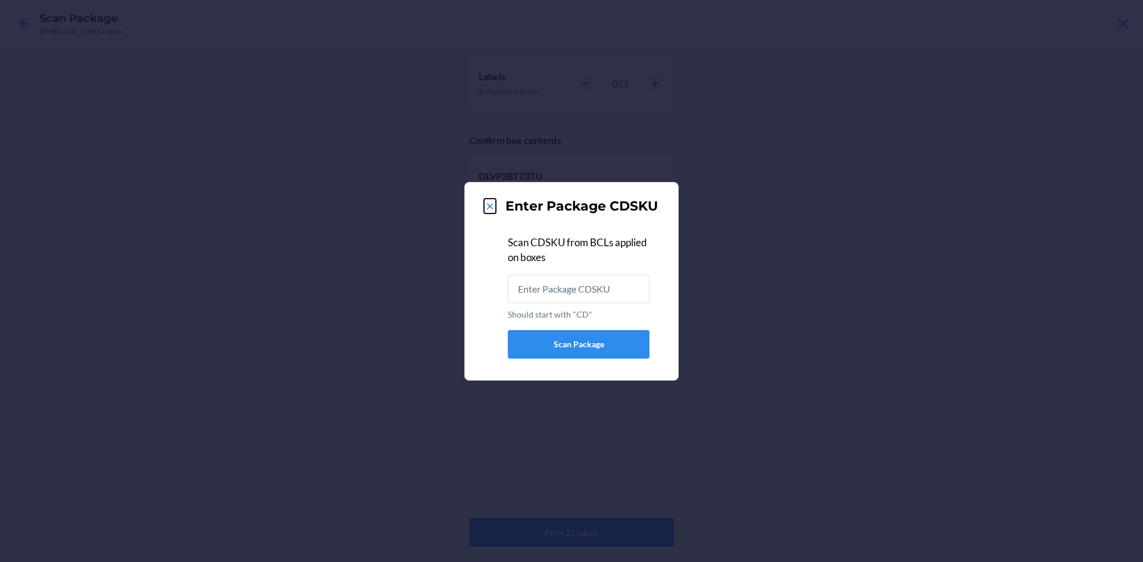
click at [489, 203] on icon at bounding box center [490, 207] width 12 height 12
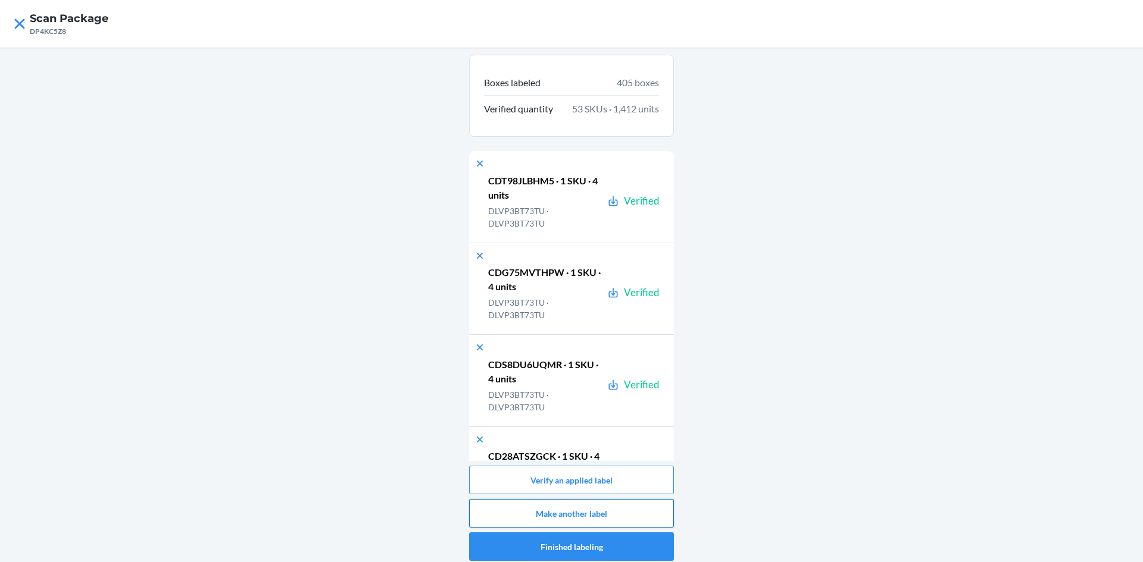
click at [621, 512] on button "Make another label" at bounding box center [571, 513] width 205 height 29
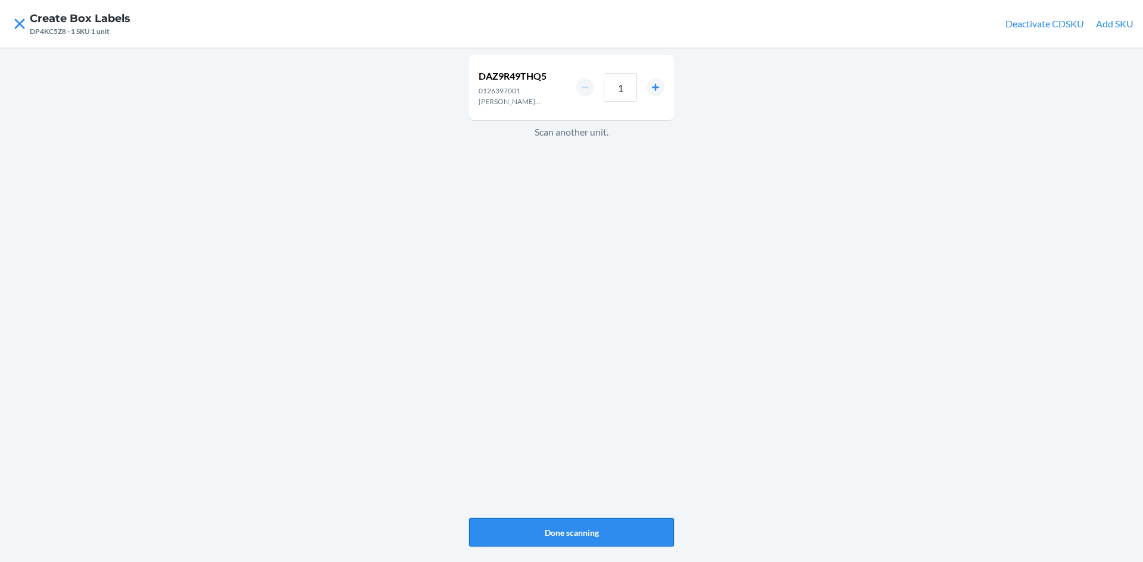
click at [549, 530] on button "Done scanning" at bounding box center [571, 532] width 205 height 29
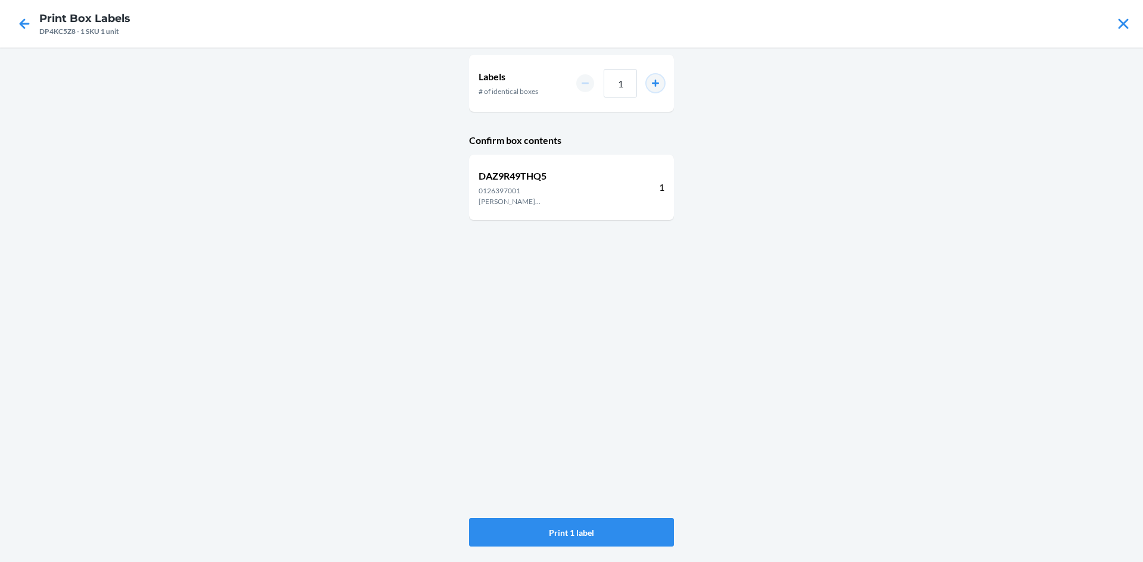
click at [652, 77] on button "increment number" at bounding box center [655, 83] width 18 height 18
click at [651, 77] on button "increment number" at bounding box center [655, 83] width 18 height 18
click at [640, 79] on div "4" at bounding box center [620, 83] width 88 height 29
click at [657, 85] on button "increment number" at bounding box center [655, 83] width 18 height 18
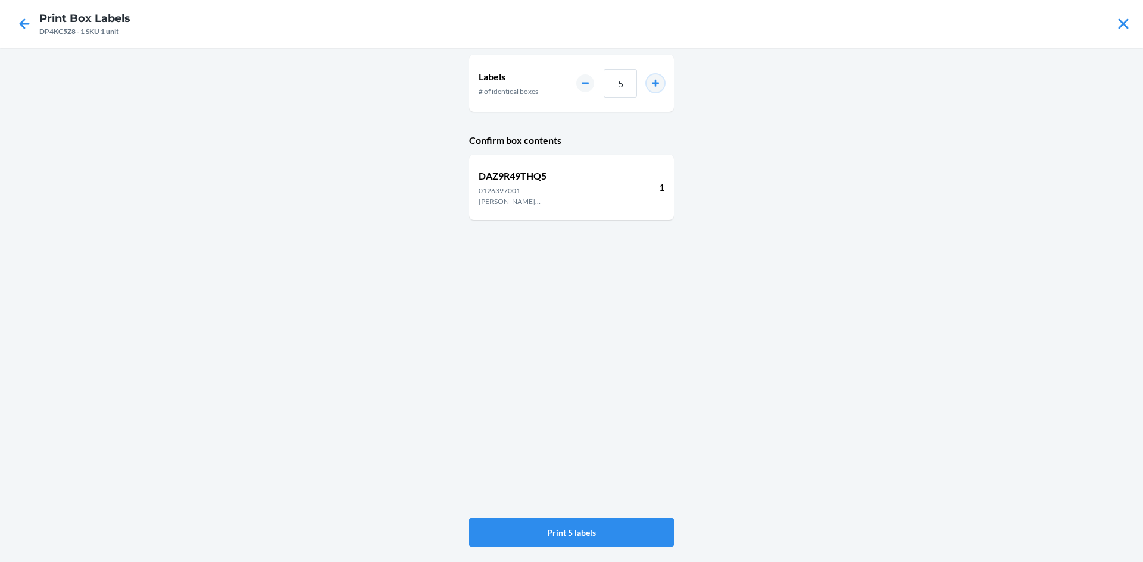
click at [657, 85] on button "increment number" at bounding box center [655, 83] width 18 height 18
type input "6"
click at [605, 525] on button "Print 6 labels" at bounding box center [571, 532] width 205 height 29
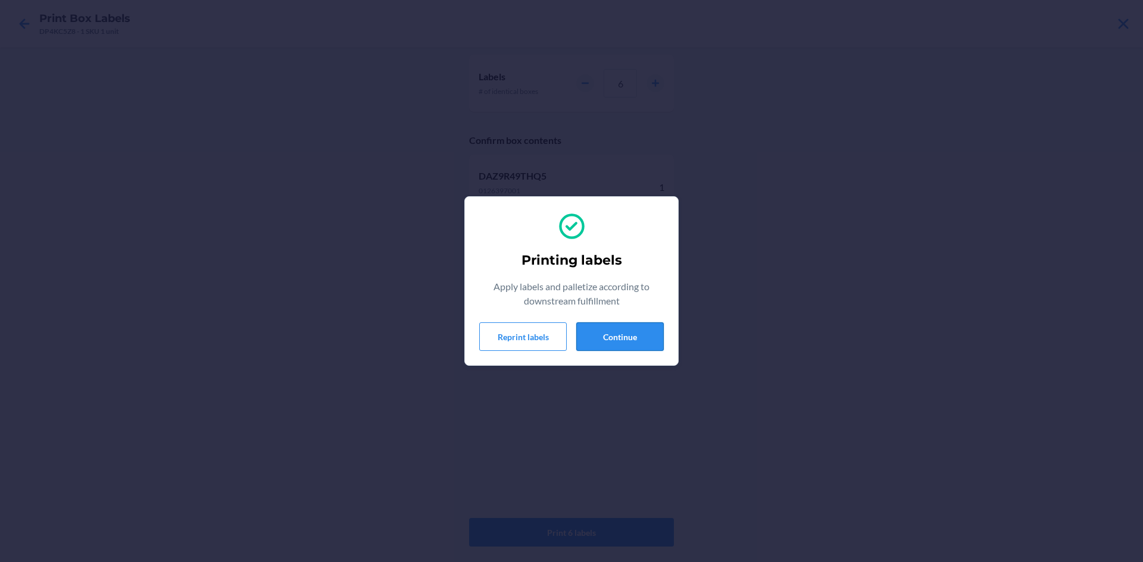
click at [656, 345] on button "Continue" at bounding box center [619, 337] width 87 height 29
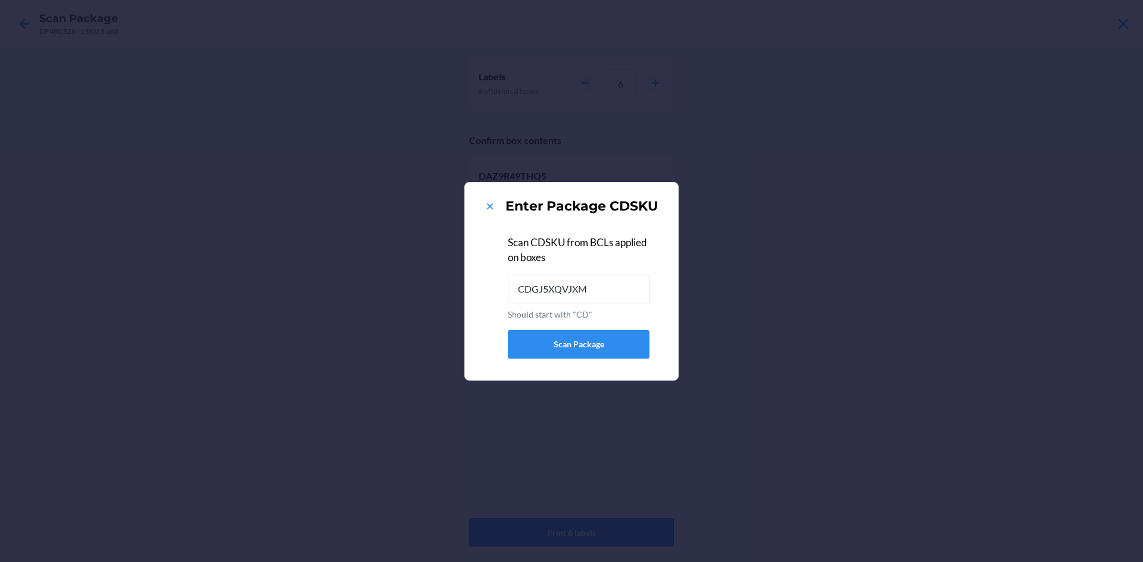
type input "CDGJ5XQVJXM"
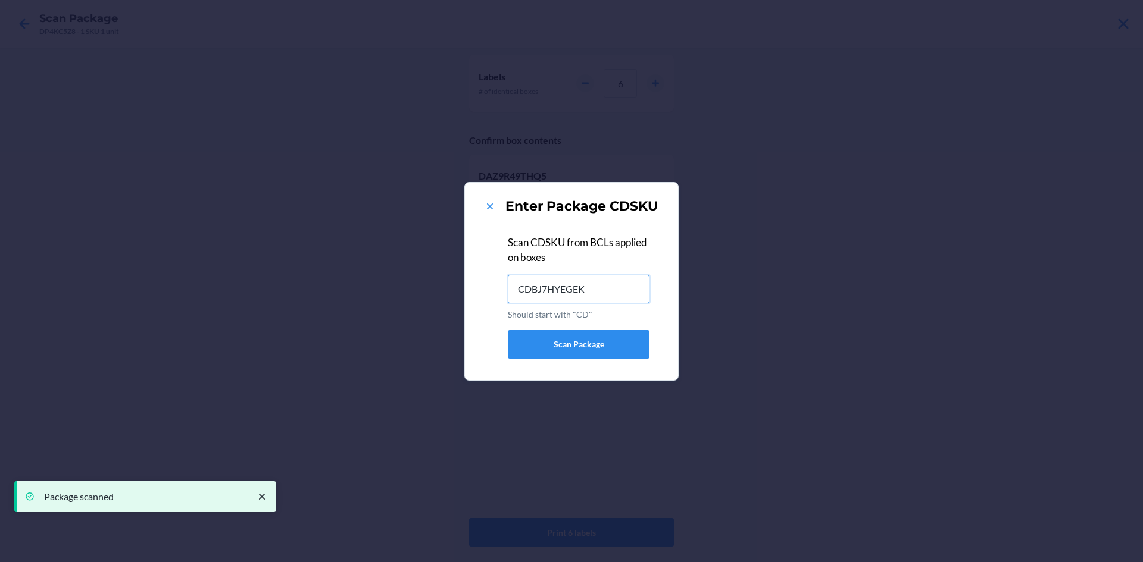
type input "CDBJ7HYEGEK"
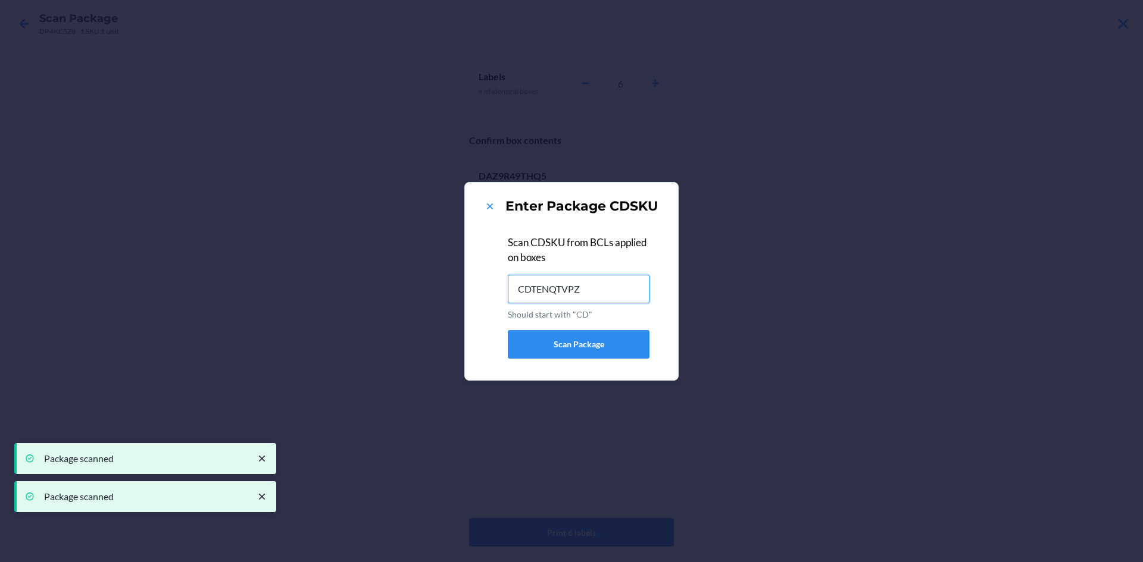
type input "CDTENQTVPZ6"
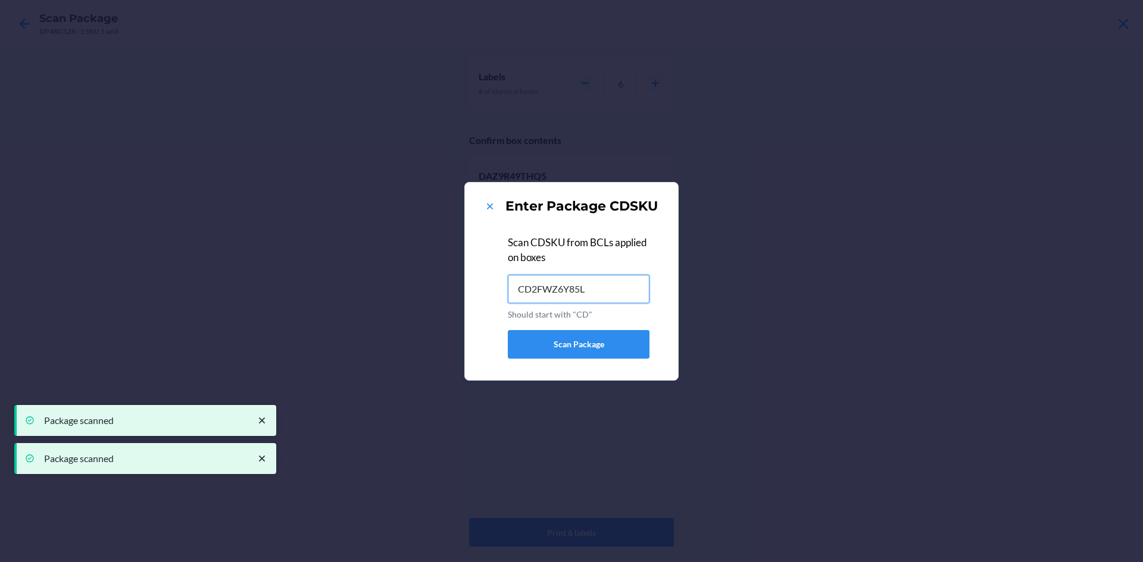
type input "CD2FWZ6Y85L"
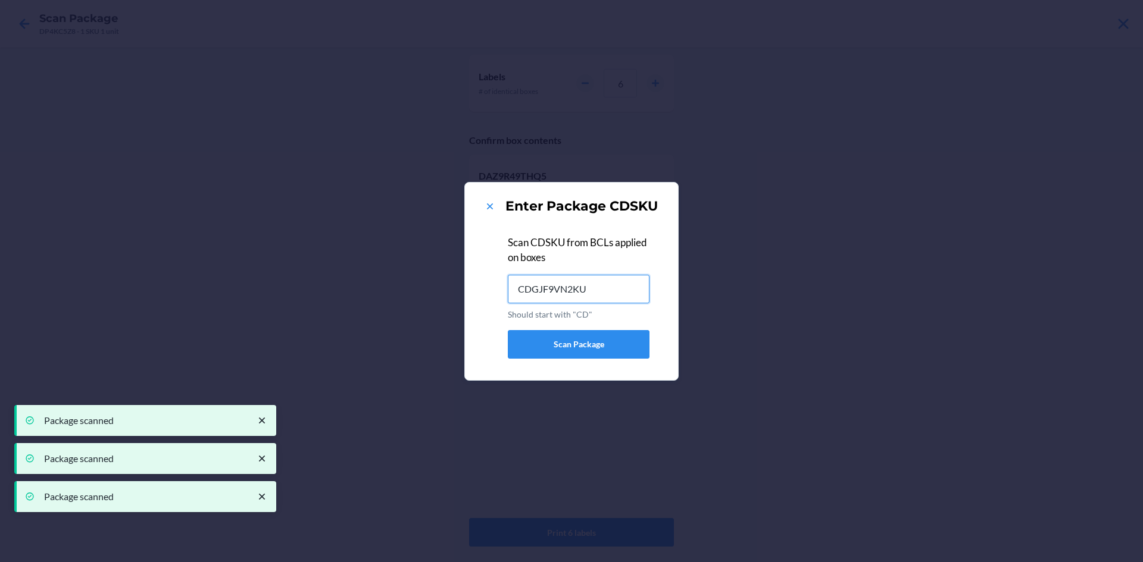
type input "CDGJF9VN2KU"
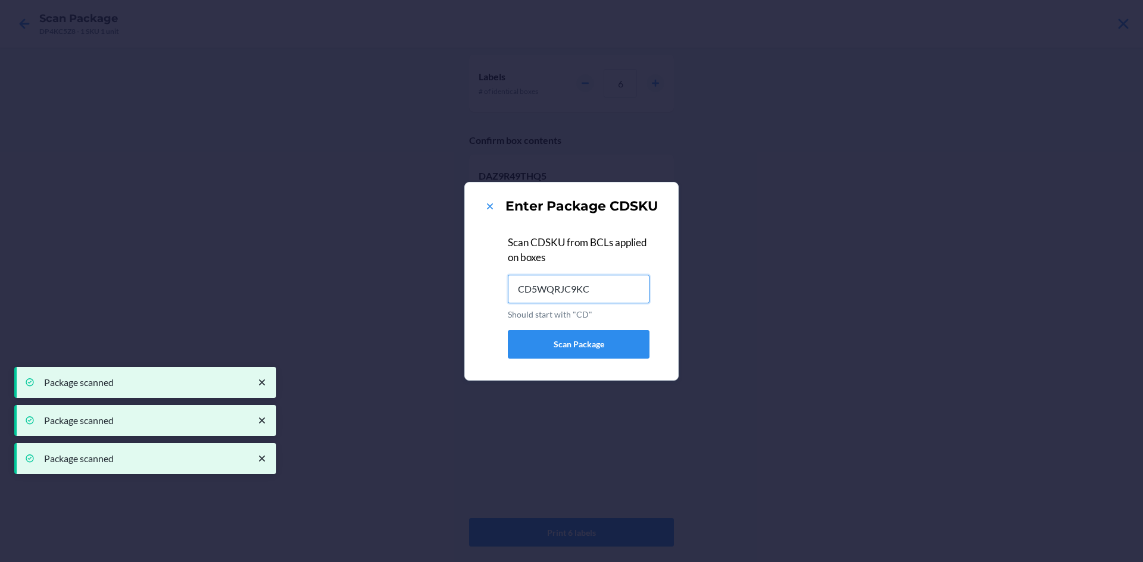
type input "CD5WQRJC9KC"
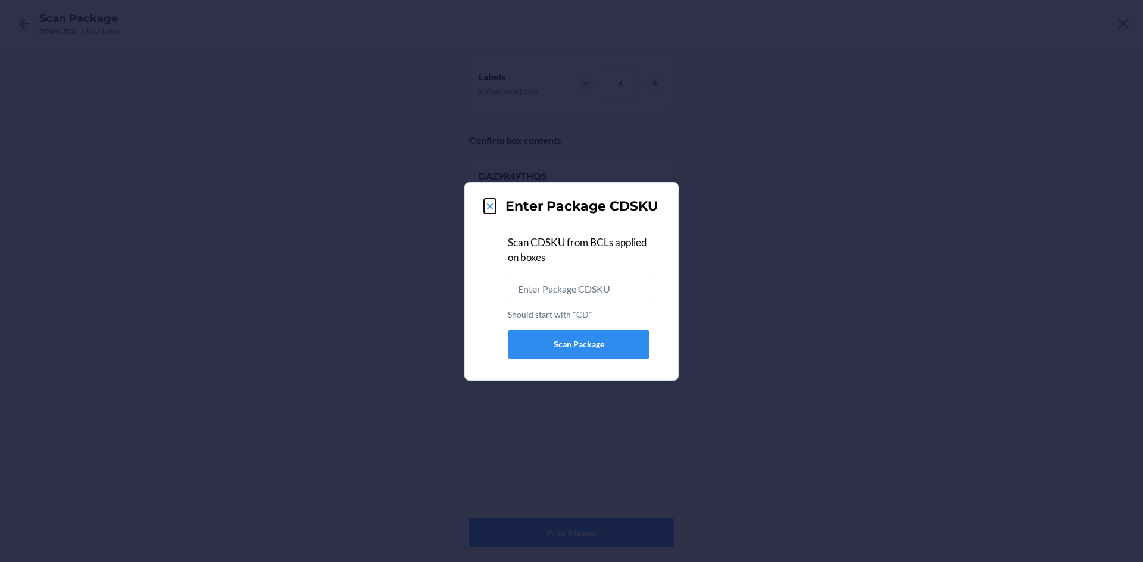
drag, startPoint x: 493, startPoint y: 208, endPoint x: 499, endPoint y: 208, distance: 6.0
click at [499, 208] on div "Enter Package CDSKU" at bounding box center [571, 206] width 185 height 19
click at [490, 207] on icon at bounding box center [490, 207] width 6 height 6
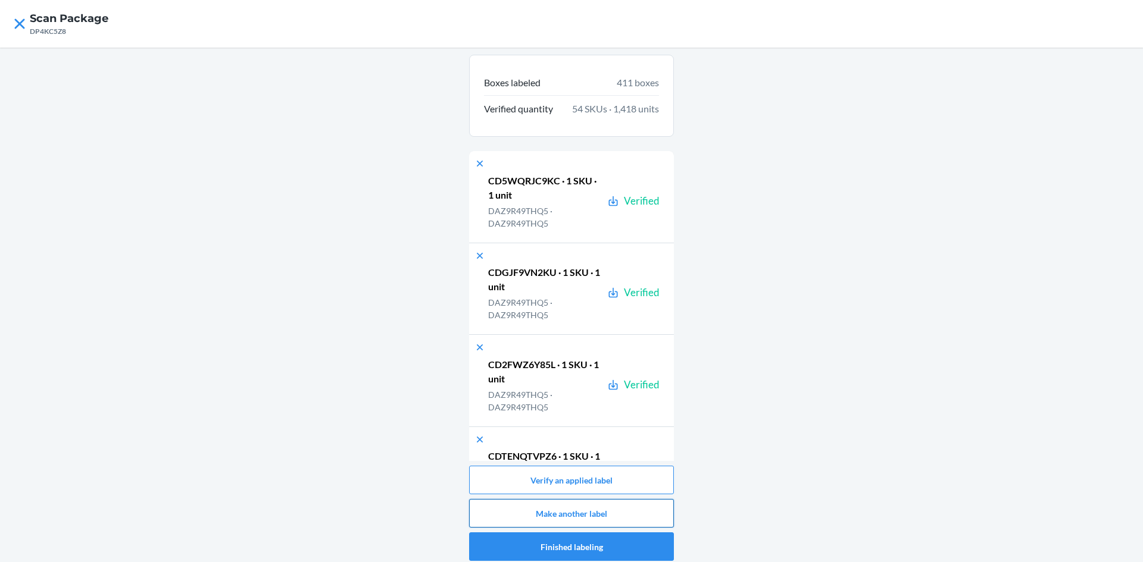
click at [576, 508] on button "Make another label" at bounding box center [571, 513] width 205 height 29
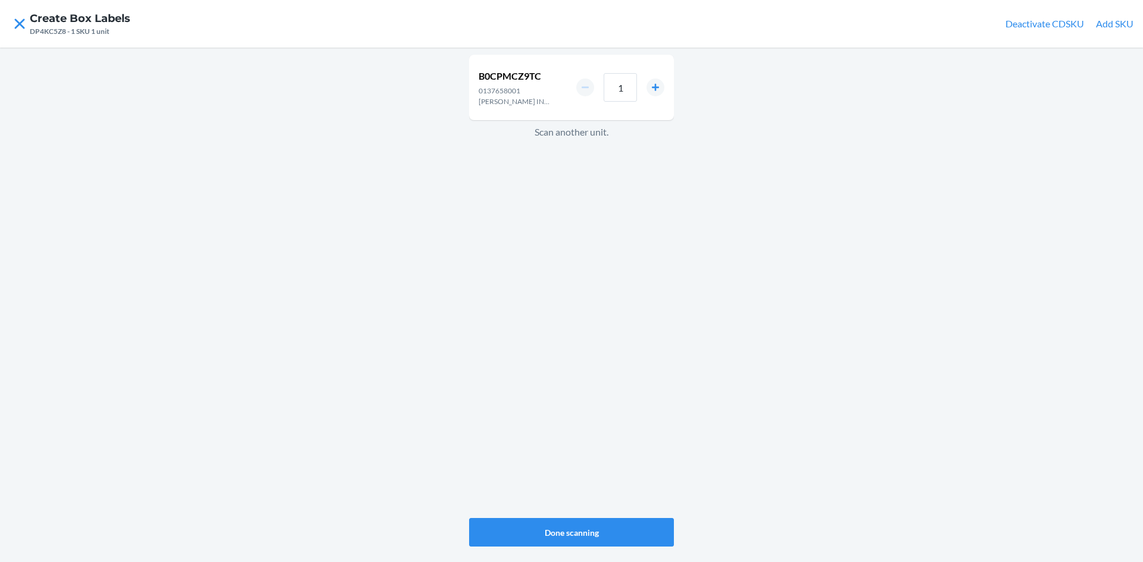
click at [651, 79] on div "1" at bounding box center [620, 87] width 88 height 29
click at [654, 92] on button "increment number" at bounding box center [655, 88] width 18 height 18
type input "4"
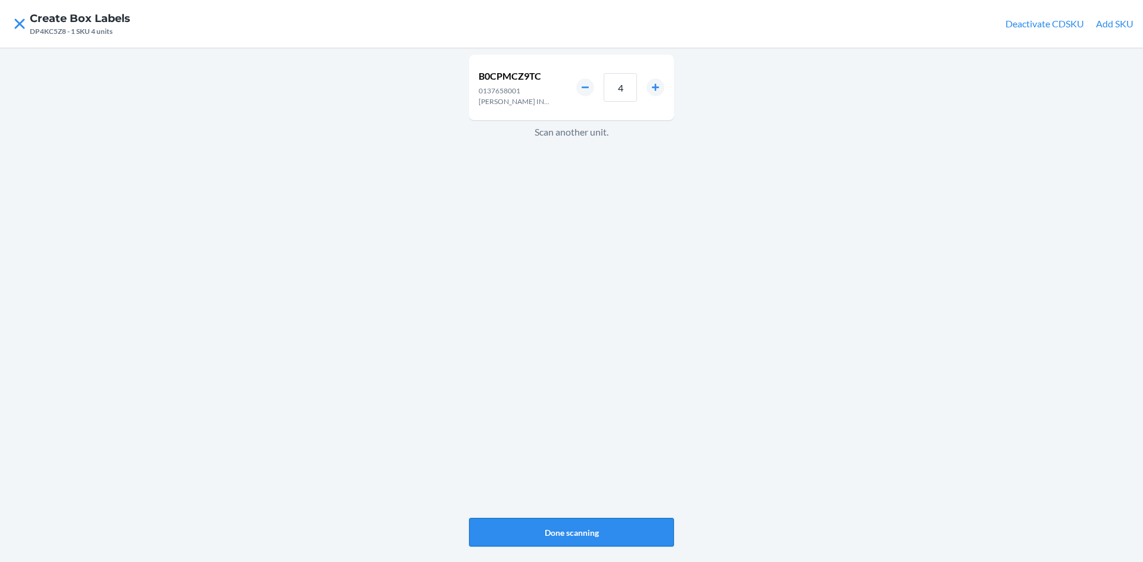
click at [598, 534] on button "Done scanning" at bounding box center [571, 532] width 205 height 29
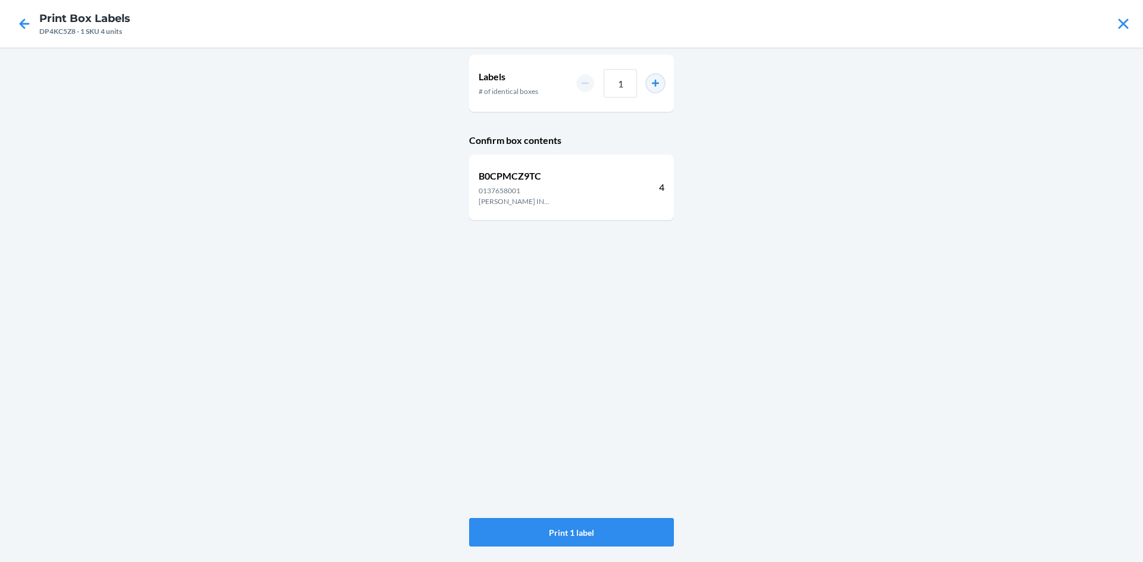
click at [656, 83] on button "increment number" at bounding box center [655, 83] width 18 height 18
type input "5"
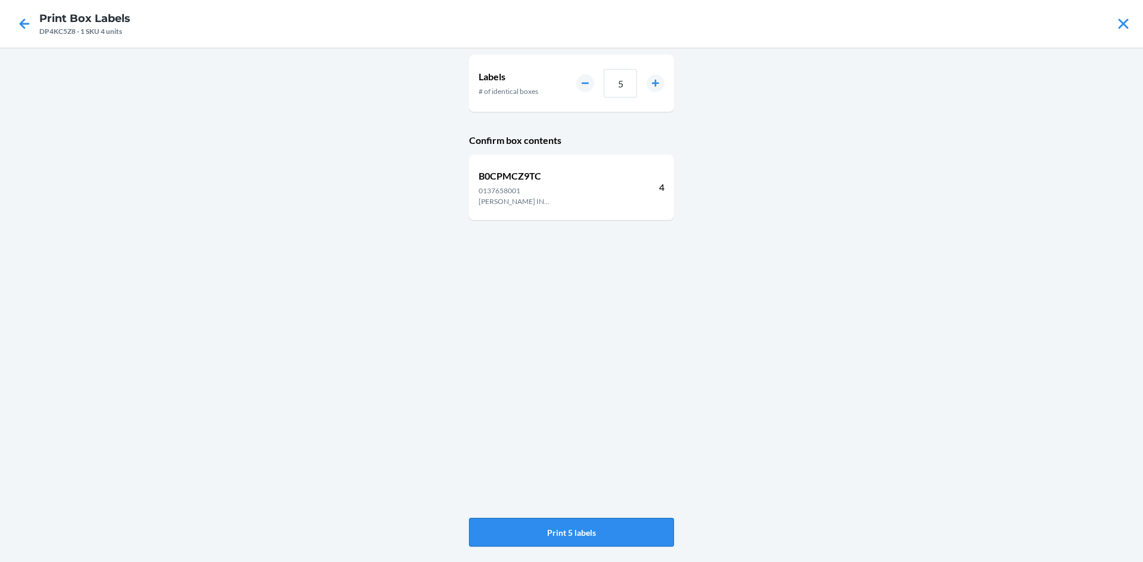
click at [605, 535] on button "Print 5 labels" at bounding box center [571, 532] width 205 height 29
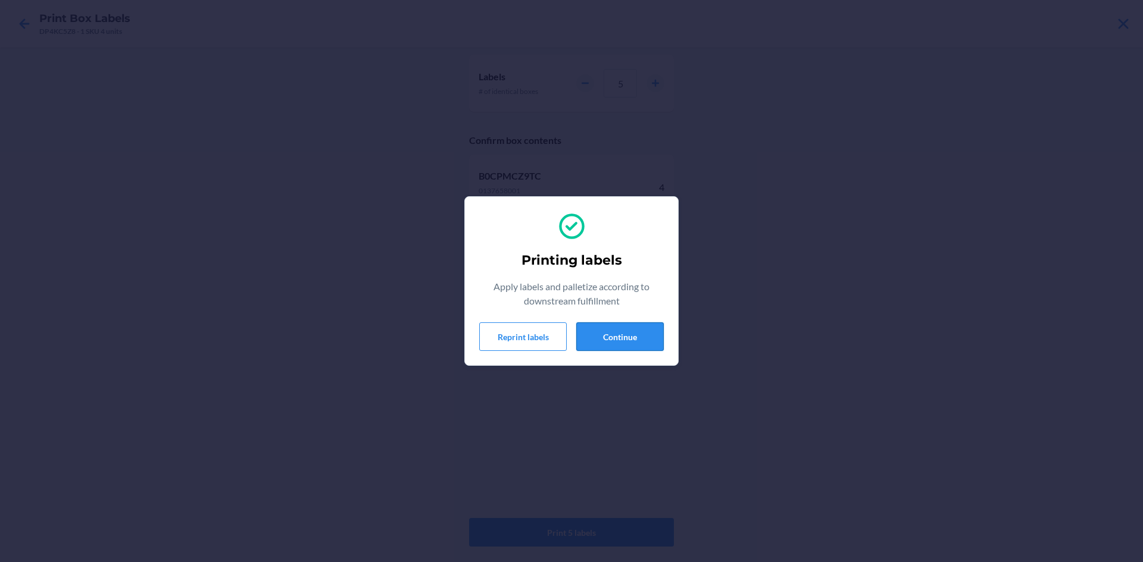
click at [641, 344] on button "Continue" at bounding box center [619, 337] width 87 height 29
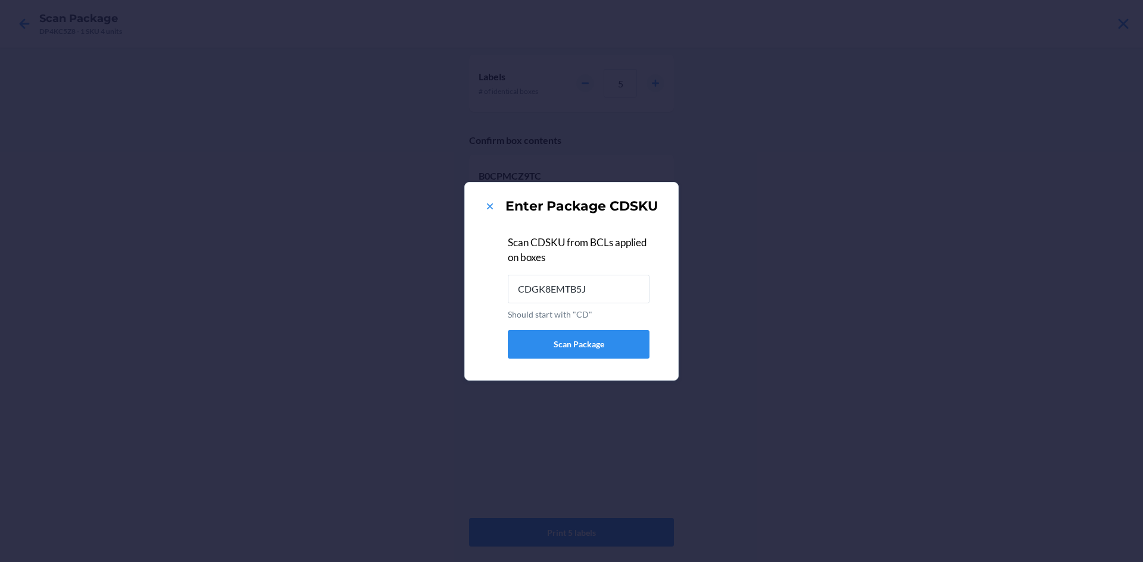
type input "CDGK8EMTB5J"
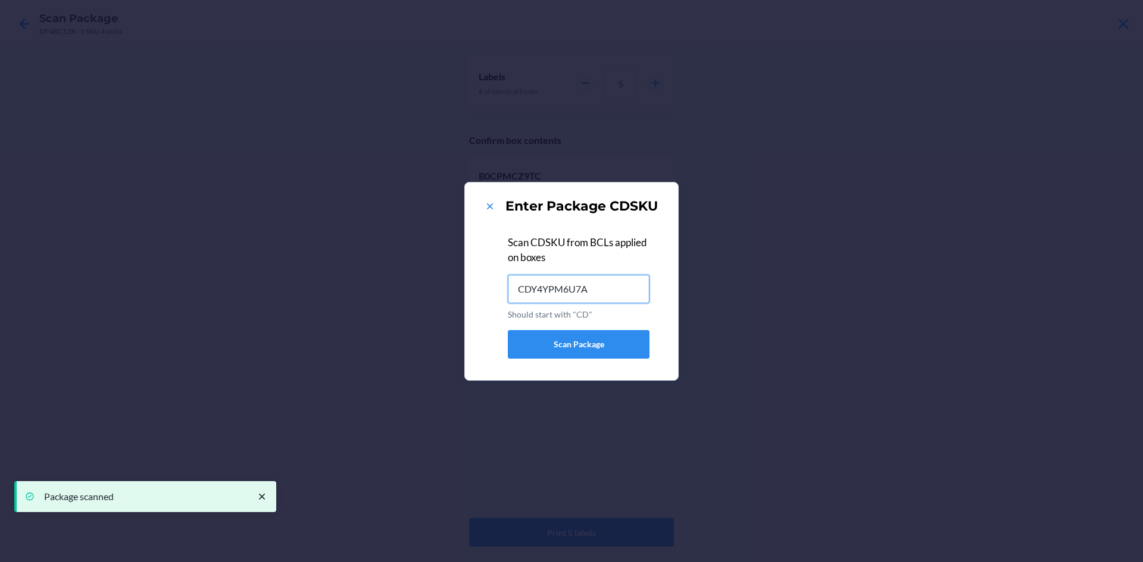
type input "CDY4YPM6U7A"
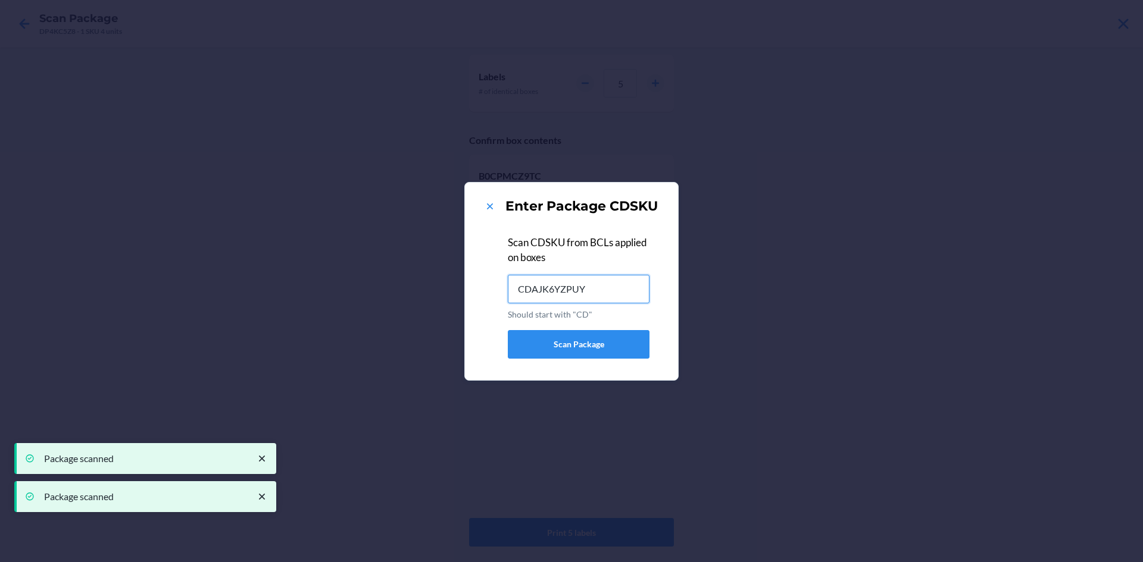
type input "CDAJK6YZPUY"
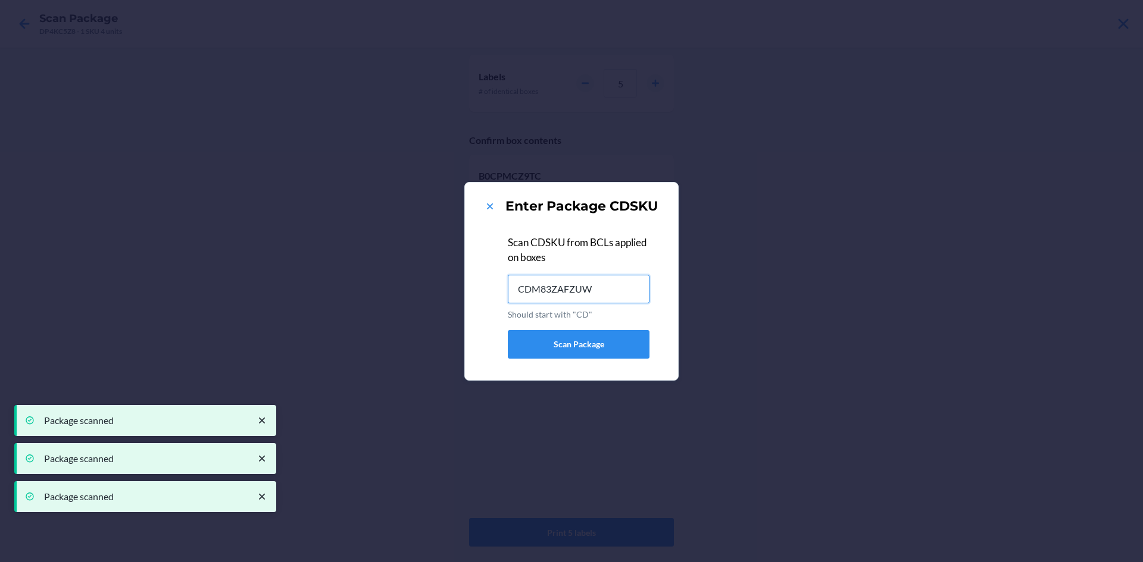
type input "CDM83ZAFZUW"
type input "CDGQLU7CBHL"
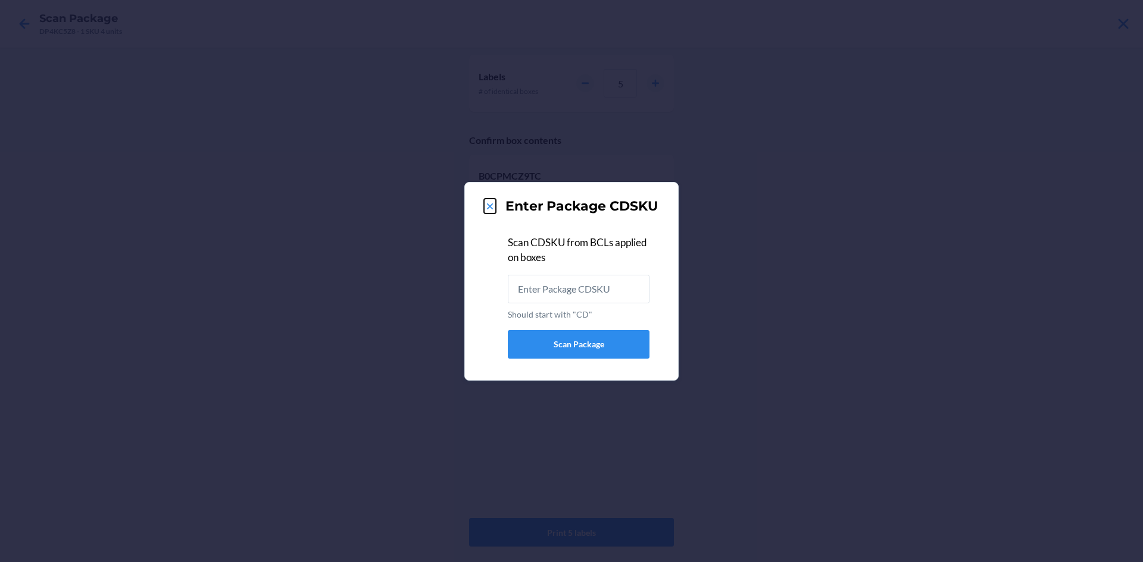
click at [487, 199] on button at bounding box center [490, 206] width 12 height 15
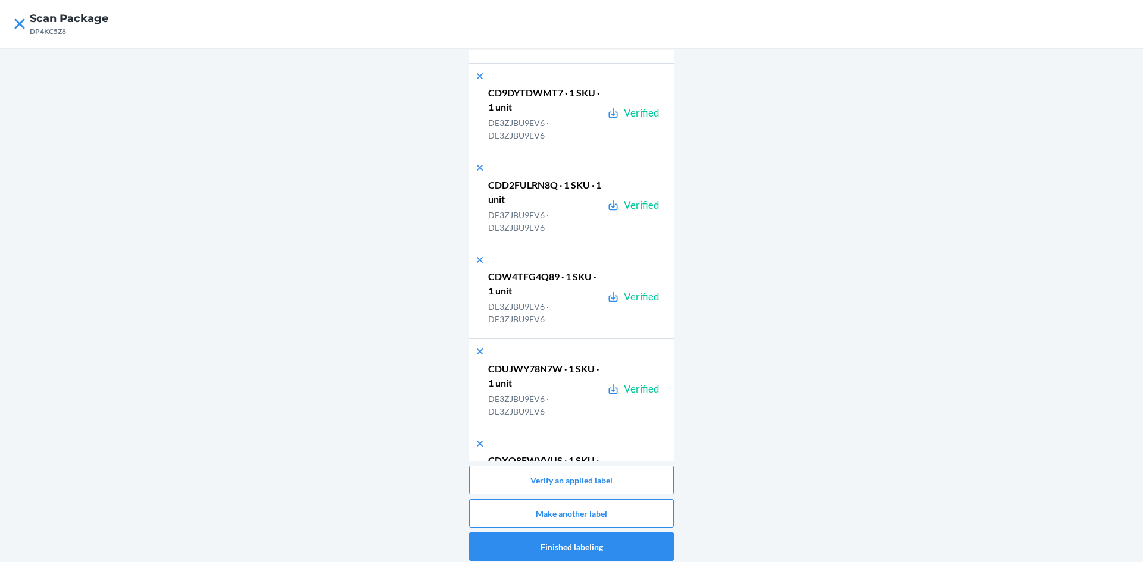
scroll to position [37949, 0]
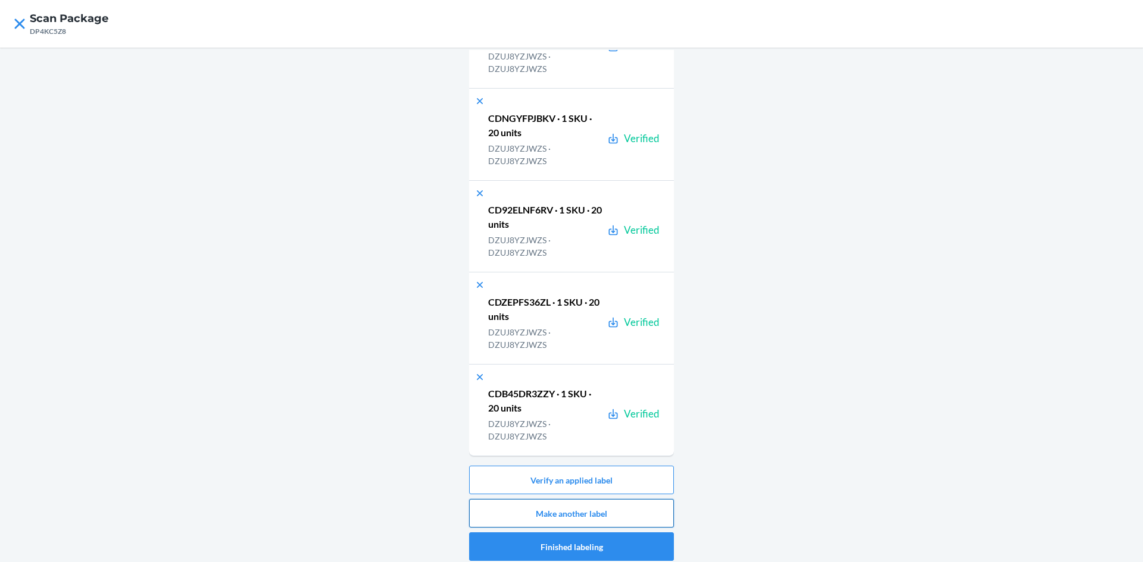
click at [627, 514] on button "Make another label" at bounding box center [571, 513] width 205 height 29
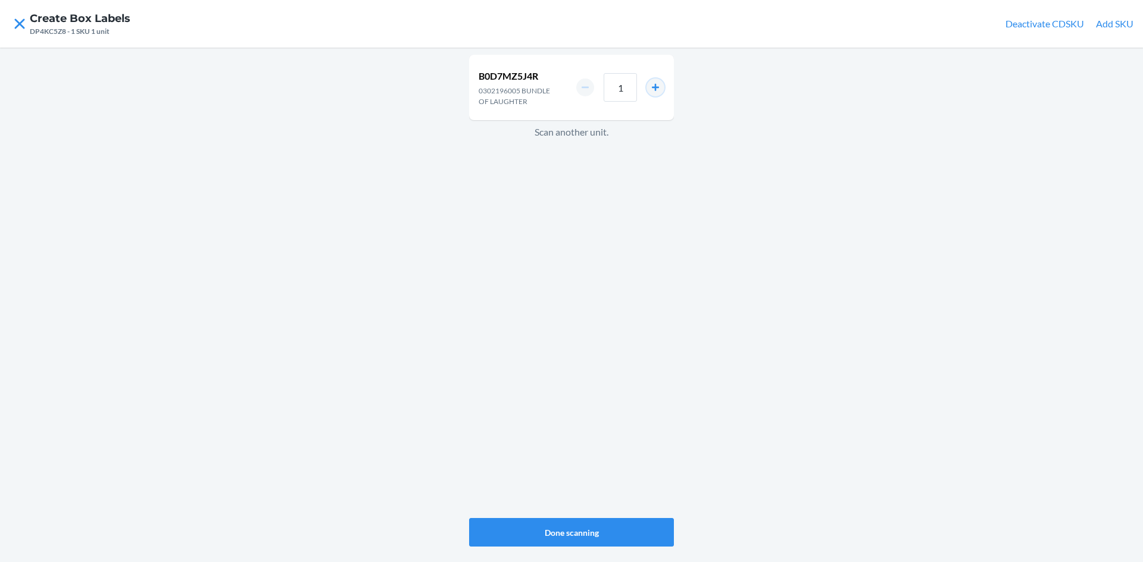
click at [652, 86] on button "increment number" at bounding box center [655, 88] width 18 height 18
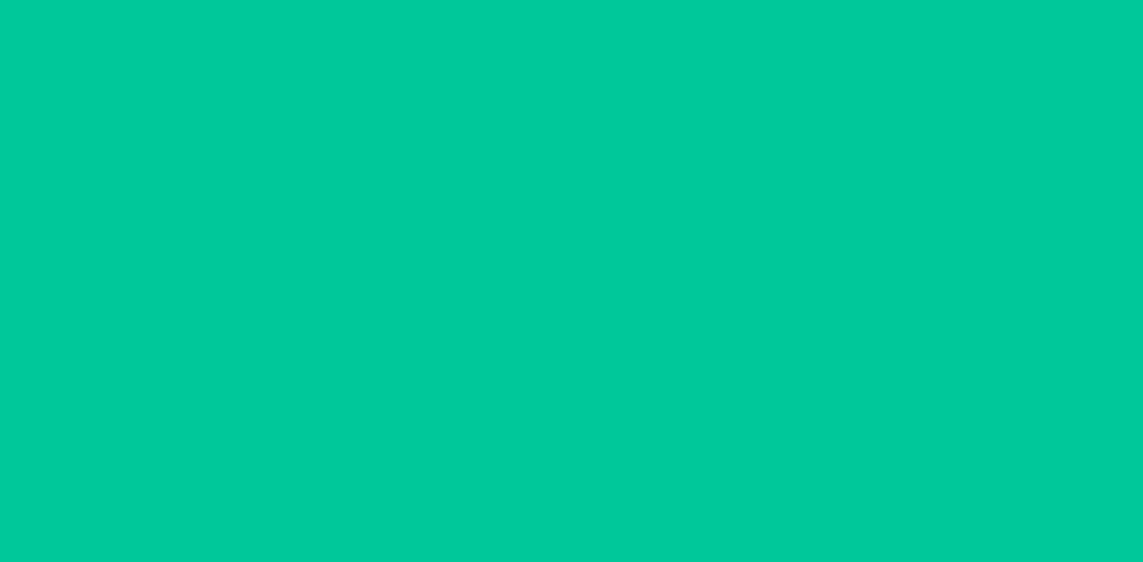
click at [652, 86] on button "increment number" at bounding box center [655, 88] width 18 height 18
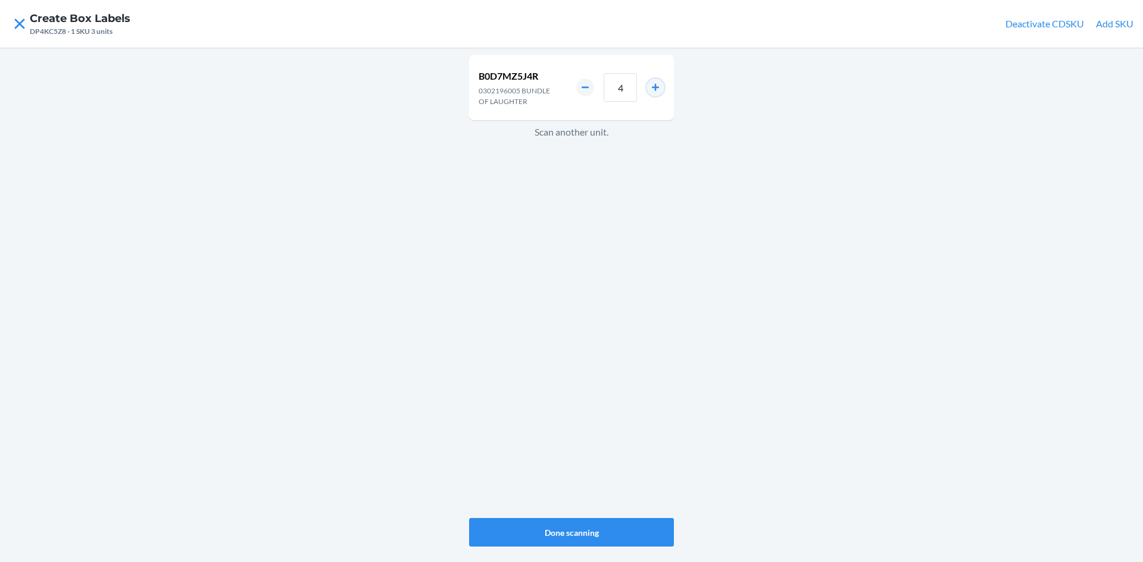
click at [652, 86] on button "increment number" at bounding box center [655, 88] width 18 height 18
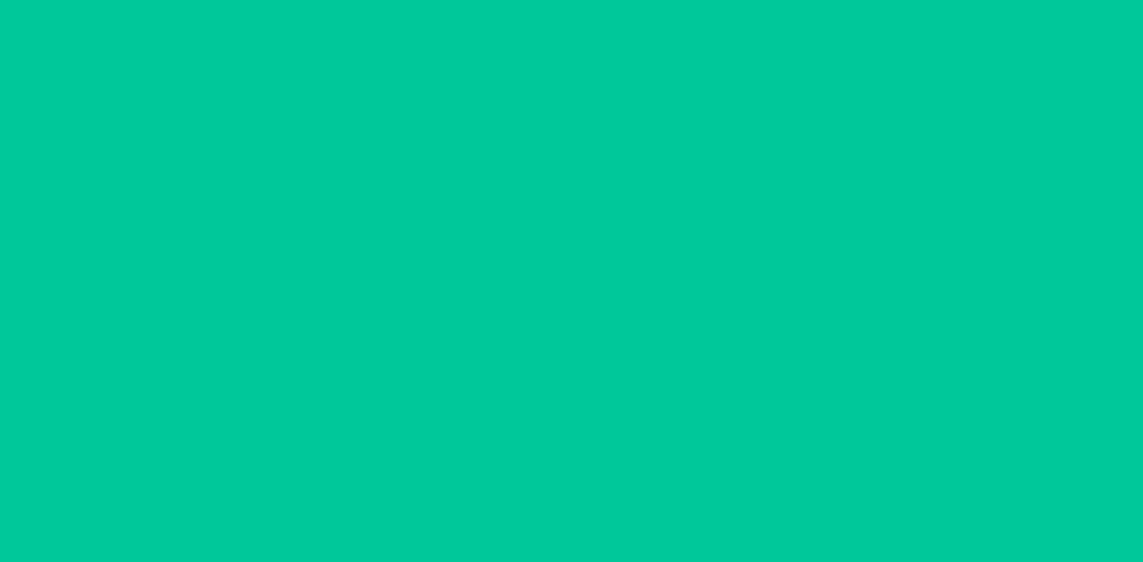
click at [652, 86] on button "increment number" at bounding box center [655, 88] width 18 height 18
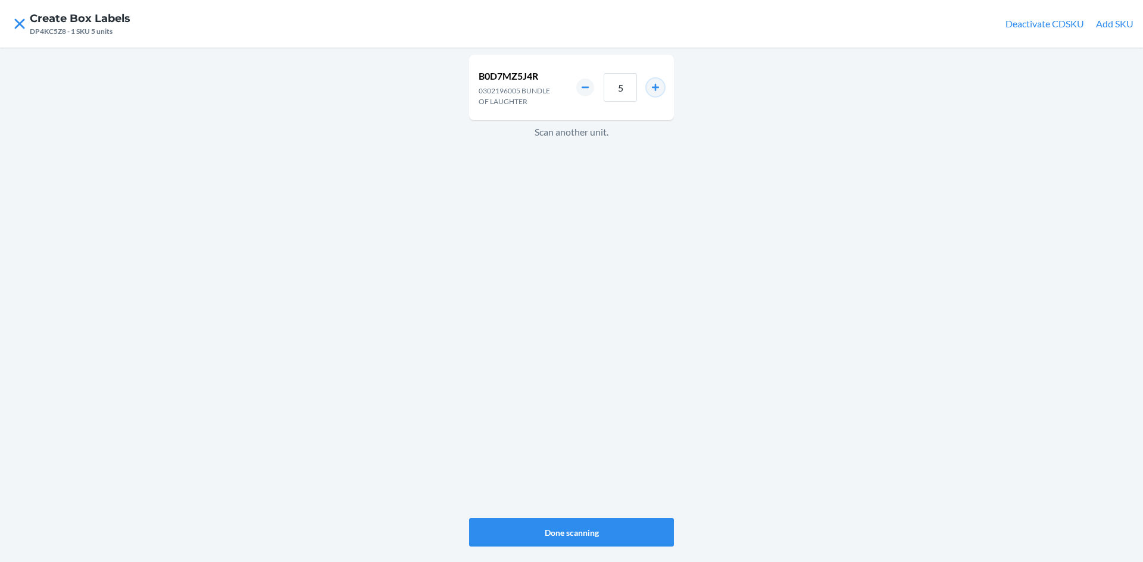
click at [652, 86] on button "increment number" at bounding box center [655, 88] width 18 height 18
type input "6"
click at [623, 543] on button "Done scanning" at bounding box center [571, 532] width 205 height 29
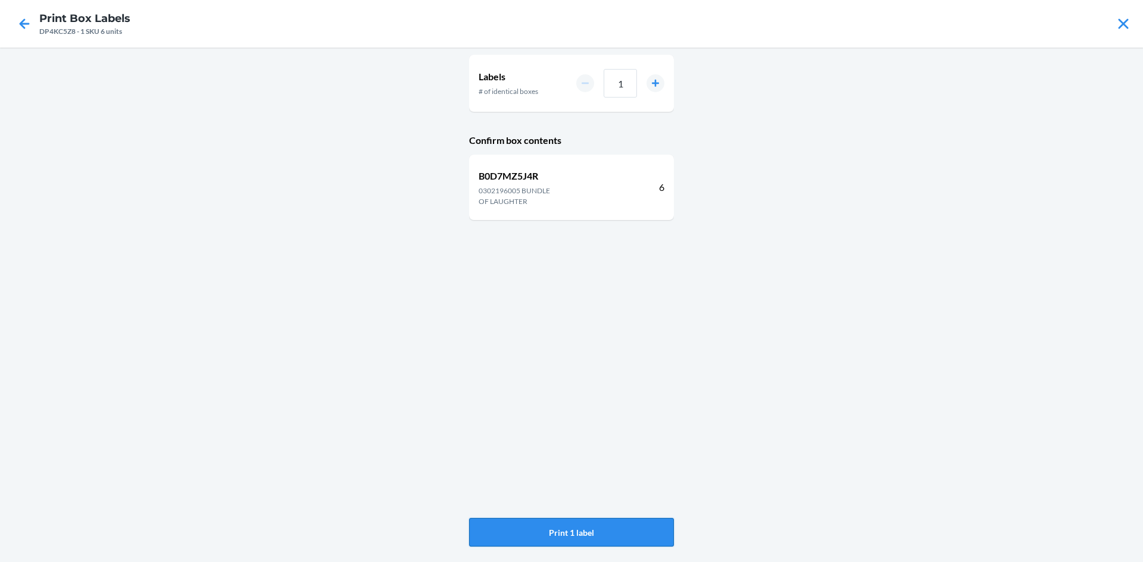
click at [619, 537] on button "Print 1 label" at bounding box center [571, 532] width 205 height 29
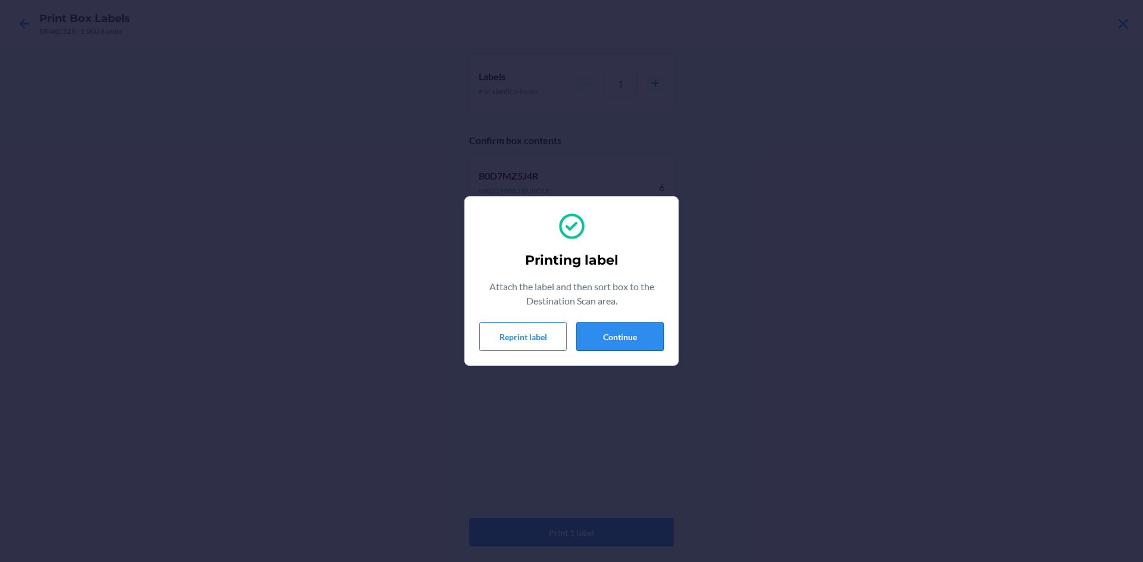
click at [637, 339] on button "Continue" at bounding box center [619, 337] width 87 height 29
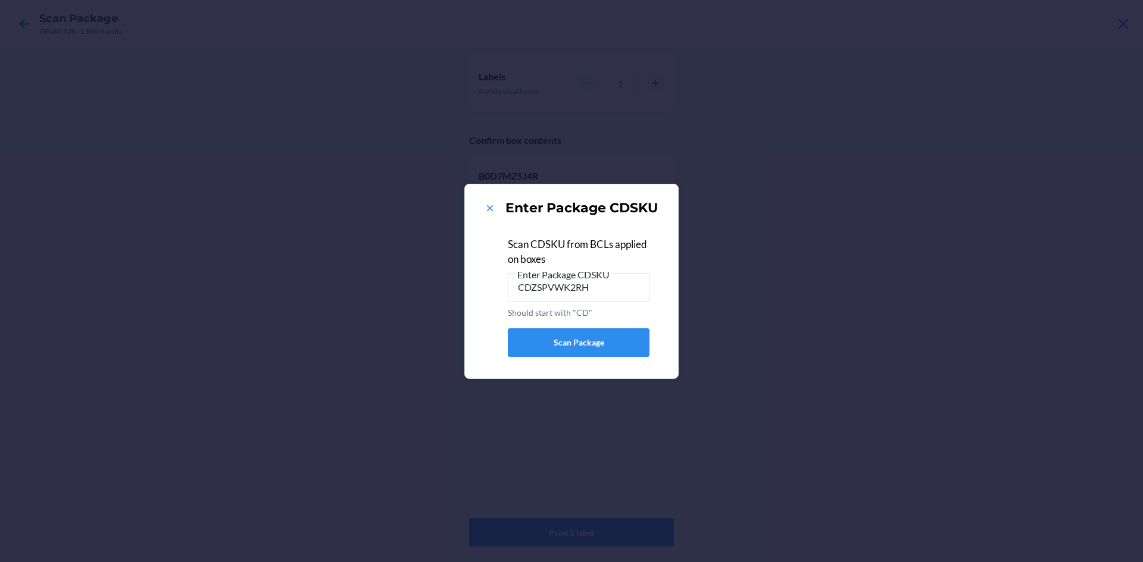
type input "CDZSPVWK2RH"
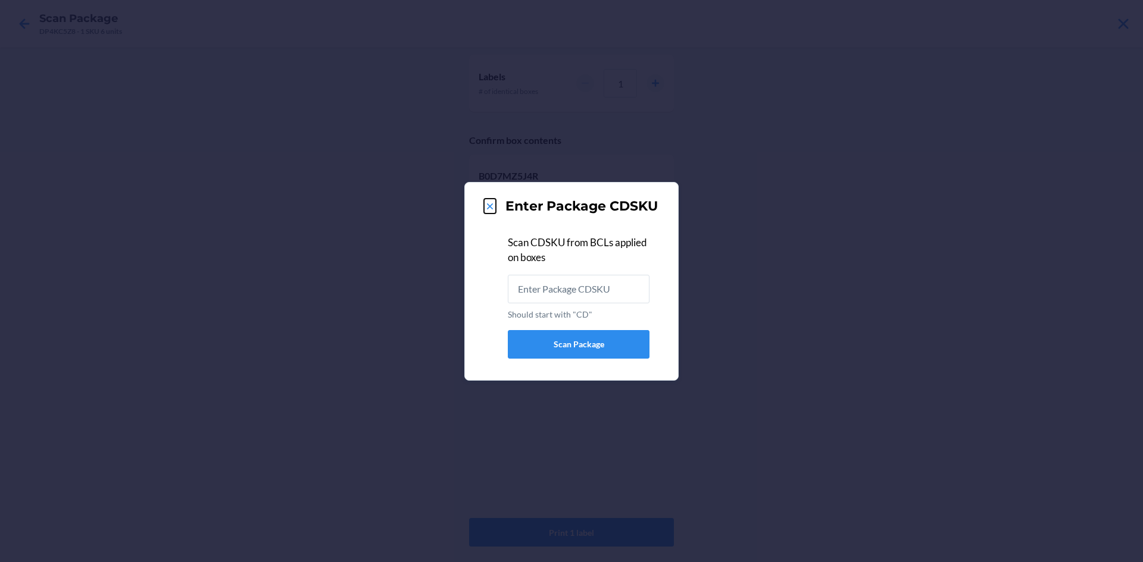
click at [494, 202] on icon at bounding box center [490, 207] width 12 height 12
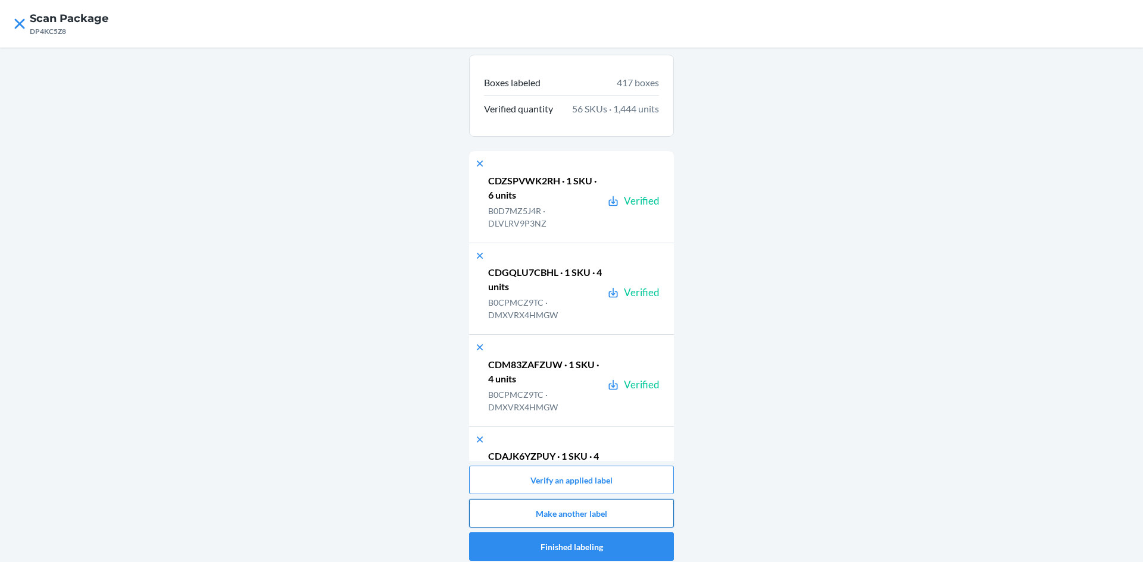
click at [537, 506] on button "Make another label" at bounding box center [571, 513] width 205 height 29
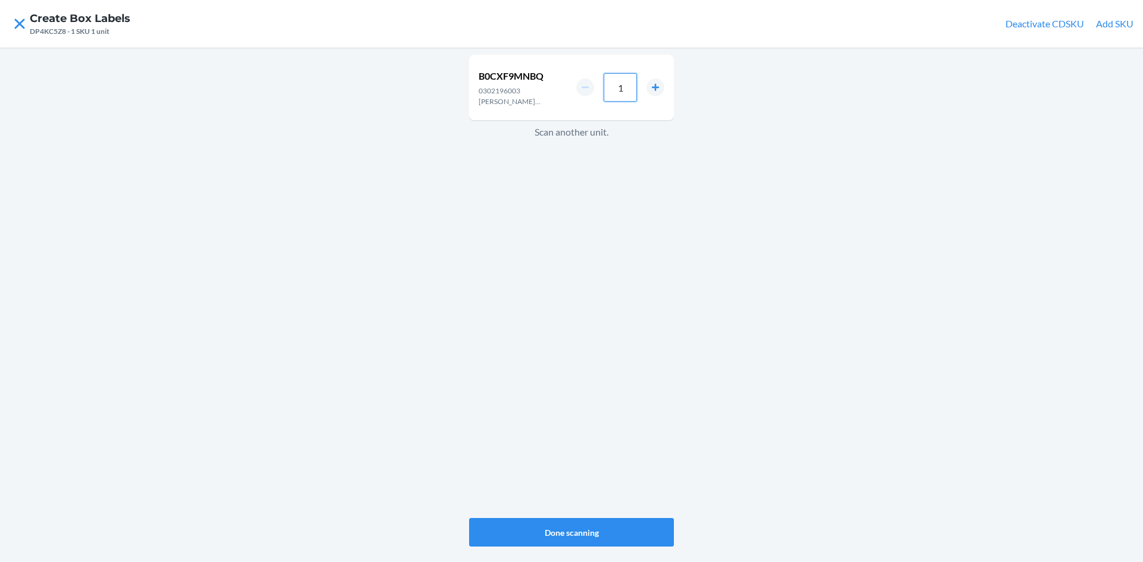
click at [636, 95] on input "1" at bounding box center [620, 87] width 33 height 29
type input "14"
click at [541, 521] on button "Done scanning" at bounding box center [571, 532] width 205 height 29
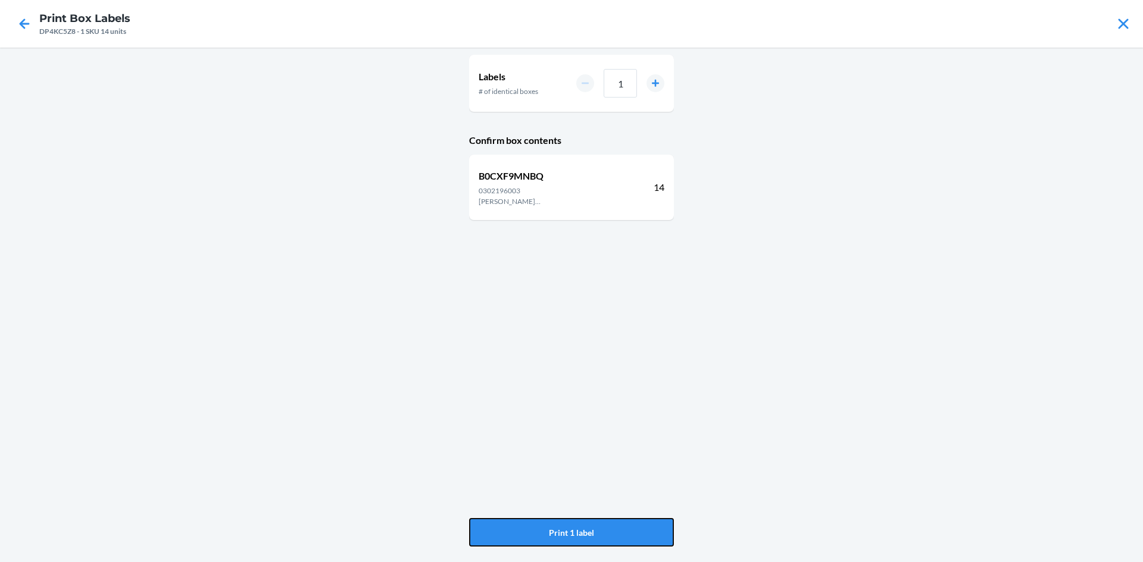
click at [541, 521] on button "Print 1 label" at bounding box center [571, 532] width 205 height 29
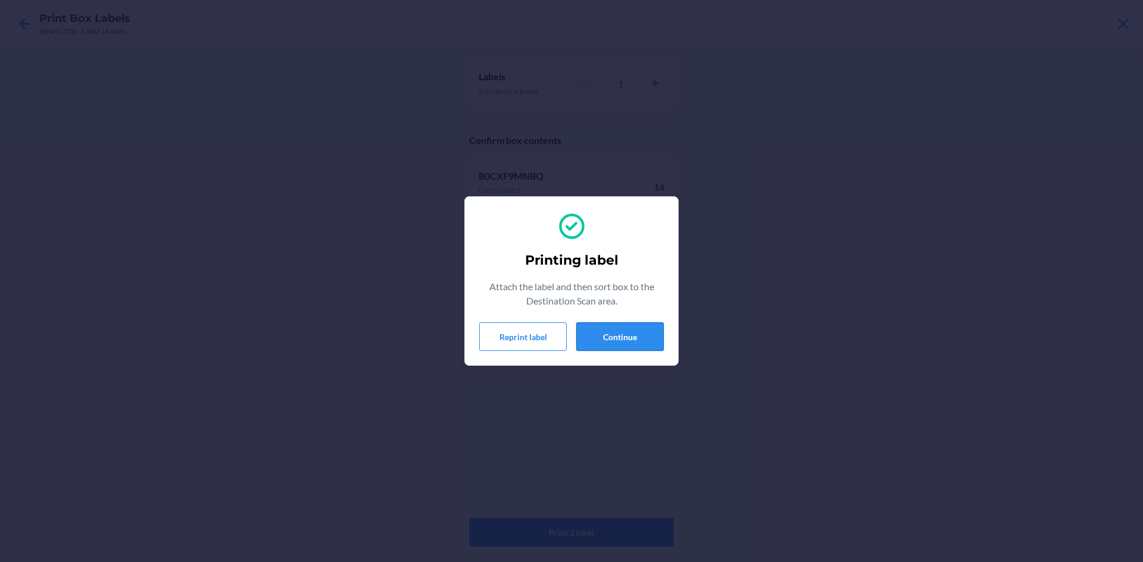
click at [651, 330] on button "Continue" at bounding box center [619, 337] width 87 height 29
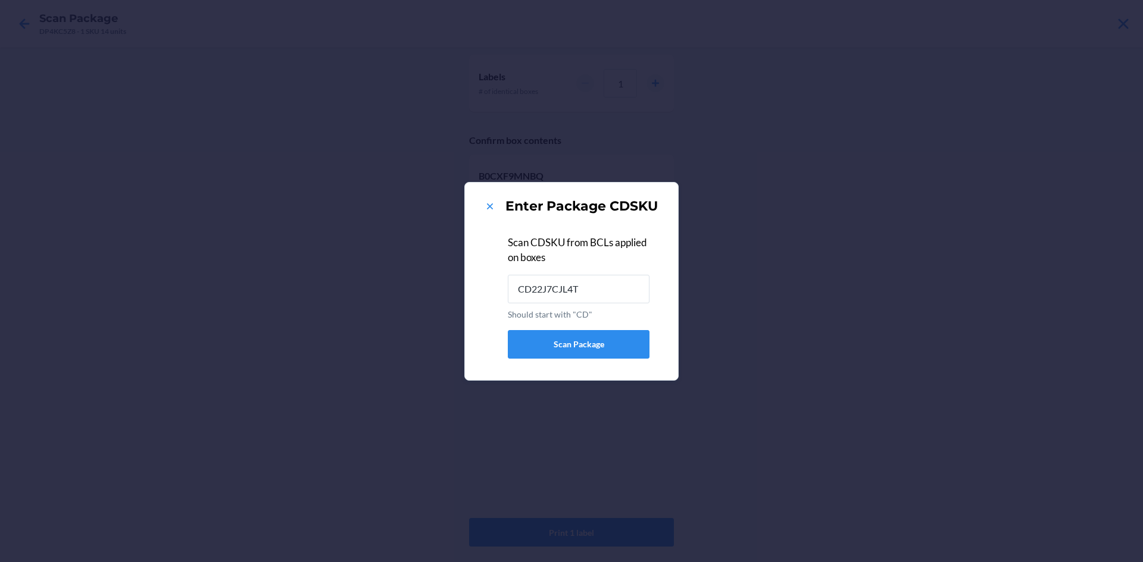
type input "CD22J7CJL4T"
click at [493, 207] on icon at bounding box center [490, 207] width 12 height 12
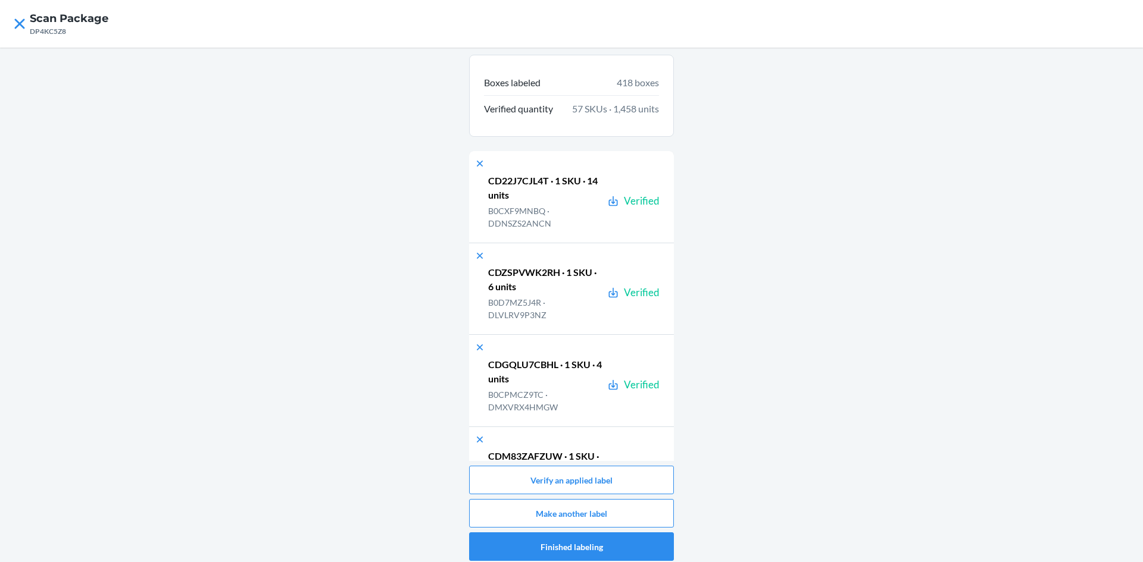
click at [521, 529] on div "Verify an applied label Make another label Finished labeling" at bounding box center [571, 513] width 205 height 95
click at [521, 509] on button "Make another label" at bounding box center [571, 513] width 205 height 29
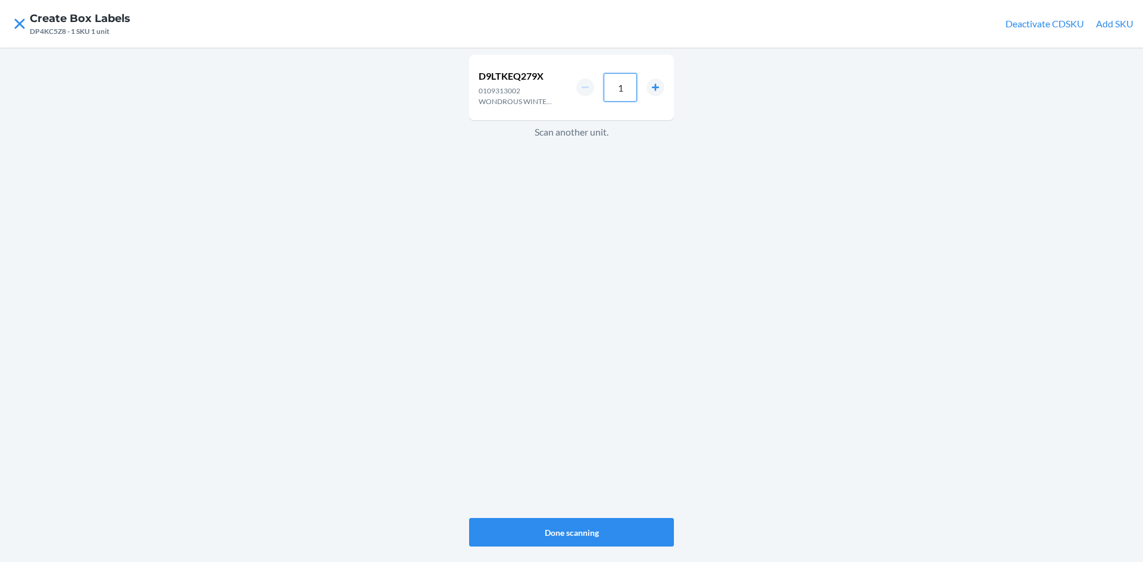
click at [626, 87] on input "1" at bounding box center [620, 87] width 33 height 29
type input "11"
click at [528, 521] on button "Done scanning" at bounding box center [571, 532] width 205 height 29
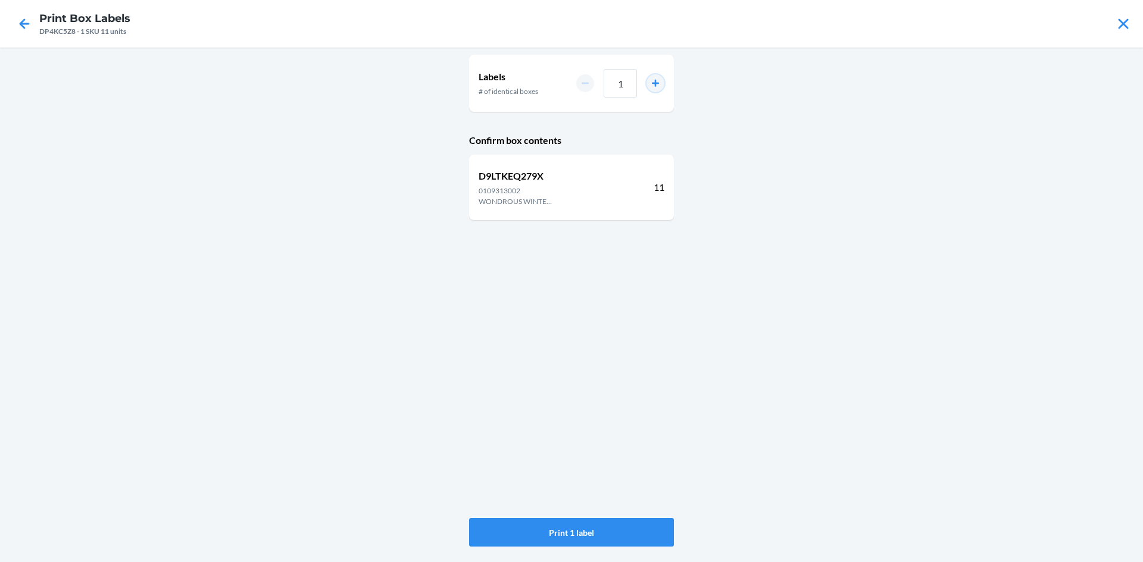
click at [651, 82] on button "increment number" at bounding box center [655, 83] width 18 height 18
type input "2"
click at [640, 531] on button "Print 2 labels" at bounding box center [571, 532] width 205 height 29
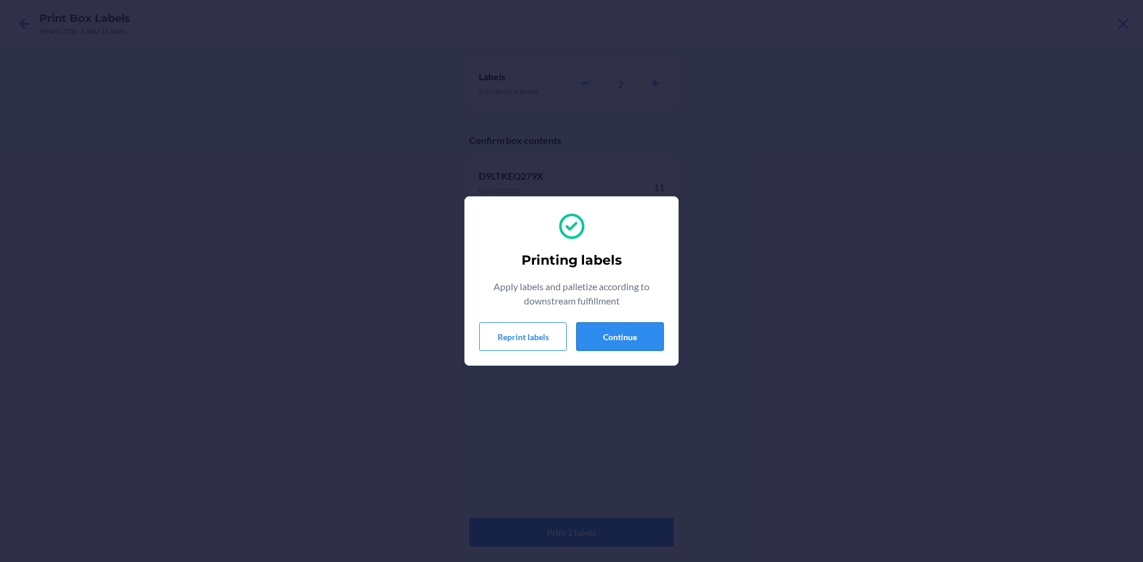
click at [659, 332] on button "Continue" at bounding box center [619, 337] width 87 height 29
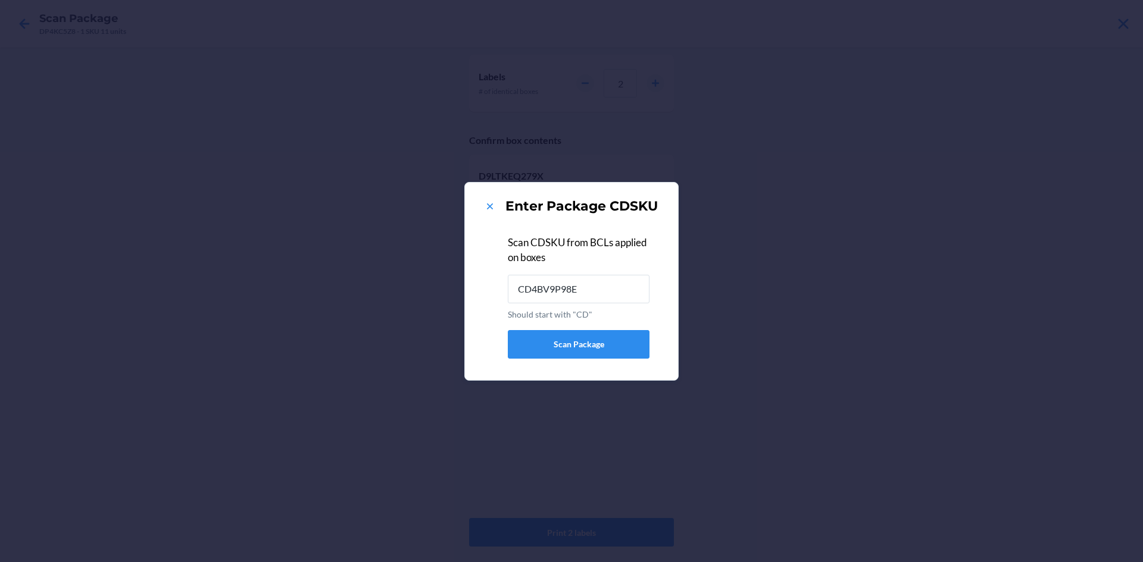
type input "CD4BV9P98E4"
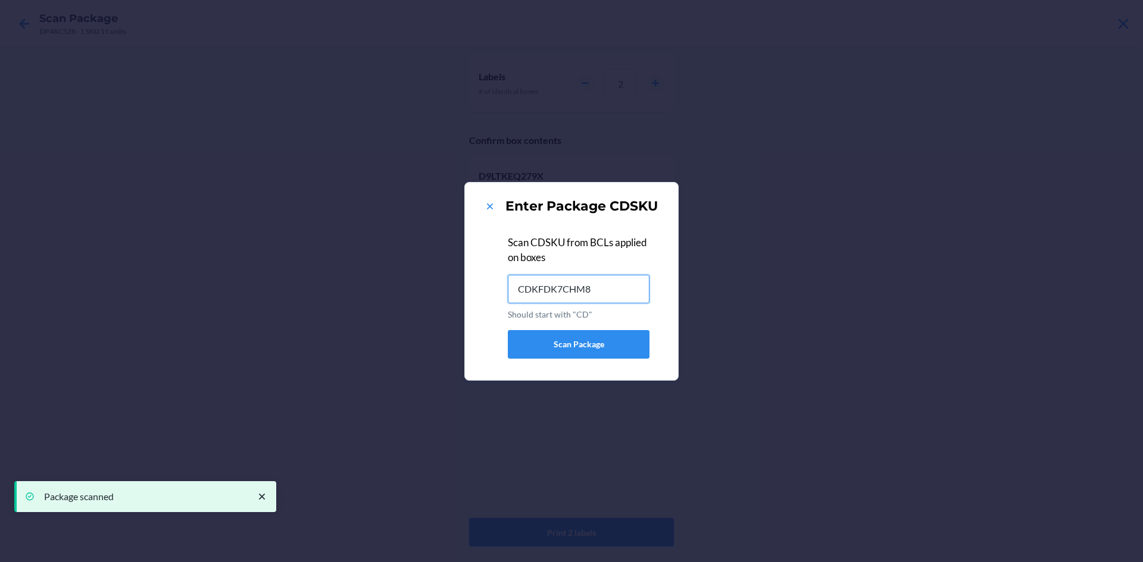
type input "CDKFDK7CHM8"
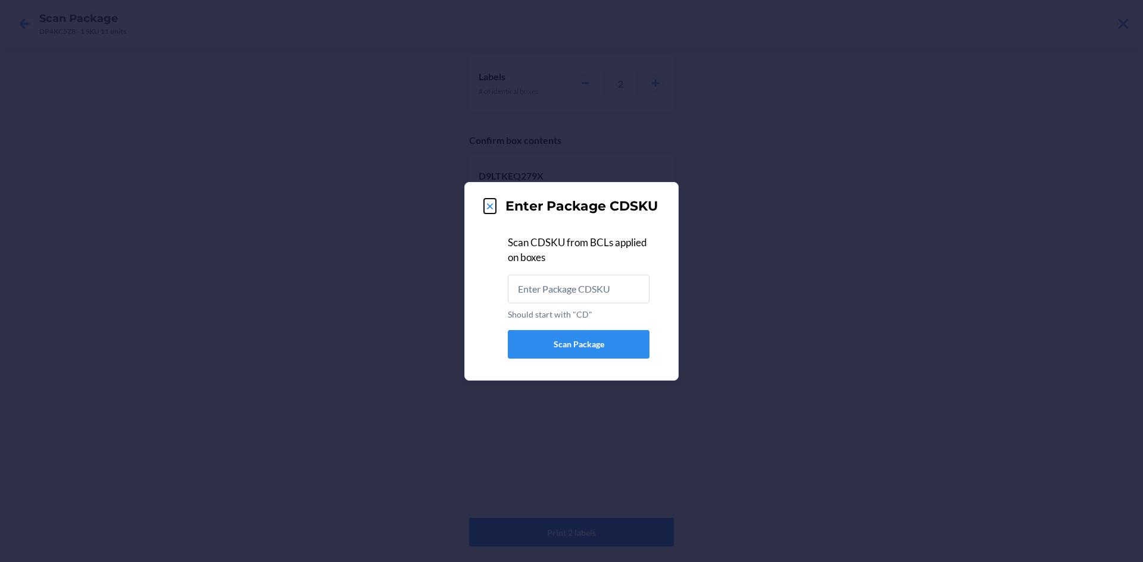
click at [484, 202] on icon at bounding box center [490, 207] width 12 height 12
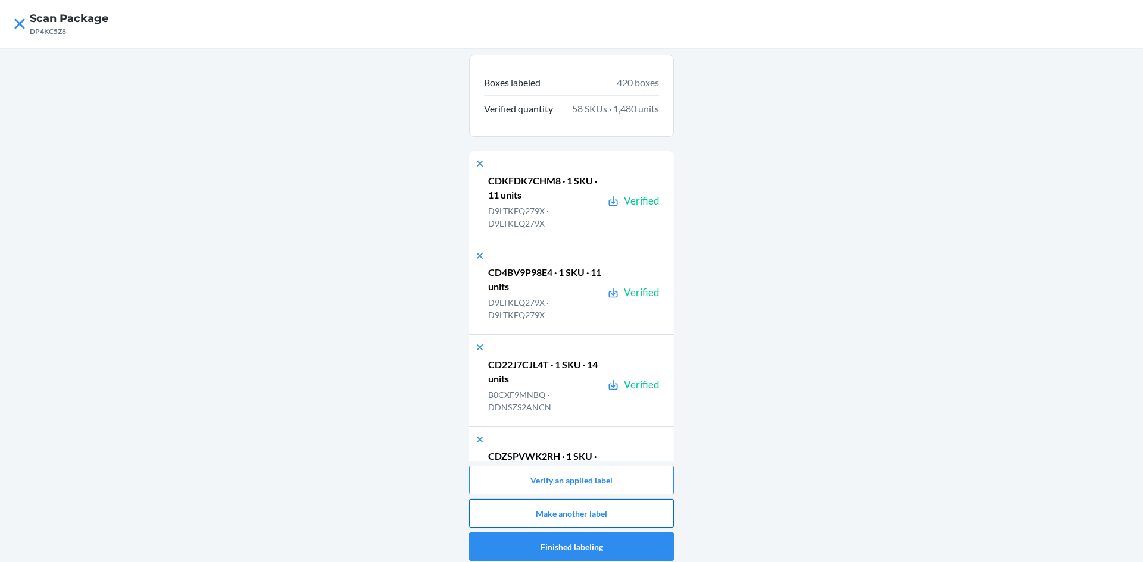
click at [551, 507] on button "Make another label" at bounding box center [571, 513] width 205 height 29
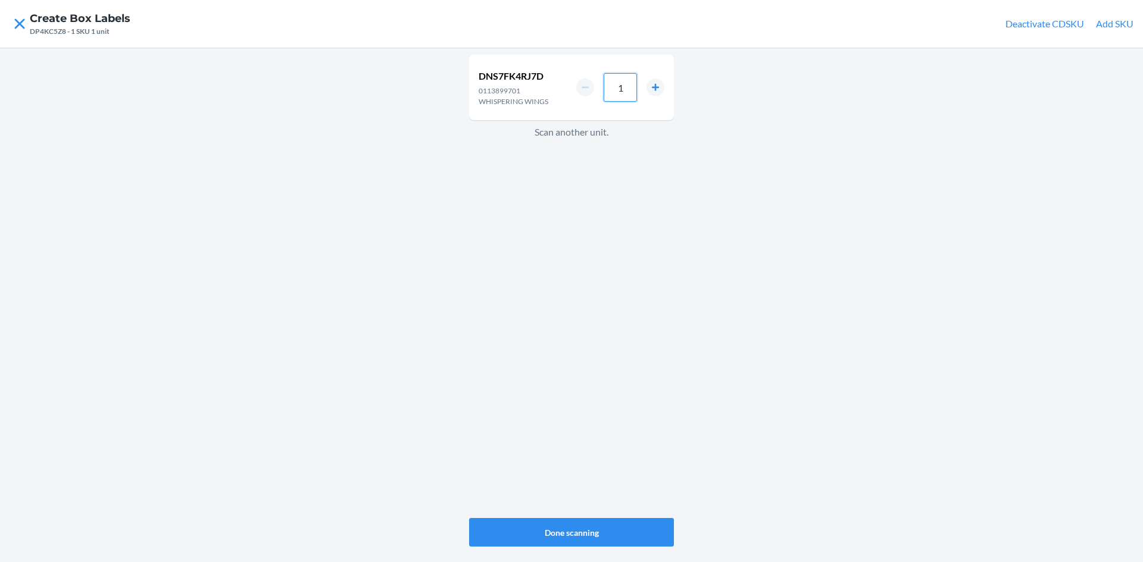
click at [633, 81] on input "1" at bounding box center [620, 87] width 33 height 29
type input "24"
click at [545, 527] on button "Done scanning" at bounding box center [571, 532] width 205 height 29
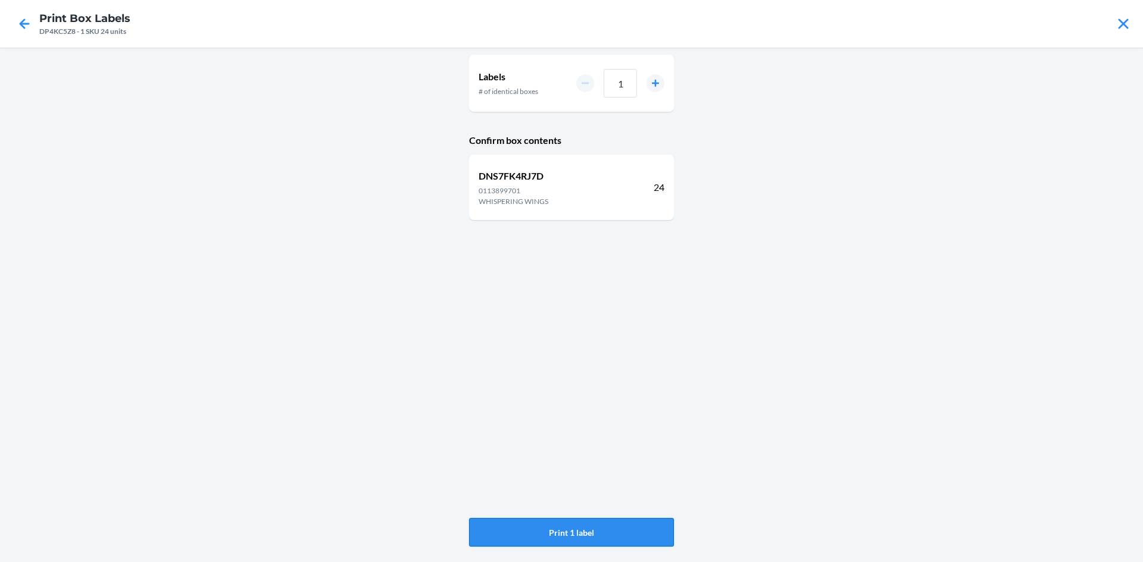
click at [576, 531] on button "Print 1 label" at bounding box center [571, 532] width 205 height 29
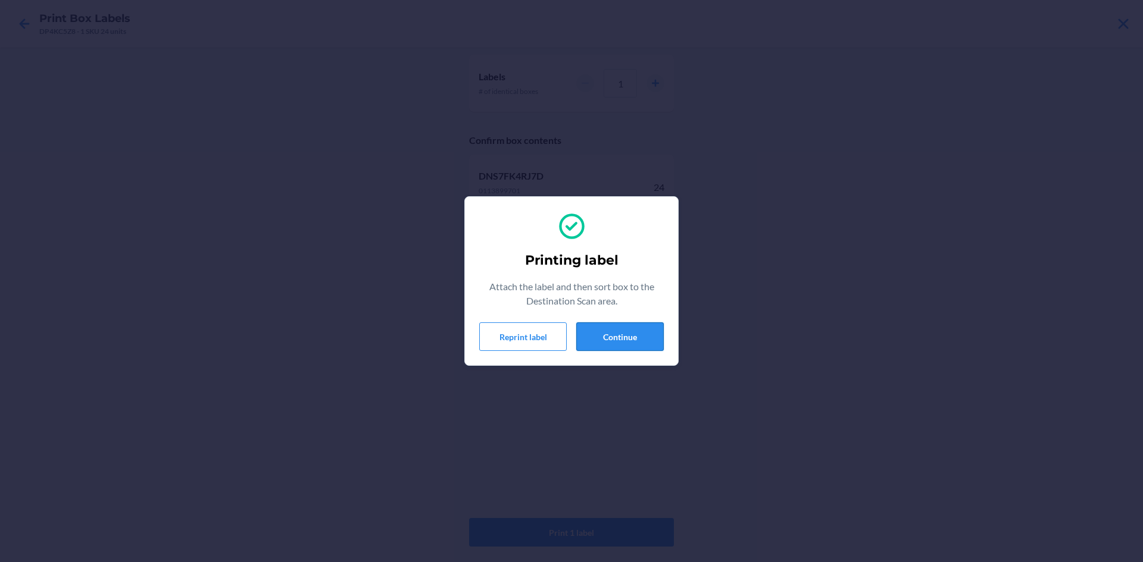
click at [609, 326] on button "Continue" at bounding box center [619, 337] width 87 height 29
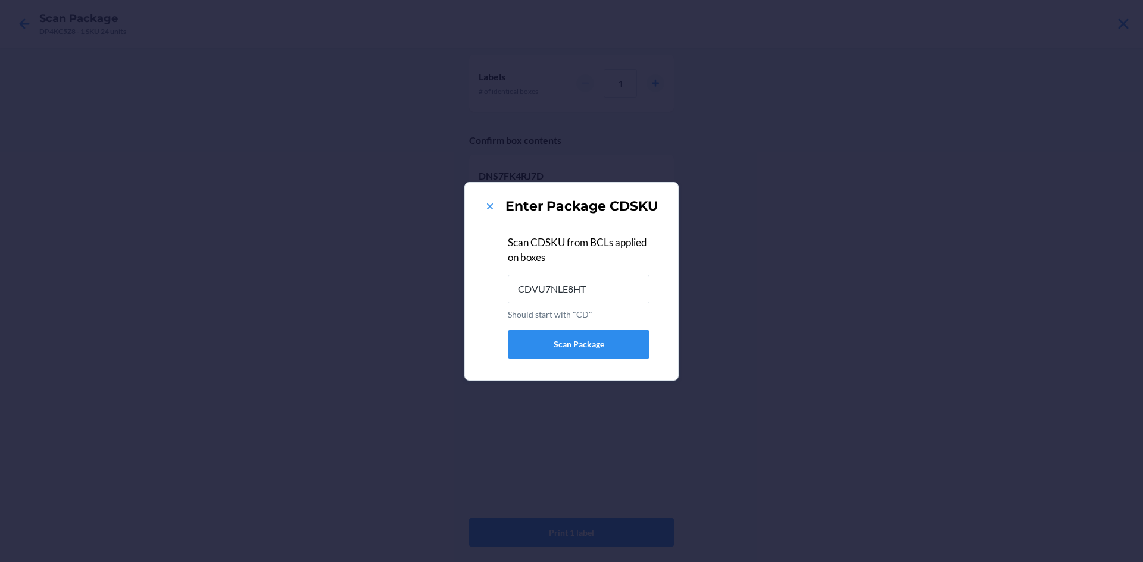
type input "CDVU7NLE8HT"
click at [492, 210] on icon at bounding box center [490, 207] width 12 height 12
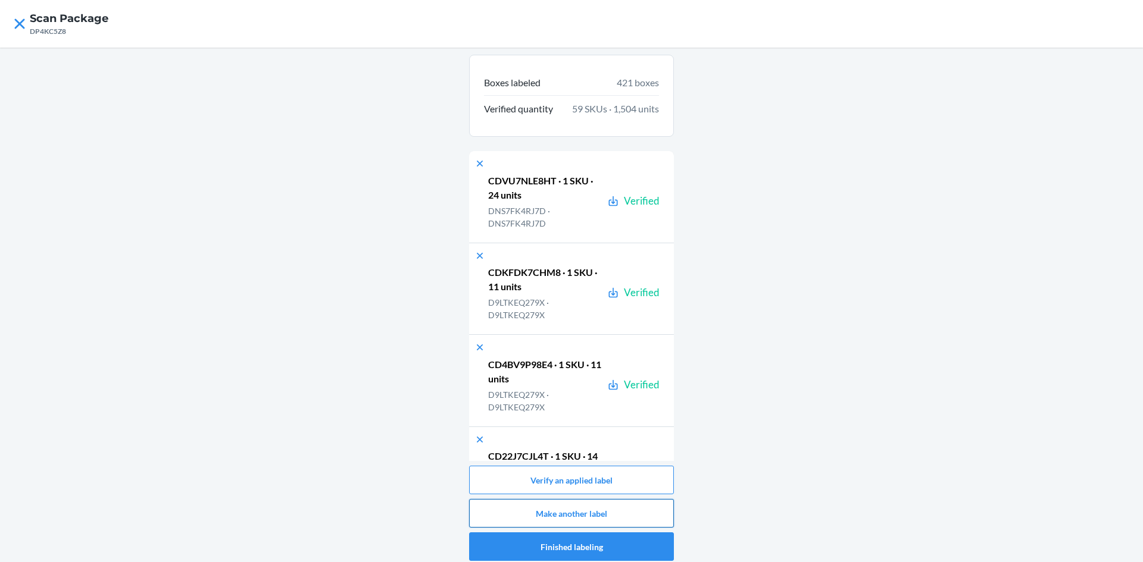
click at [543, 514] on button "Make another label" at bounding box center [571, 513] width 205 height 29
